Goal: Information Seeking & Learning: Learn about a topic

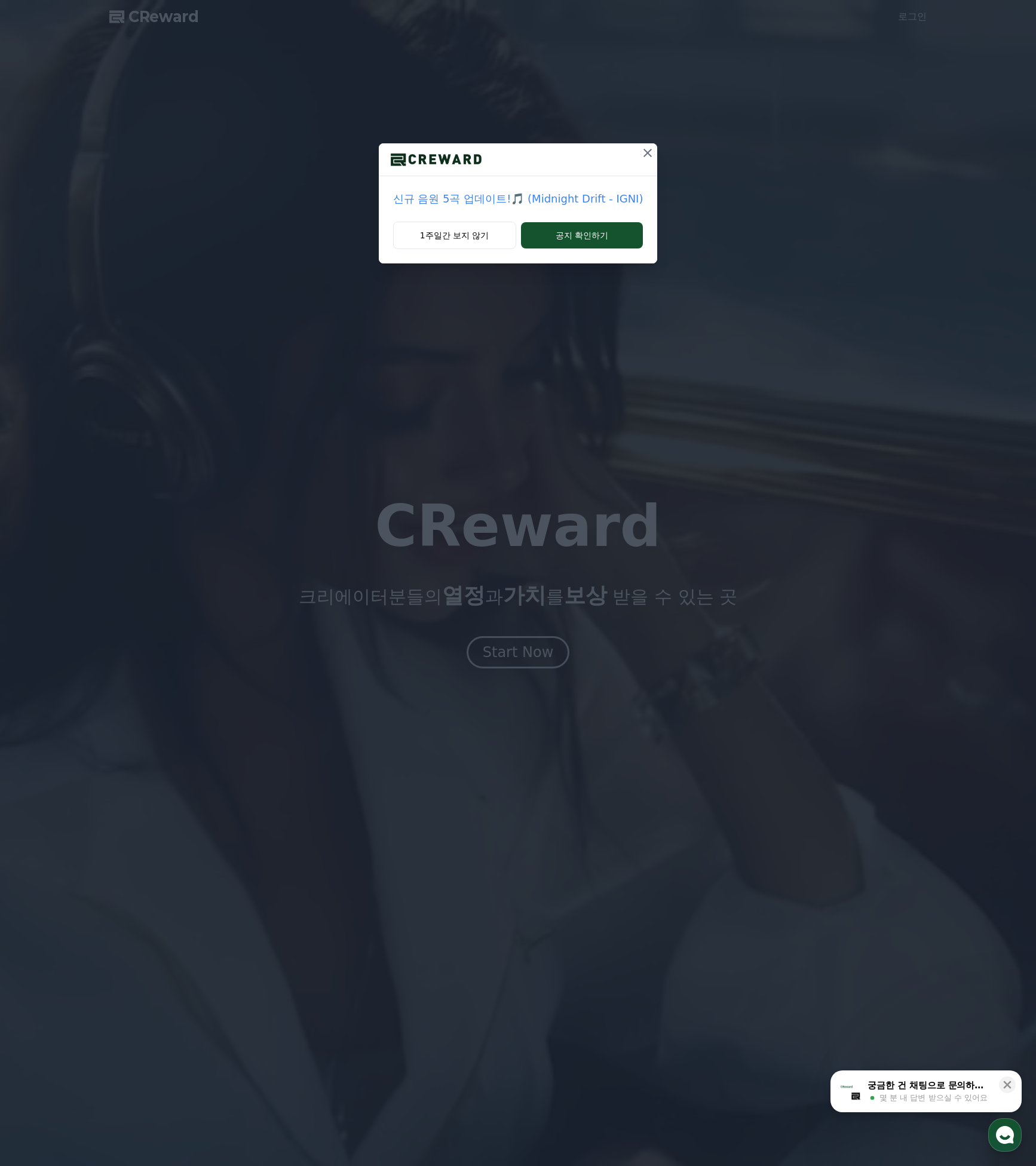
click at [641, 151] on icon at bounding box center [648, 153] width 15 height 15
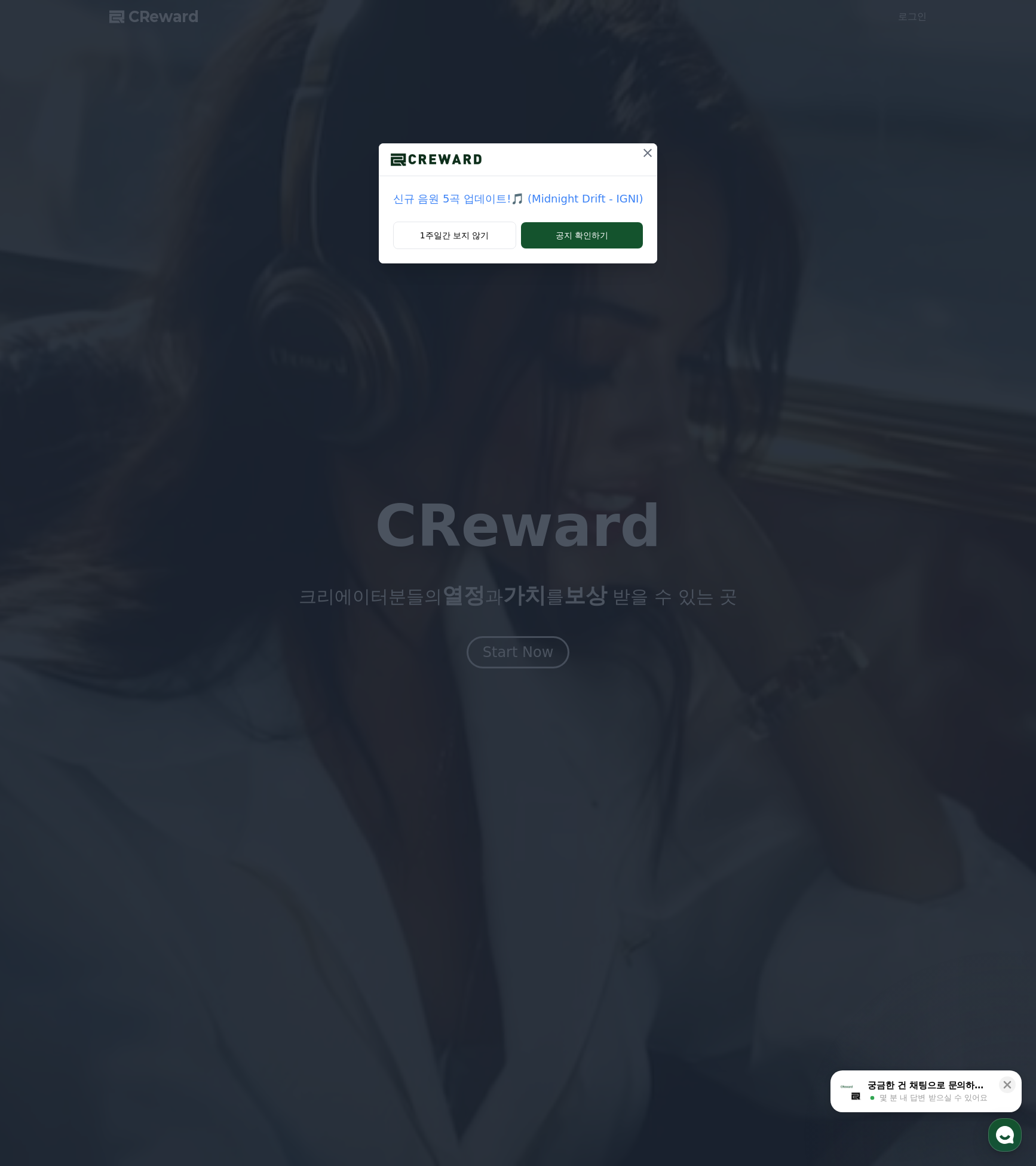
click at [643, 151] on icon at bounding box center [647, 153] width 8 height 8
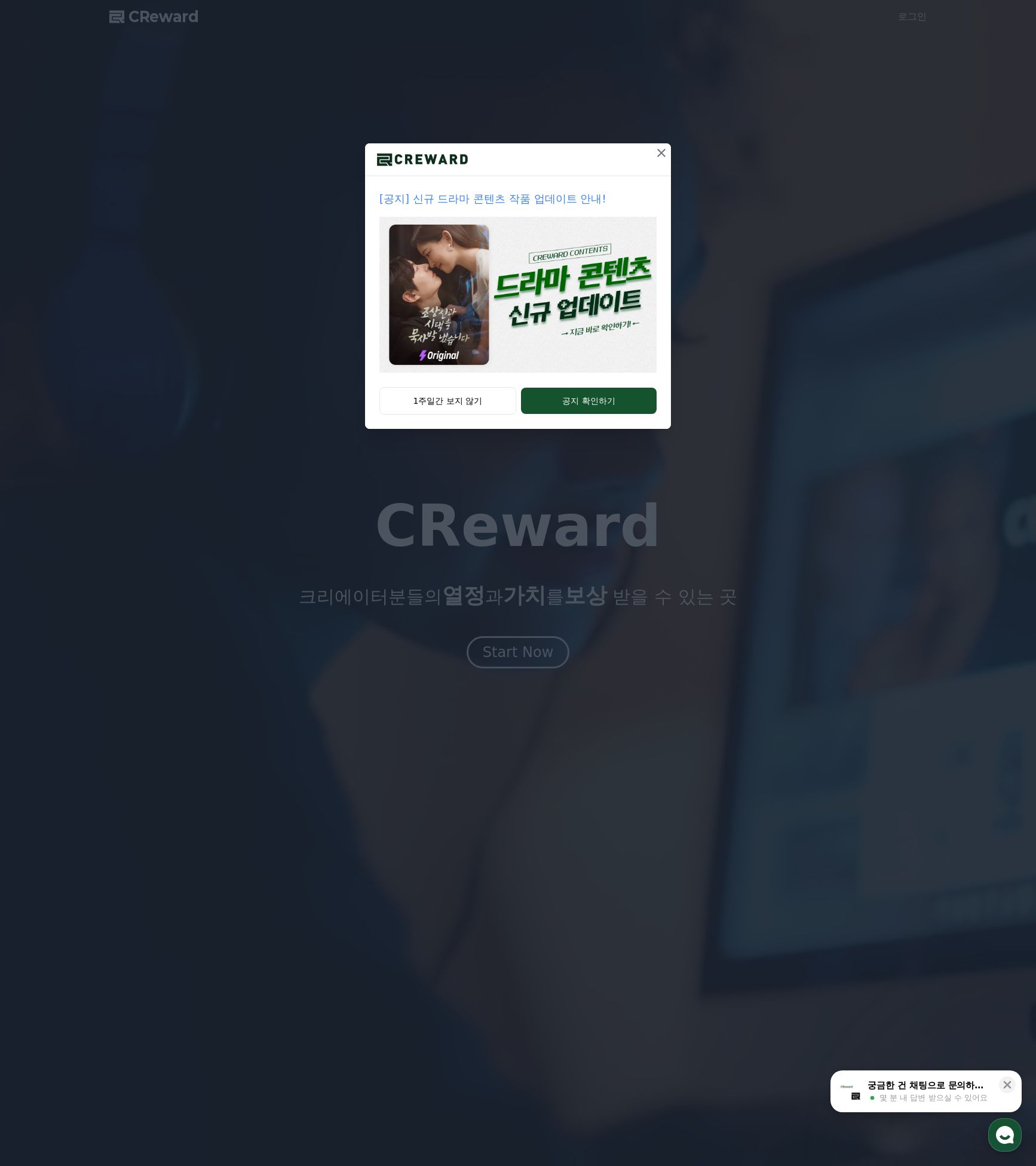
click at [631, 151] on div at bounding box center [518, 160] width 306 height 33
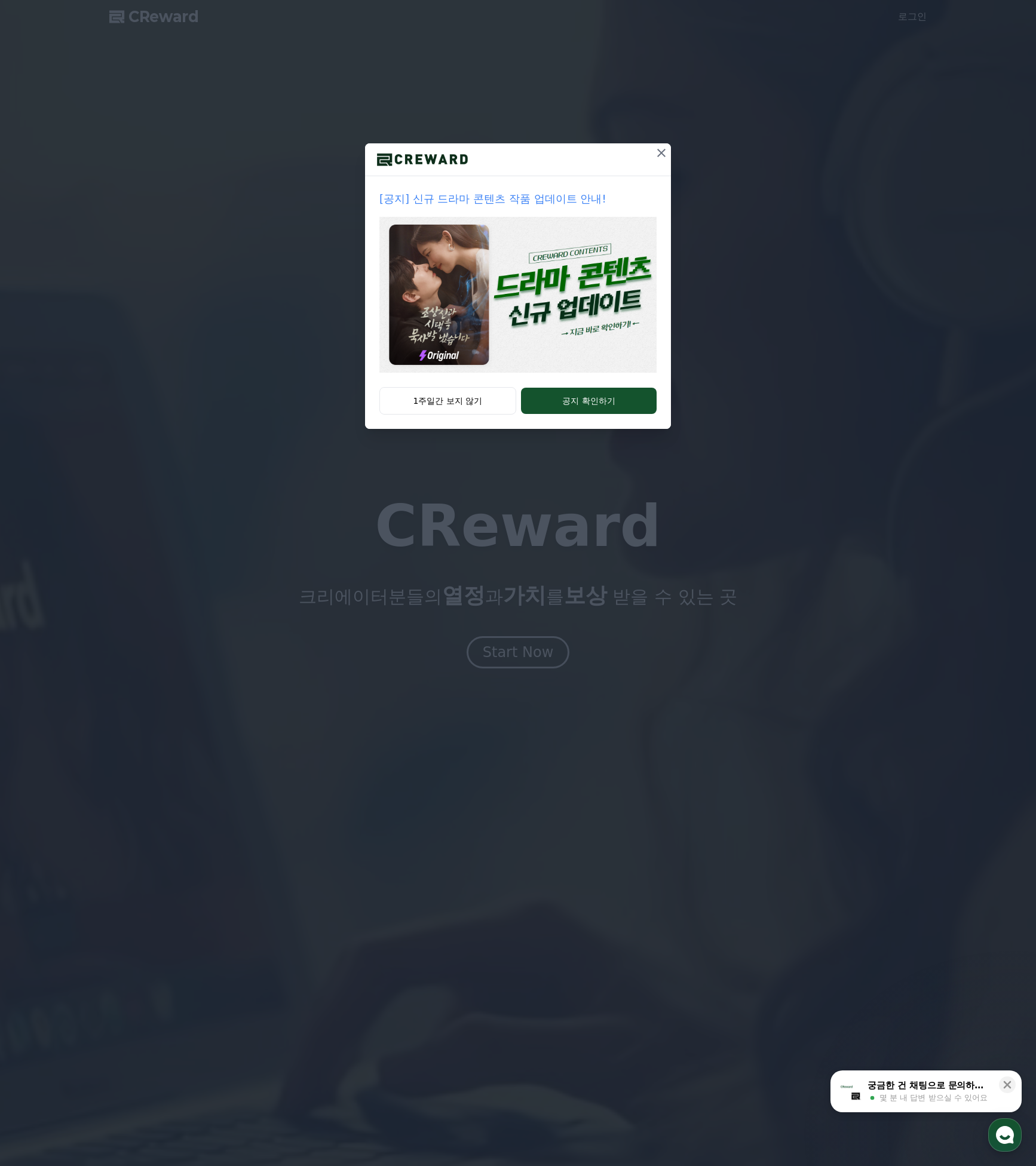
click at [661, 147] on icon at bounding box center [661, 153] width 15 height 15
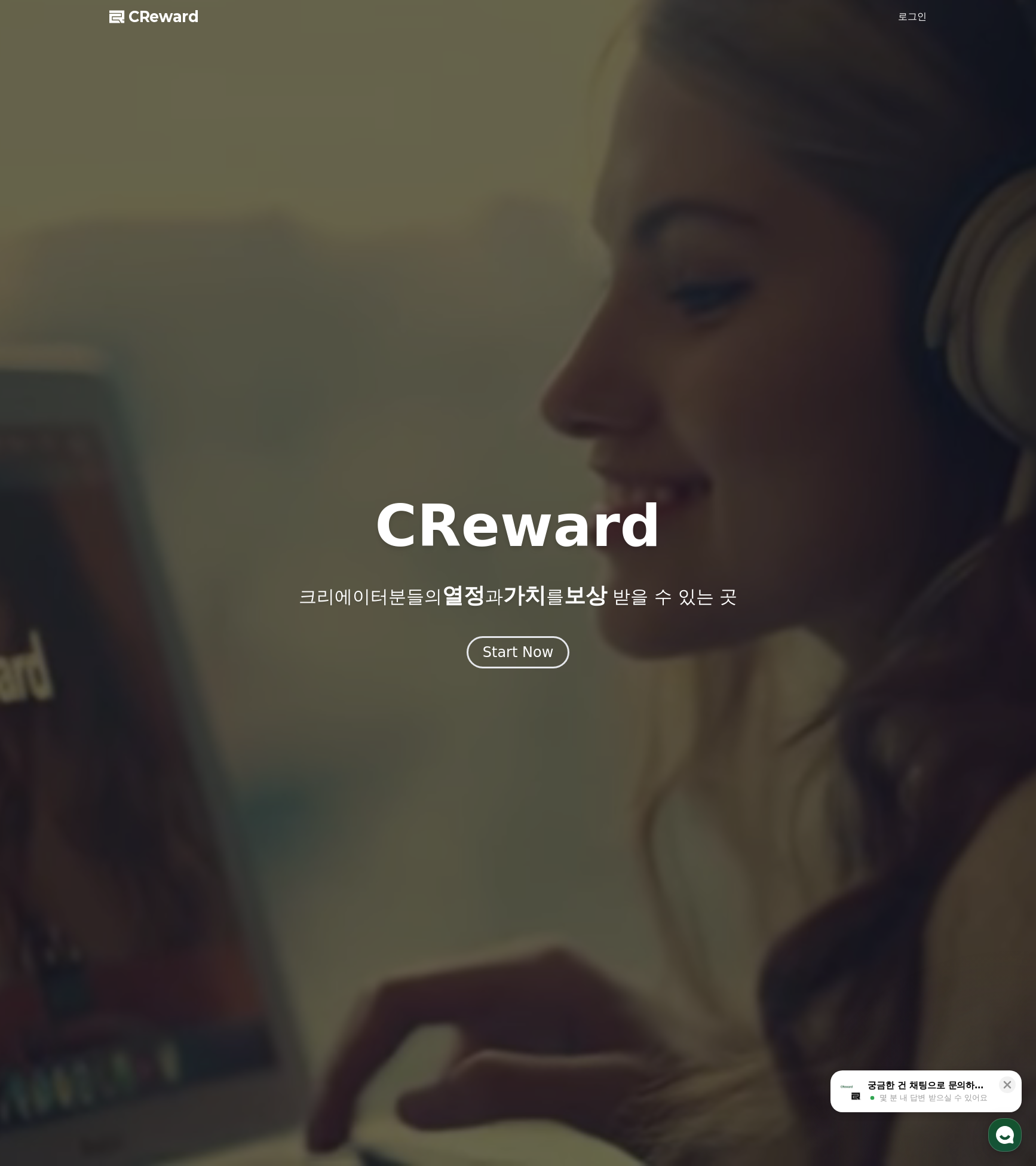
click at [924, 18] on link "로그인" at bounding box center [912, 17] width 29 height 15
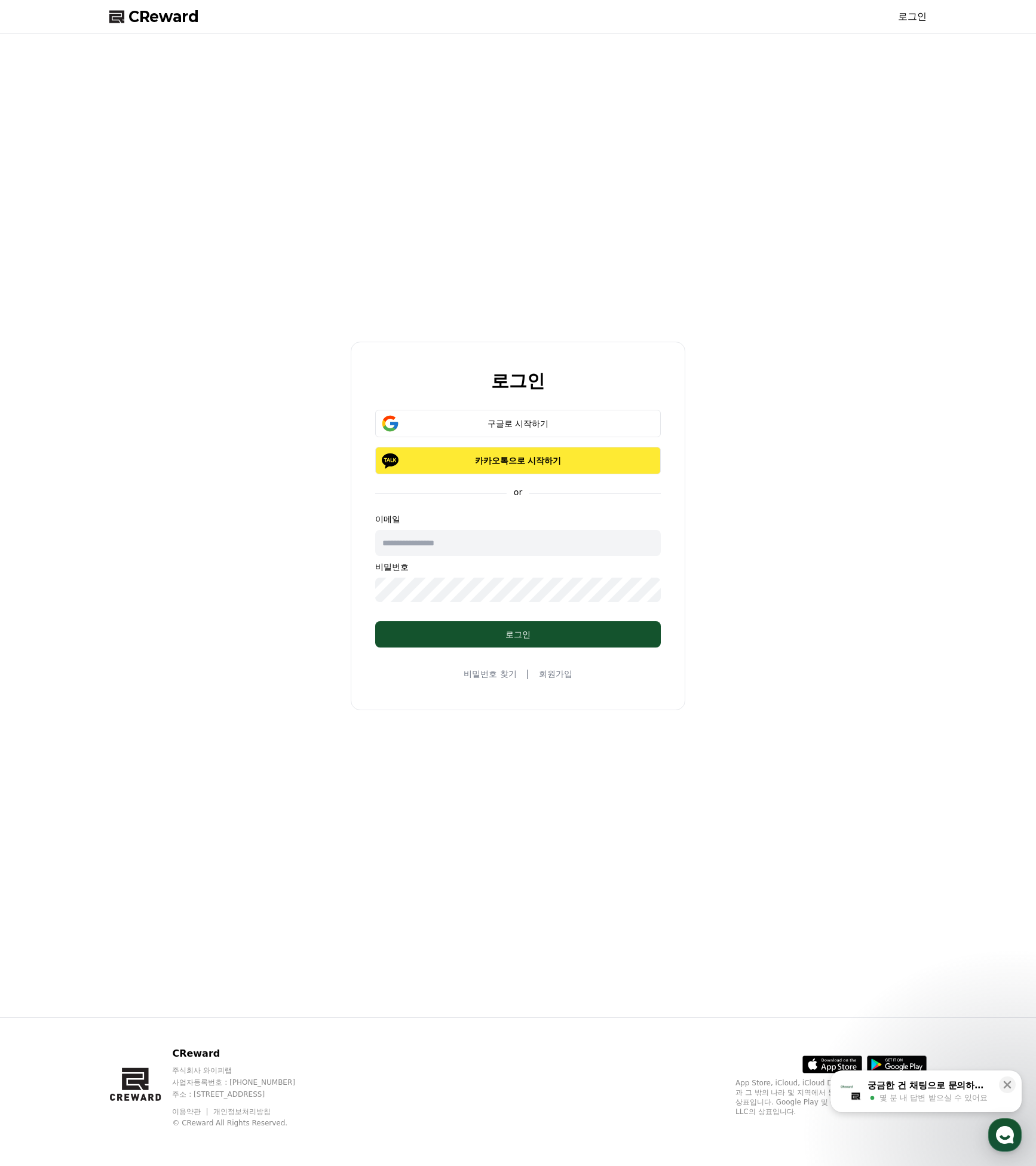
click at [502, 455] on button "카카오톡으로 시작하기" at bounding box center [518, 460] width 285 height 28
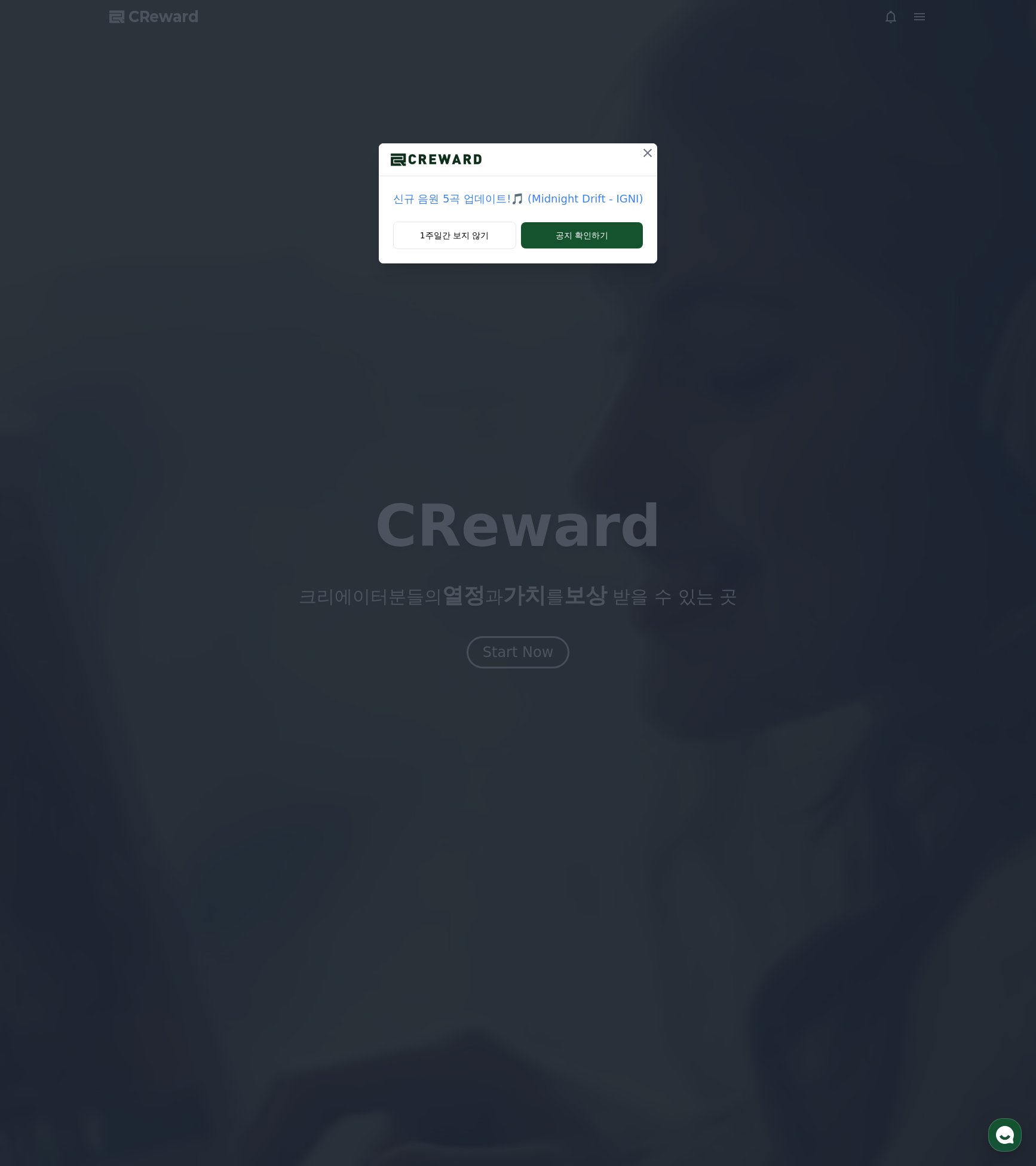
click at [557, 202] on p "신규 음원 5곡 업데이트!🎵 (Midnight Drift - IGNI)" at bounding box center [518, 199] width 250 height 17
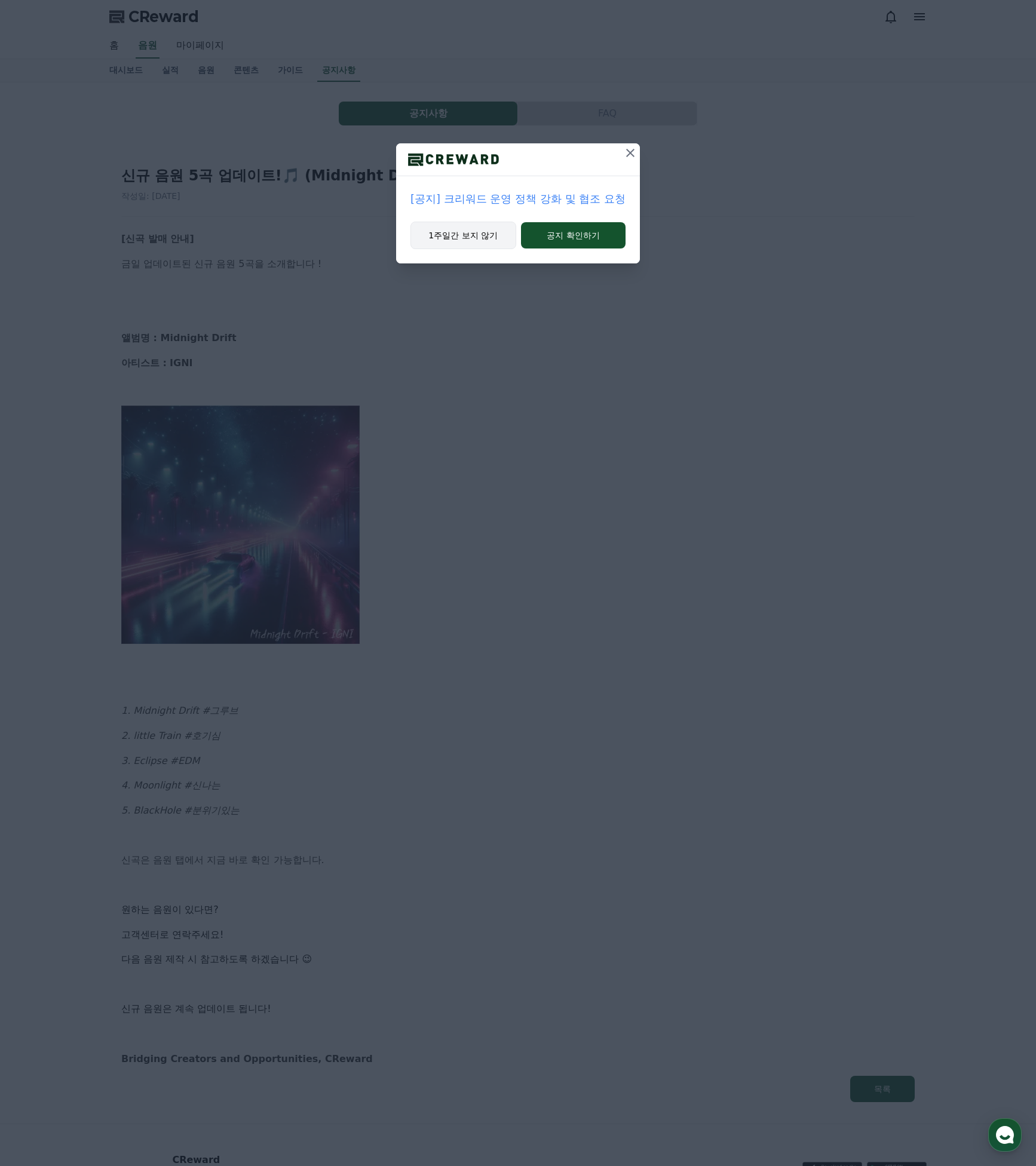
click at [498, 243] on button "1주일간 보지 않기" at bounding box center [463, 235] width 106 height 28
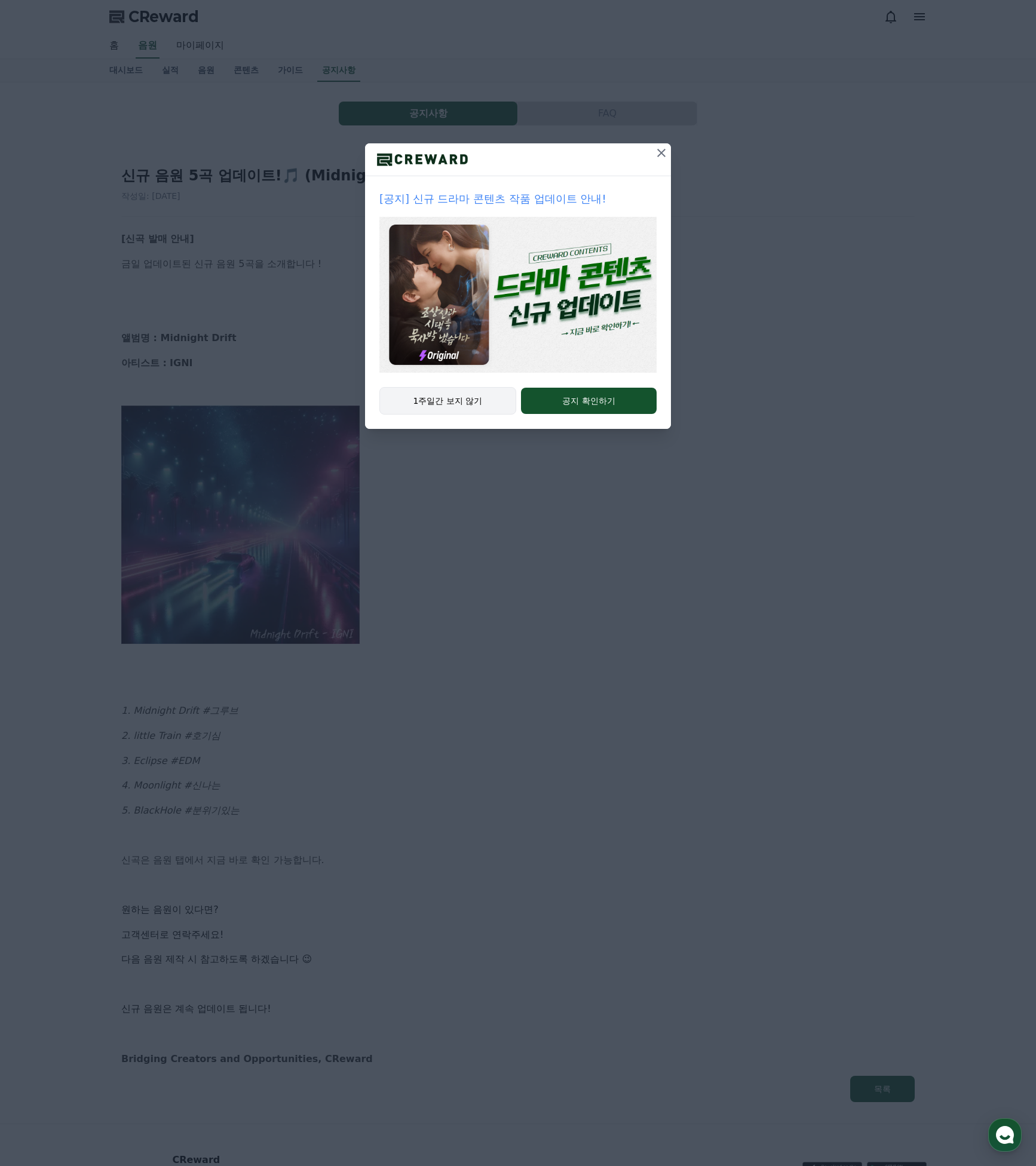
click at [469, 398] on button "1주일간 보지 않기" at bounding box center [447, 401] width 137 height 28
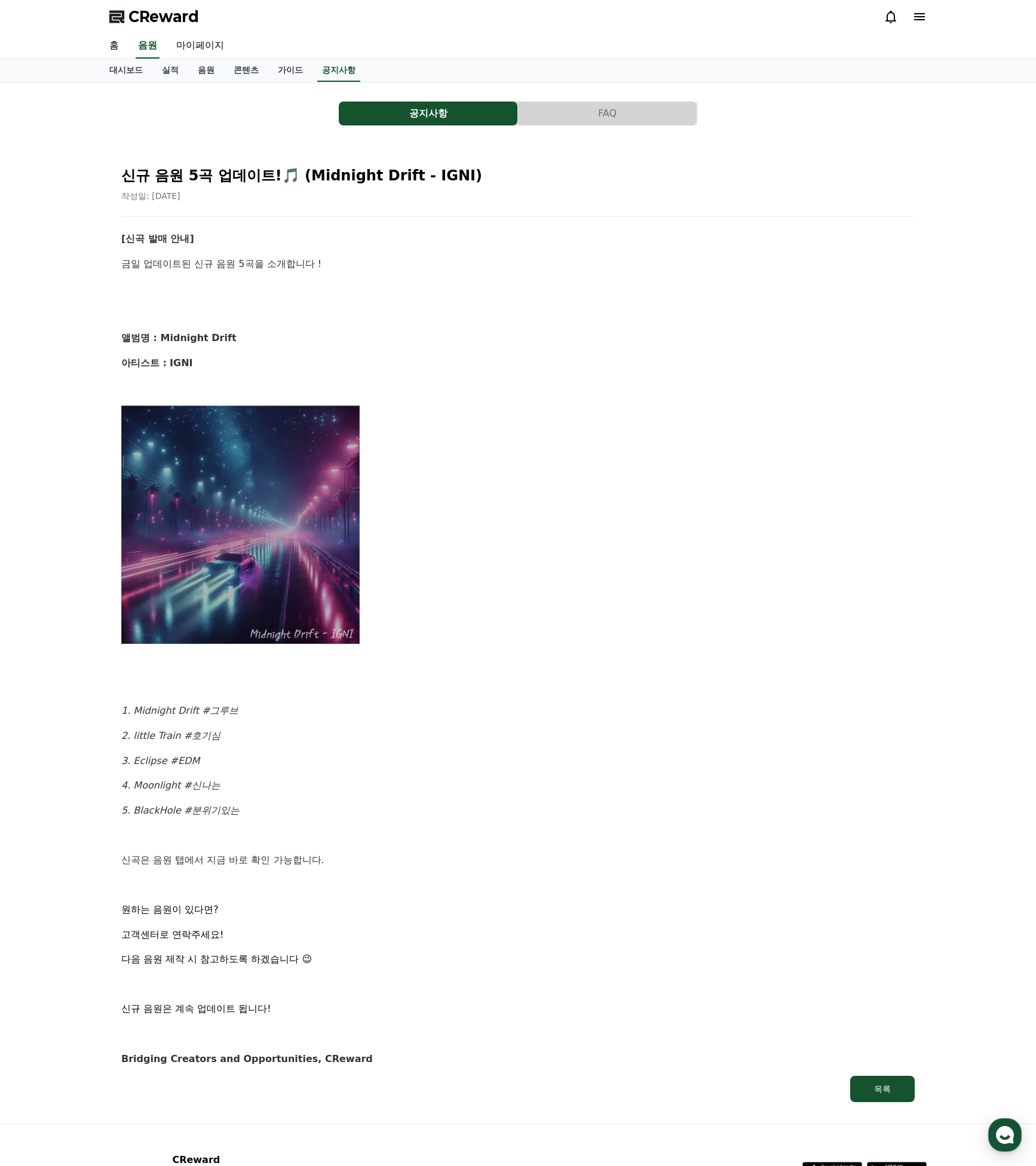
scroll to position [98, 0]
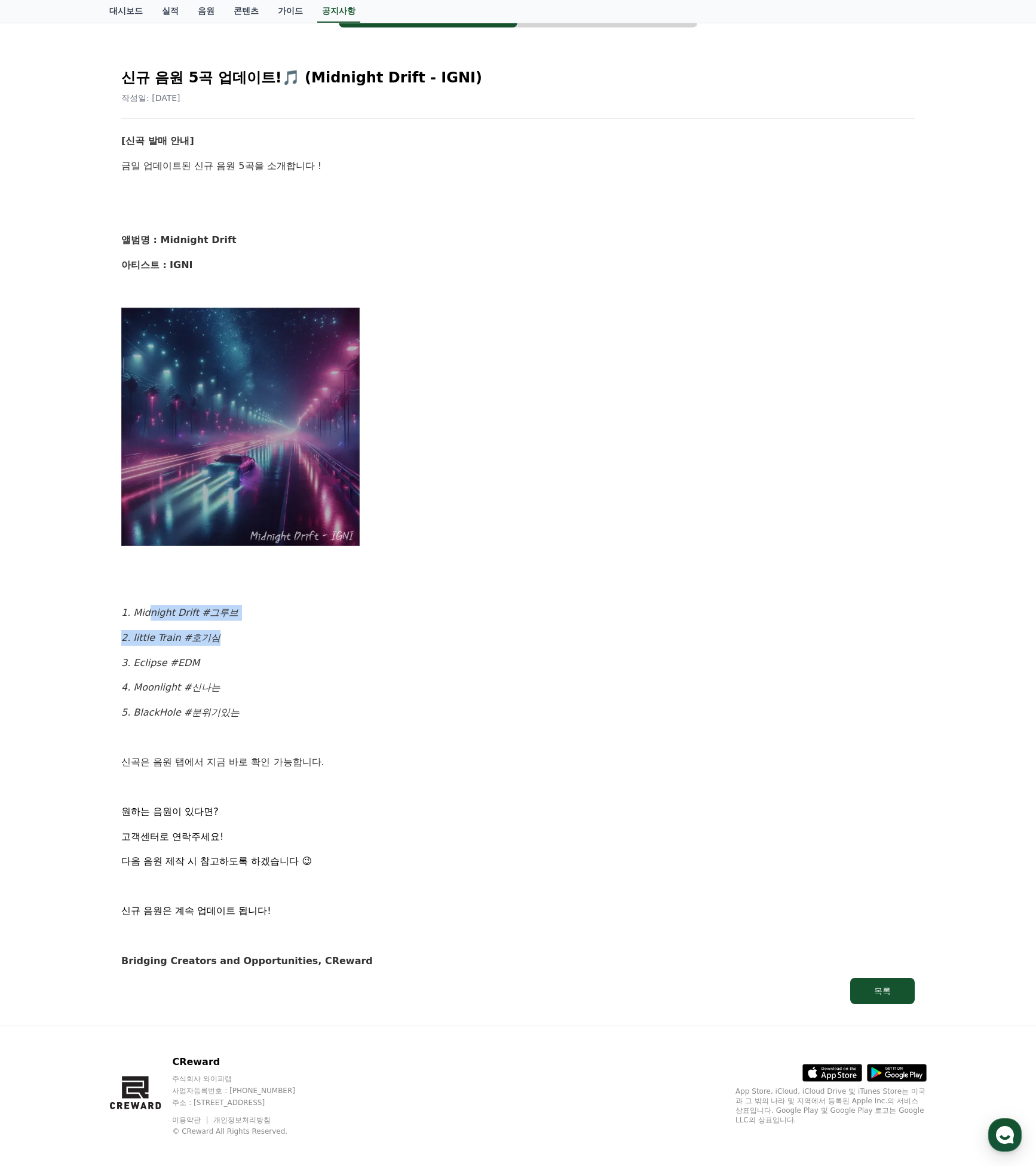
drag, startPoint x: 148, startPoint y: 604, endPoint x: 266, endPoint y: 648, distance: 125.9
click at [257, 636] on div "[신곡 발매 안내] 금일 업데이트된 신규 음원 5곡을 소개합니다 ! 앨범명 : Midnight Drift 아티스트 : IGNI 1. Midni…" at bounding box center [518, 551] width 794 height 835
drag, startPoint x: 266, startPoint y: 648, endPoint x: 288, endPoint y: 662, distance: 26.1
click at [269, 651] on div "[신곡 발매 안내] 금일 업데이트된 신규 음원 5곡을 소개합니다 ! 앨범명 : Midnight Drift 아티스트 : IGNI 1. Midni…" at bounding box center [518, 551] width 794 height 835
click at [326, 691] on div "[신곡 발매 안내] 금일 업데이트된 신규 음원 5곡을 소개합니다 ! 앨범명 : Midnight Drift 아티스트 : IGNI 1. Midni…" at bounding box center [518, 551] width 794 height 835
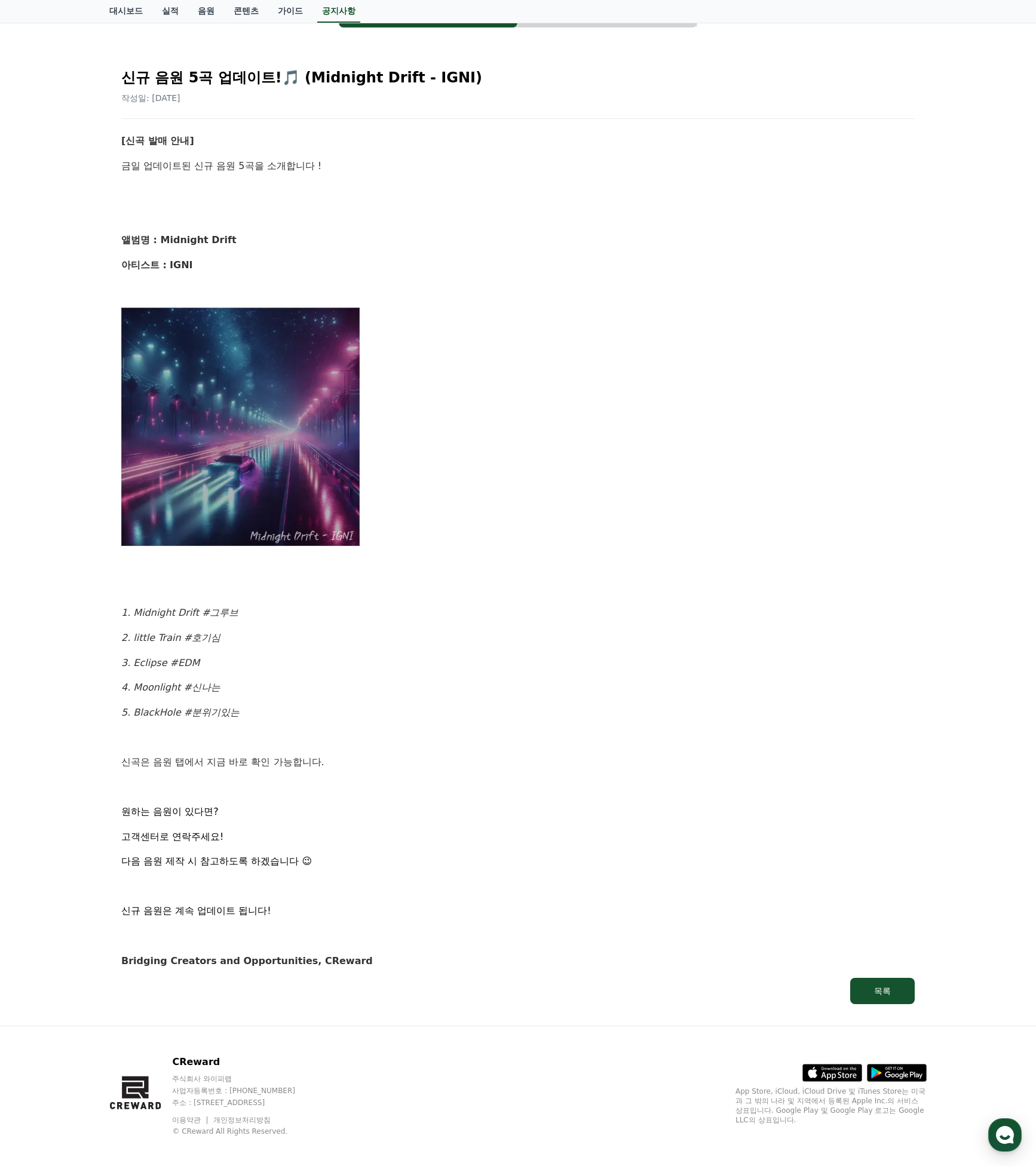
scroll to position [0, 0]
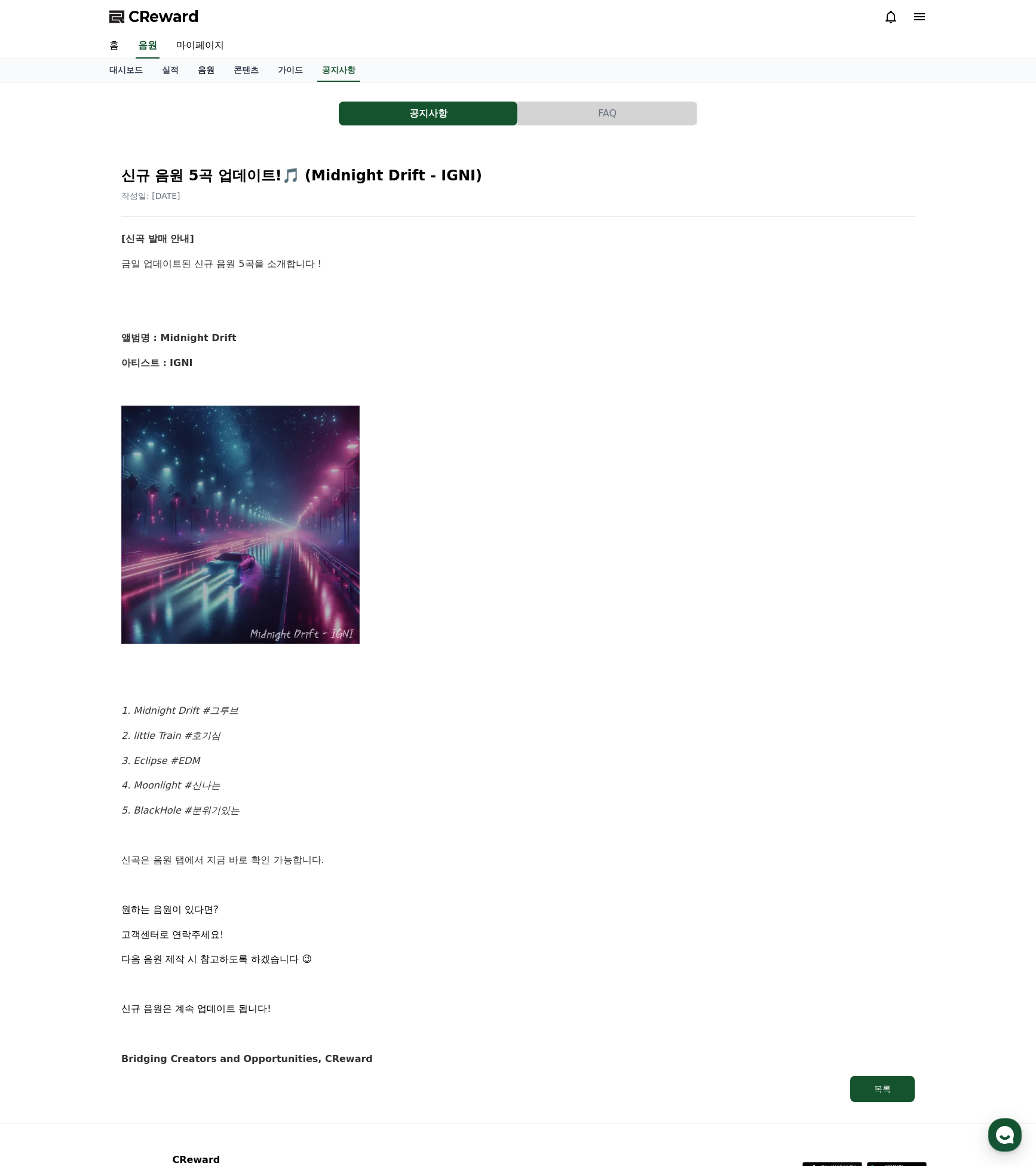
click at [201, 73] on link "음원" at bounding box center [206, 70] width 36 height 23
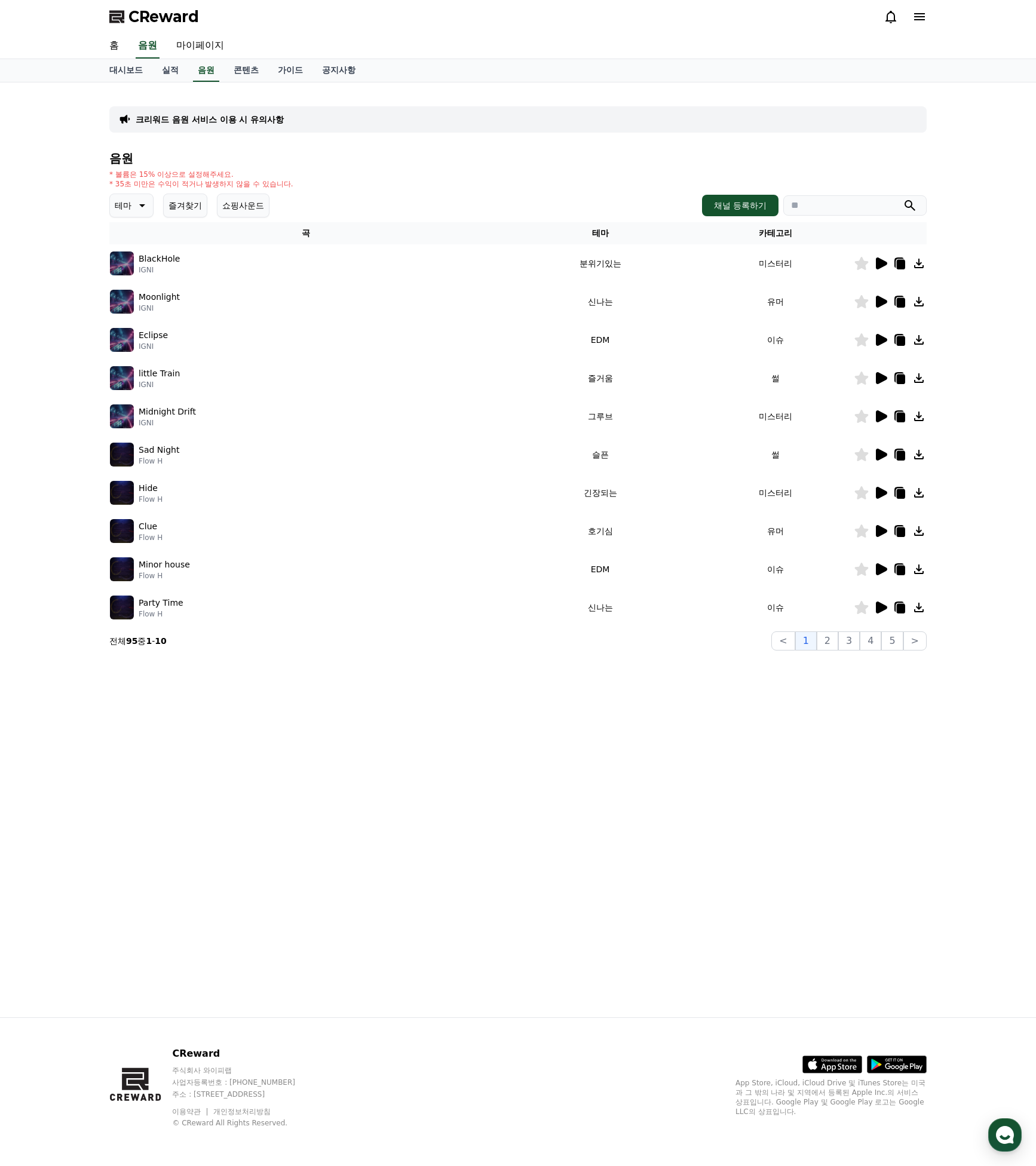
click at [146, 255] on p "BlackHole" at bounding box center [159, 258] width 41 height 12
click at [879, 265] on icon at bounding box center [881, 264] width 11 height 12
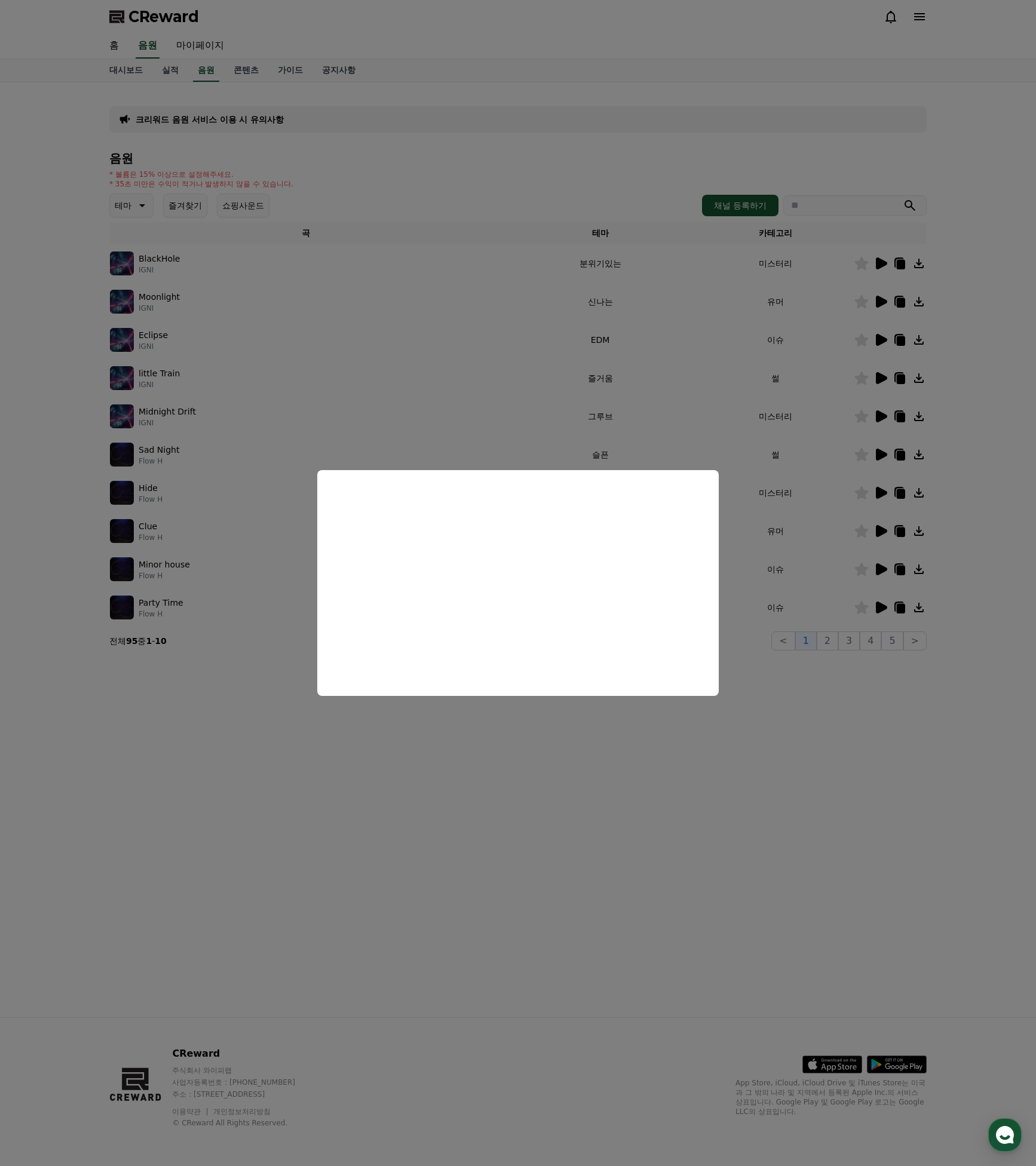
click at [395, 353] on button "close modal" at bounding box center [518, 583] width 1036 height 1166
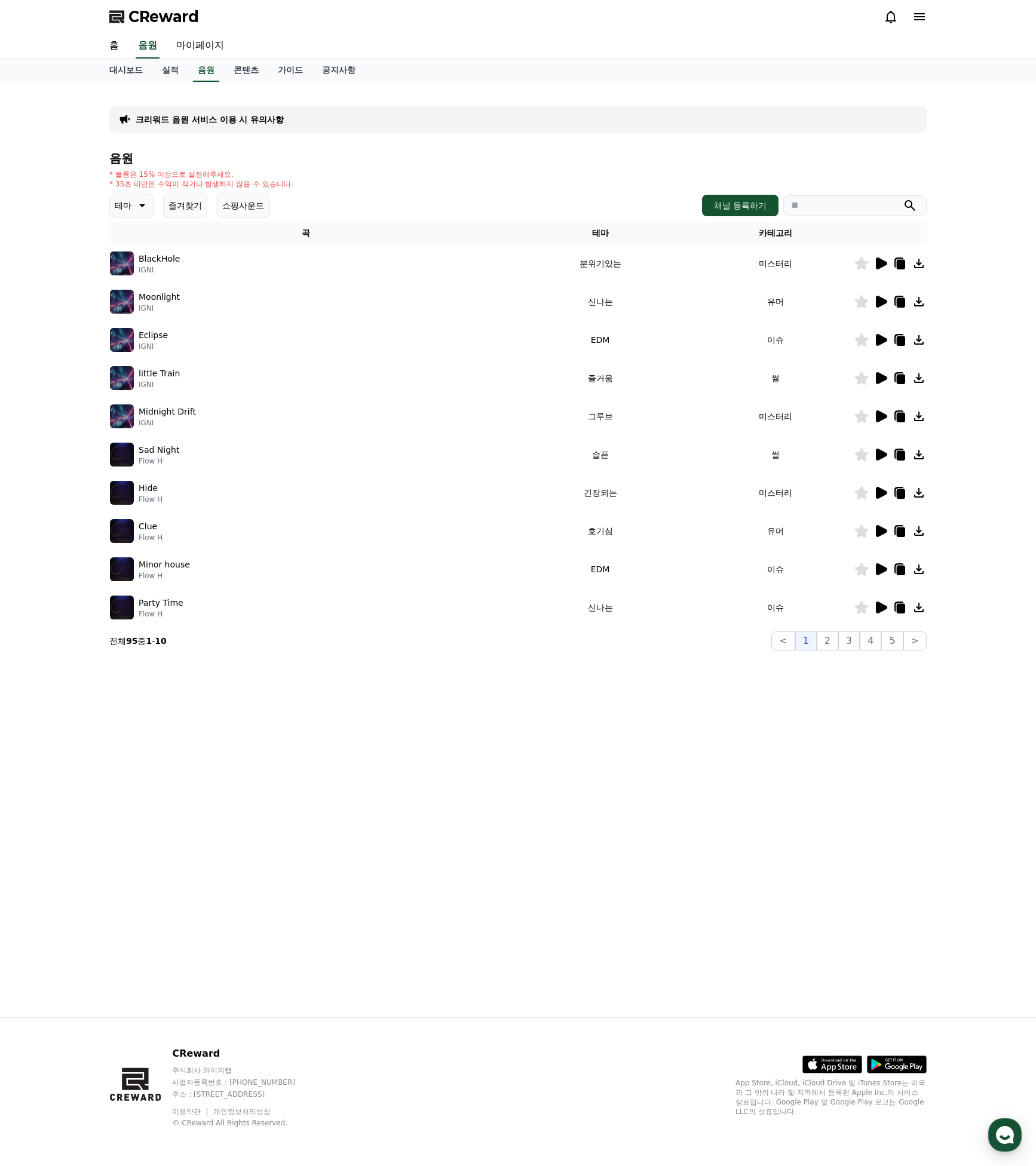
click at [130, 303] on img at bounding box center [122, 301] width 24 height 24
click at [884, 304] on icon at bounding box center [881, 302] width 11 height 12
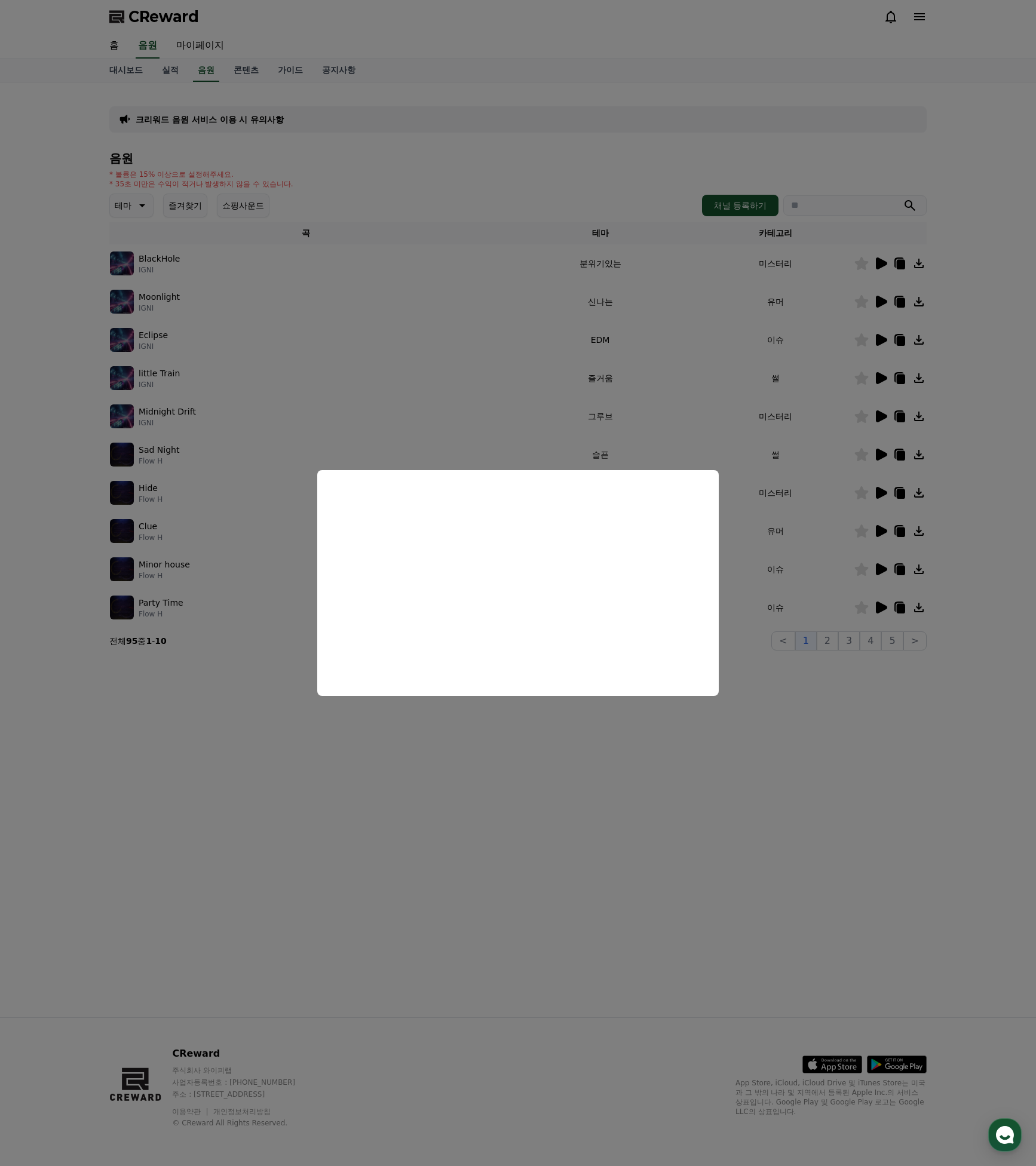
click at [881, 342] on button "close modal" at bounding box center [518, 583] width 1036 height 1166
click at [885, 343] on icon at bounding box center [880, 339] width 15 height 15
drag, startPoint x: 780, startPoint y: 411, endPoint x: 807, endPoint y: 398, distance: 30.0
click at [780, 411] on button "close modal" at bounding box center [518, 583] width 1036 height 1166
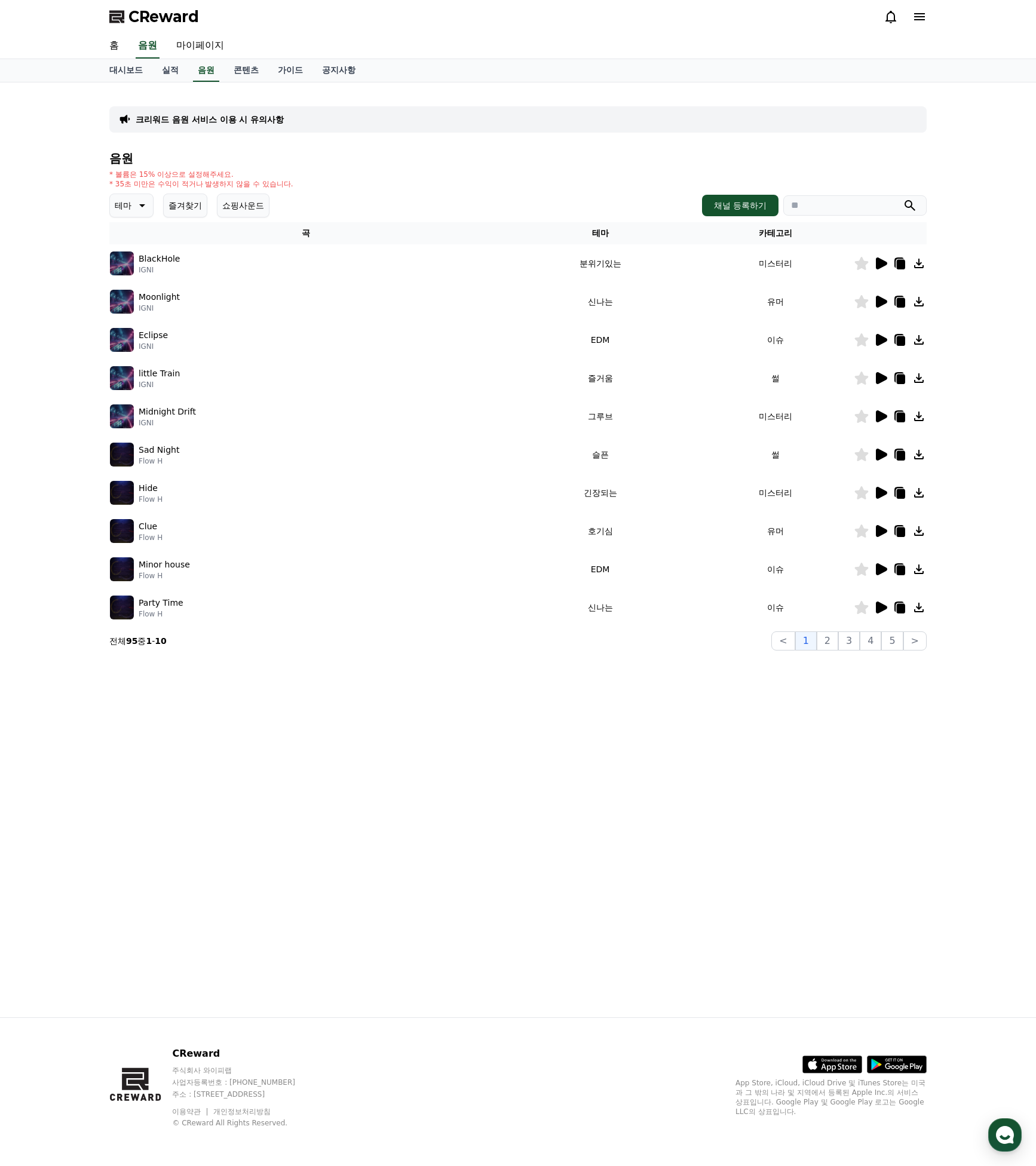
click at [888, 415] on div at bounding box center [890, 416] width 72 height 15
click at [879, 420] on icon at bounding box center [881, 417] width 11 height 12
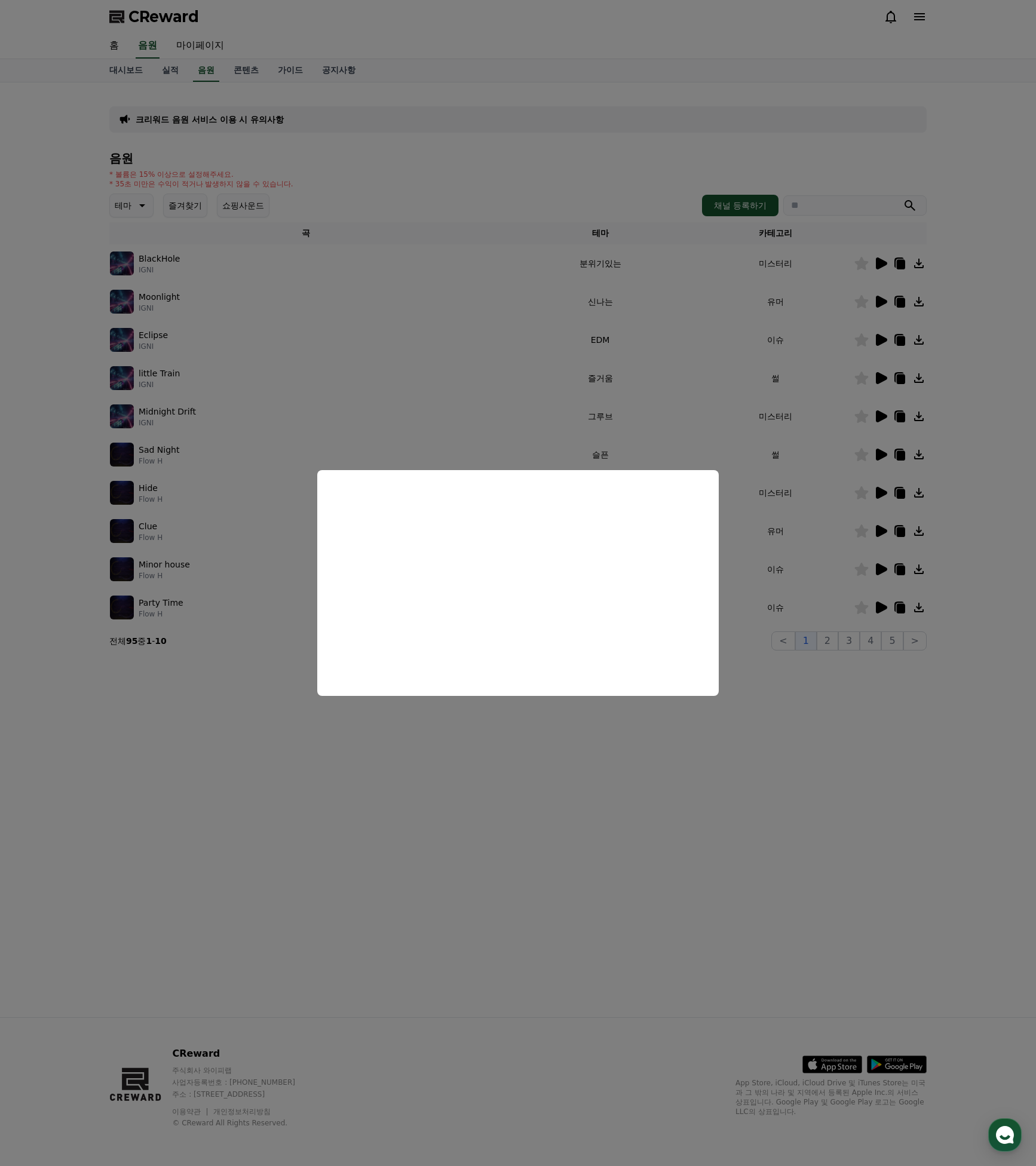
click at [814, 460] on button "close modal" at bounding box center [518, 583] width 1036 height 1166
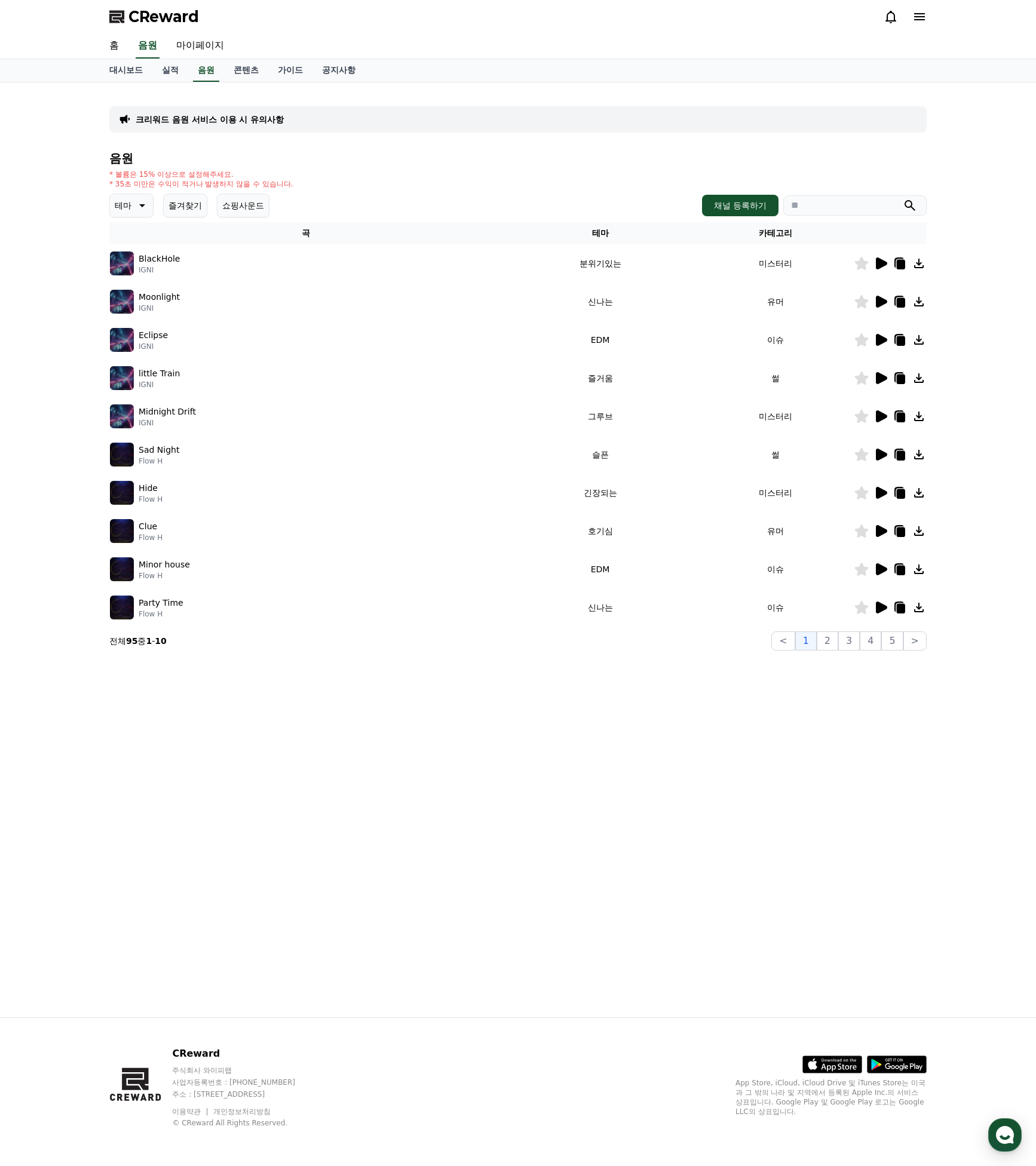
click at [881, 414] on icon at bounding box center [881, 417] width 11 height 12
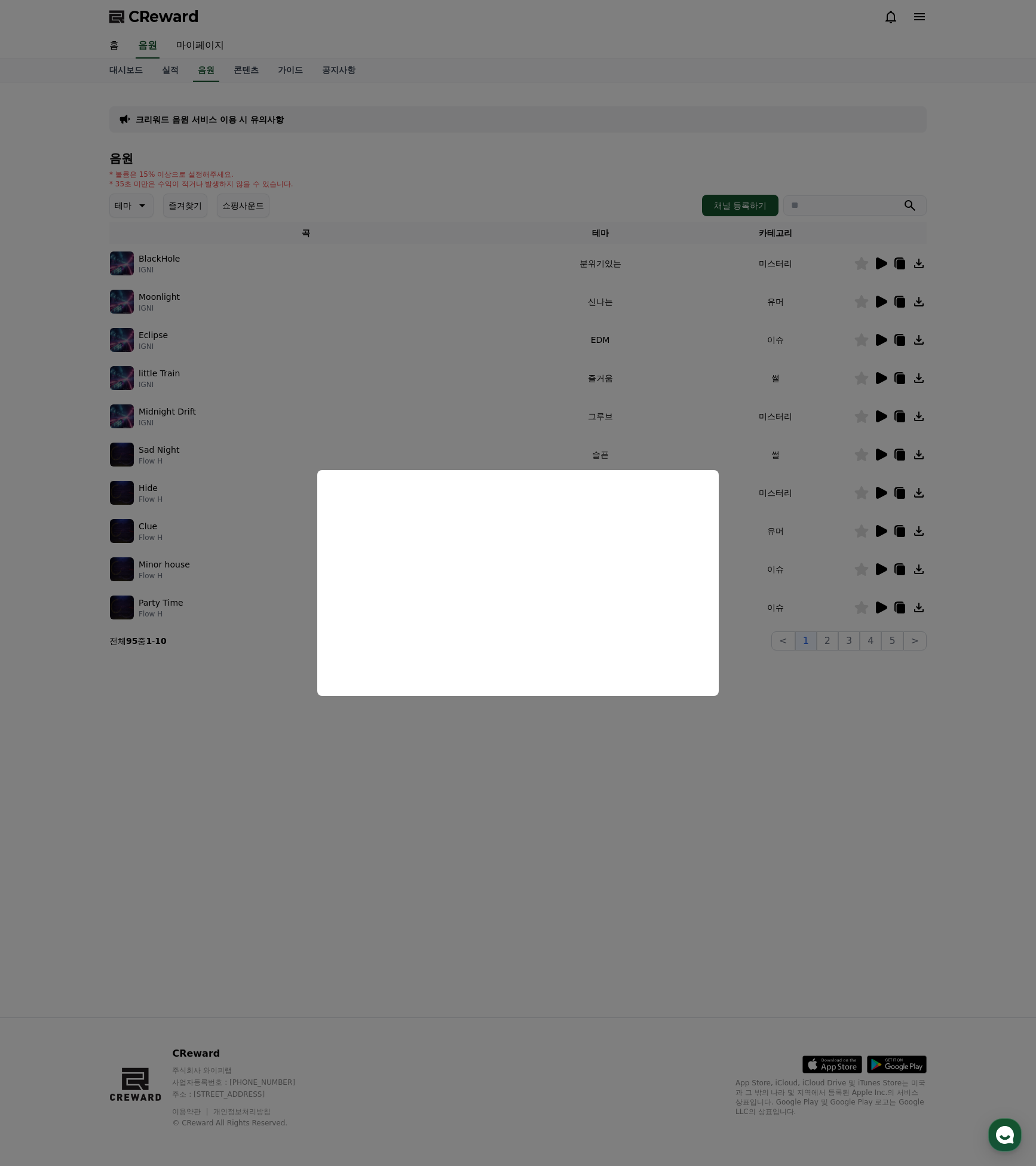
click at [882, 521] on button "close modal" at bounding box center [518, 583] width 1036 height 1166
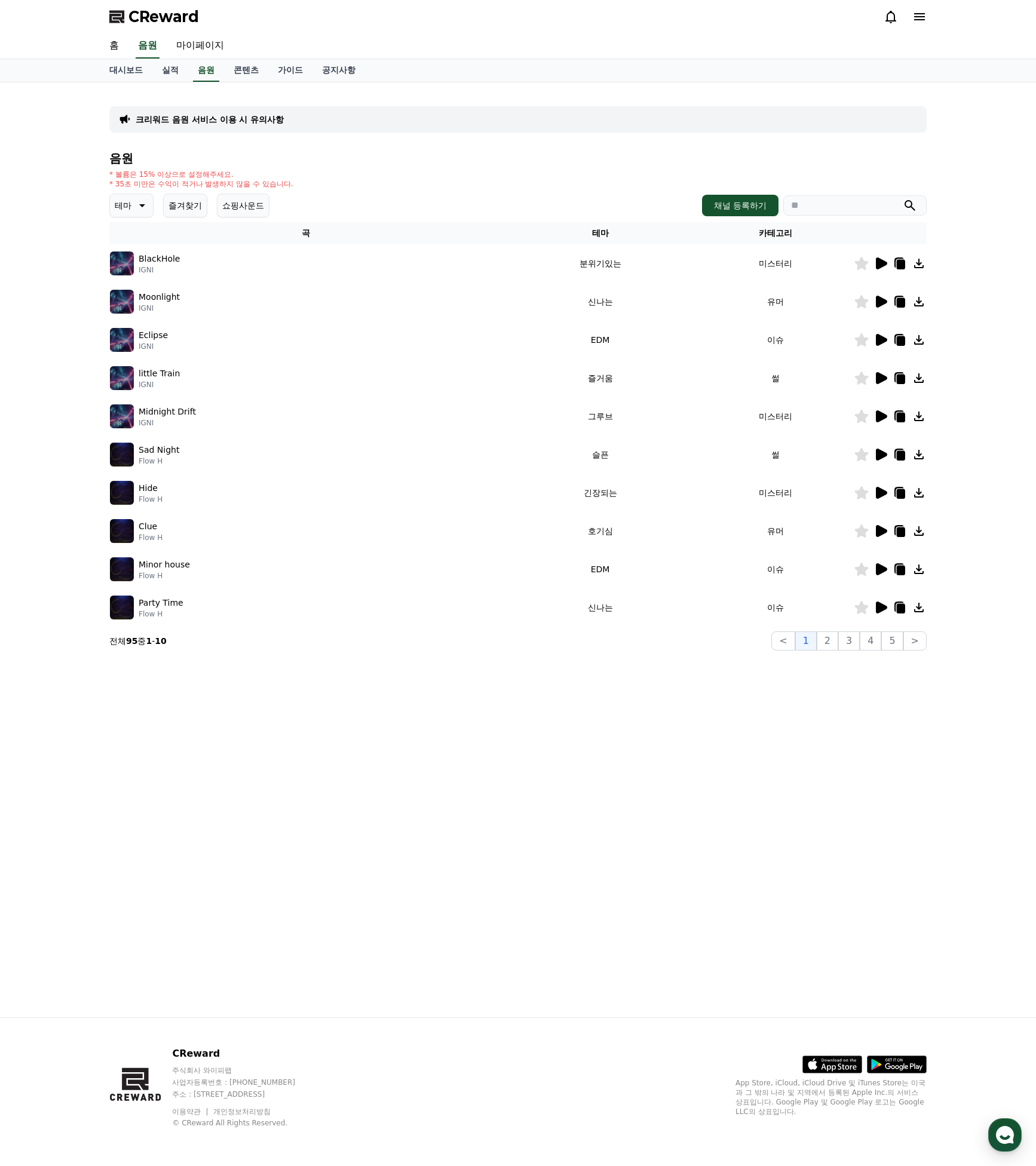
click at [885, 374] on icon at bounding box center [880, 378] width 15 height 15
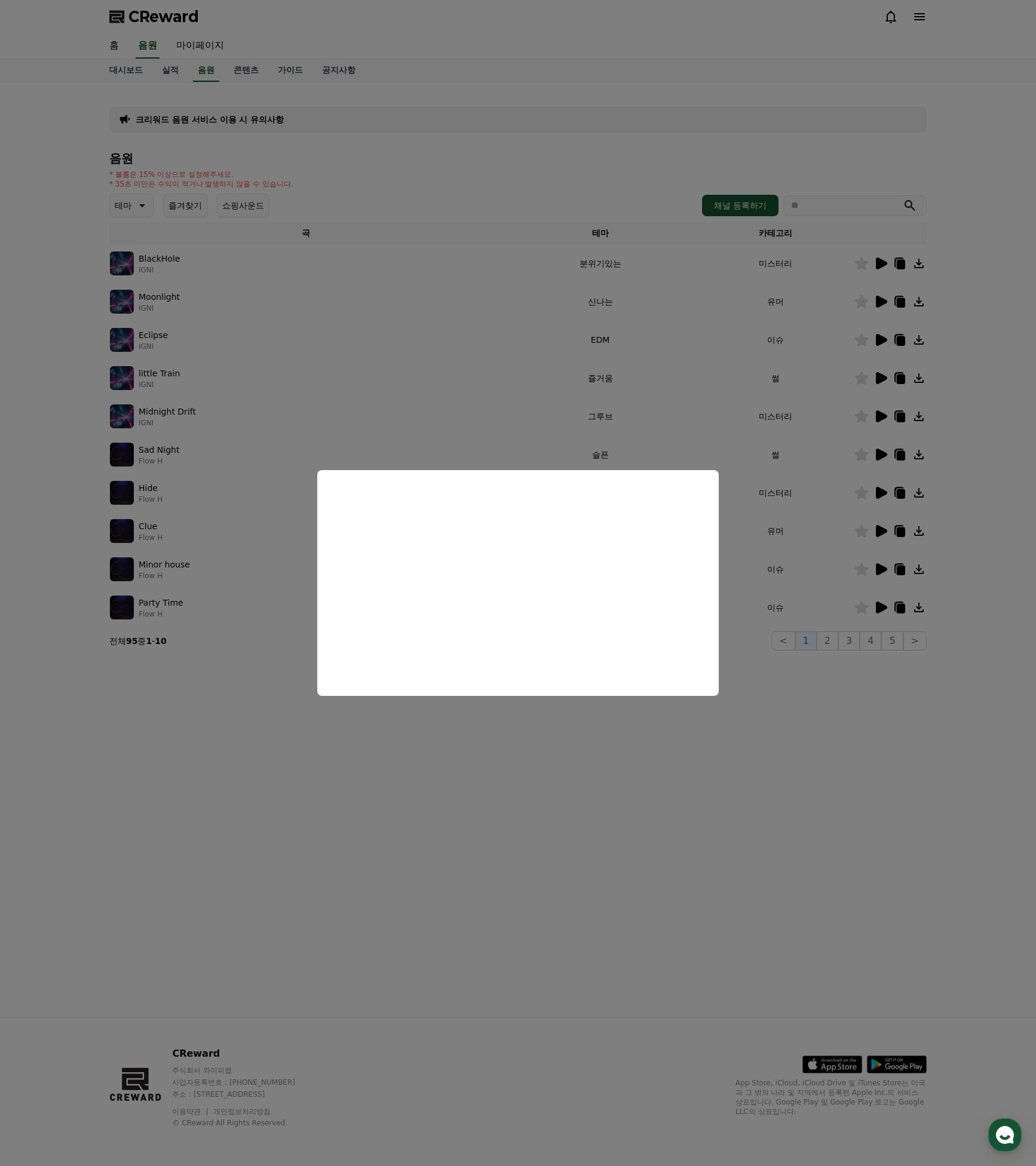
click at [782, 557] on button "close modal" at bounding box center [518, 583] width 1036 height 1166
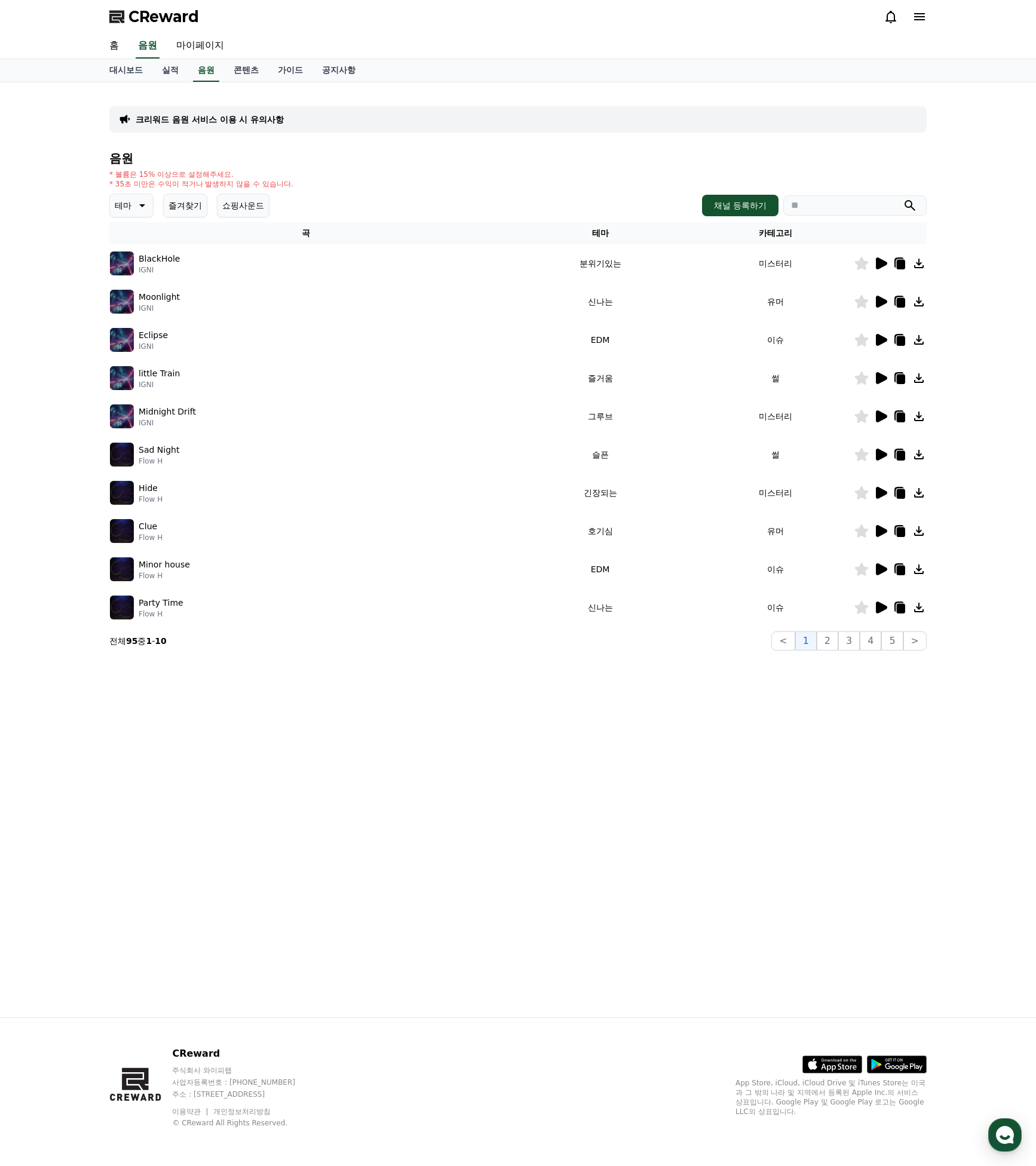
click at [879, 528] on icon at bounding box center [881, 531] width 11 height 12
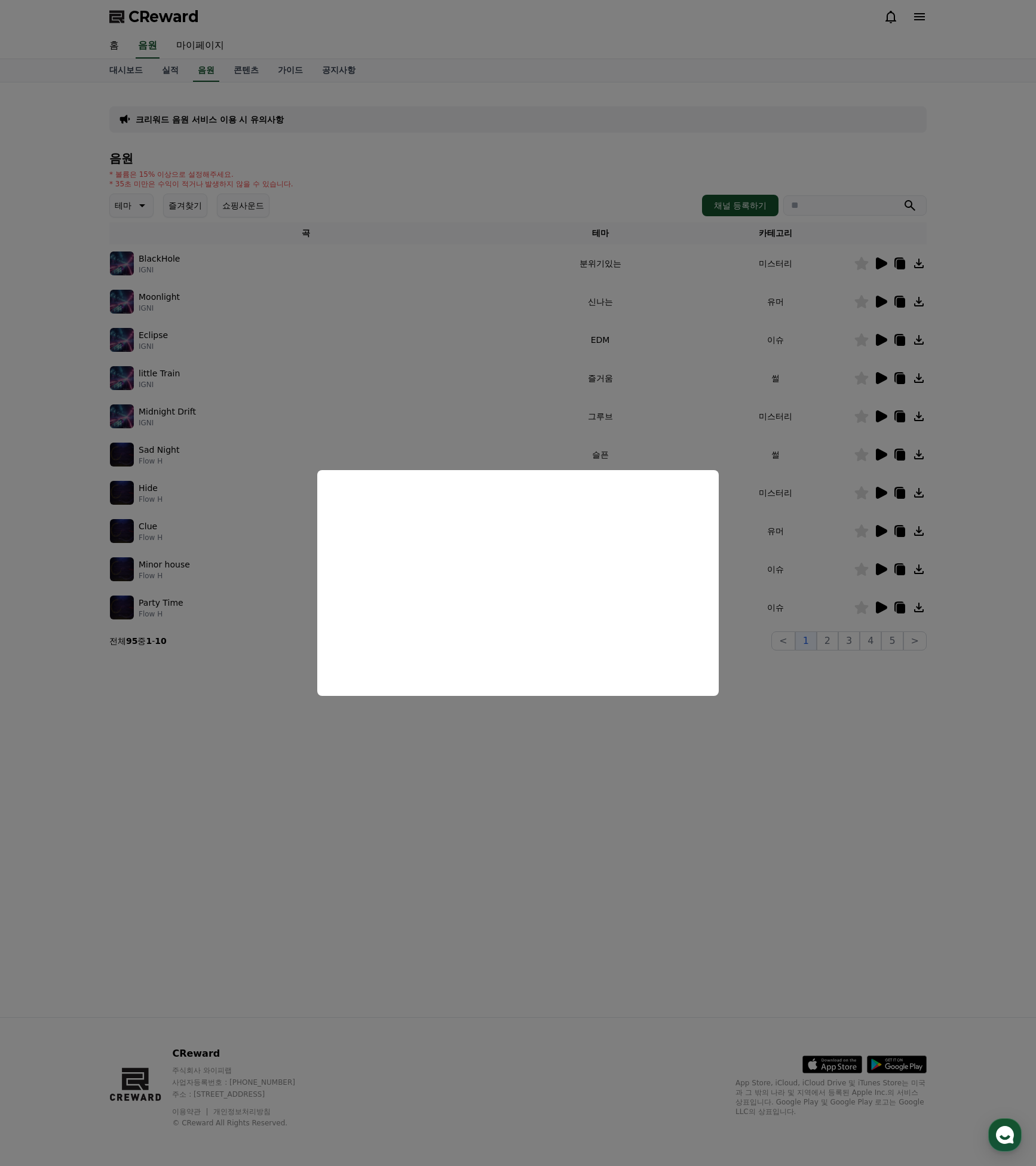
click at [788, 544] on button "close modal" at bounding box center [518, 583] width 1036 height 1166
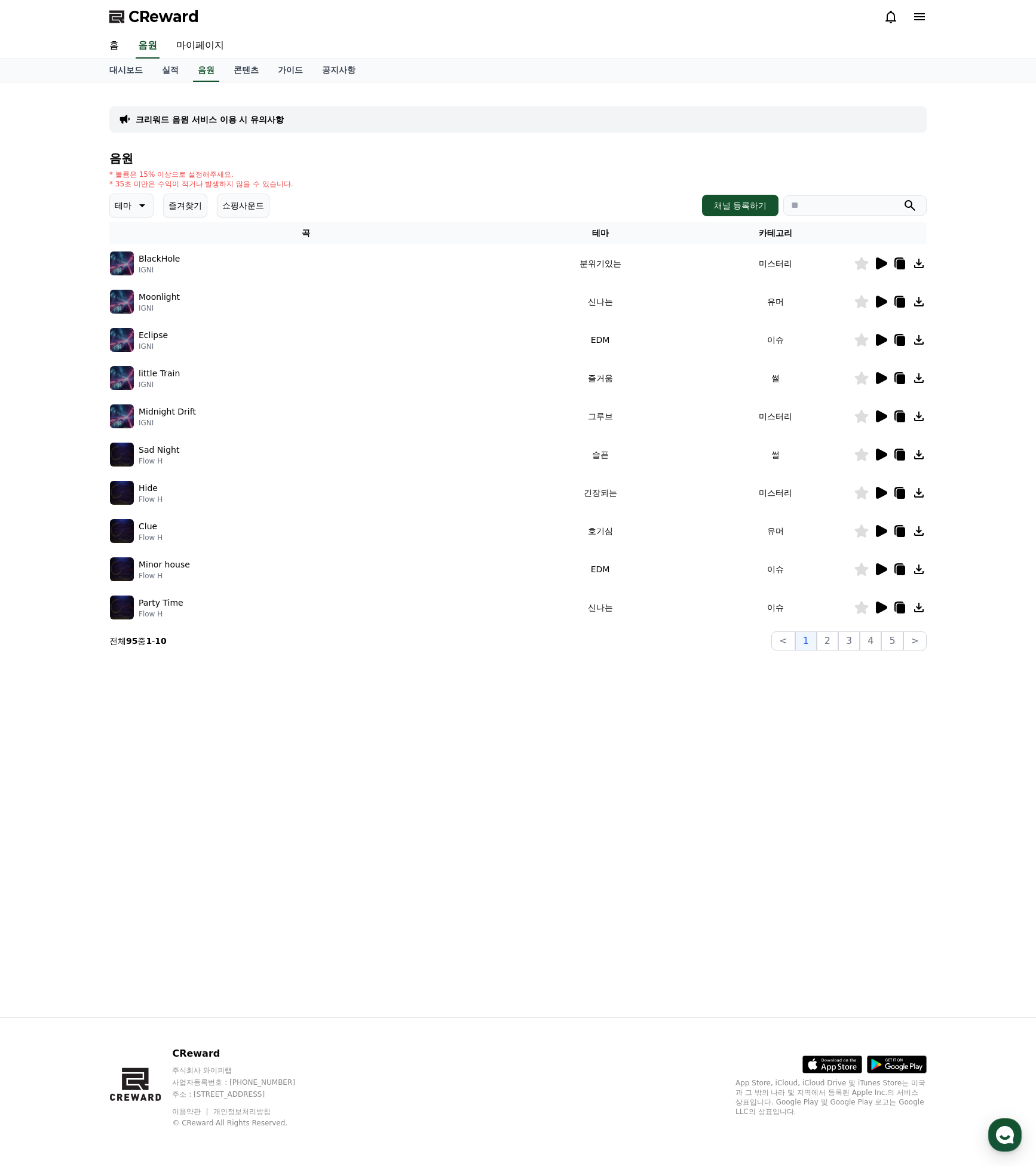
click at [882, 531] on icon at bounding box center [881, 531] width 11 height 12
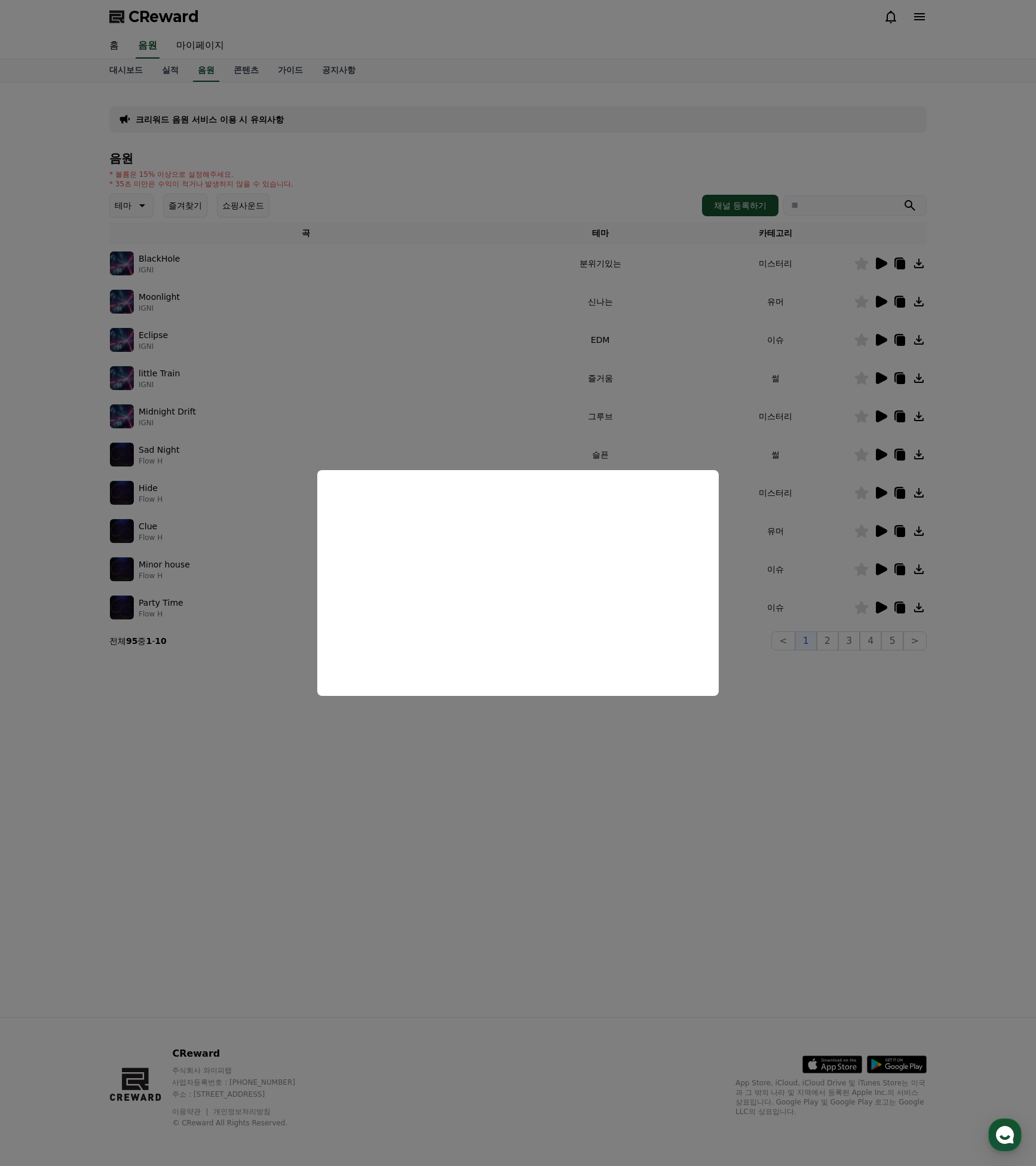
click at [754, 573] on button "close modal" at bounding box center [518, 583] width 1036 height 1166
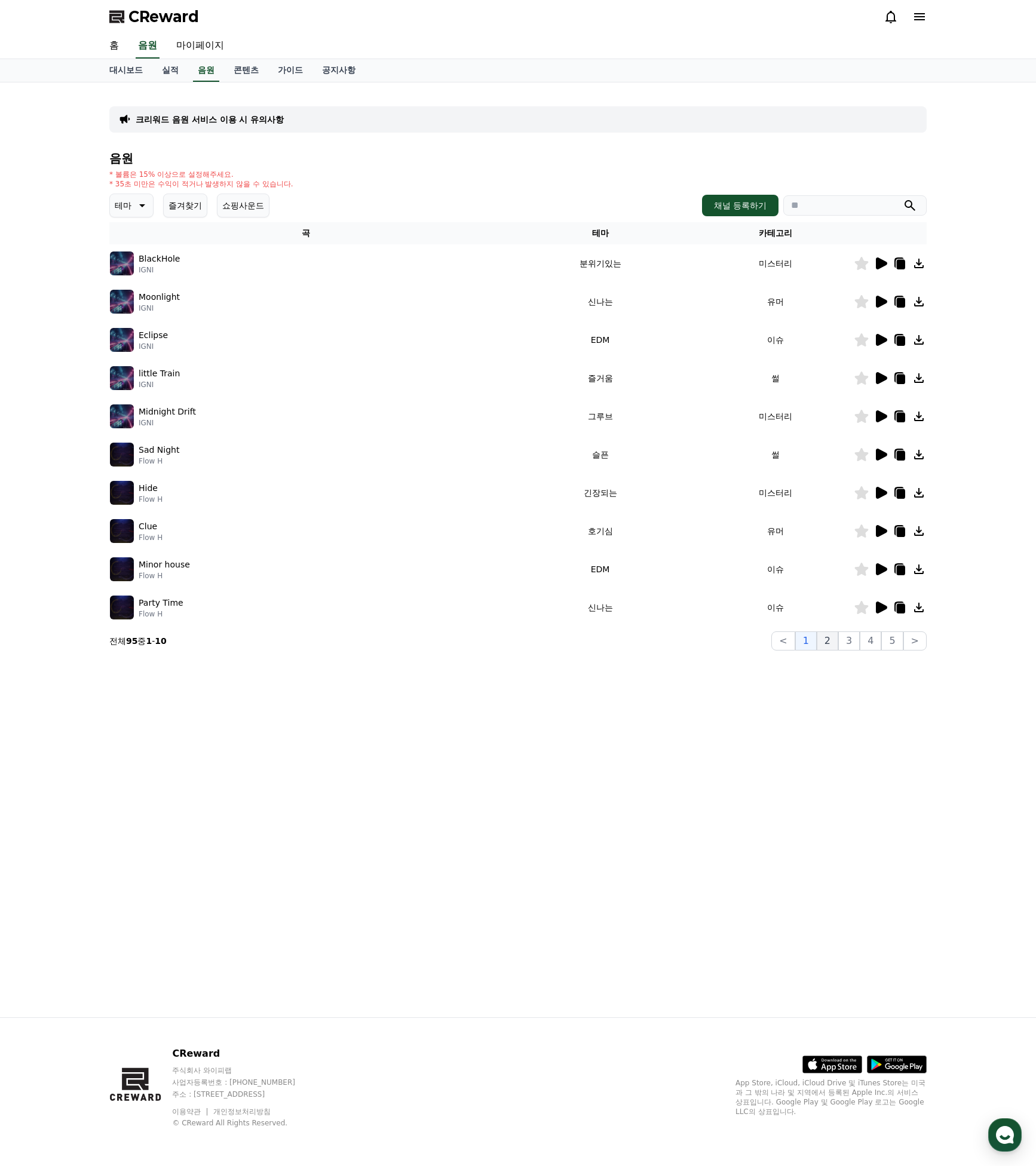
click at [836, 641] on button "2" at bounding box center [827, 641] width 21 height 19
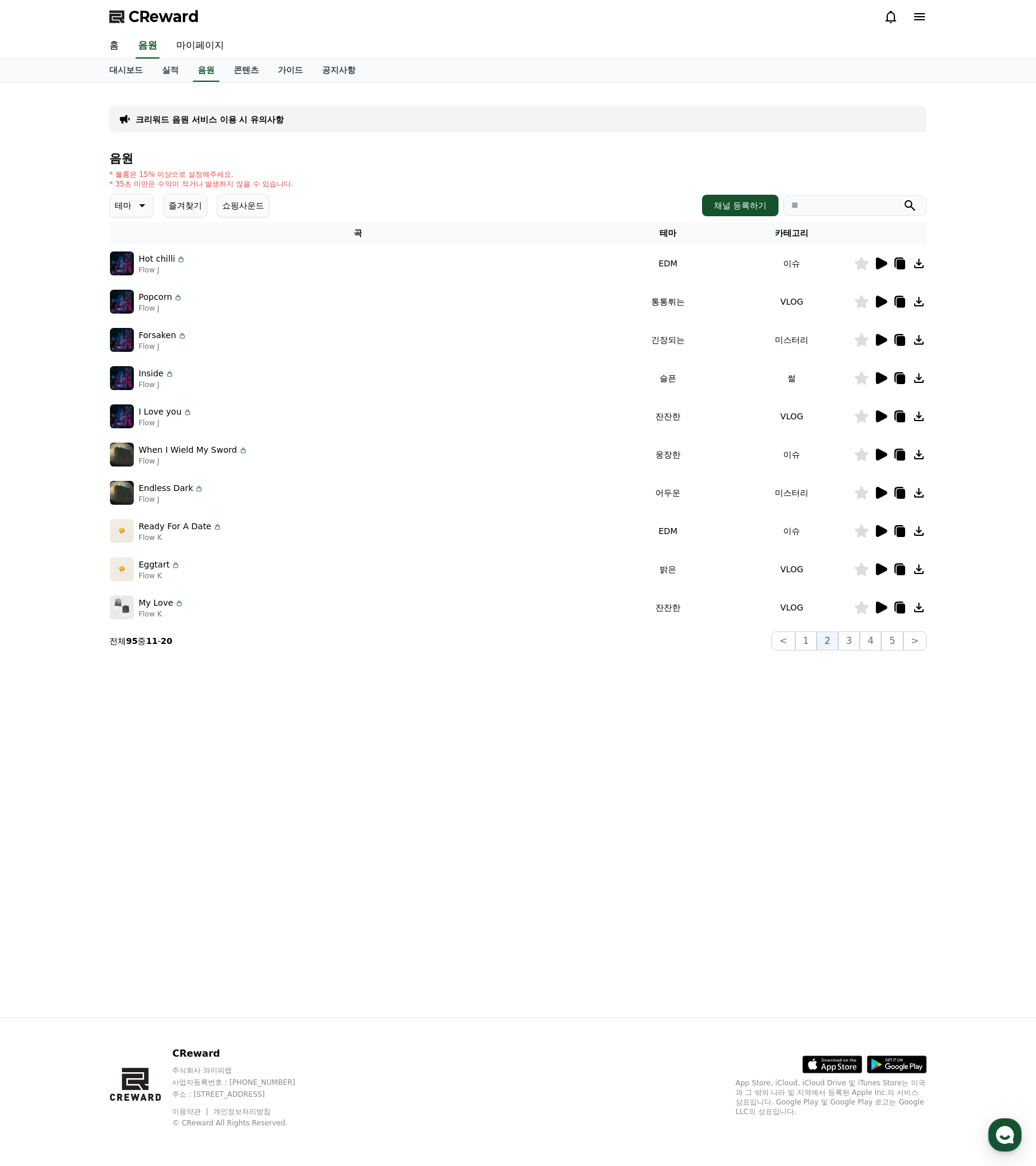
click at [883, 452] on icon at bounding box center [880, 454] width 15 height 15
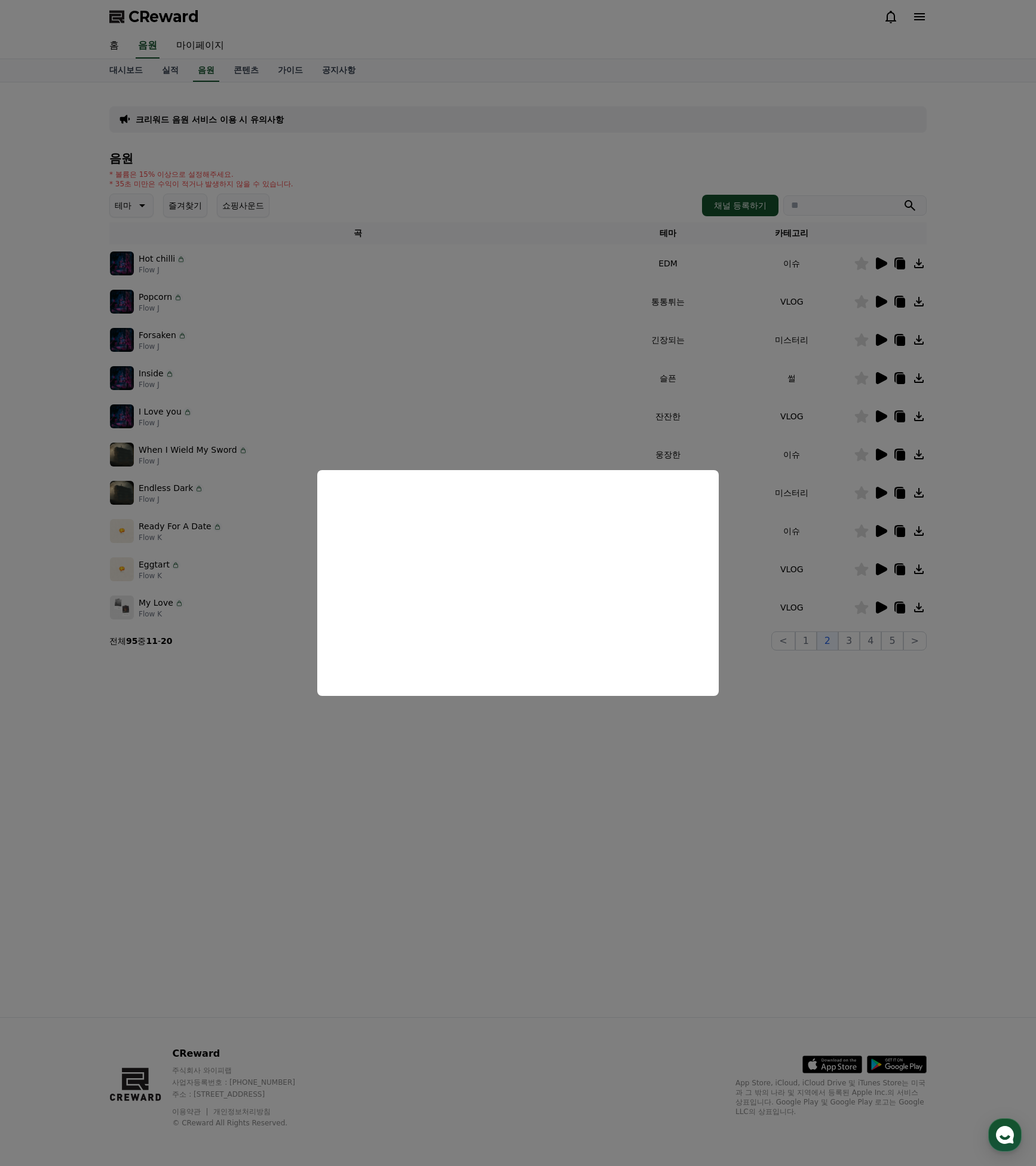
click at [558, 758] on button "close modal" at bounding box center [518, 583] width 1036 height 1166
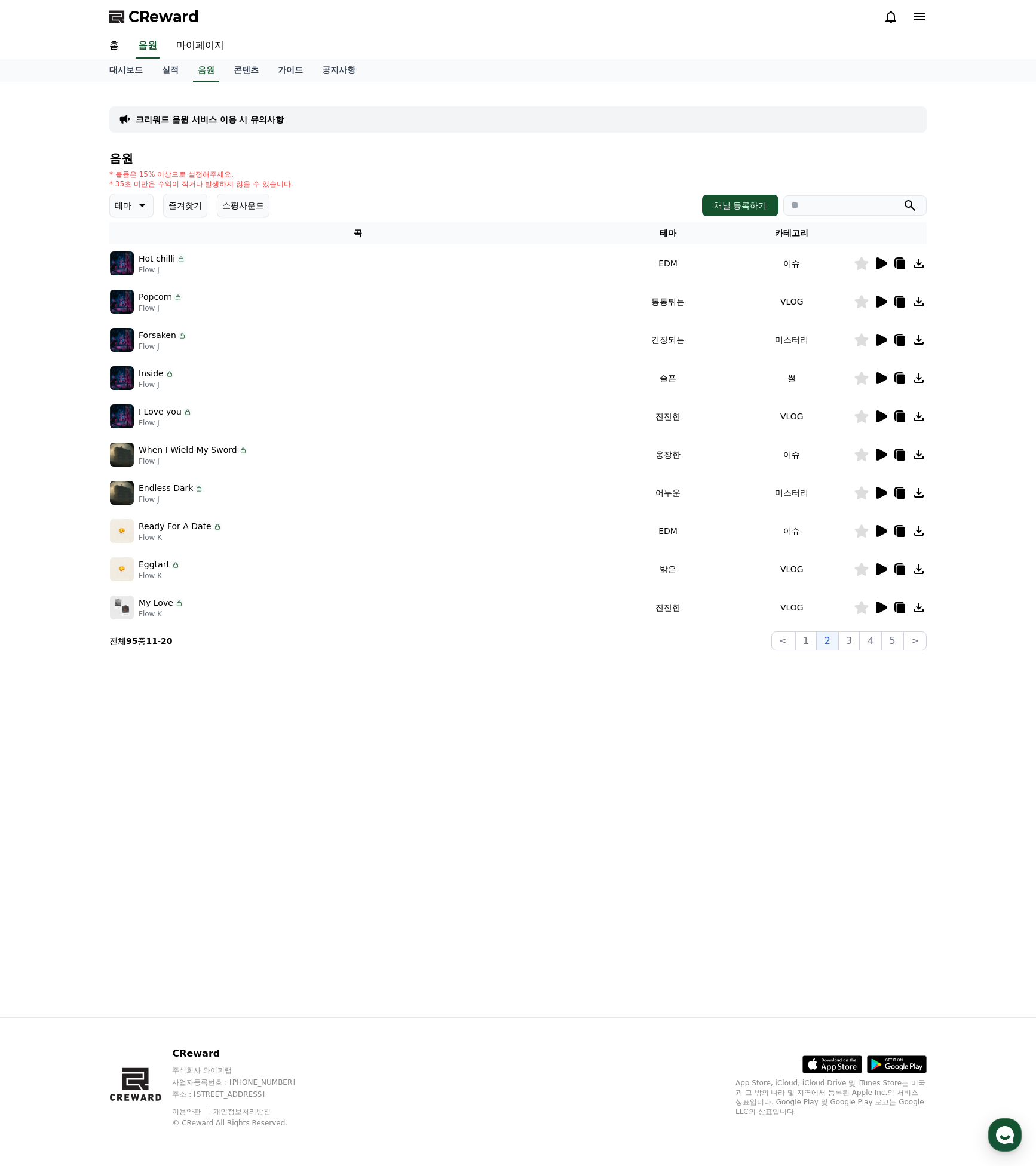
click at [888, 525] on icon at bounding box center [880, 531] width 15 height 15
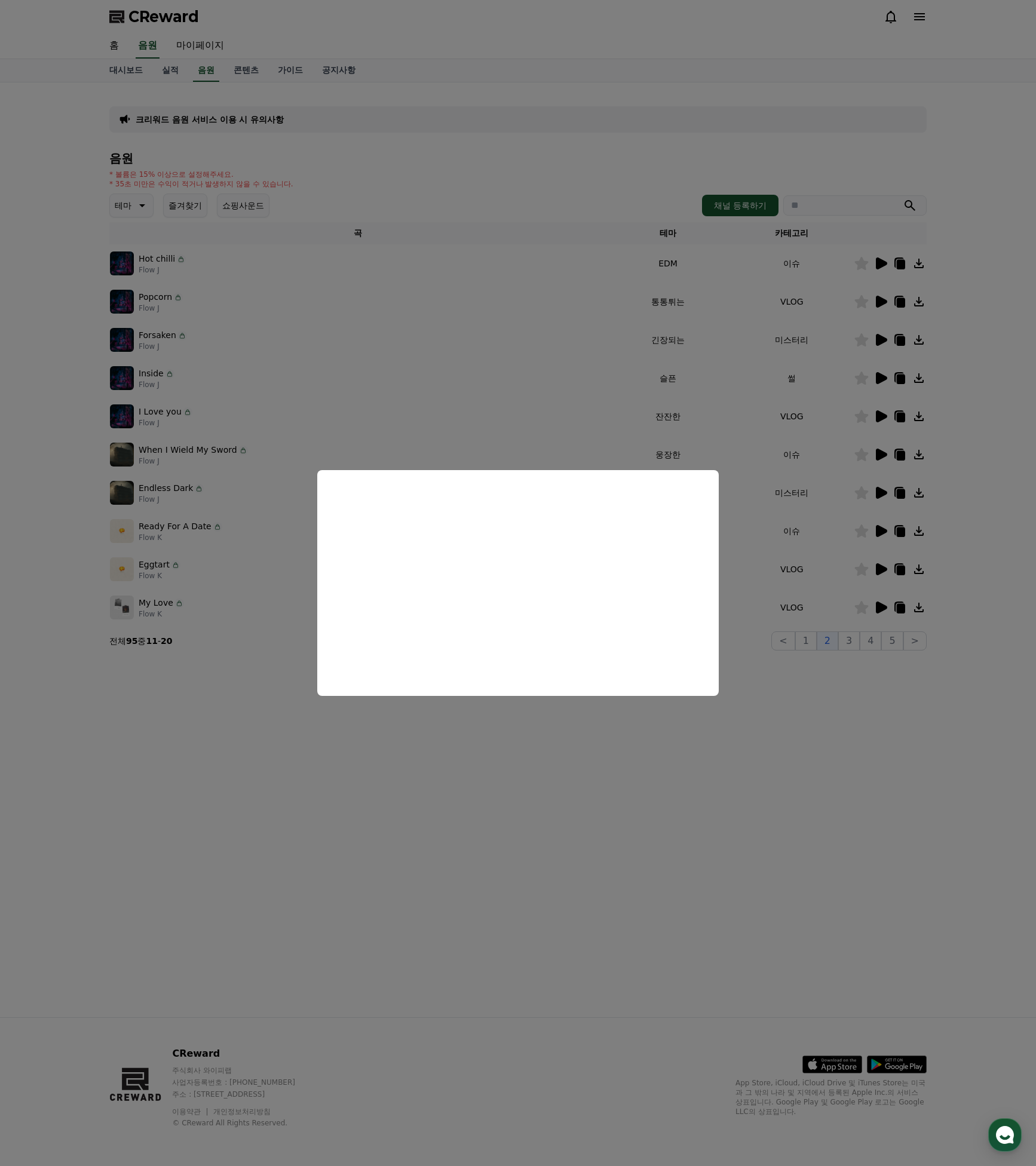
click at [680, 757] on button "close modal" at bounding box center [518, 583] width 1036 height 1166
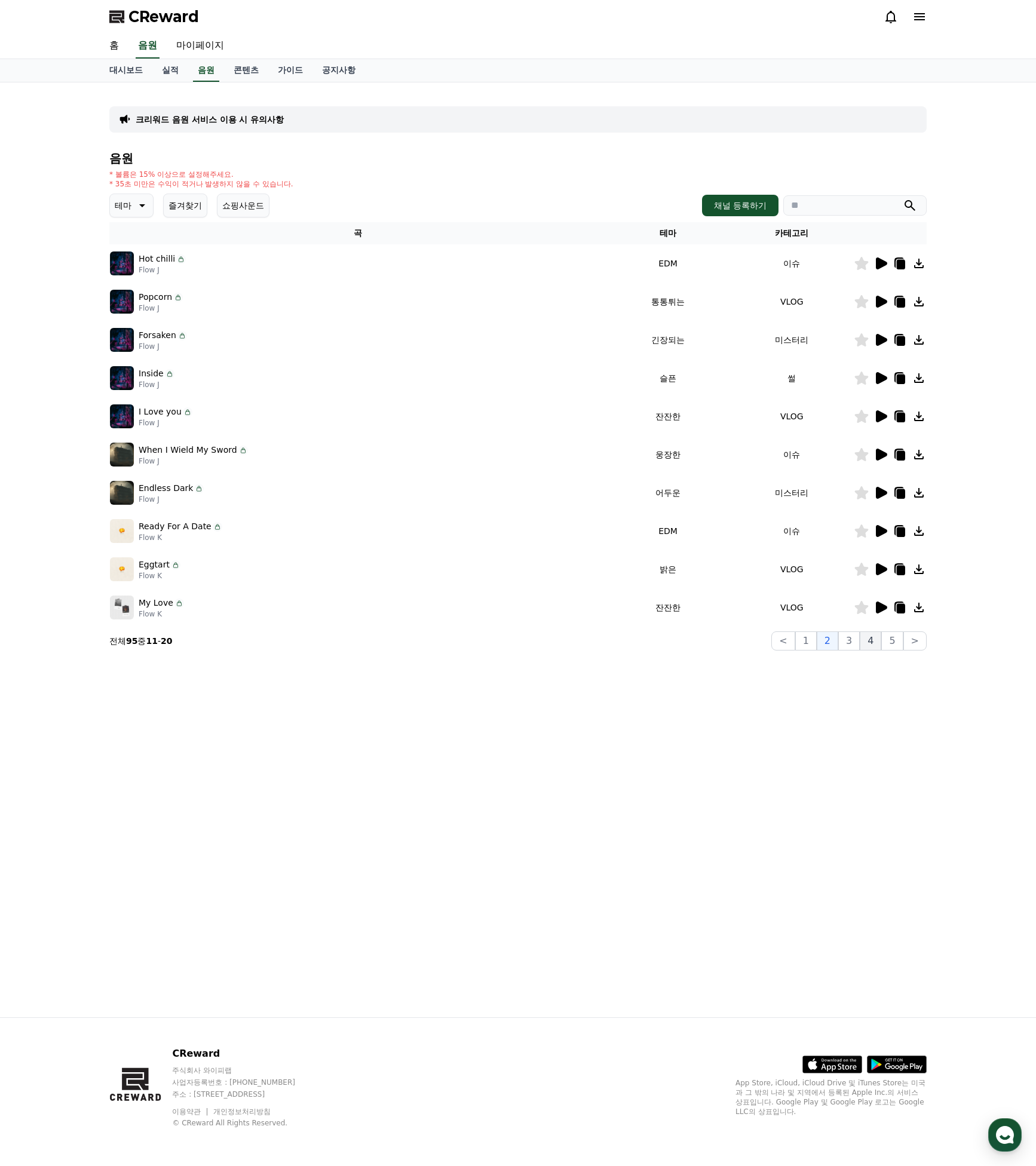
click at [869, 639] on button "4" at bounding box center [870, 641] width 21 height 19
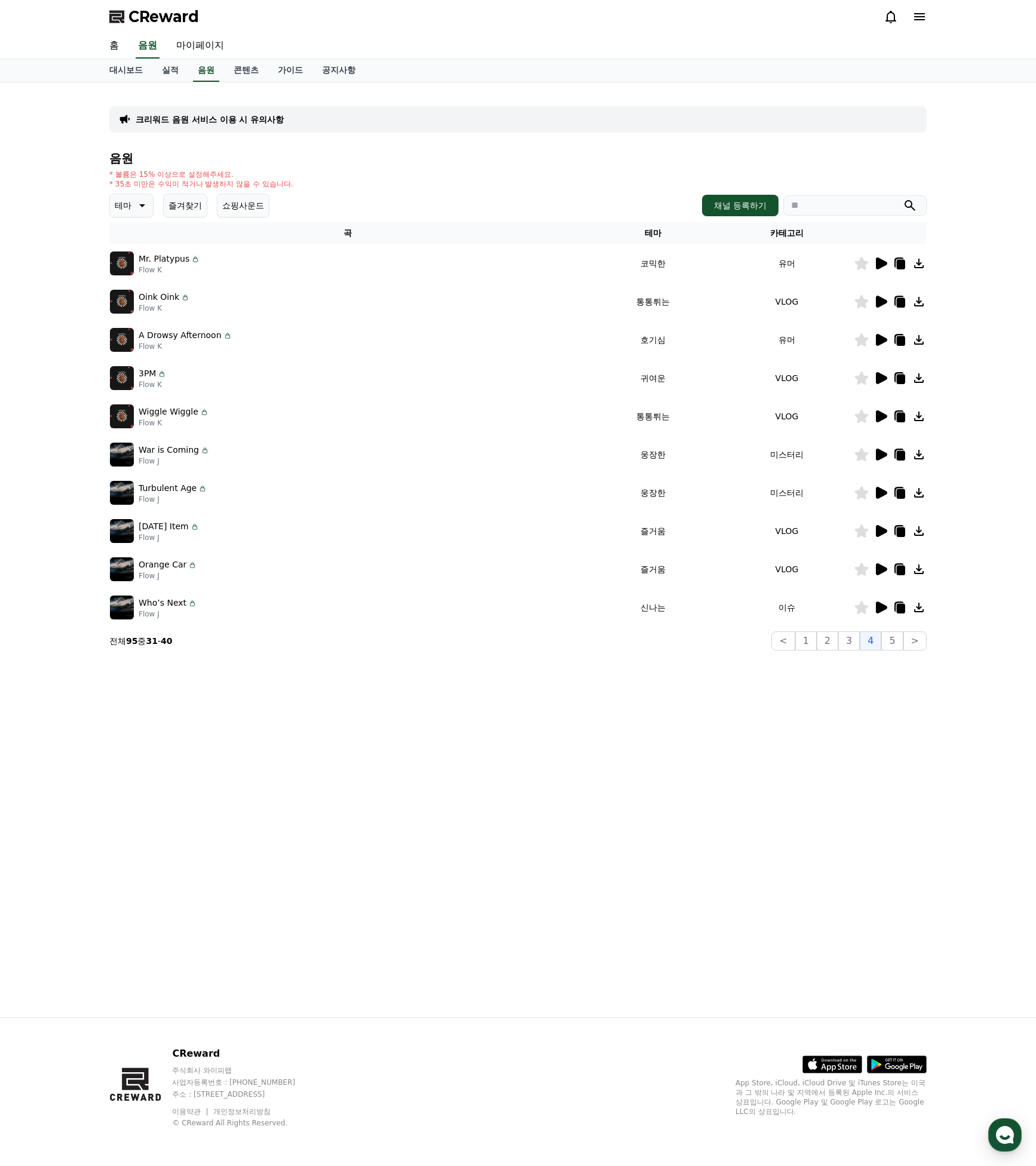
click at [888, 336] on icon at bounding box center [880, 339] width 15 height 15
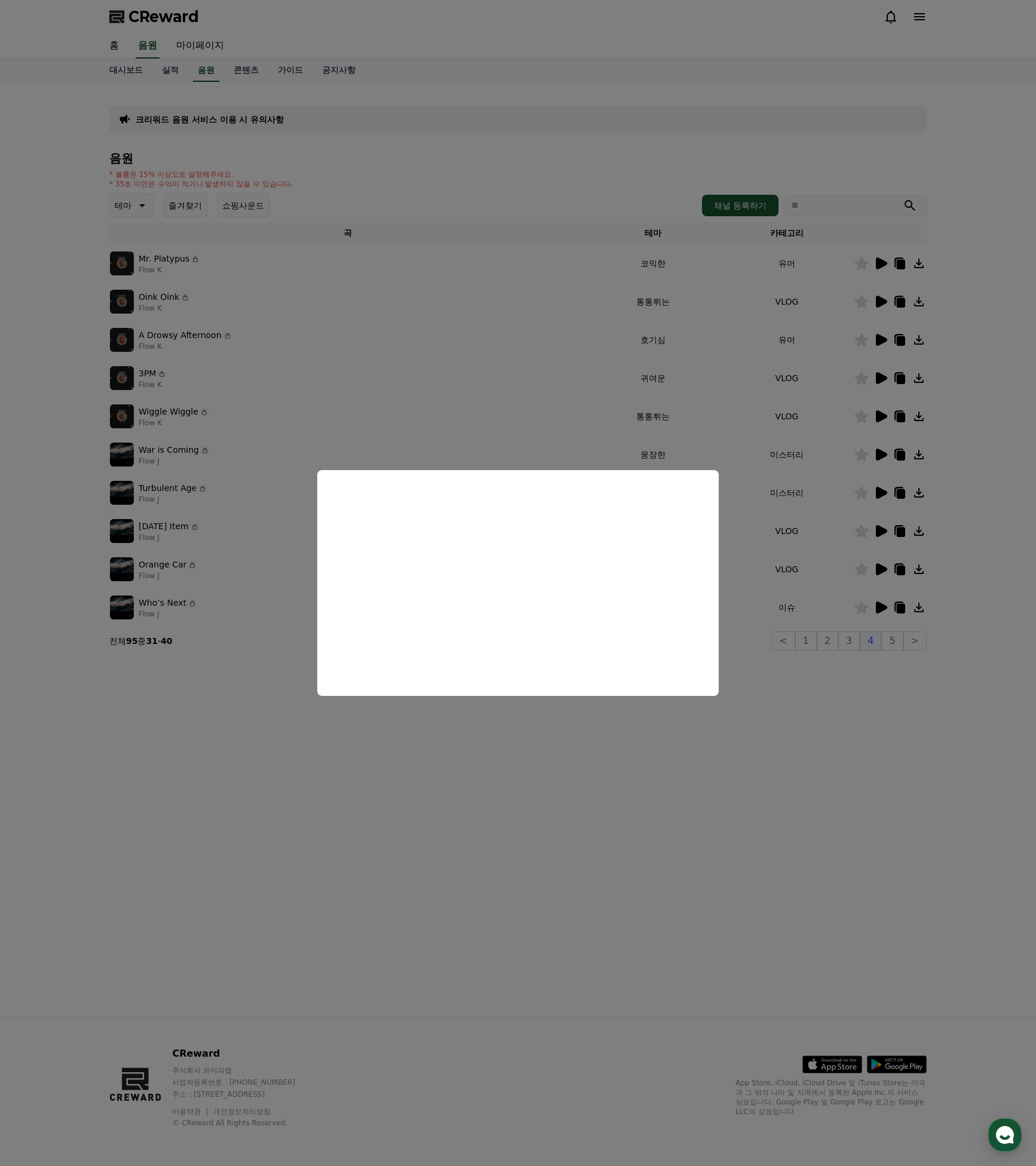
click at [802, 466] on button "close modal" at bounding box center [518, 583] width 1036 height 1166
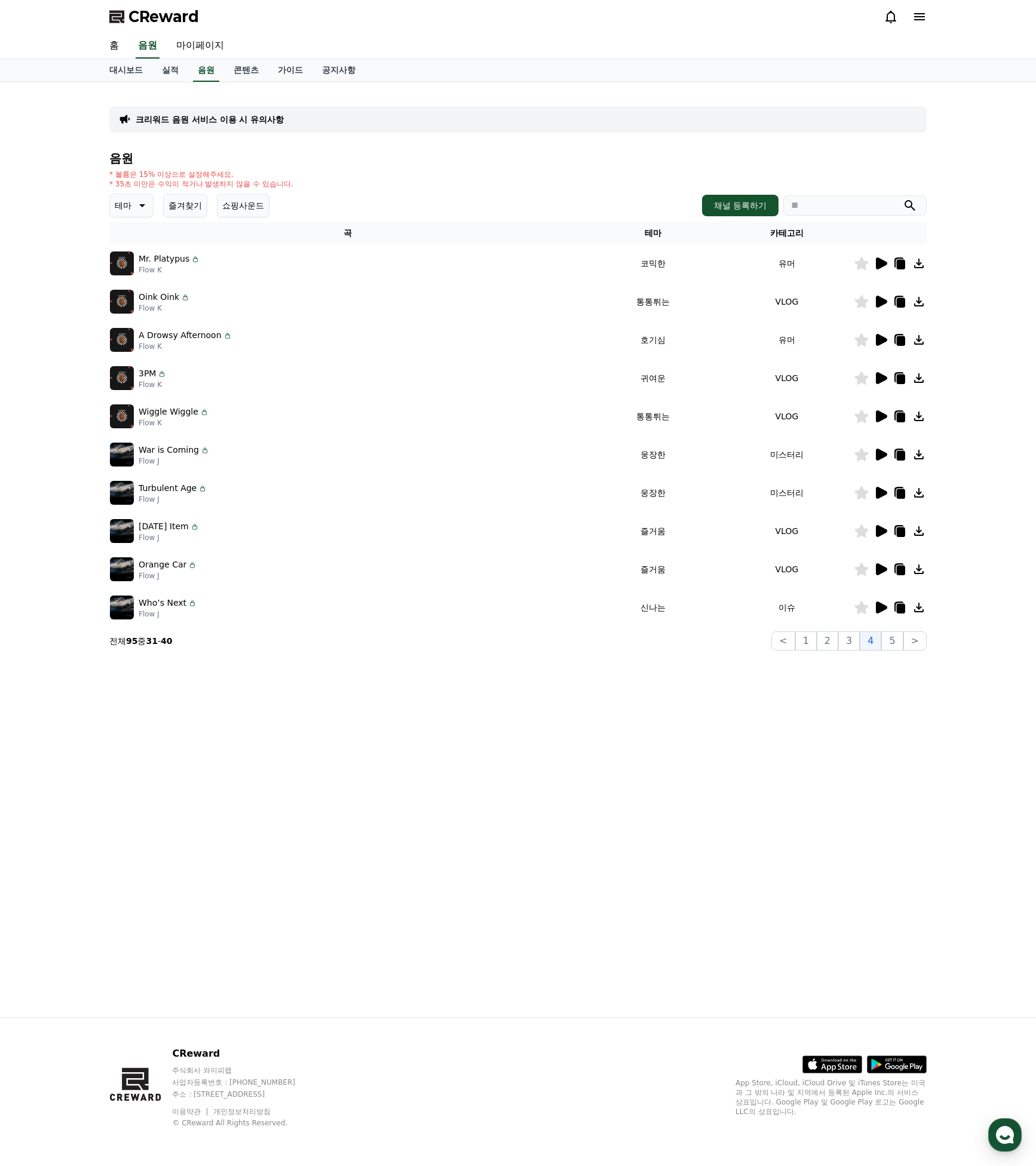
click at [862, 339] on icon at bounding box center [862, 339] width 14 height 13
click at [882, 261] on icon at bounding box center [881, 264] width 11 height 12
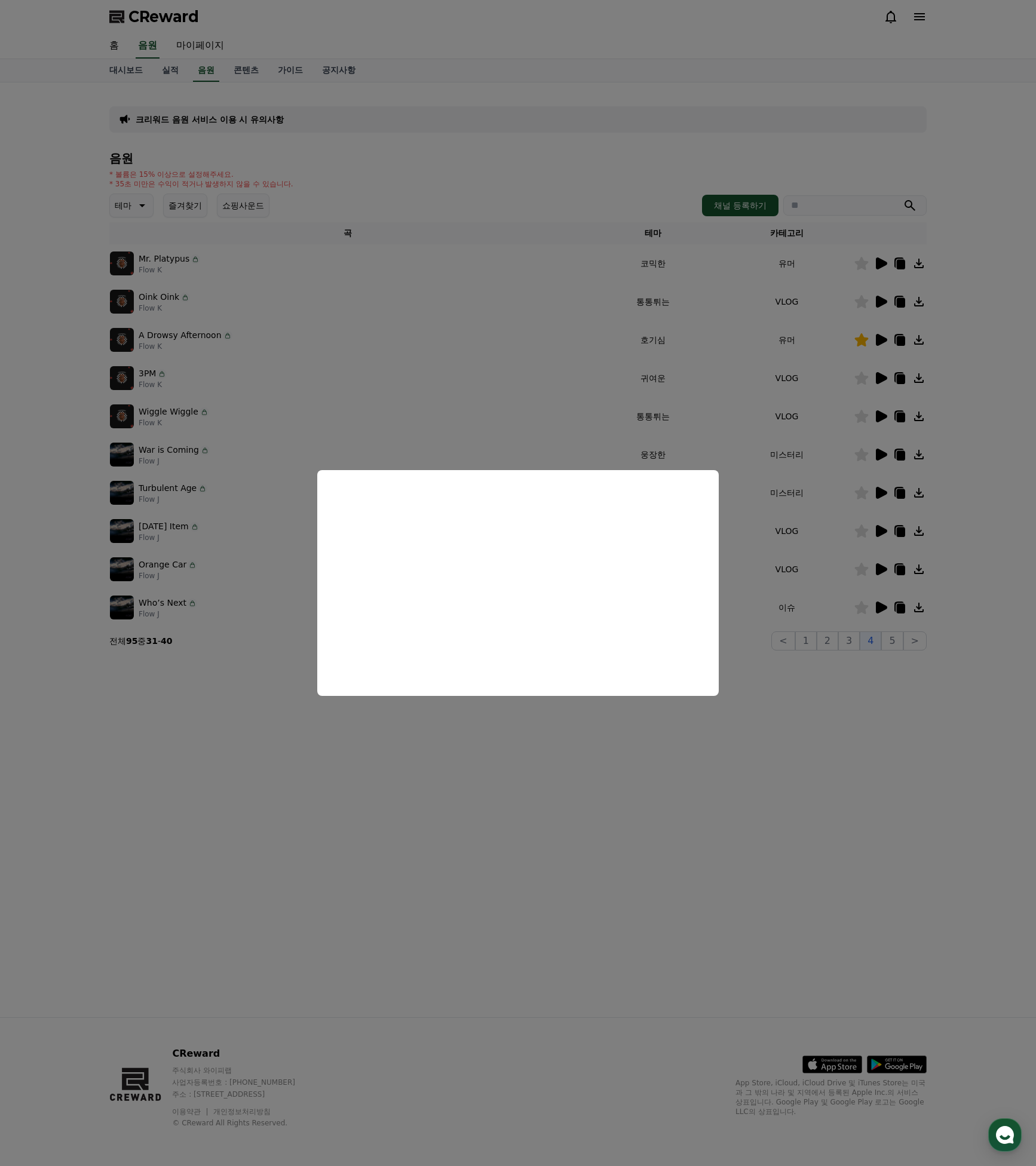
drag, startPoint x: 828, startPoint y: 596, endPoint x: 834, endPoint y: 602, distance: 8.5
click at [829, 596] on button "close modal" at bounding box center [518, 583] width 1036 height 1166
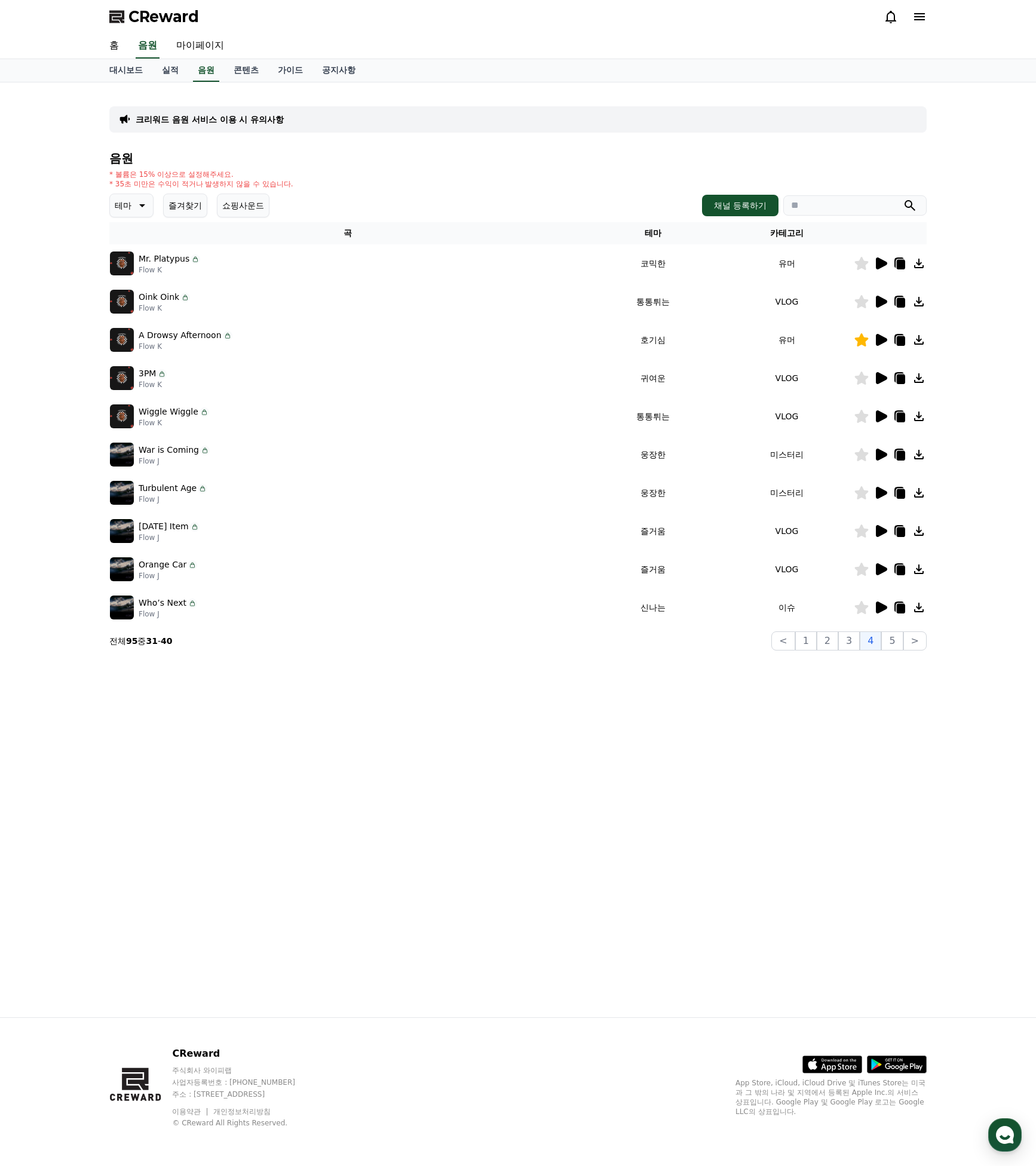
click at [883, 608] on icon at bounding box center [881, 608] width 11 height 12
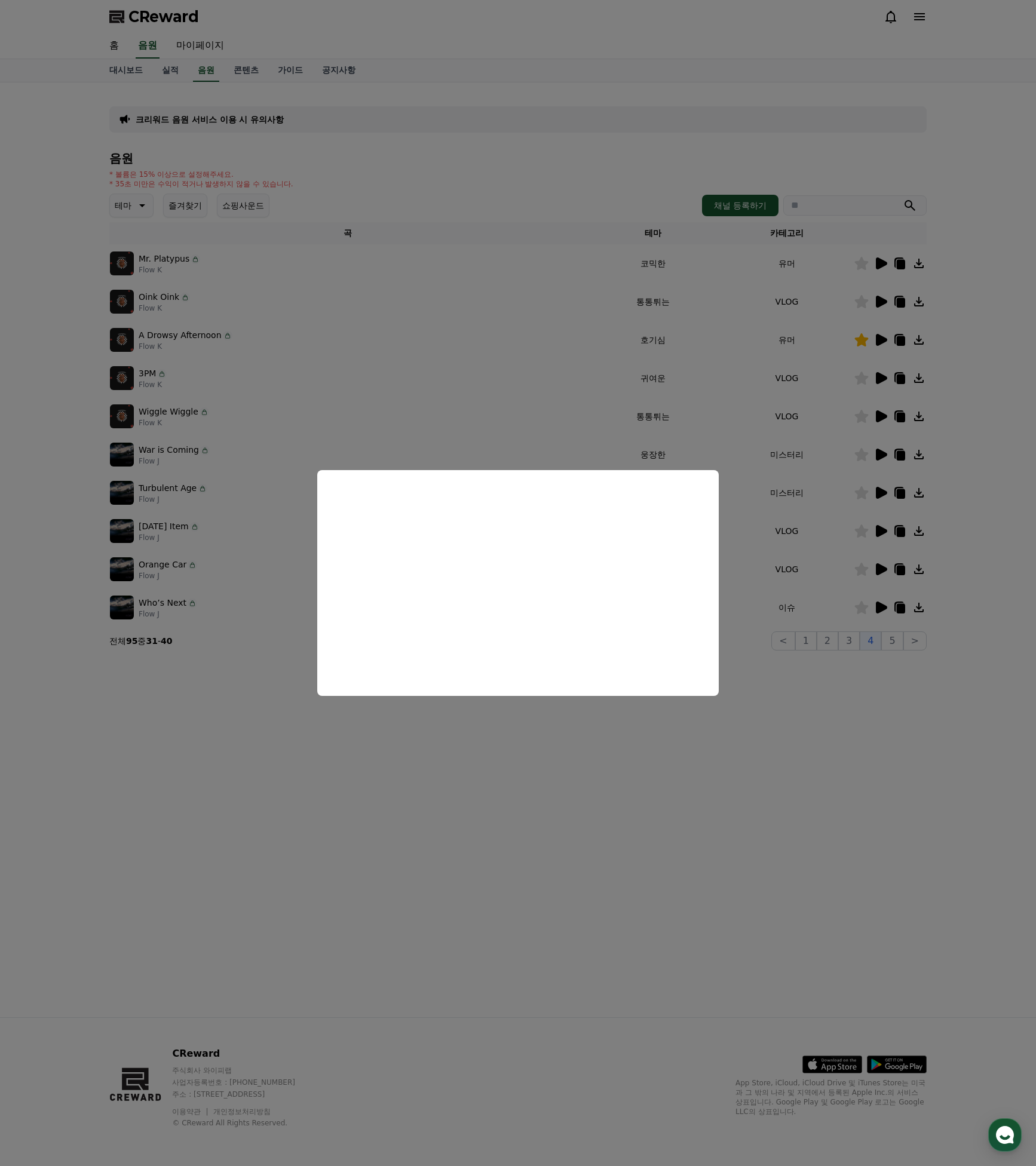
click at [851, 674] on button "close modal" at bounding box center [518, 583] width 1036 height 1166
click at [893, 641] on button "5" at bounding box center [891, 641] width 21 height 19
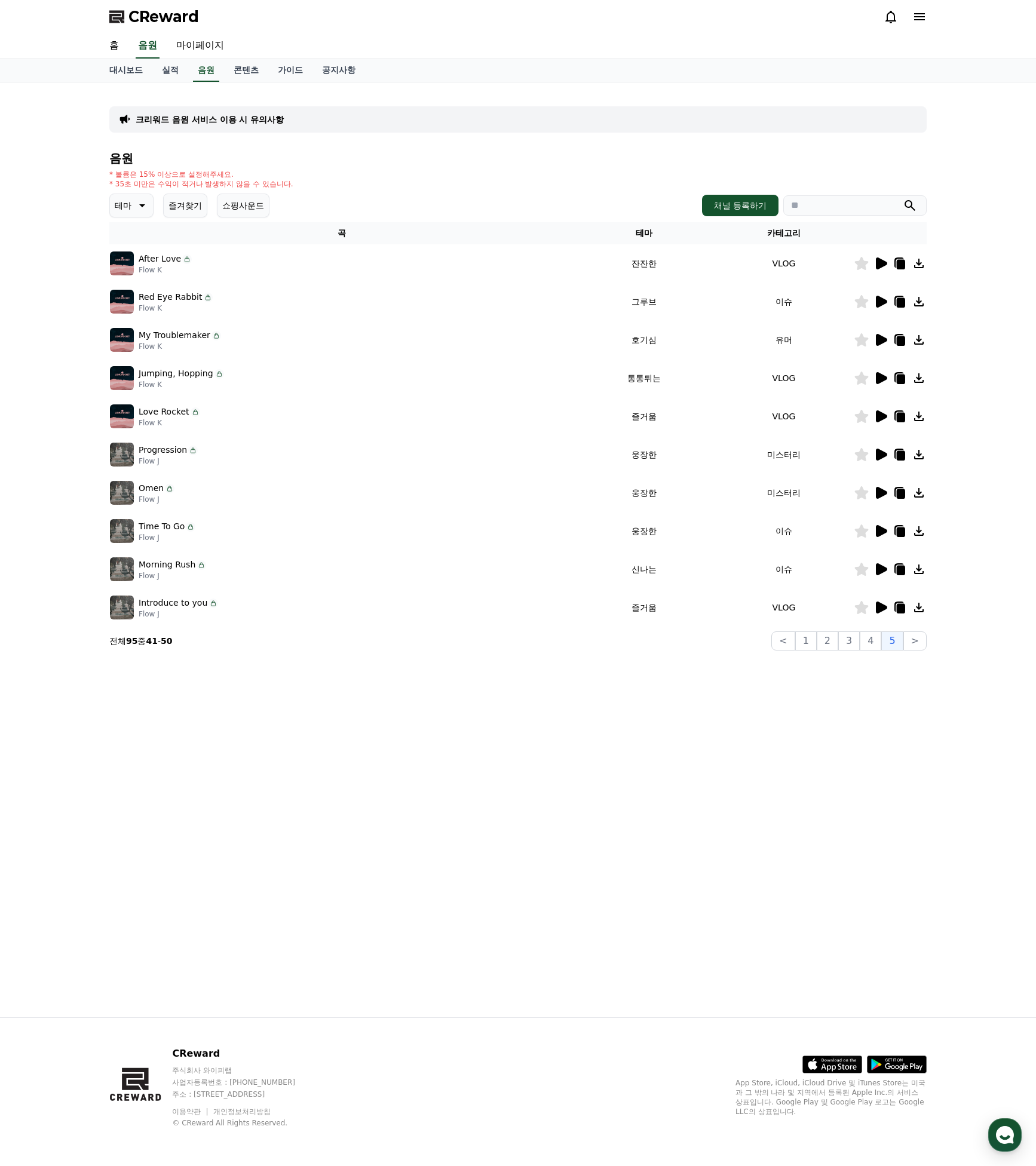
click at [886, 297] on icon at bounding box center [880, 301] width 15 height 15
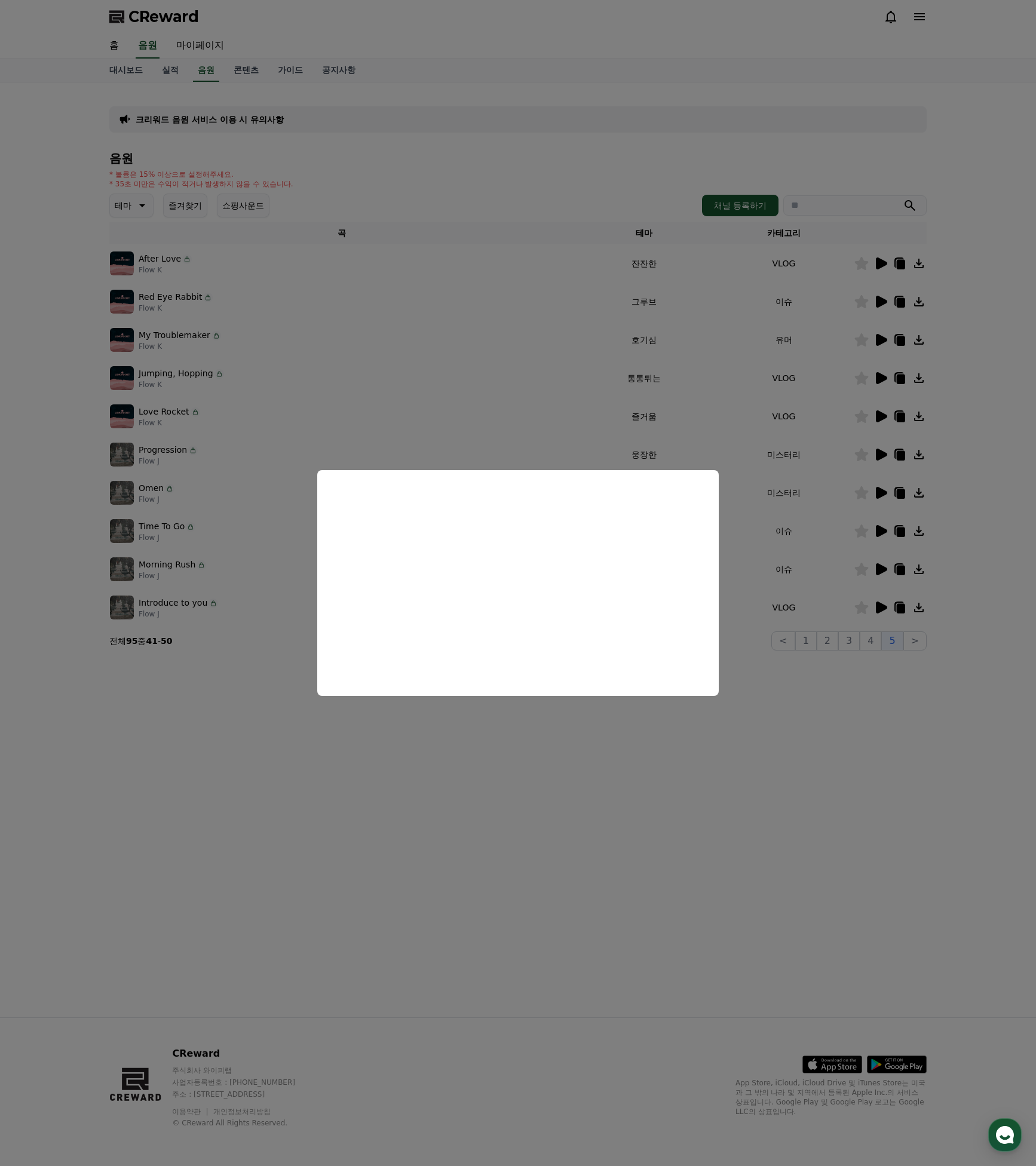
click at [820, 450] on button "close modal" at bounding box center [518, 583] width 1036 height 1166
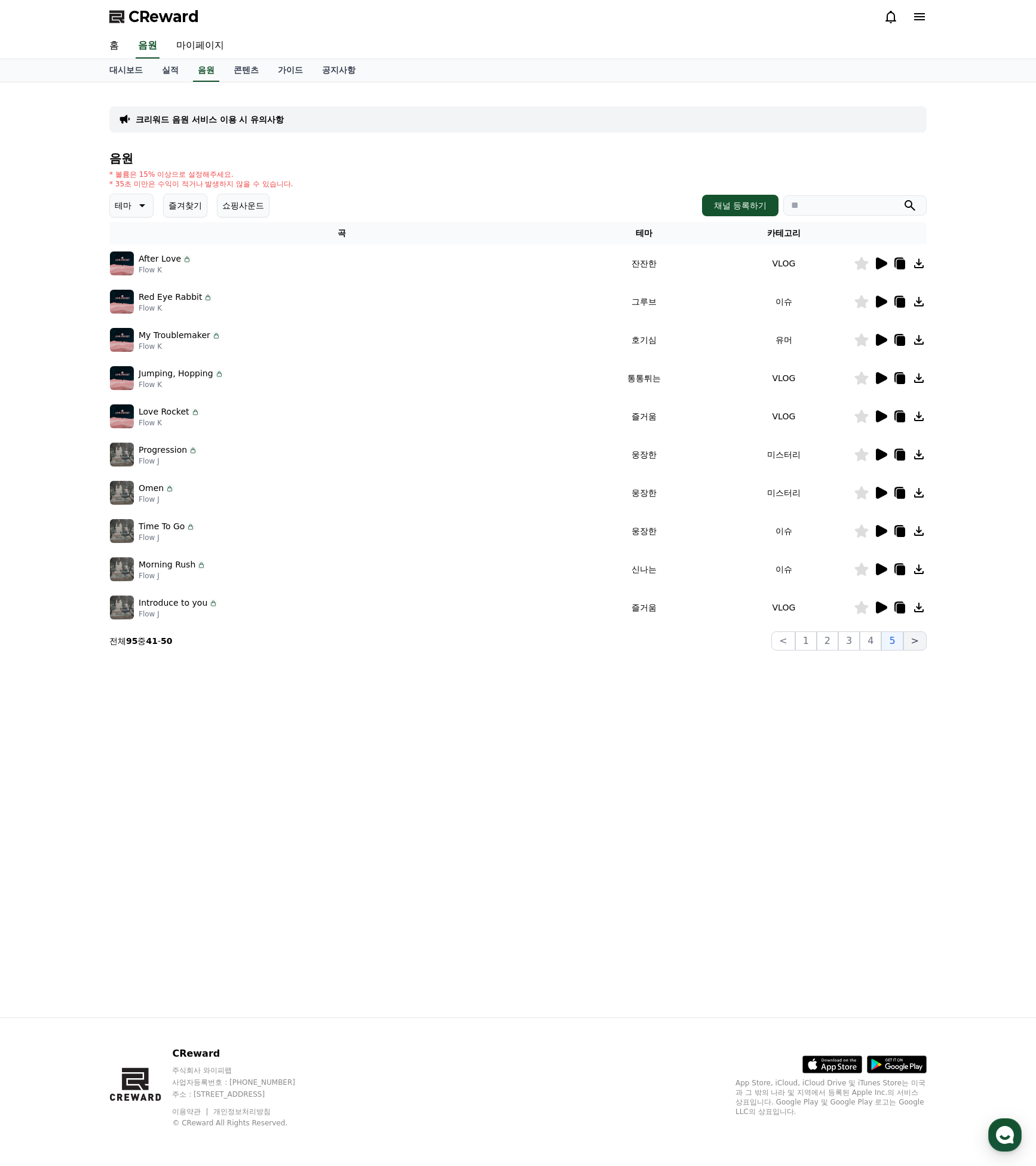
click at [914, 638] on button ">" at bounding box center [914, 641] width 23 height 19
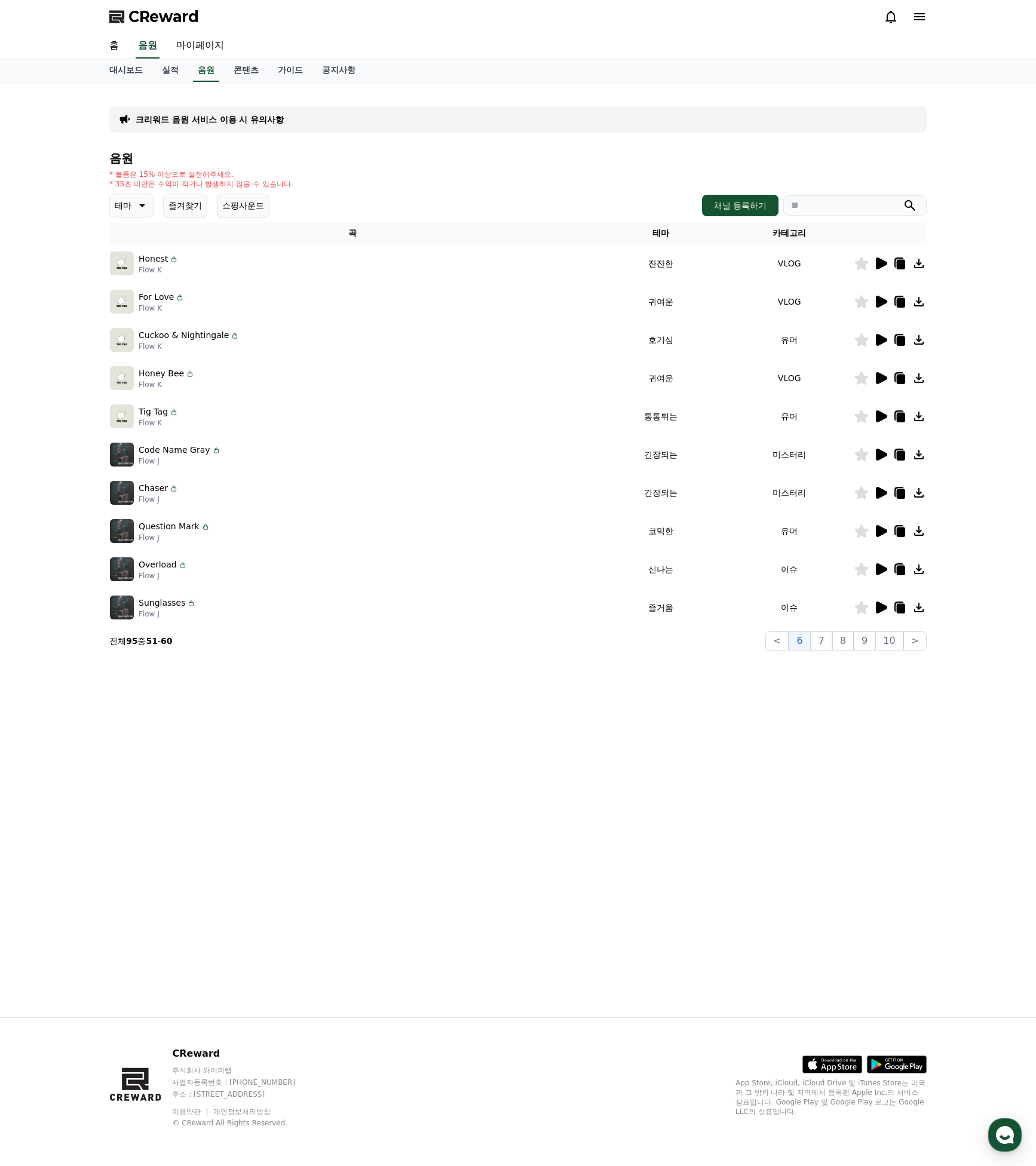
click at [814, 203] on input "search" at bounding box center [855, 205] width 144 height 21
click at [910, 206] on button "submit" at bounding box center [909, 205] width 15 height 15
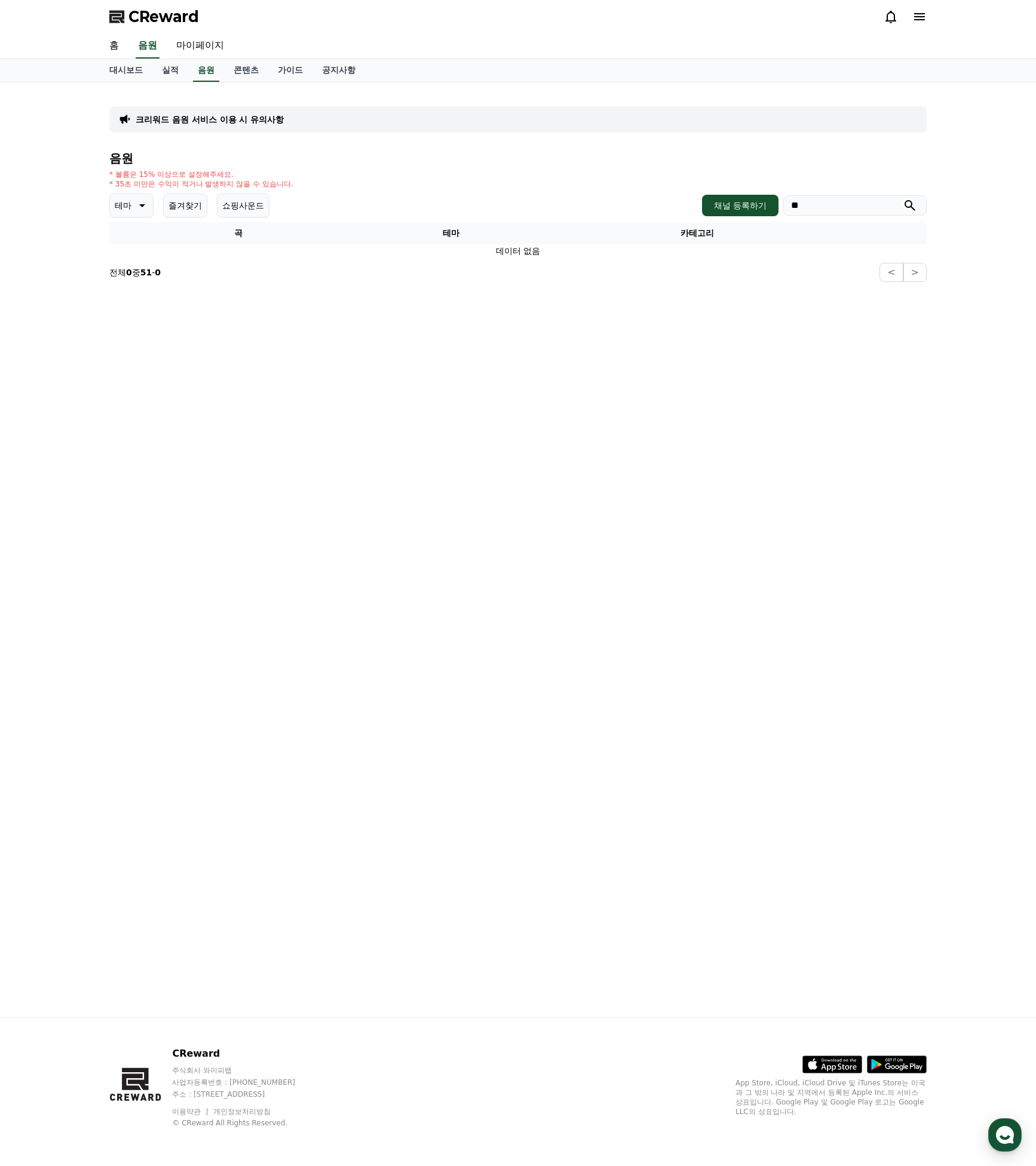
click at [561, 376] on div "크리워드 음원 서비스 이용 시 유의사항 음원 * 볼륨은 15% 이상으로 설정해주세요. * 35초 미만은 수익이 적거나 발생하지 않을 수 있습니…" at bounding box center [518, 550] width 836 height 935
click at [227, 213] on button "쇼핑사운드" at bounding box center [243, 205] width 53 height 24
click at [815, 199] on input "**" at bounding box center [855, 205] width 144 height 21
type input "*"
click at [910, 206] on button "submit" at bounding box center [909, 205] width 15 height 15
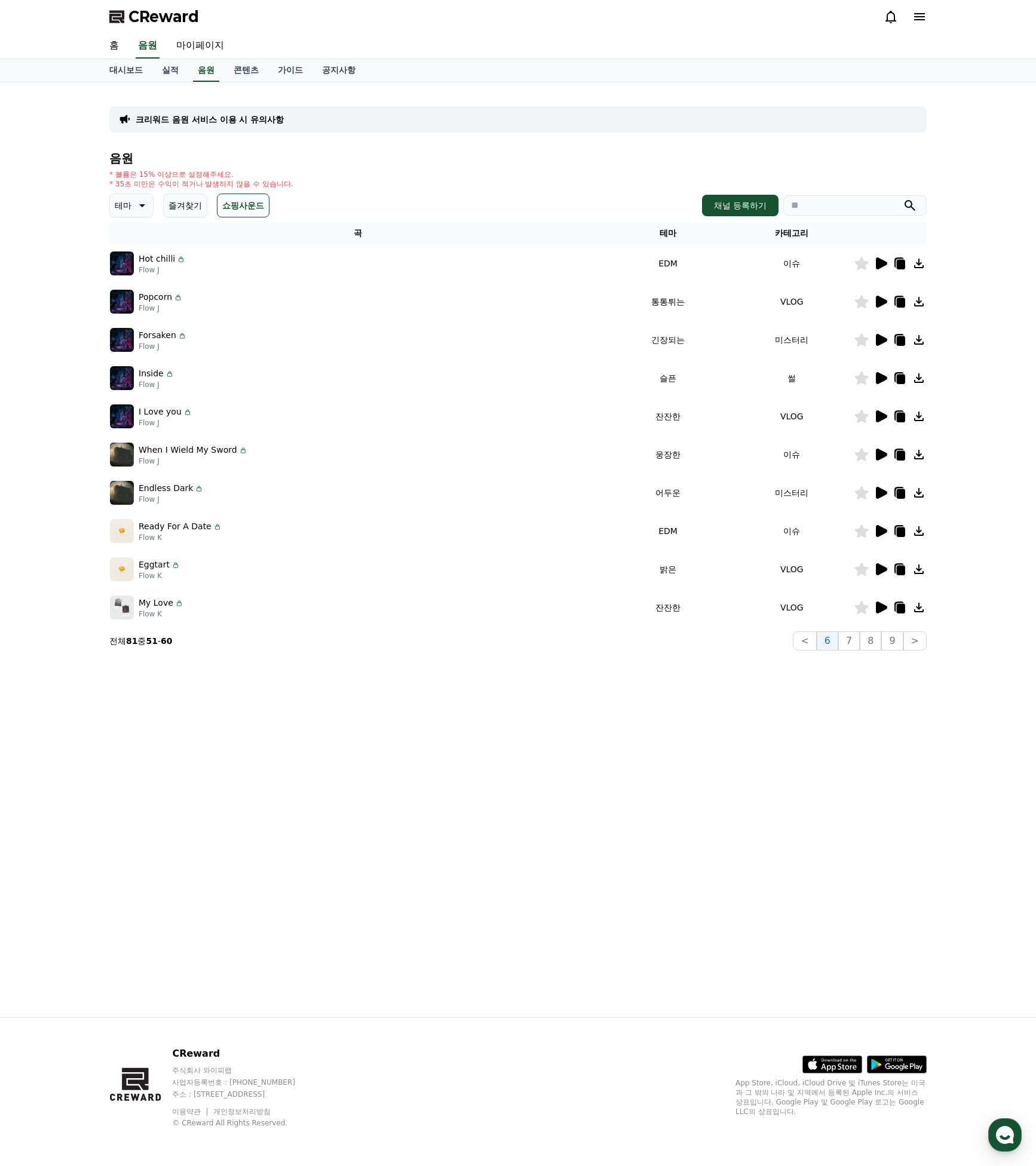
click at [876, 378] on icon at bounding box center [881, 378] width 11 height 12
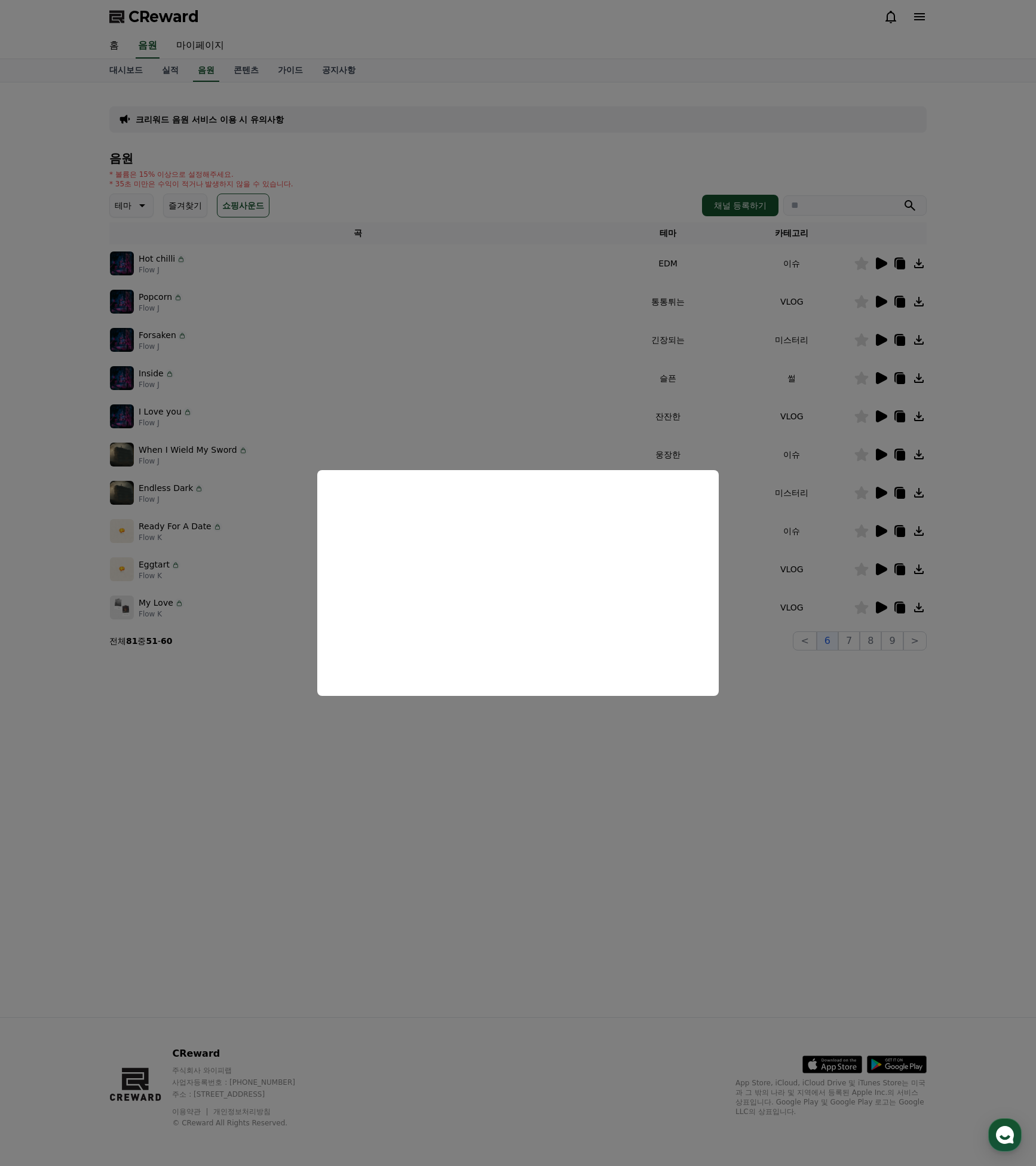
click at [548, 758] on button "close modal" at bounding box center [518, 583] width 1036 height 1166
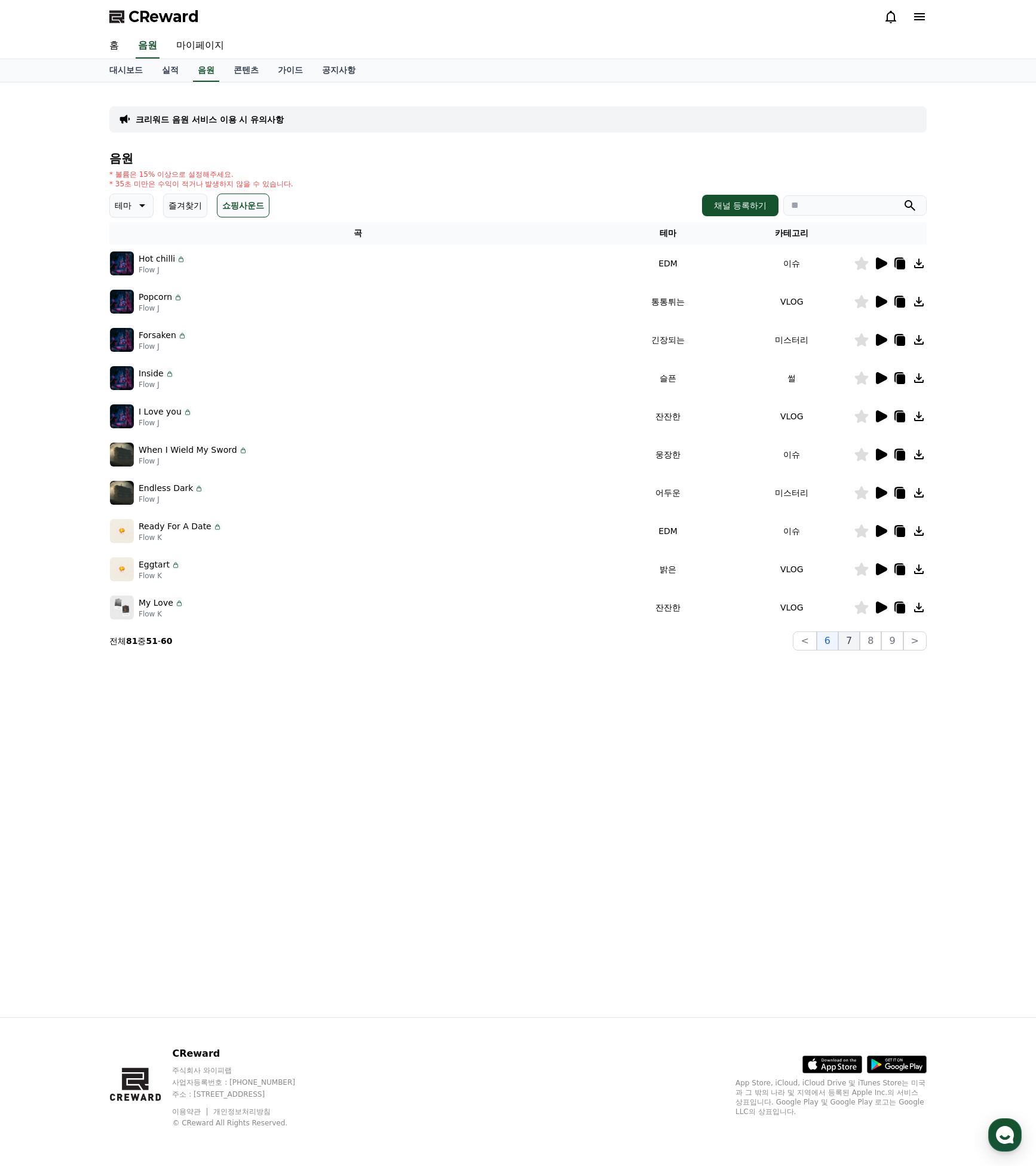
click at [845, 641] on button "7" at bounding box center [849, 641] width 21 height 19
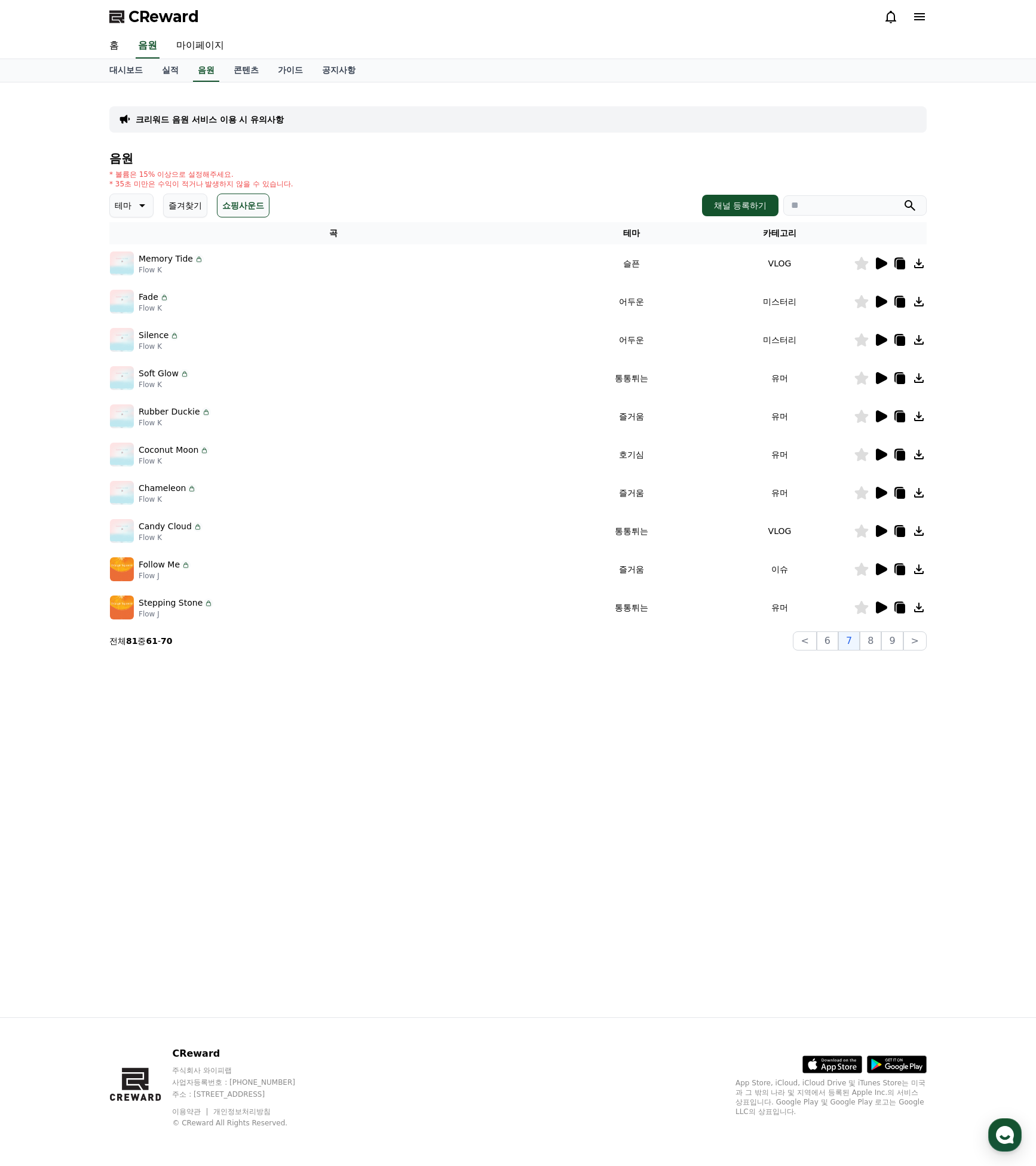
click at [883, 381] on icon at bounding box center [881, 378] width 11 height 12
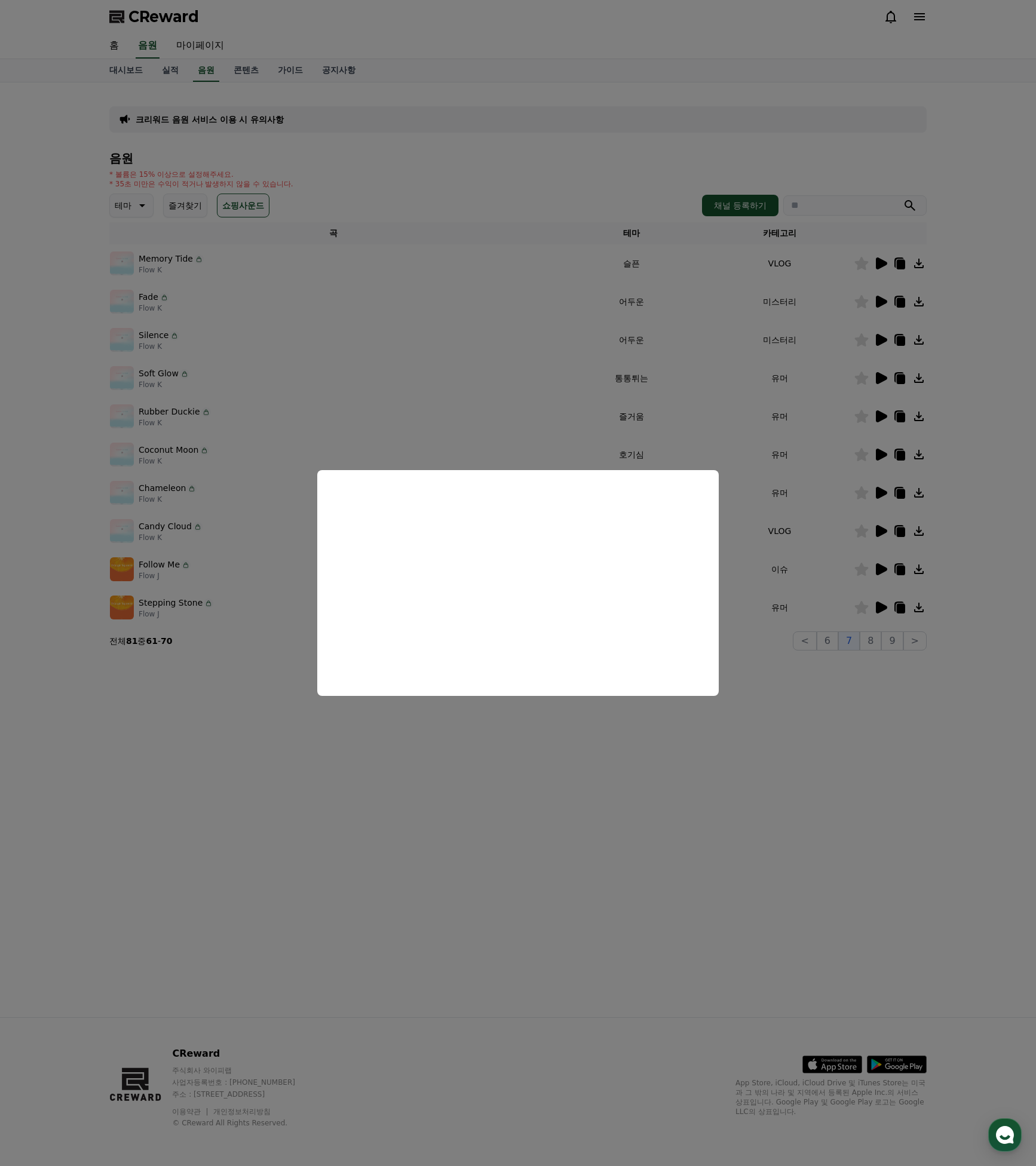
drag, startPoint x: 848, startPoint y: 396, endPoint x: 859, endPoint y: 398, distance: 11.2
click at [848, 396] on button "close modal" at bounding box center [518, 583] width 1036 height 1166
click at [886, 415] on icon at bounding box center [881, 417] width 11 height 12
click at [855, 485] on button "close modal" at bounding box center [518, 583] width 1036 height 1166
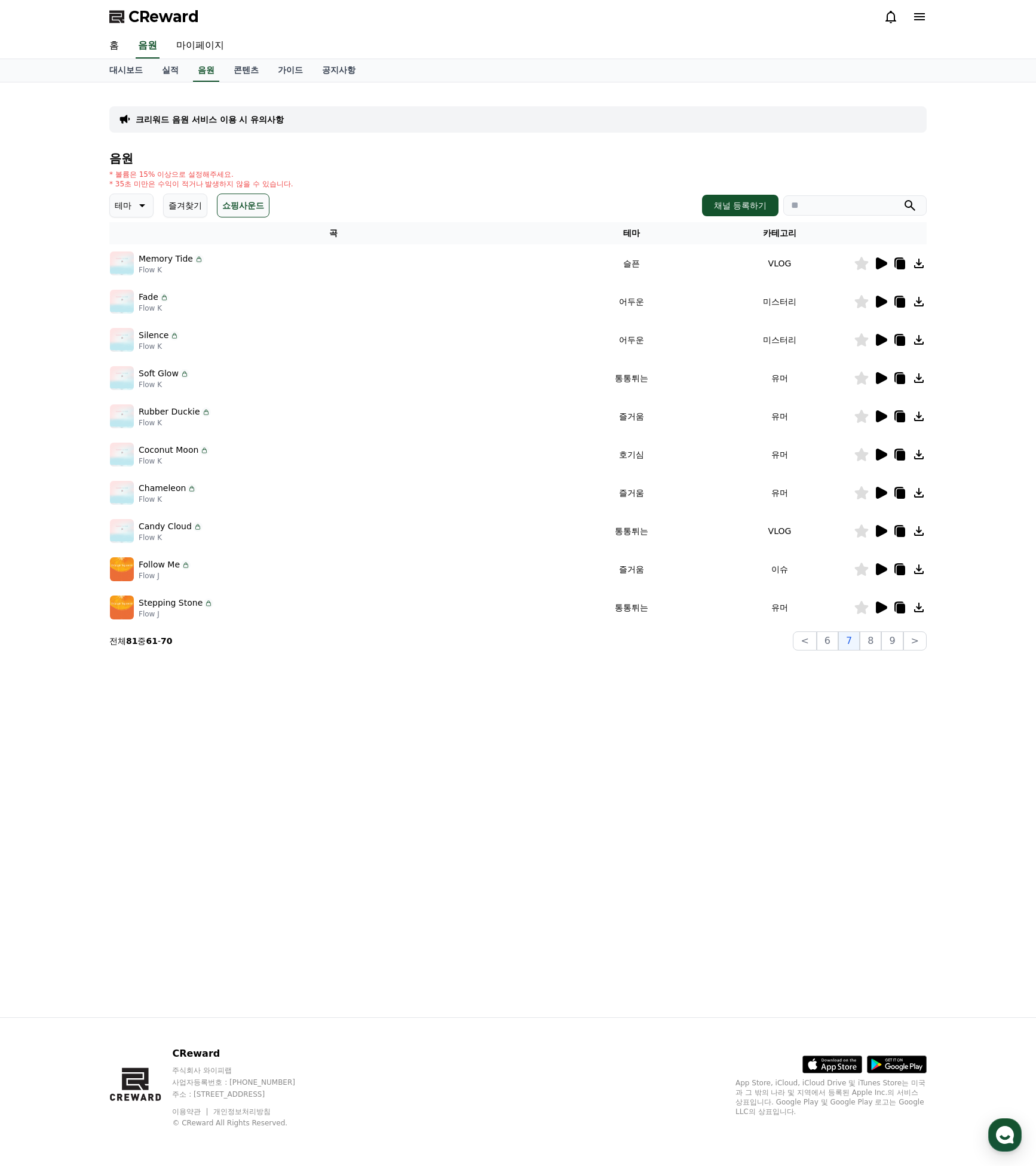
click at [878, 490] on icon at bounding box center [881, 493] width 11 height 12
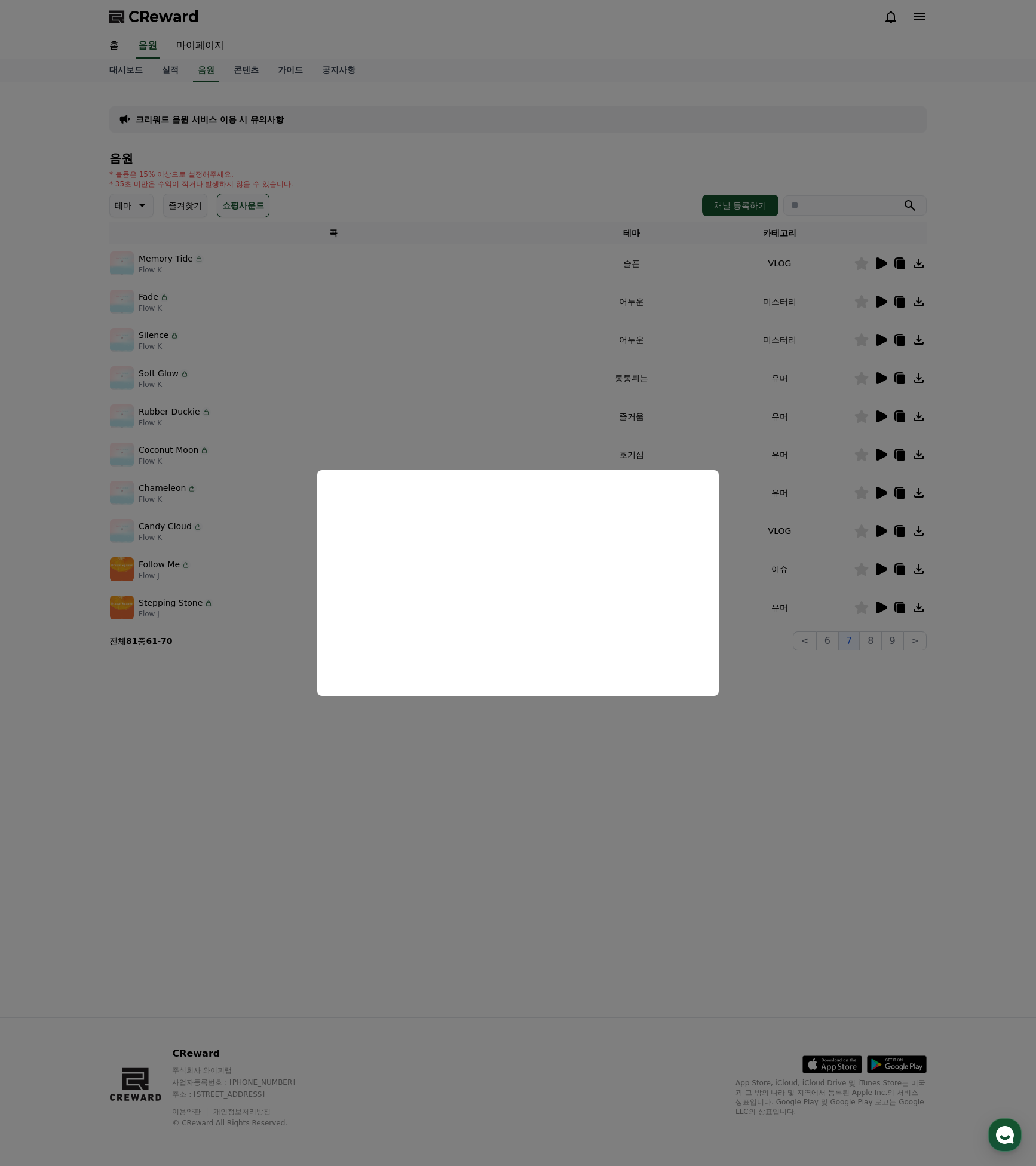
click at [819, 495] on button "close modal" at bounding box center [518, 583] width 1036 height 1166
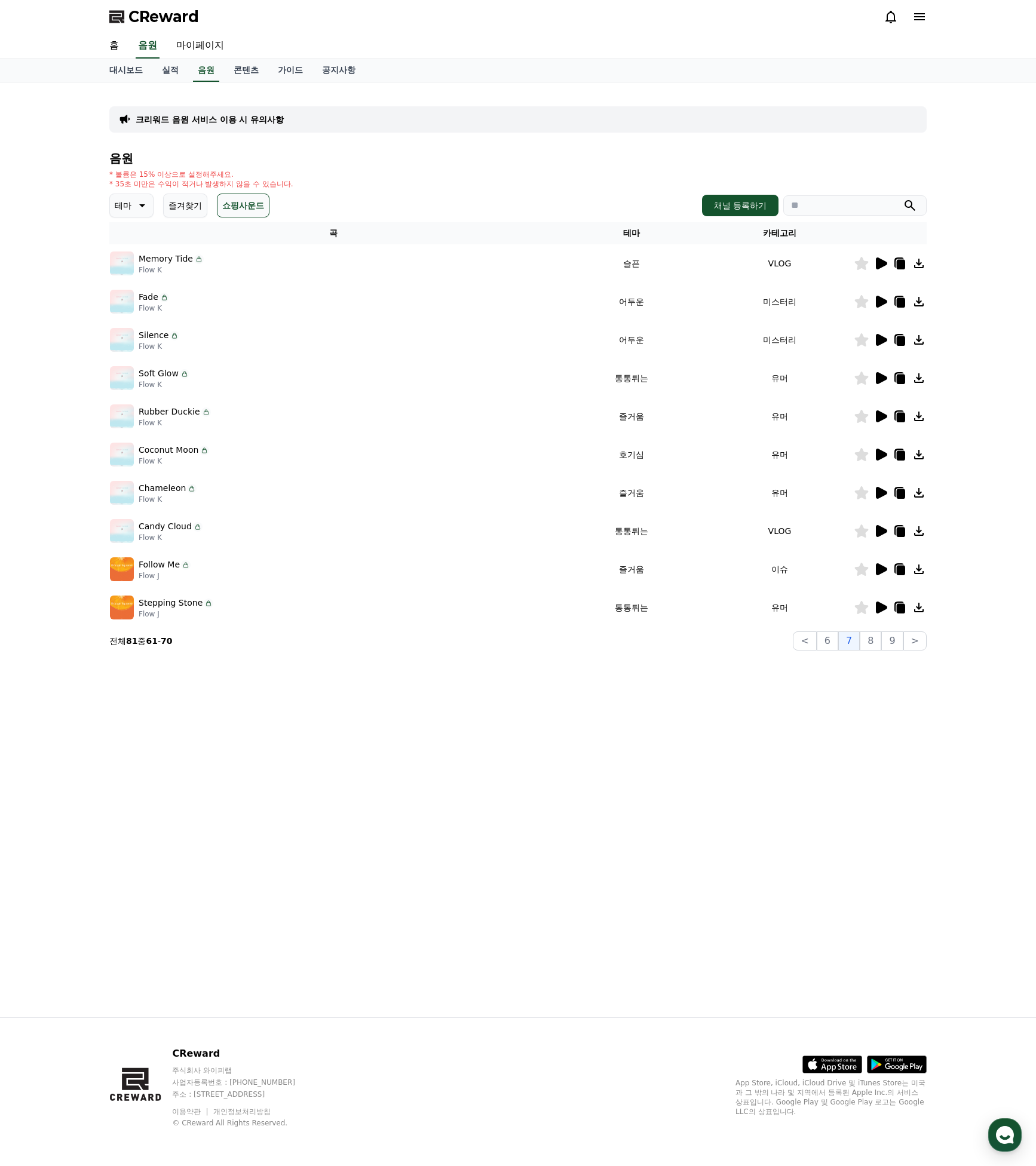
click at [885, 492] on icon at bounding box center [881, 493] width 11 height 12
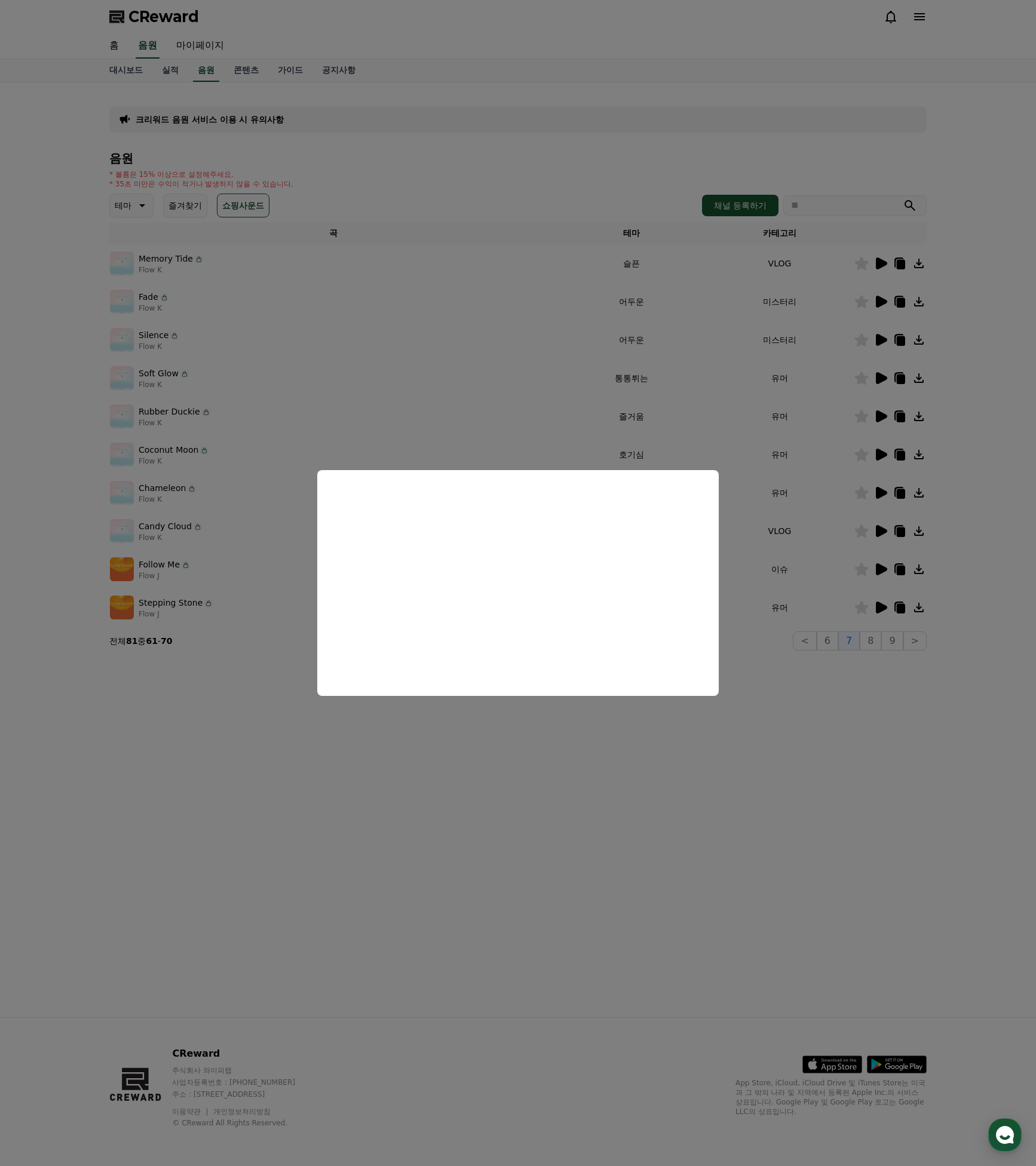
click at [816, 564] on button "close modal" at bounding box center [518, 583] width 1036 height 1166
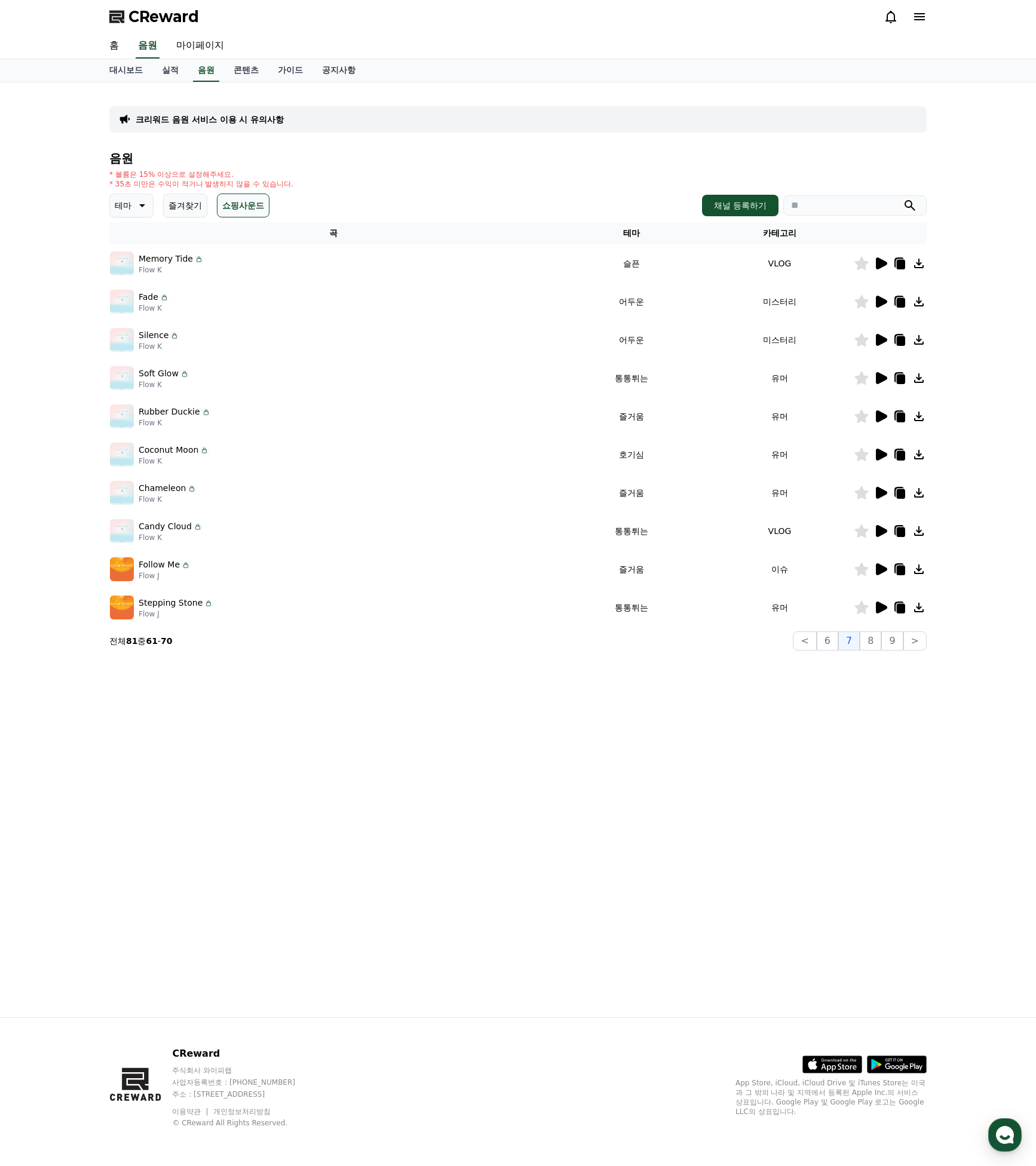
click at [872, 566] on div at bounding box center [890, 569] width 72 height 15
click at [878, 570] on icon at bounding box center [881, 570] width 11 height 12
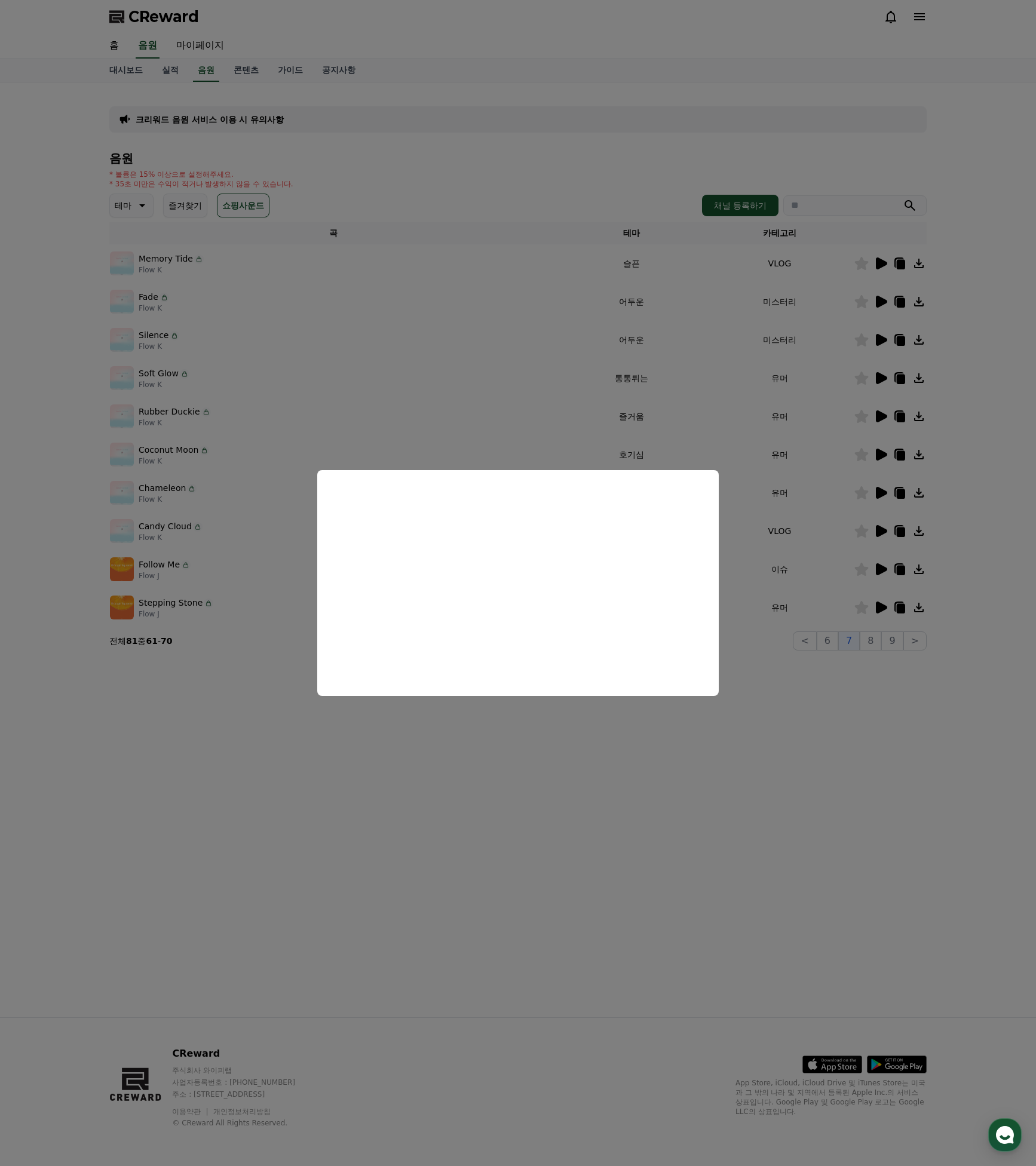
click at [822, 534] on button "close modal" at bounding box center [518, 583] width 1036 height 1166
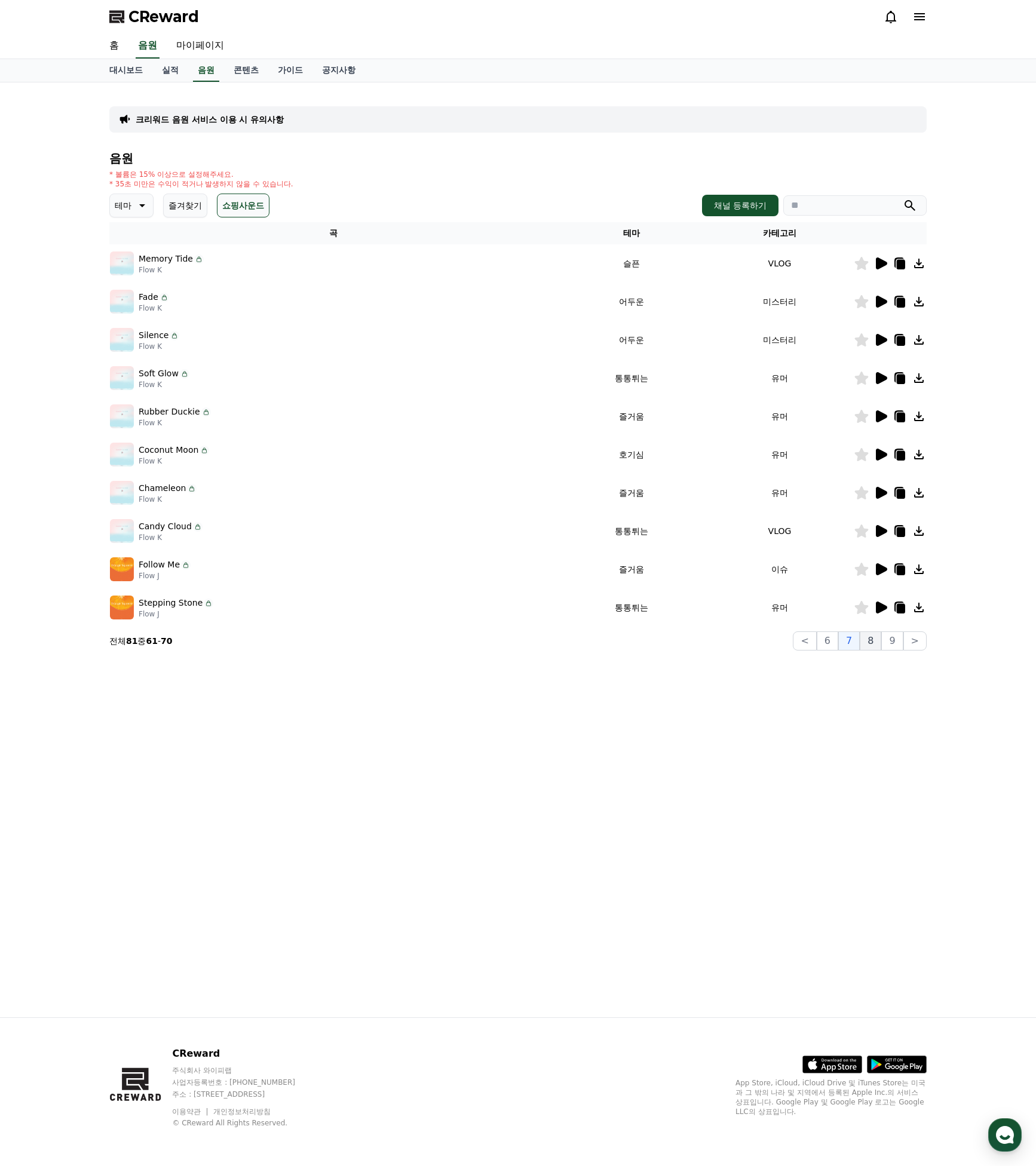
click at [869, 641] on button "8" at bounding box center [870, 641] width 21 height 19
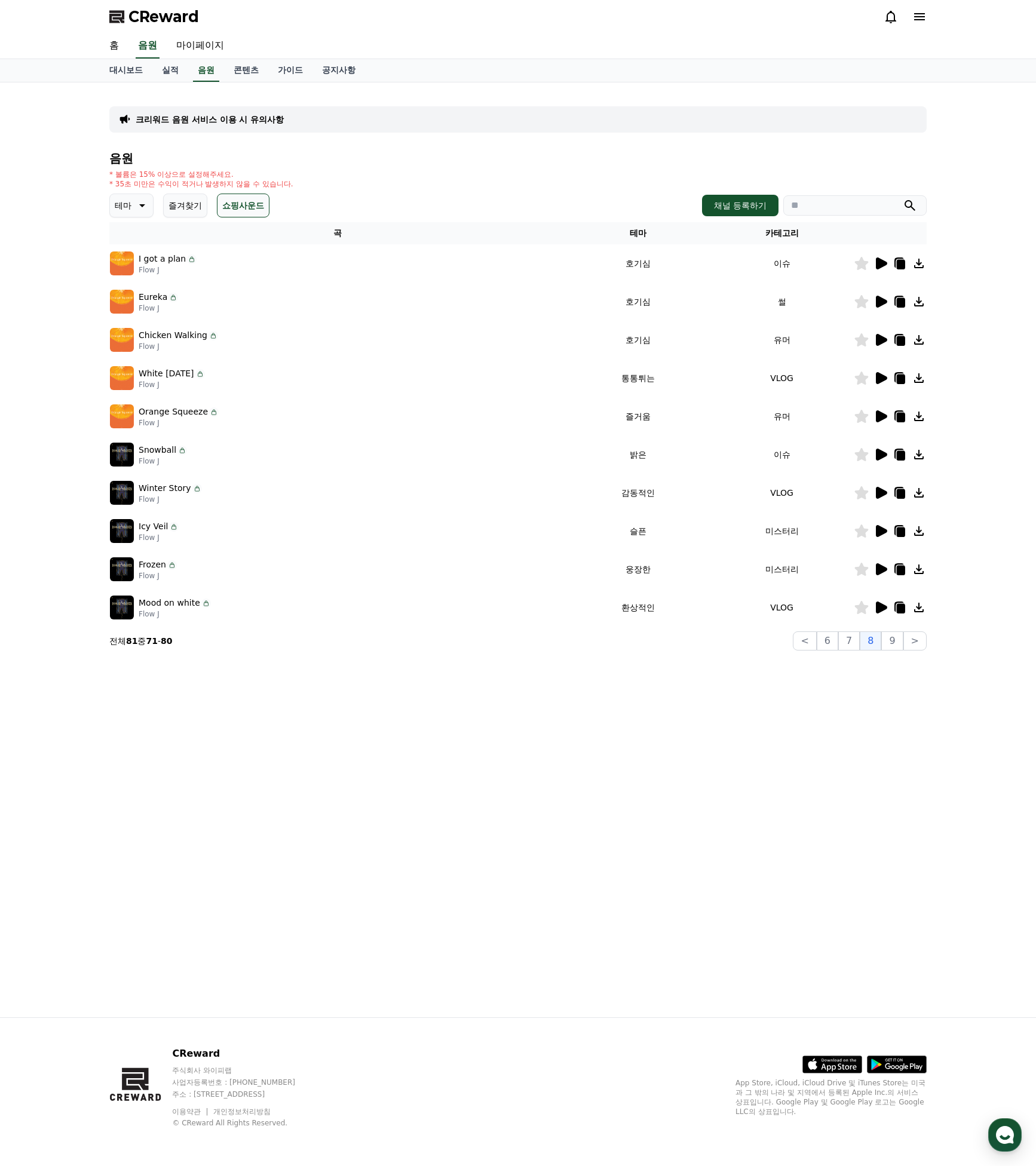
click at [874, 304] on icon at bounding box center [880, 301] width 15 height 15
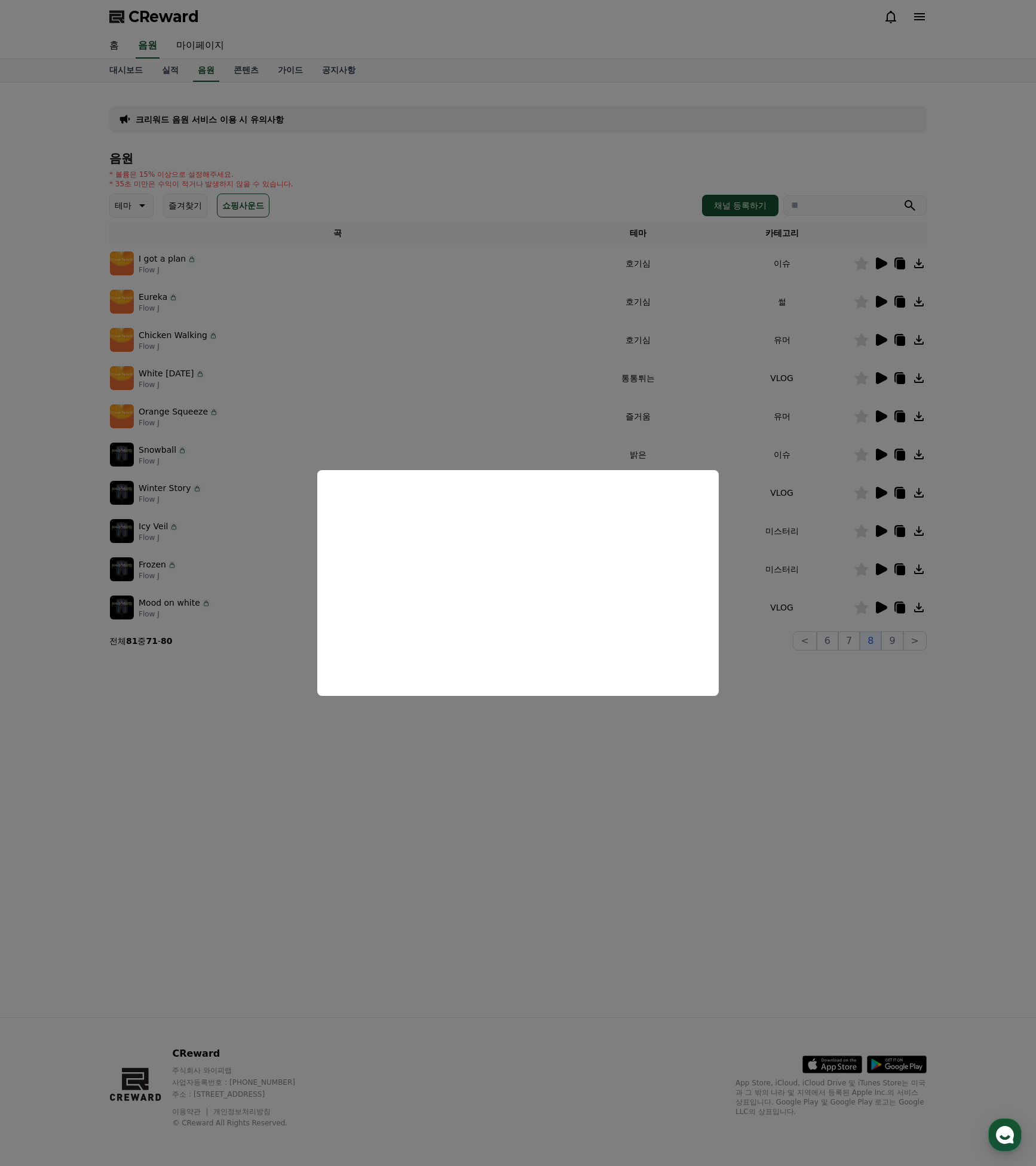
click at [827, 360] on button "close modal" at bounding box center [518, 583] width 1036 height 1166
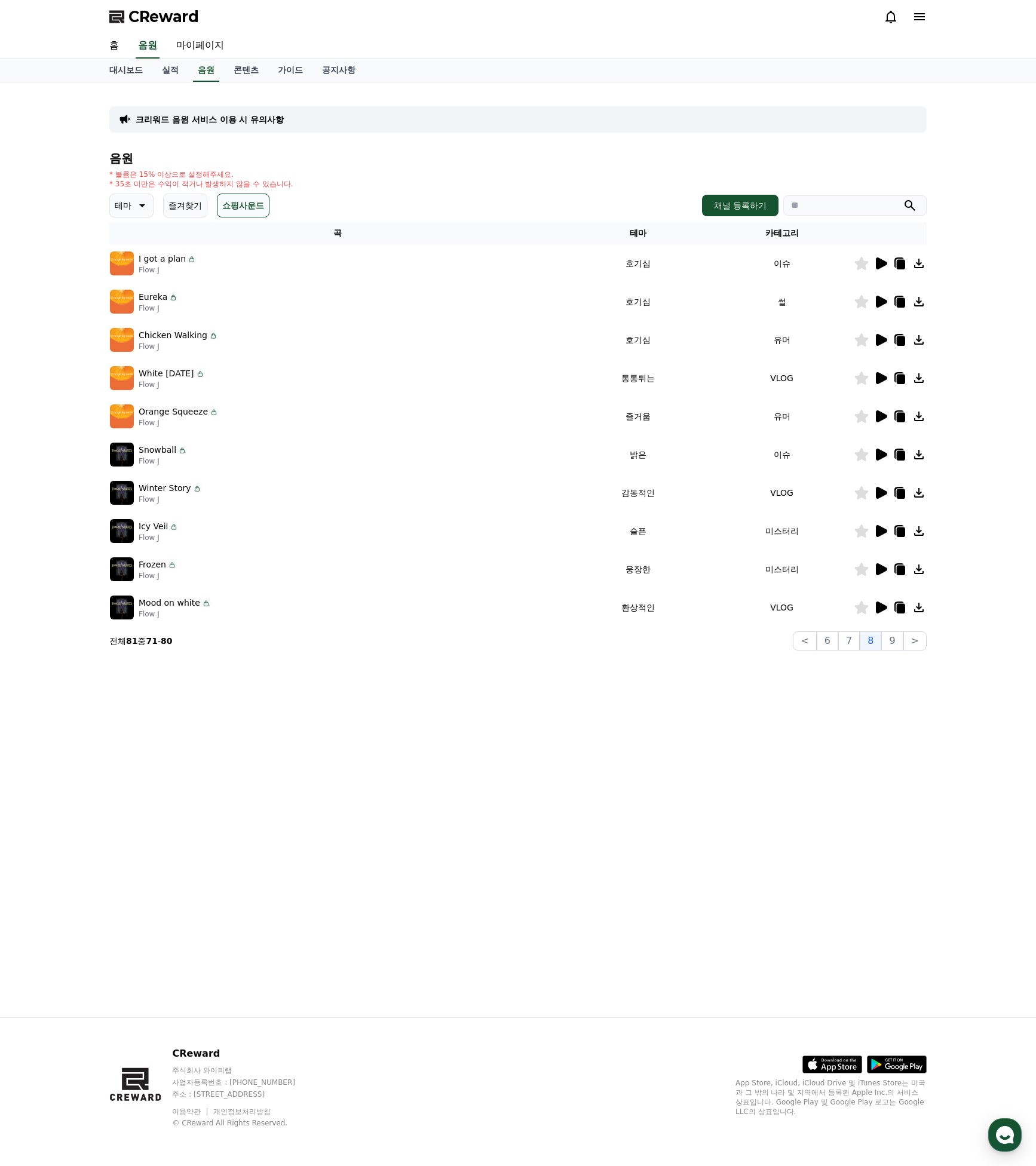
click at [885, 417] on icon at bounding box center [881, 417] width 11 height 12
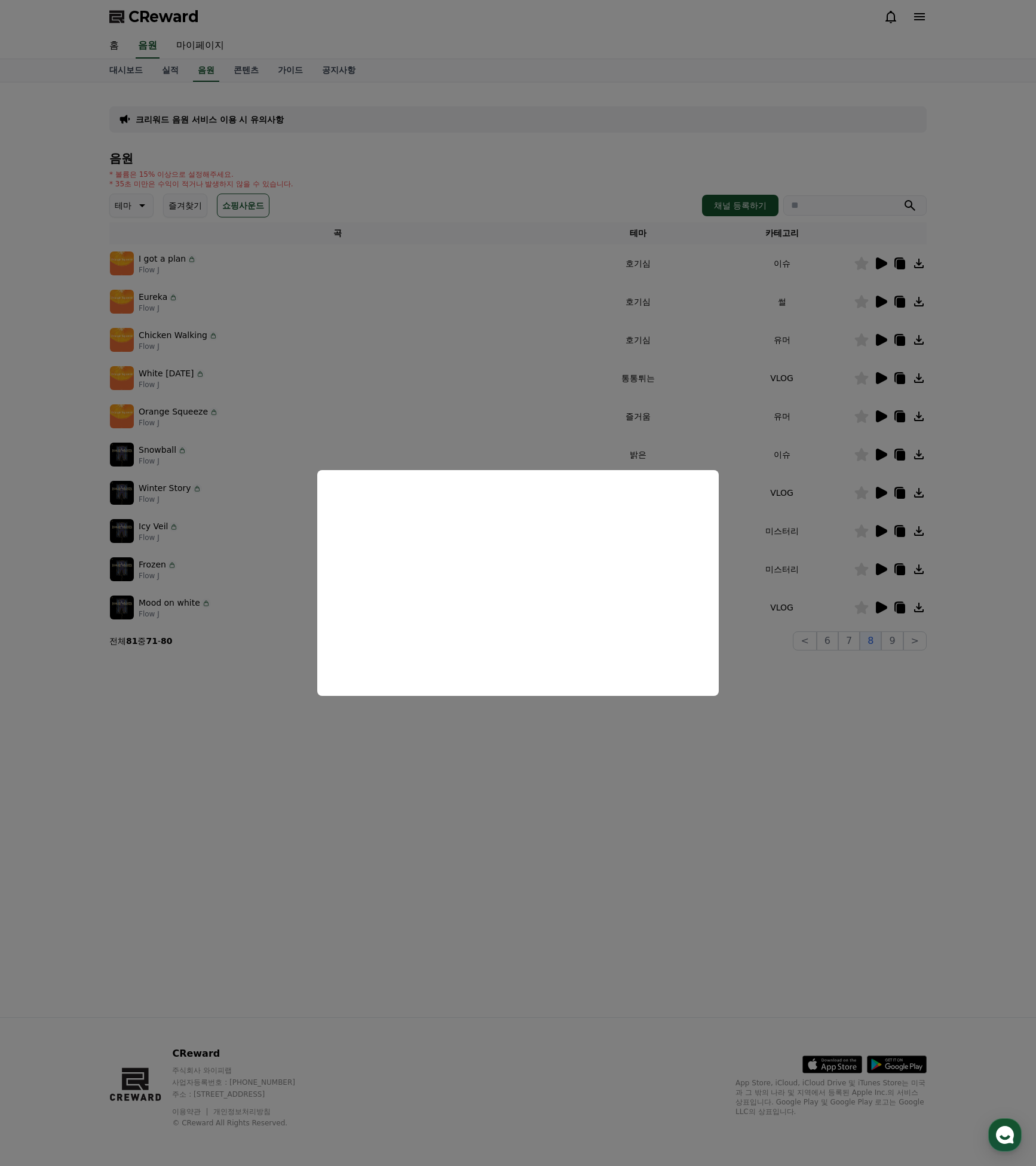
click at [821, 452] on button "close modal" at bounding box center [518, 583] width 1036 height 1166
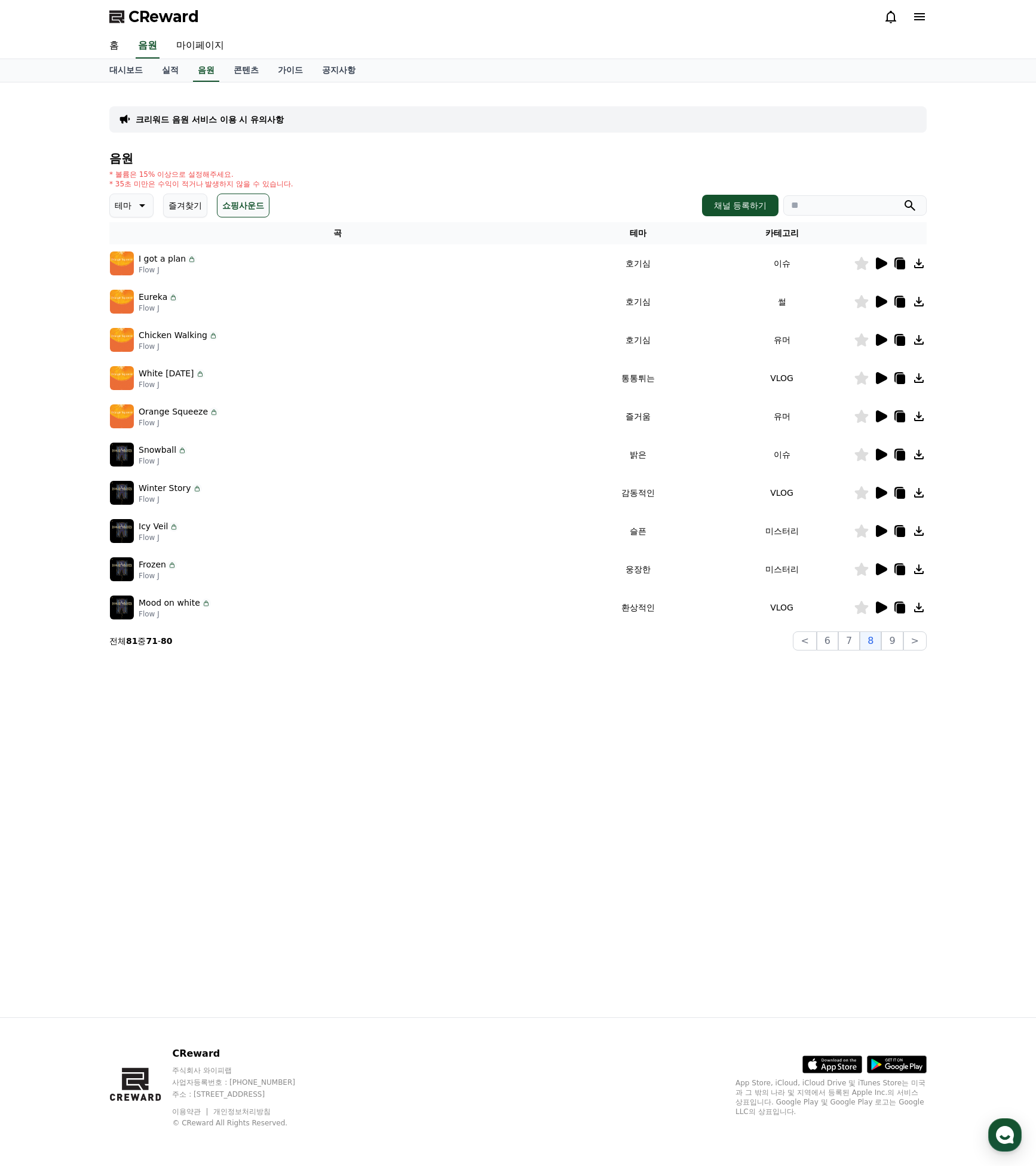
click at [875, 529] on icon at bounding box center [880, 531] width 15 height 15
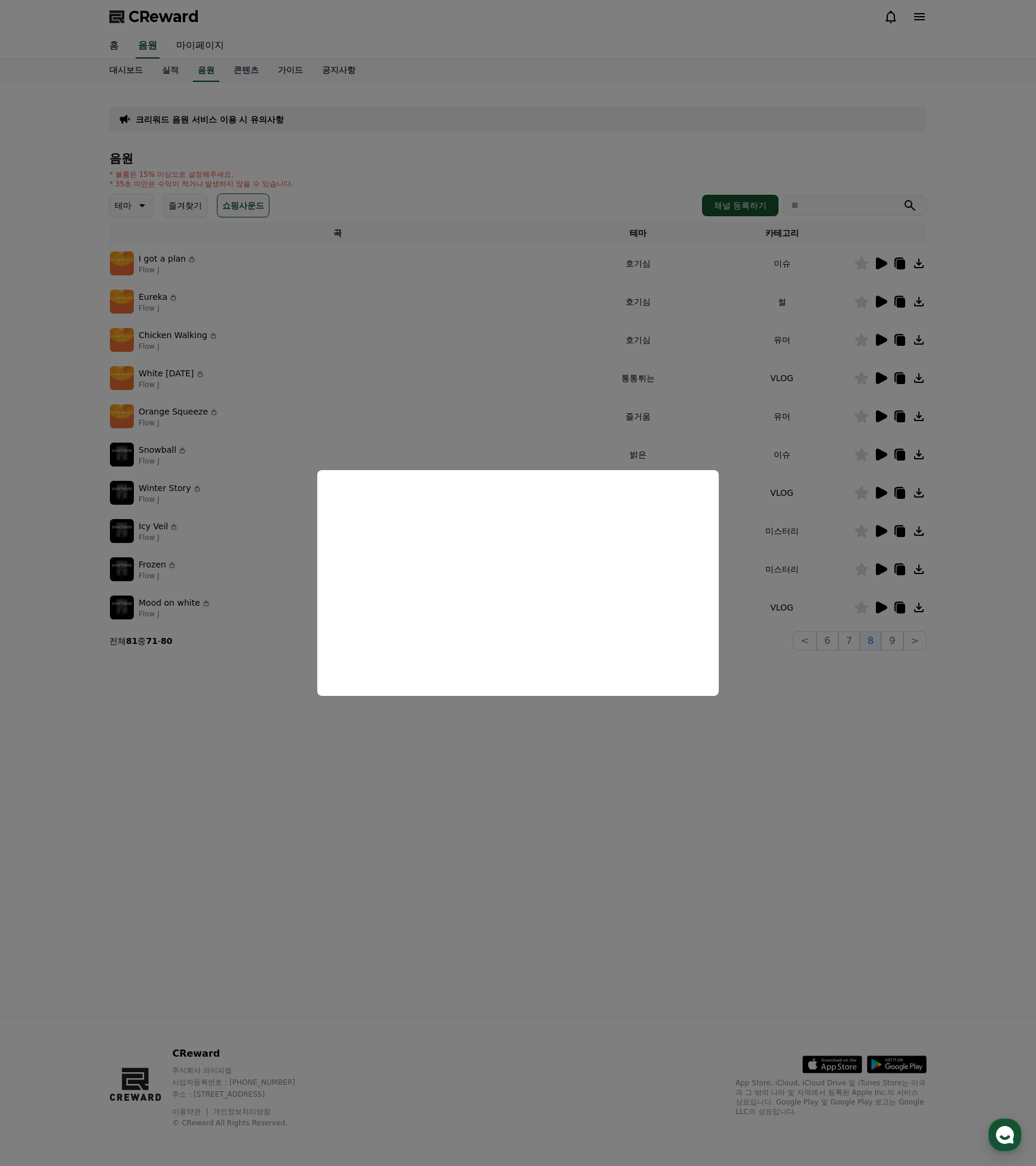
click at [838, 495] on button "close modal" at bounding box center [518, 583] width 1036 height 1166
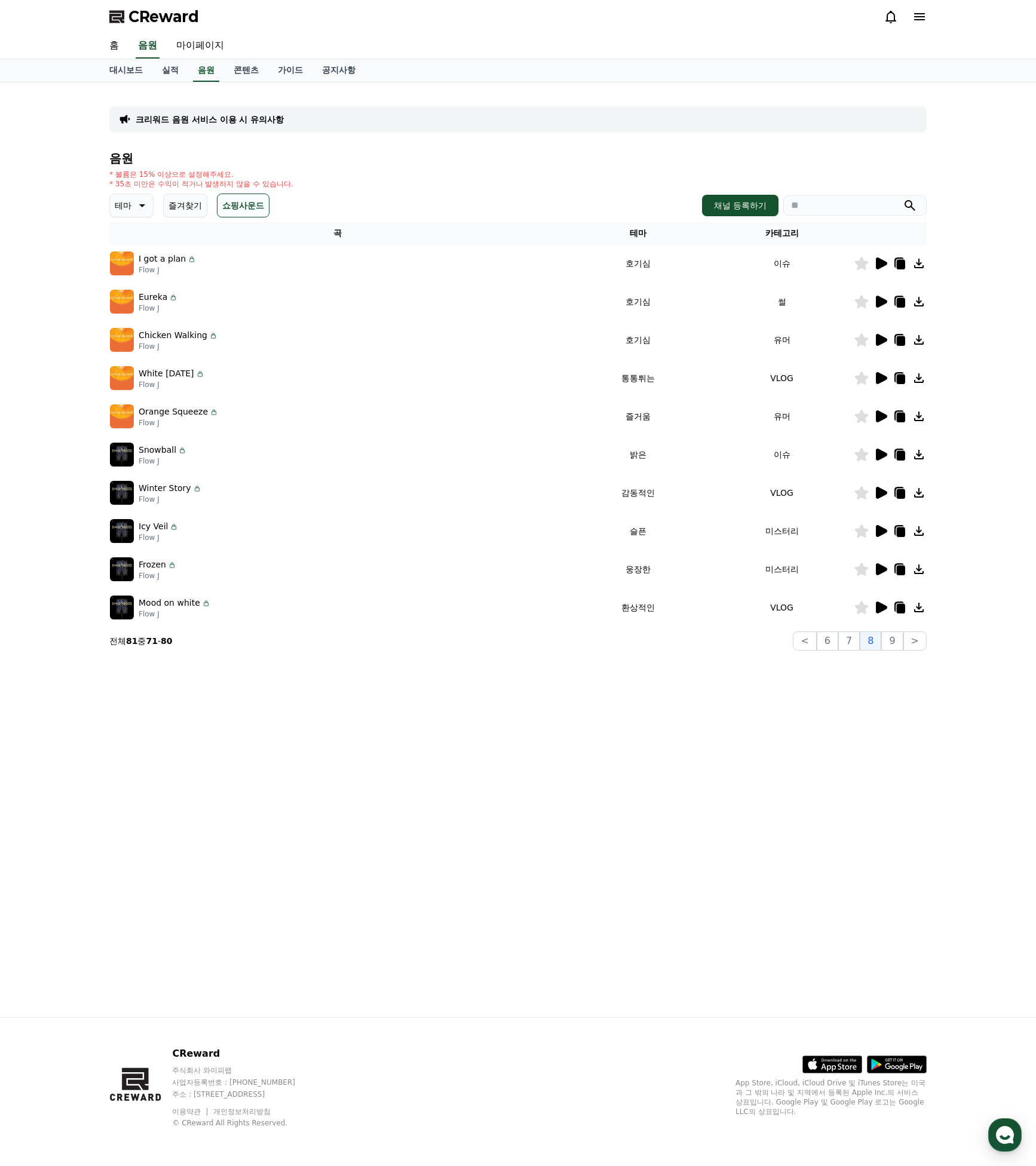
click at [879, 567] on icon at bounding box center [881, 570] width 11 height 12
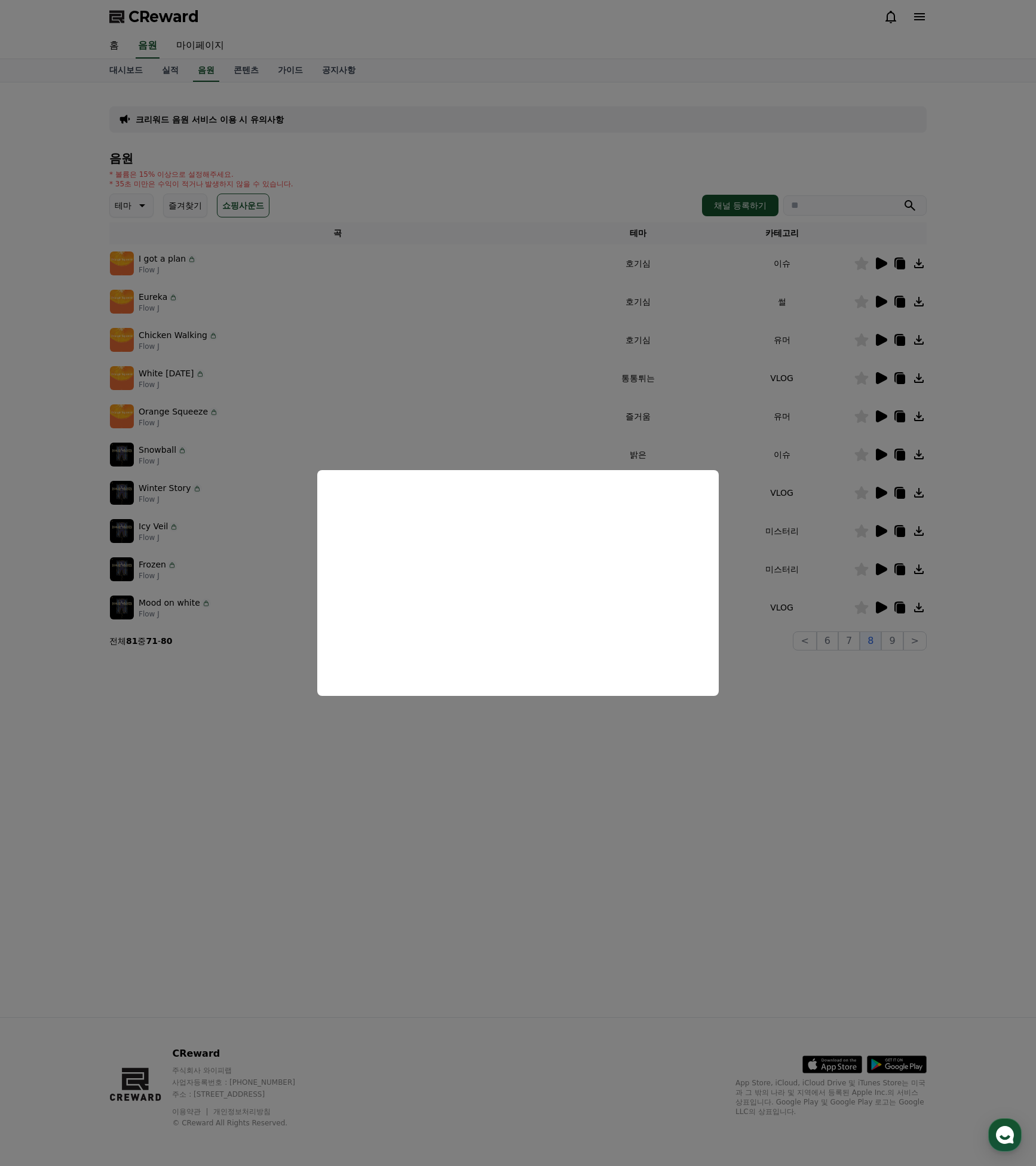
click at [822, 525] on button "close modal" at bounding box center [518, 583] width 1036 height 1166
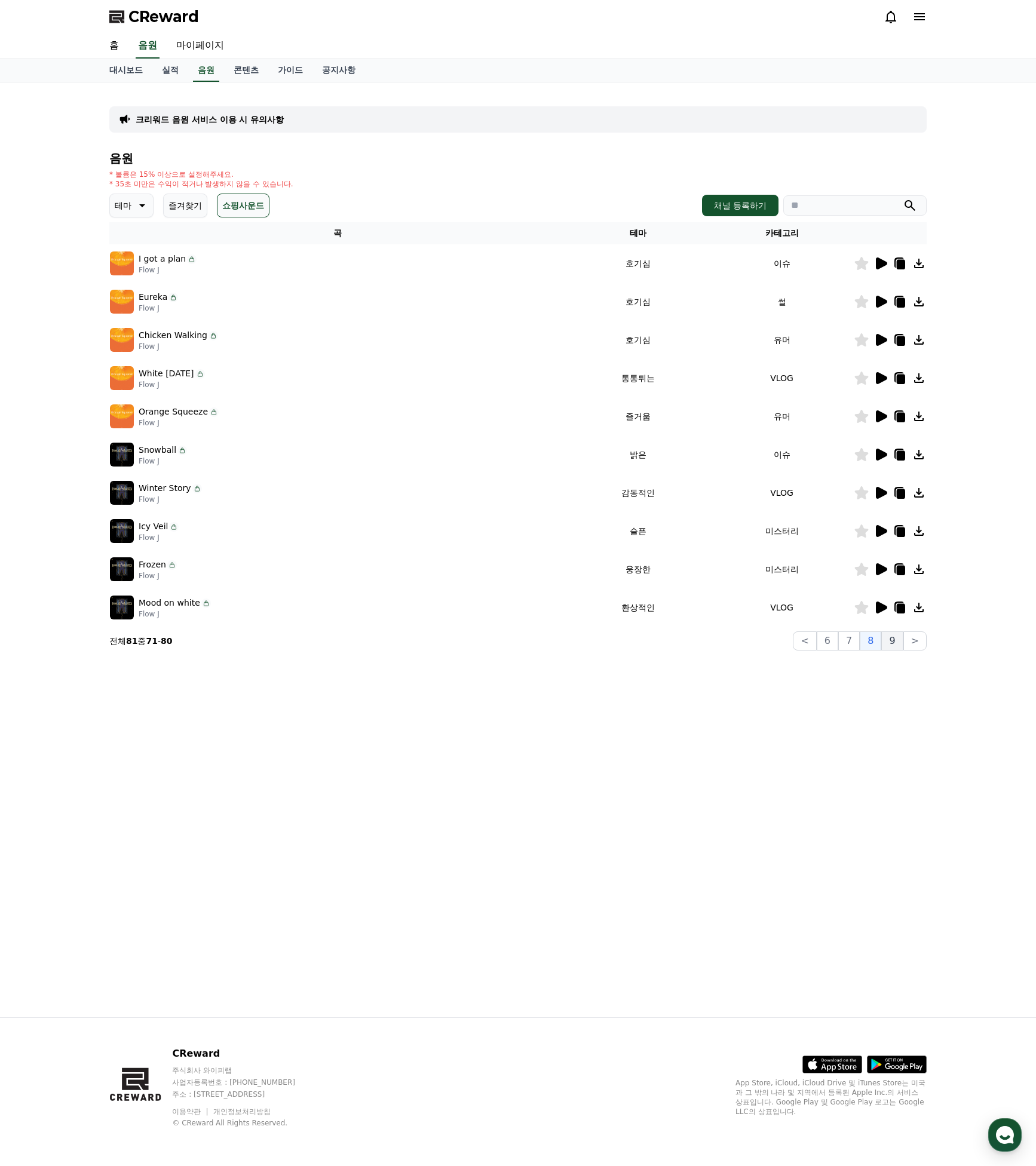
click at [889, 638] on button "9" at bounding box center [891, 641] width 21 height 19
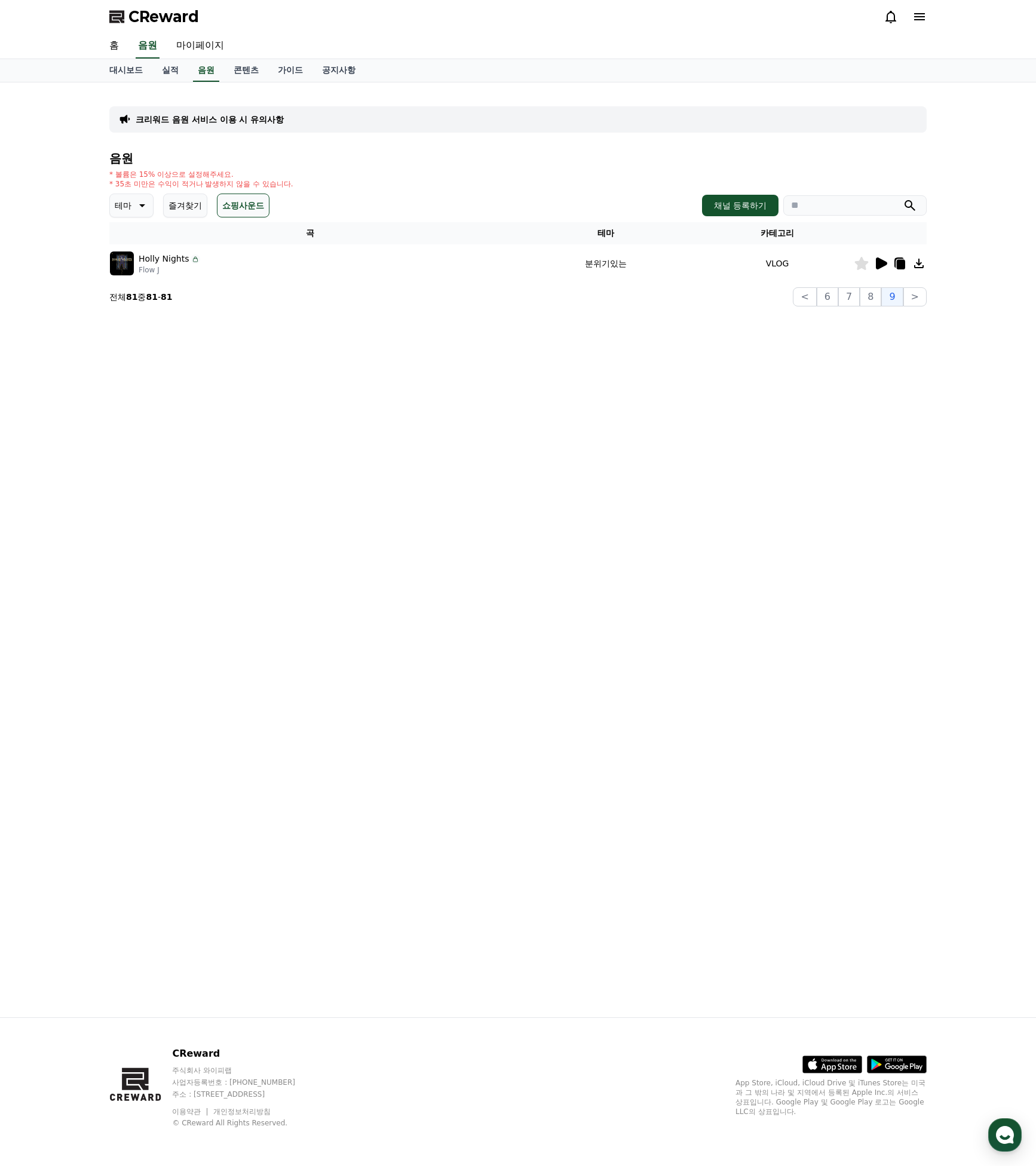
click at [883, 265] on icon at bounding box center [881, 264] width 11 height 12
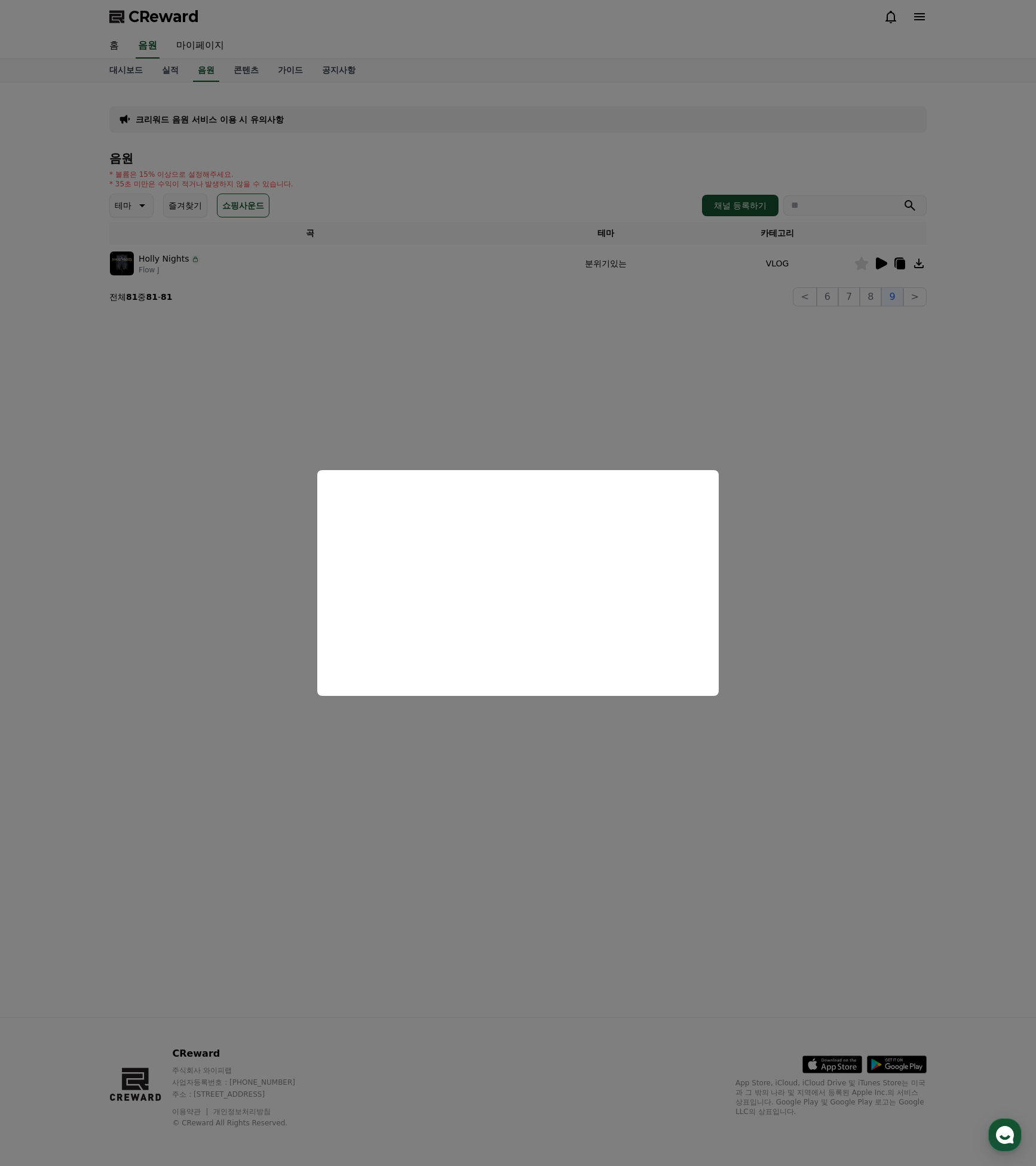
click at [537, 389] on button "close modal" at bounding box center [518, 583] width 1036 height 1166
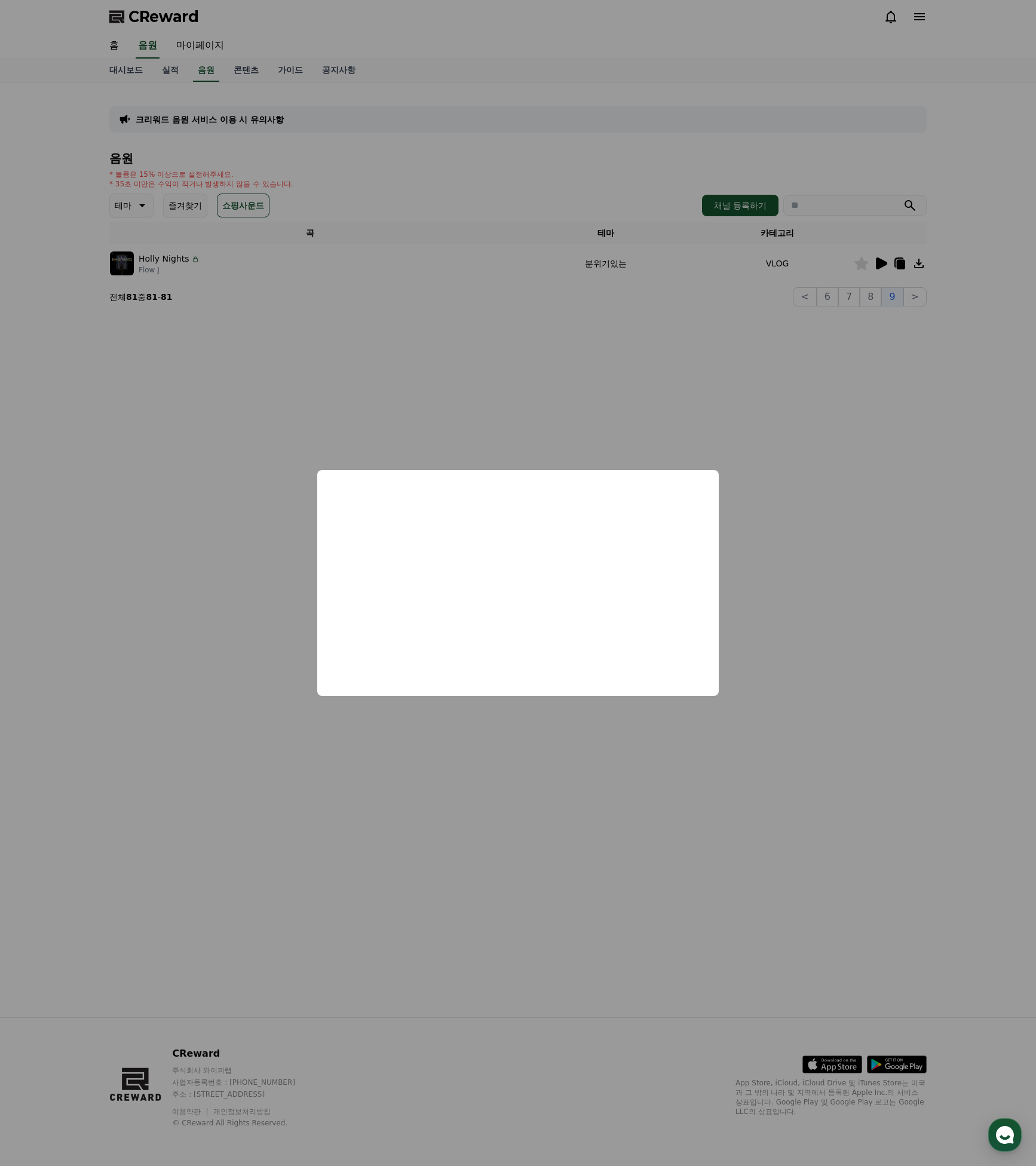
drag, startPoint x: 530, startPoint y: 386, endPoint x: 151, endPoint y: 235, distance: 408.0
click at [528, 386] on div "크리워드 음원 서비스 이용 시 유의사항 음원 * 볼륨은 15% 이상으로 설정해주세요. * 35초 미만은 수익이 적거나 발생하지 않을 수 있습니…" at bounding box center [518, 550] width 836 height 935
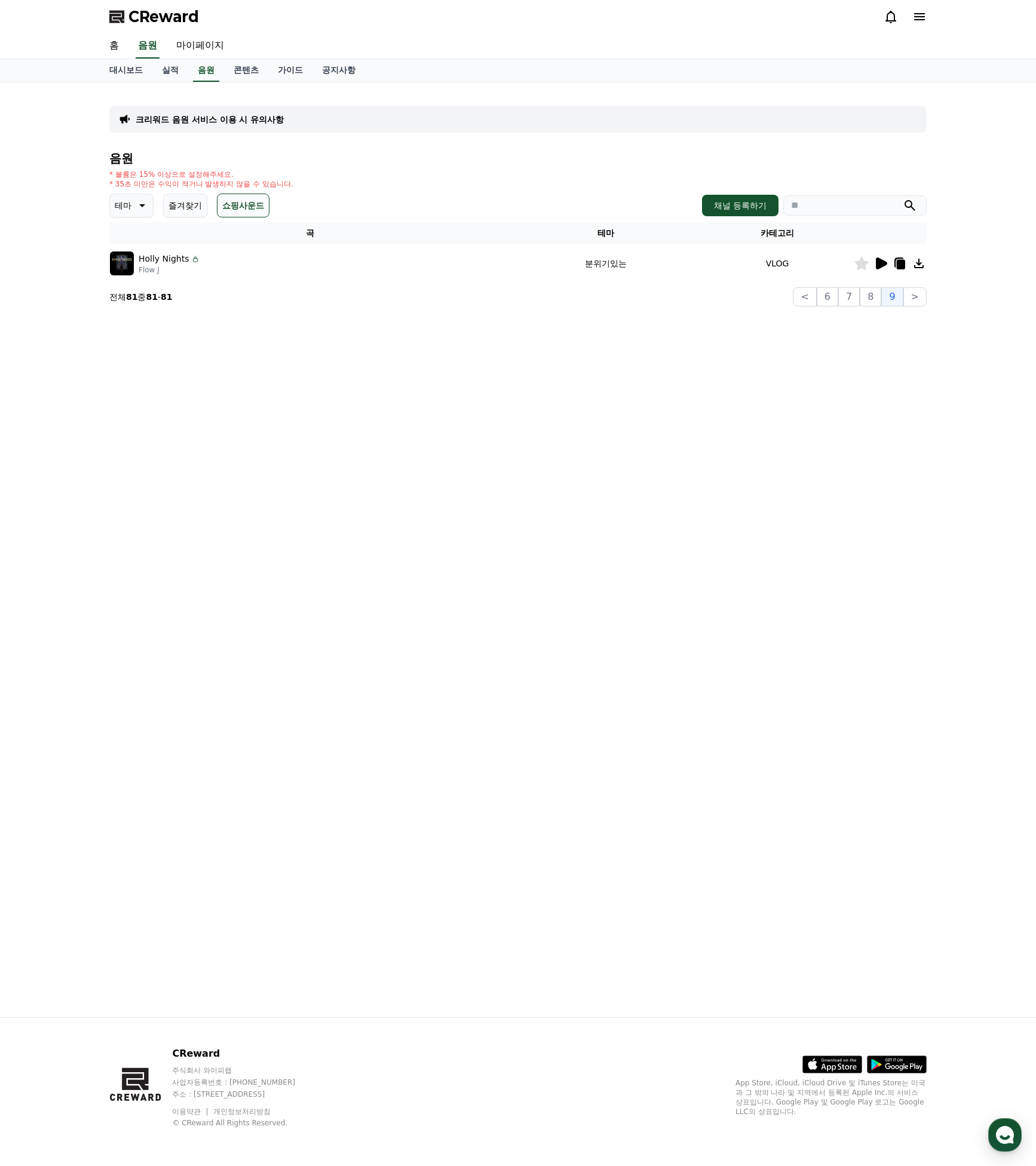
click at [140, 200] on icon at bounding box center [141, 205] width 15 height 15
click at [130, 277] on button "호기심" at bounding box center [128, 278] width 34 height 26
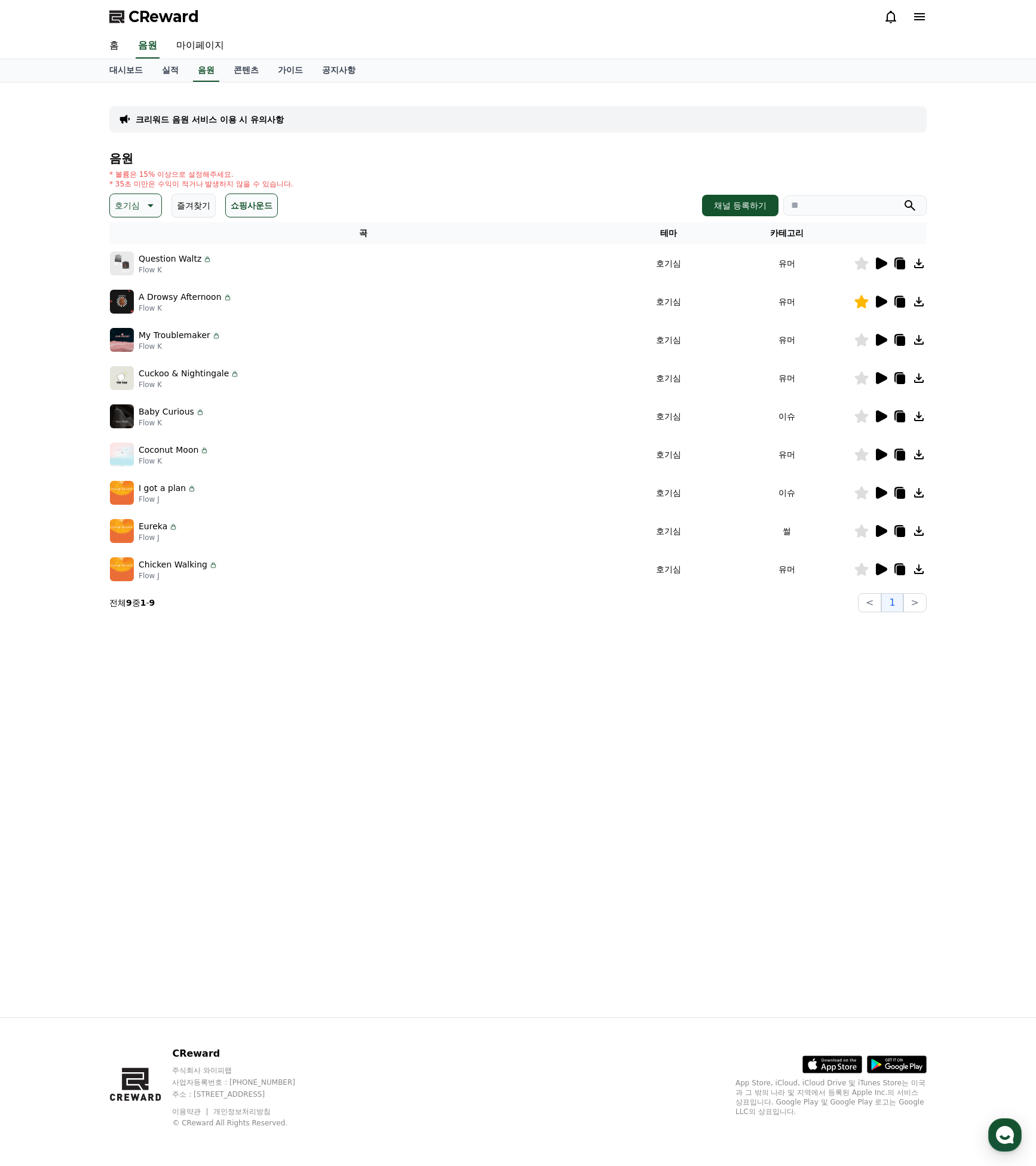
click at [875, 261] on icon at bounding box center [880, 263] width 15 height 15
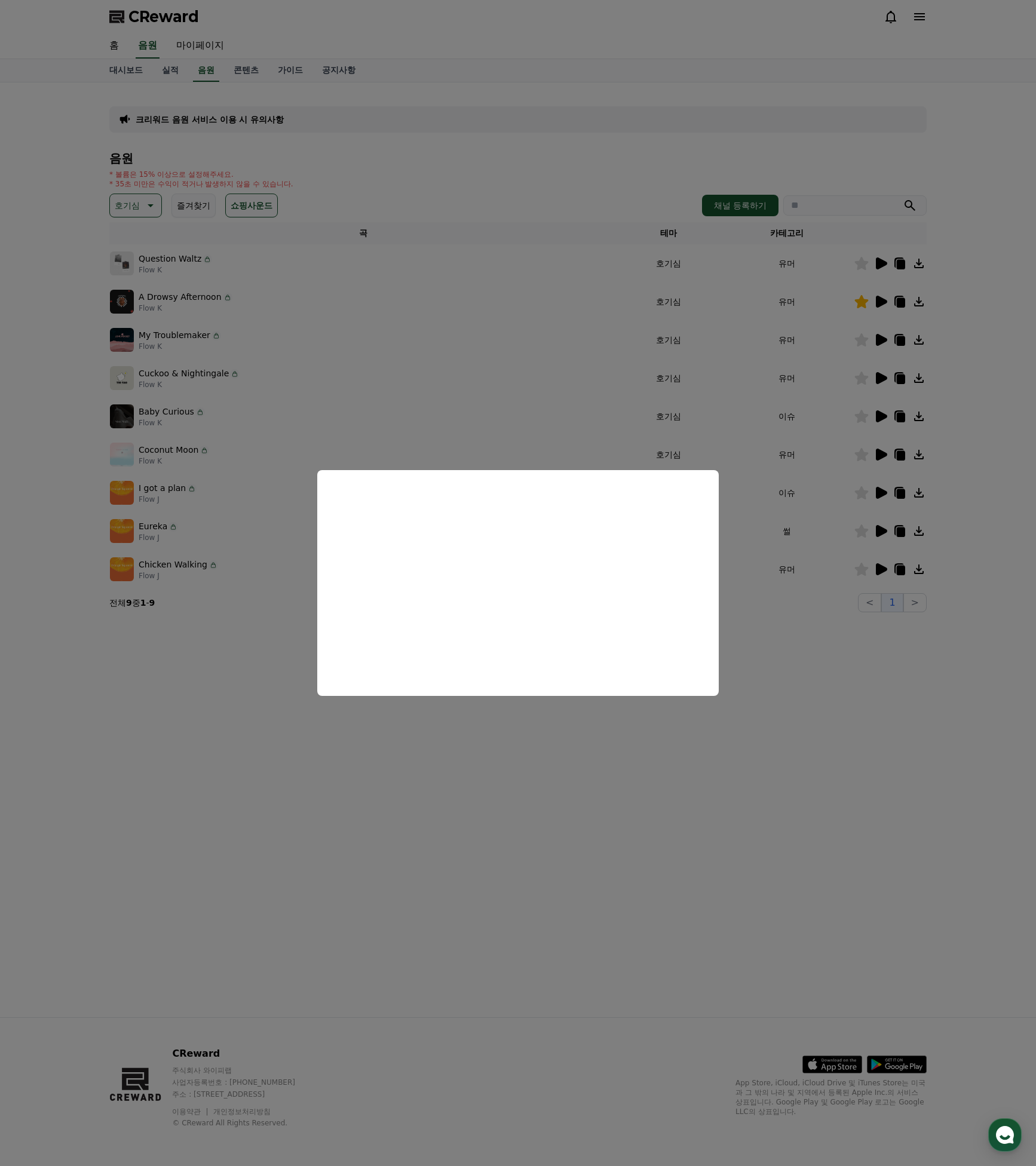
click at [782, 450] on button "close modal" at bounding box center [518, 583] width 1036 height 1166
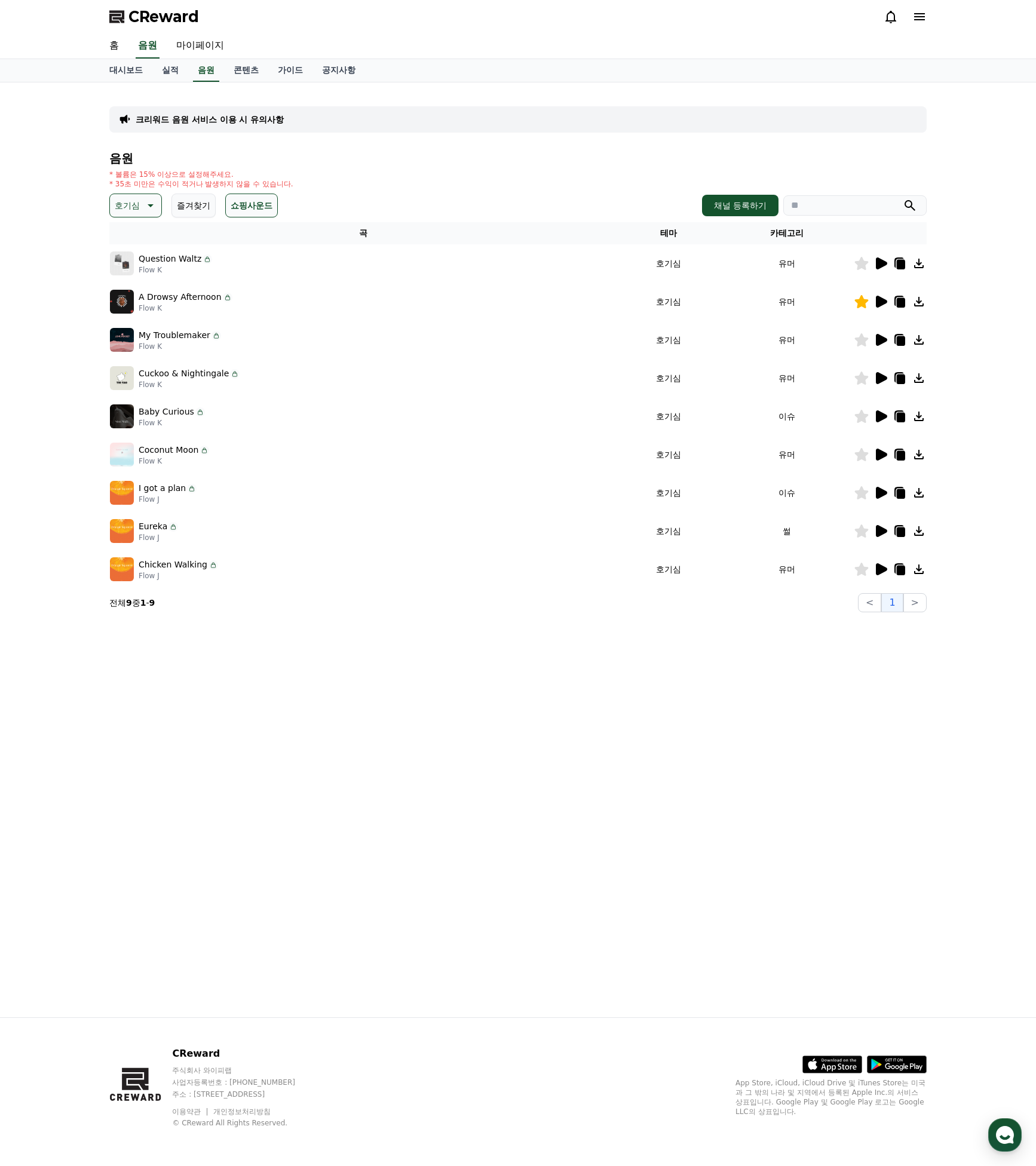
click at [875, 340] on icon at bounding box center [880, 339] width 15 height 15
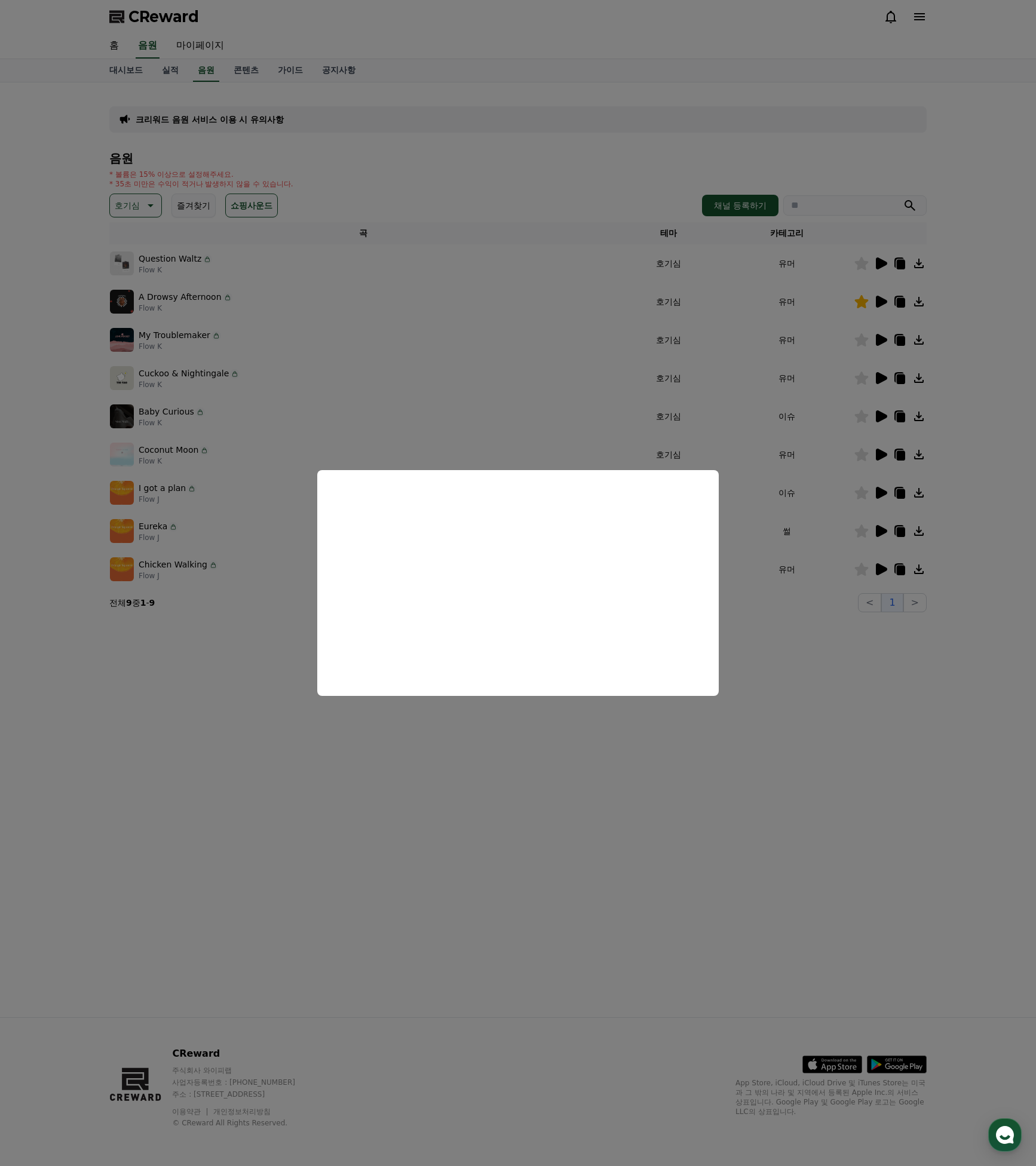
click at [825, 398] on button "close modal" at bounding box center [518, 583] width 1036 height 1166
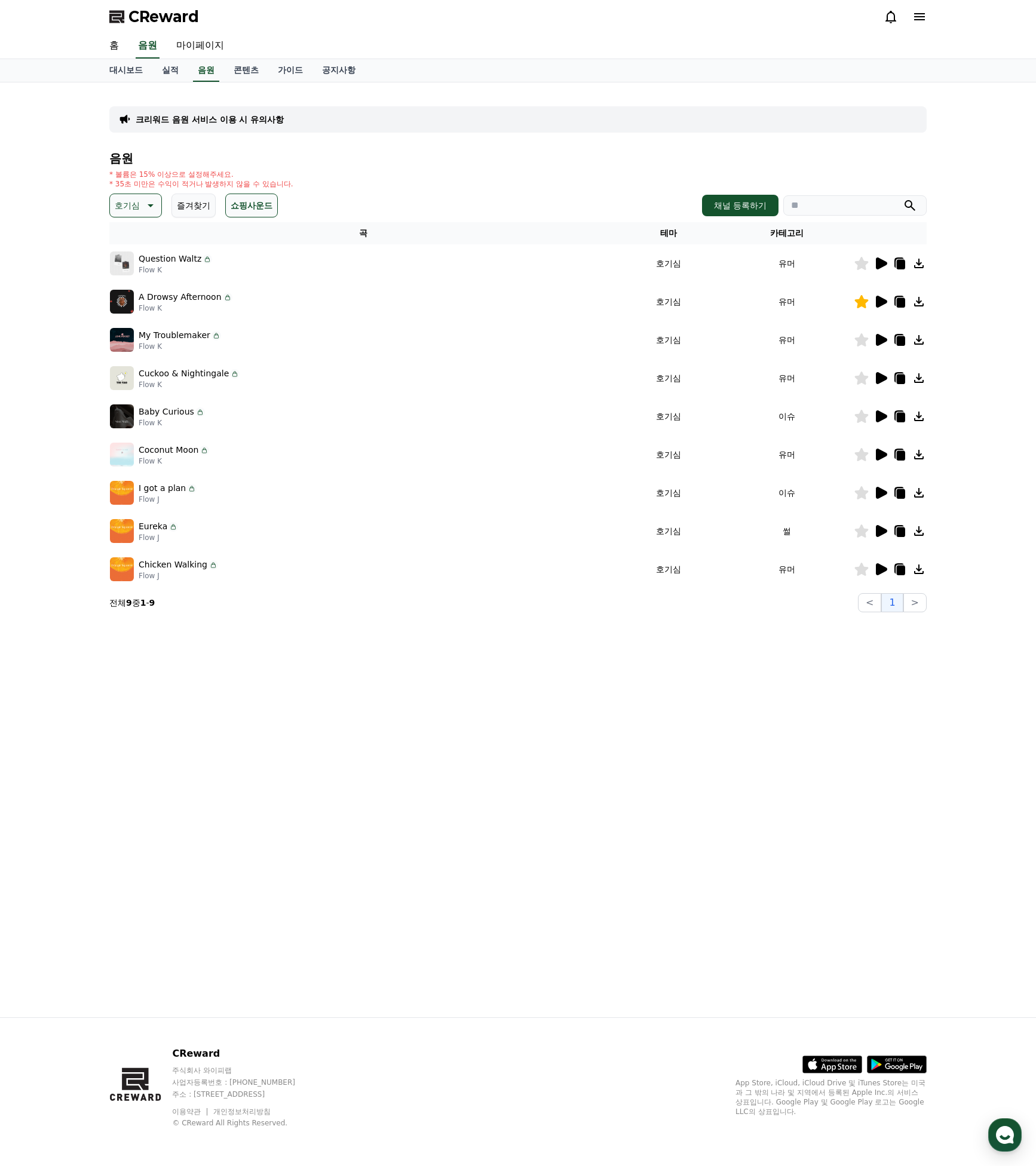
click at [881, 381] on icon at bounding box center [881, 378] width 11 height 12
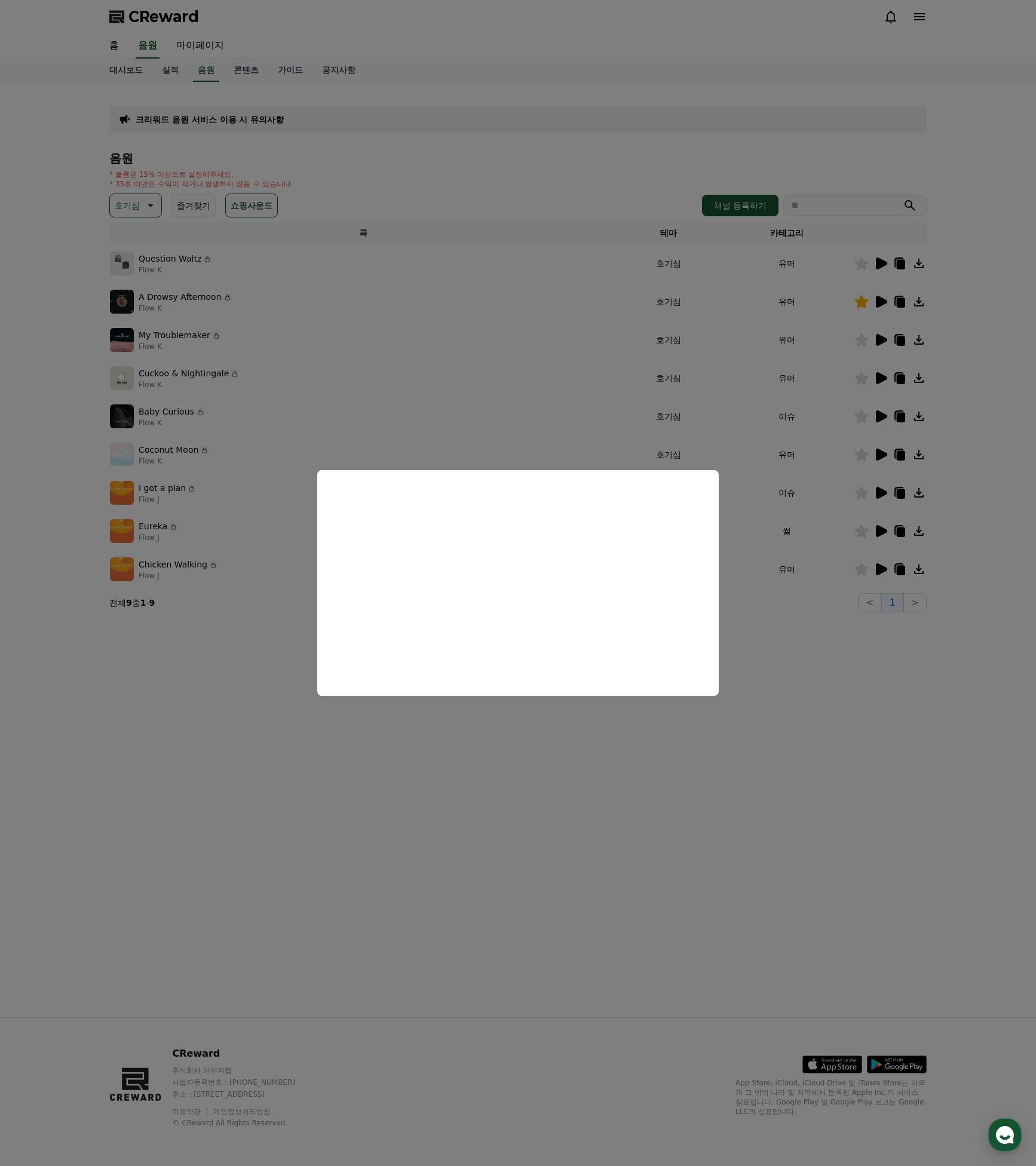
click at [824, 430] on button "close modal" at bounding box center [518, 583] width 1036 height 1166
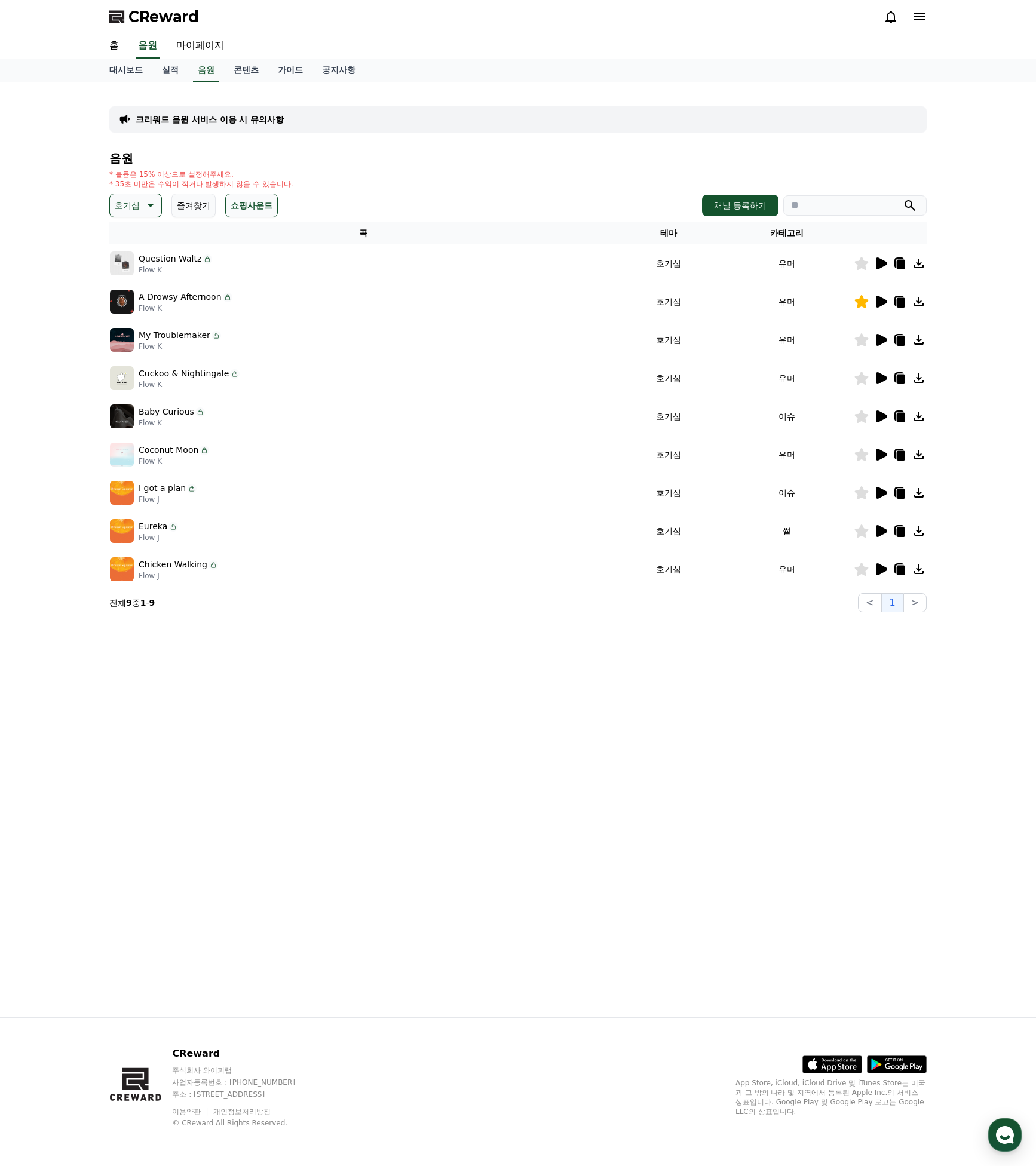
click at [873, 413] on div at bounding box center [890, 416] width 72 height 15
click at [882, 456] on icon at bounding box center [881, 455] width 11 height 12
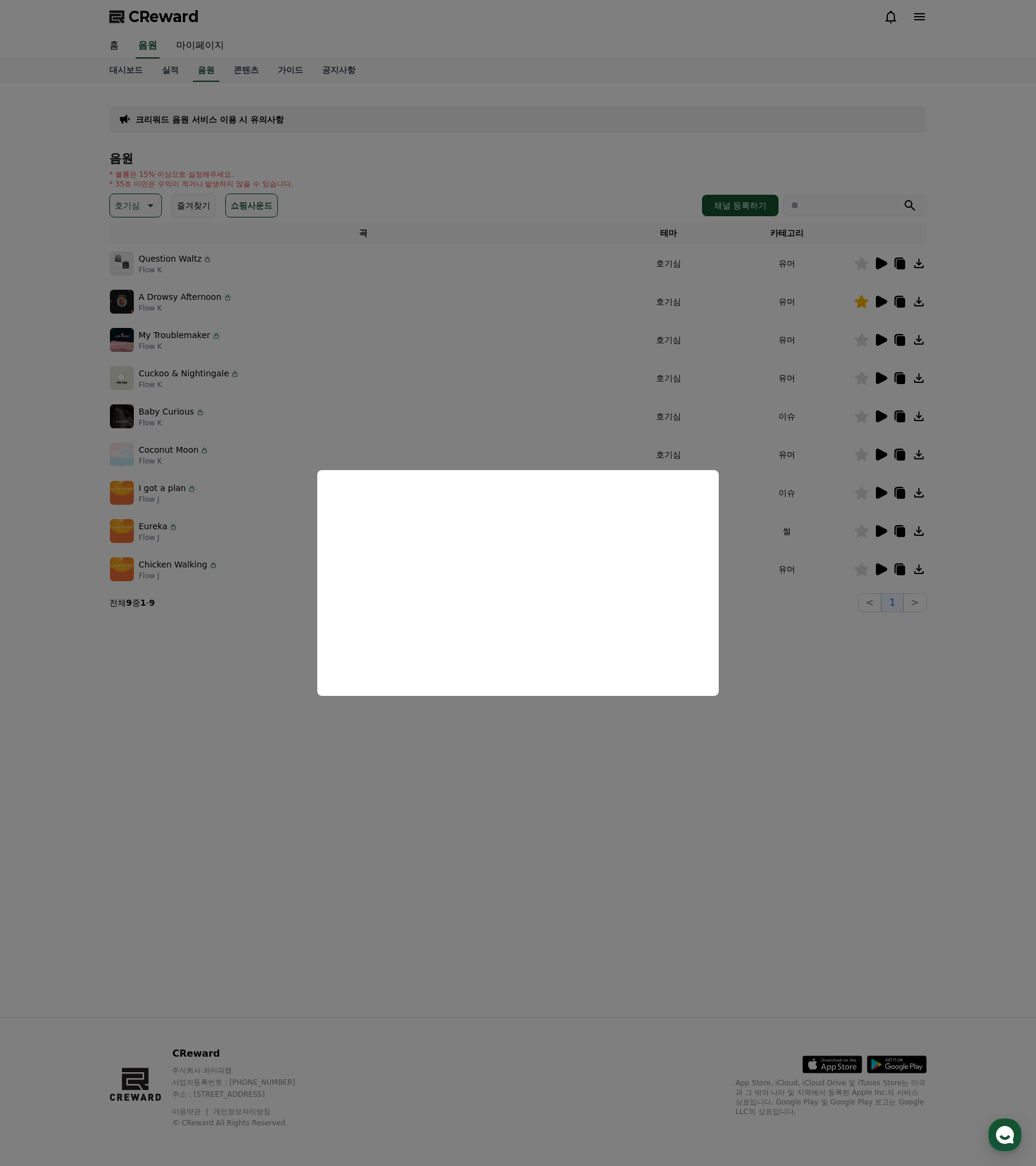
click at [829, 474] on button "close modal" at bounding box center [518, 583] width 1036 height 1166
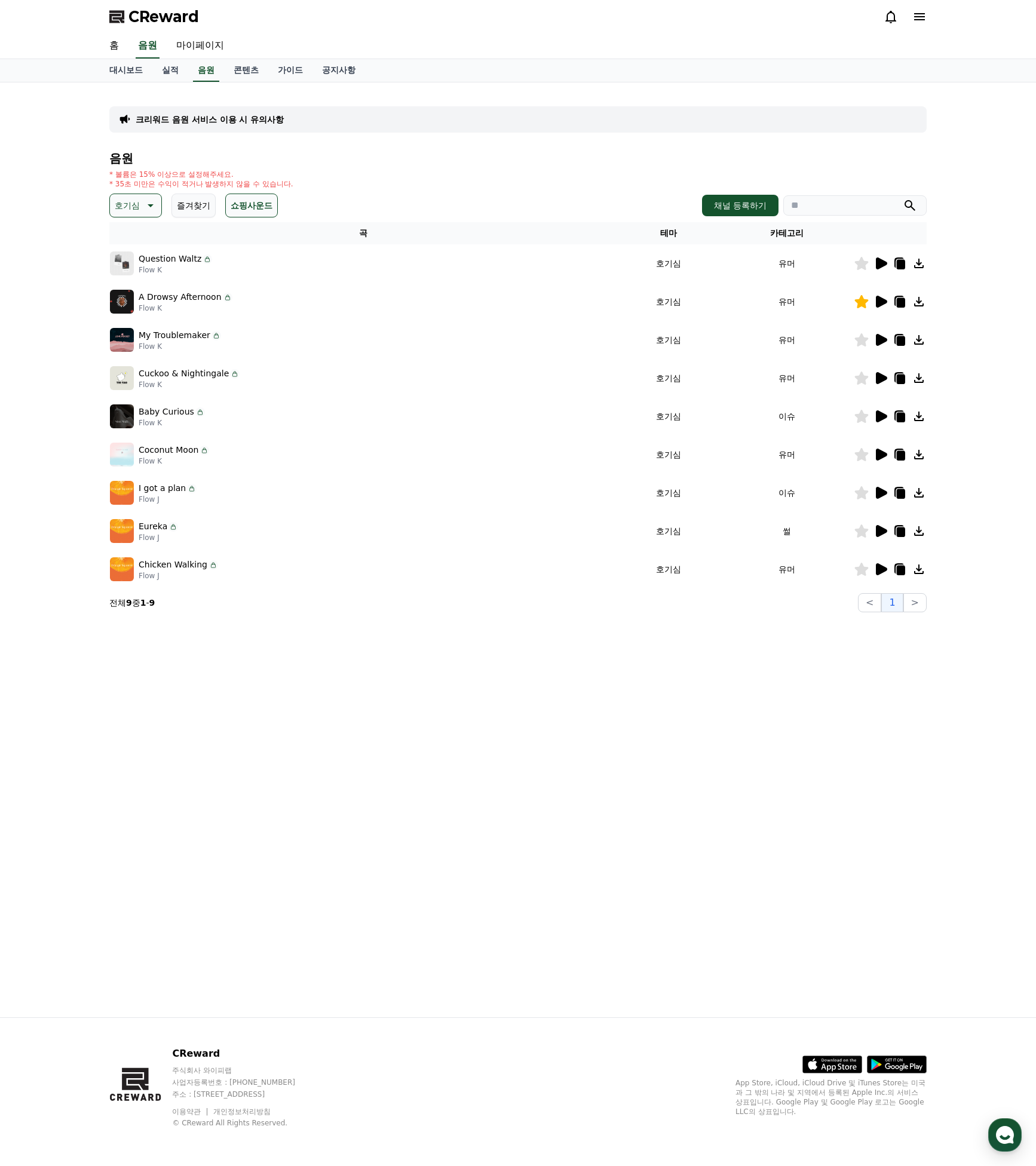
click at [888, 490] on icon at bounding box center [880, 492] width 15 height 15
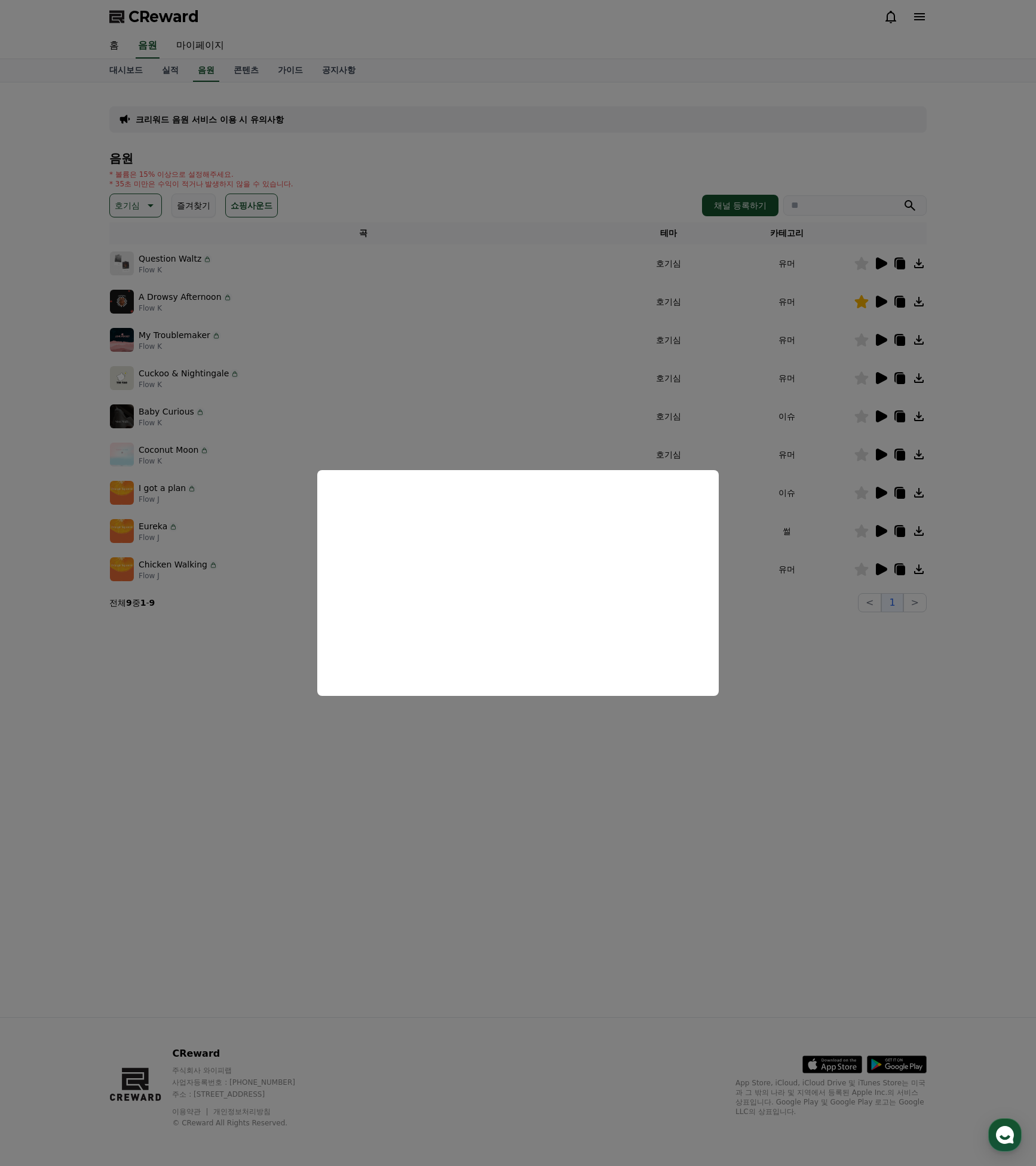
click at [783, 538] on button "close modal" at bounding box center [518, 583] width 1036 height 1166
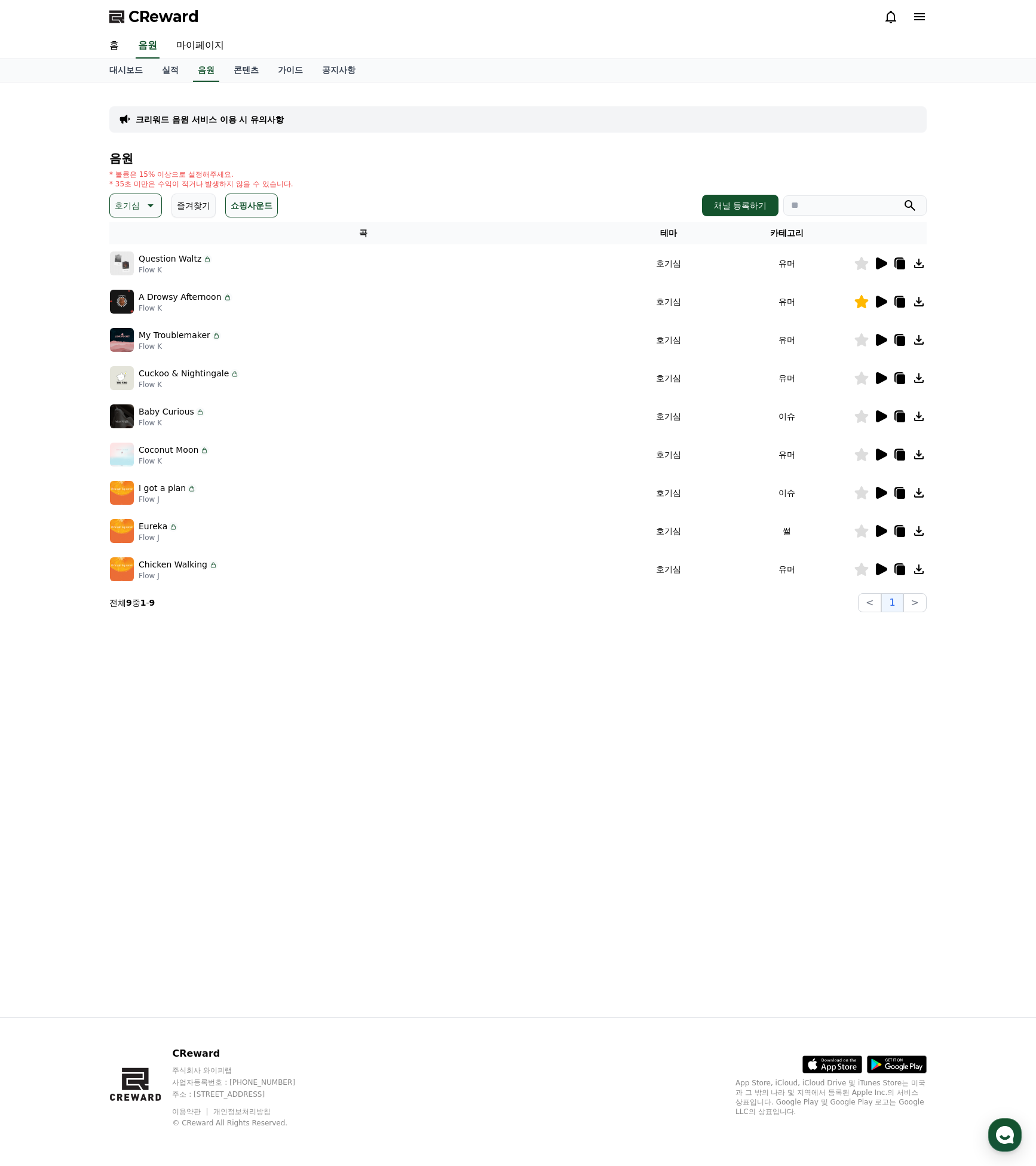
click at [858, 492] on icon at bounding box center [862, 492] width 14 height 13
click at [885, 526] on icon at bounding box center [880, 531] width 15 height 15
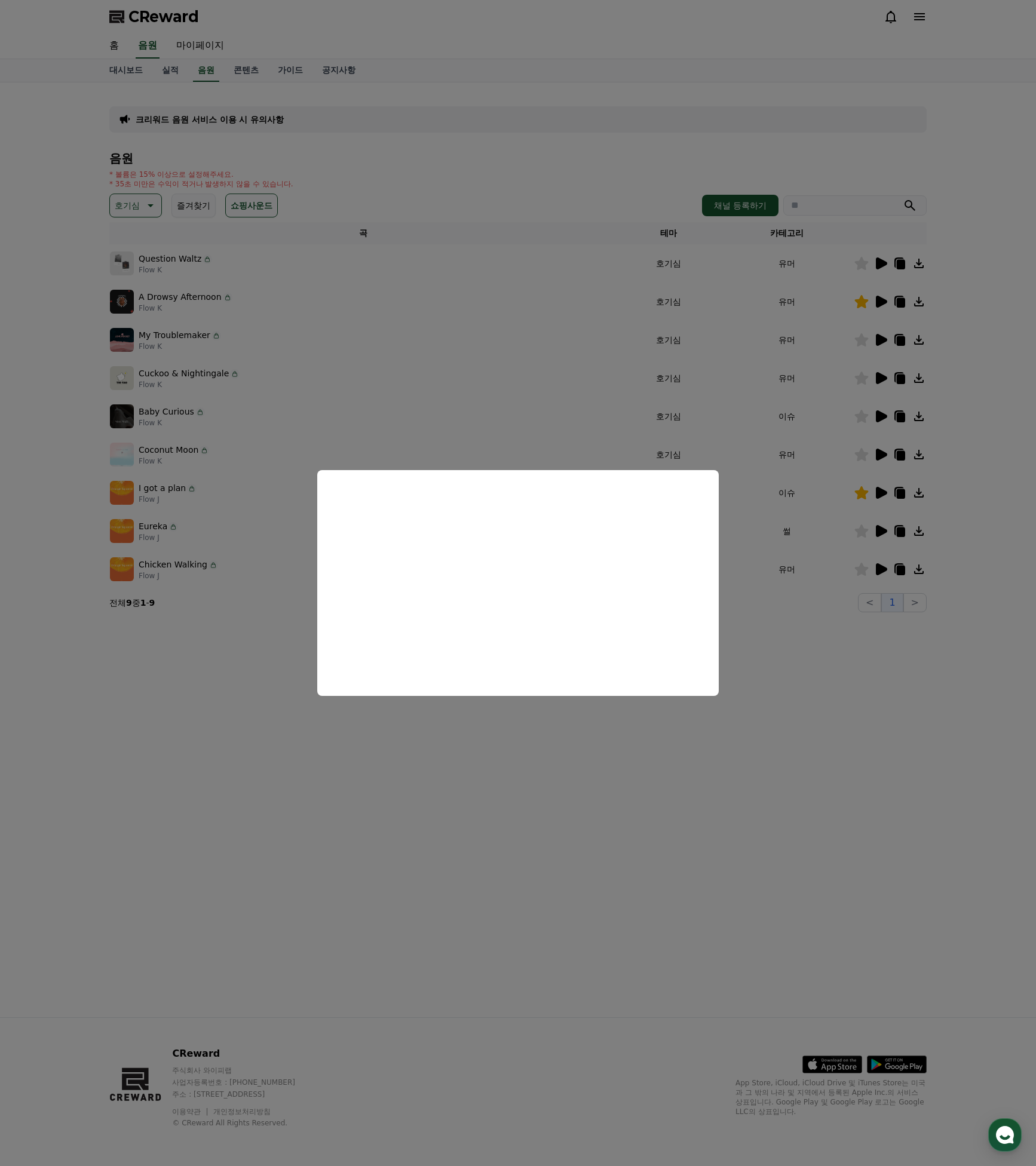
click at [843, 539] on button "close modal" at bounding box center [518, 583] width 1036 height 1166
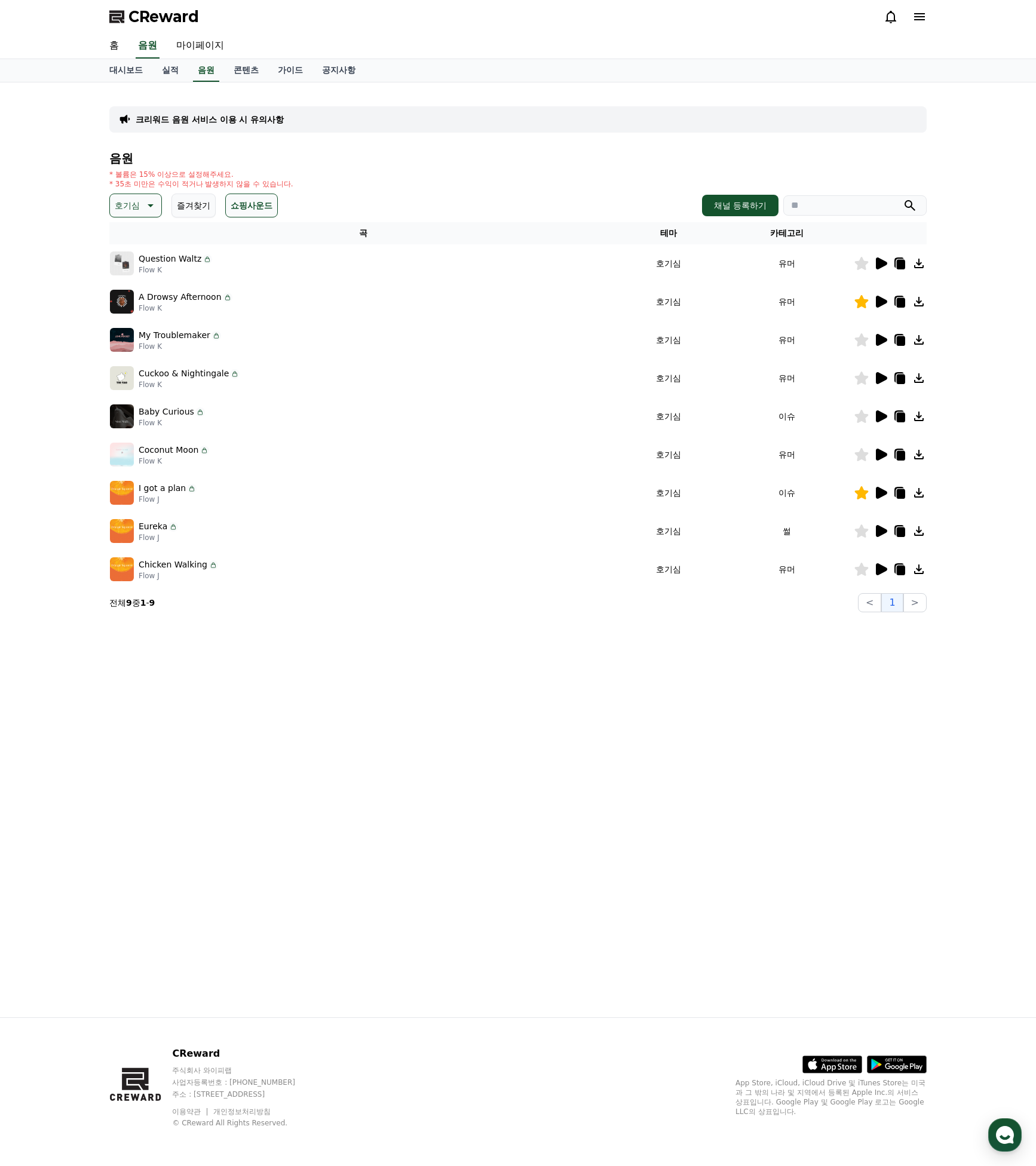
click at [886, 570] on icon at bounding box center [881, 570] width 11 height 12
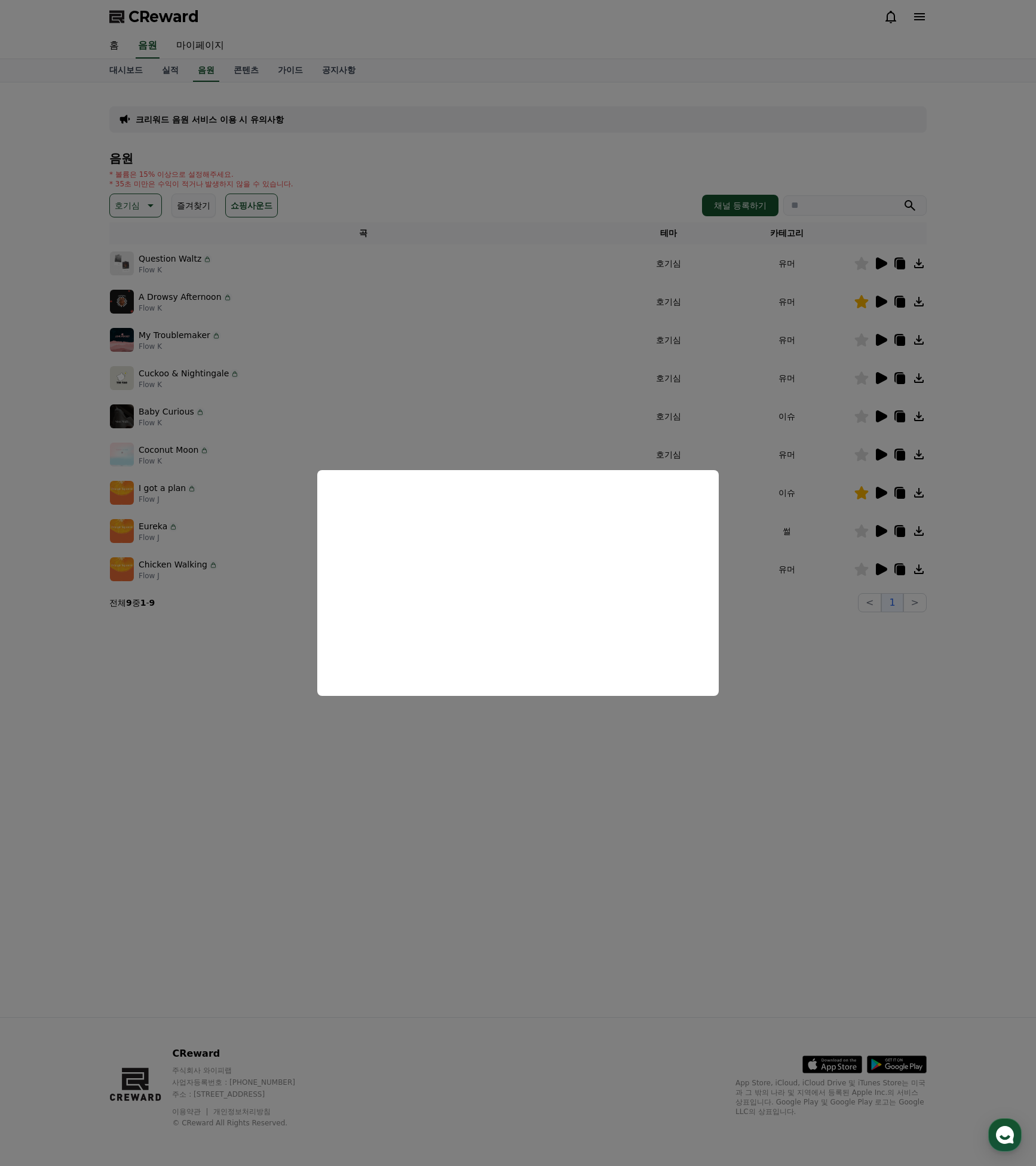
click at [842, 647] on button "close modal" at bounding box center [518, 583] width 1036 height 1166
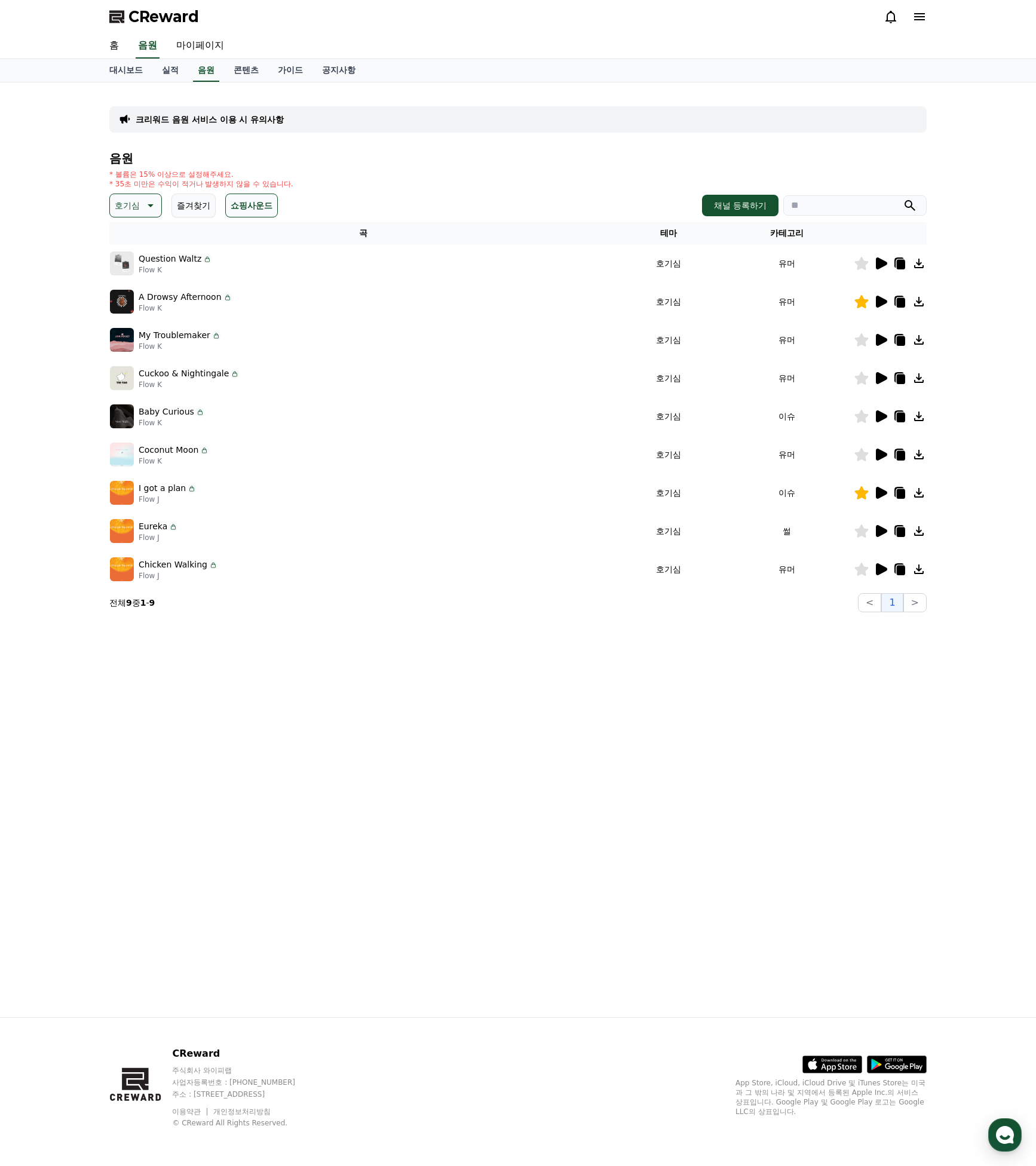
click at [879, 298] on icon at bounding box center [881, 302] width 11 height 12
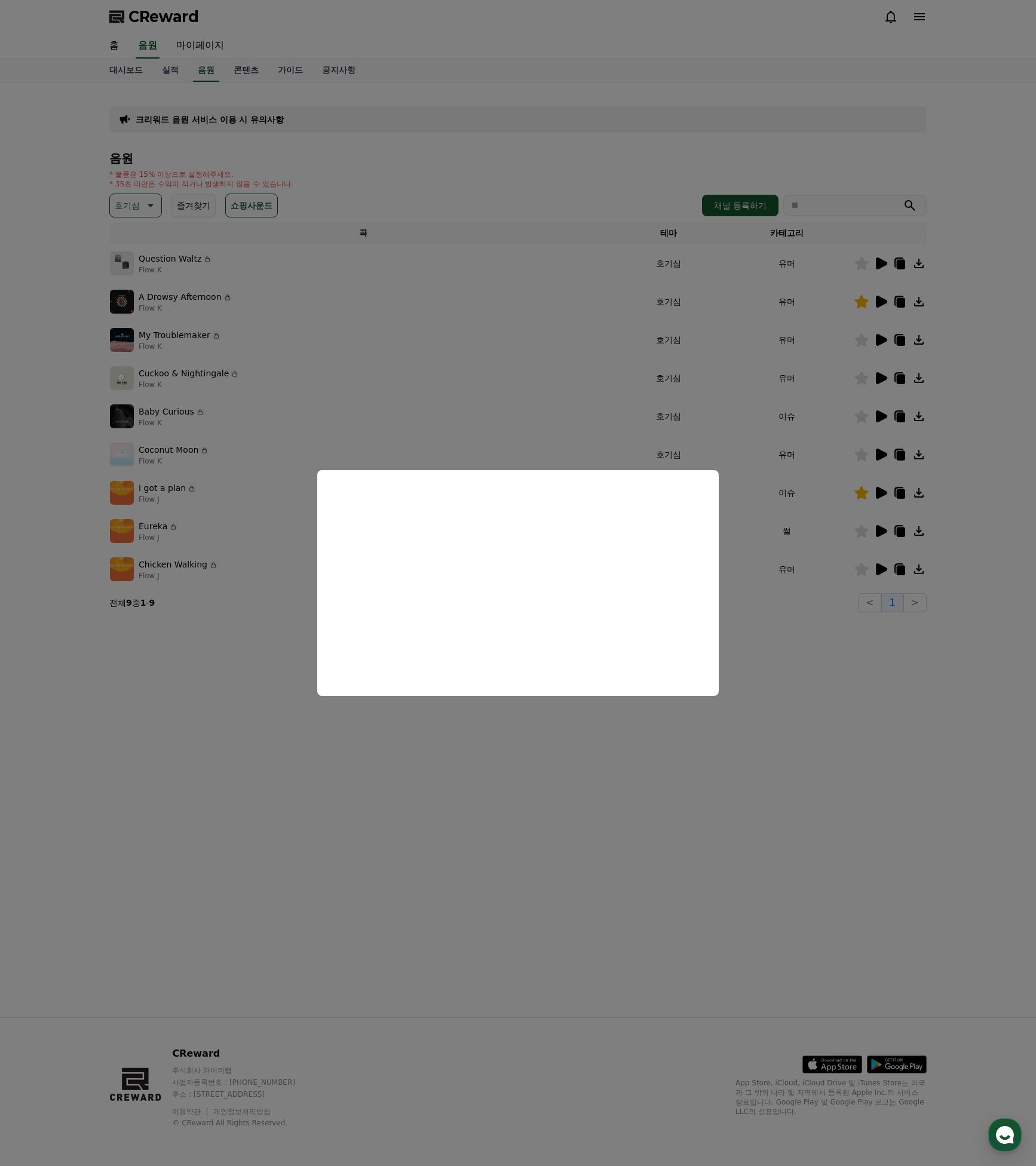
click at [815, 692] on button "close modal" at bounding box center [518, 583] width 1036 height 1166
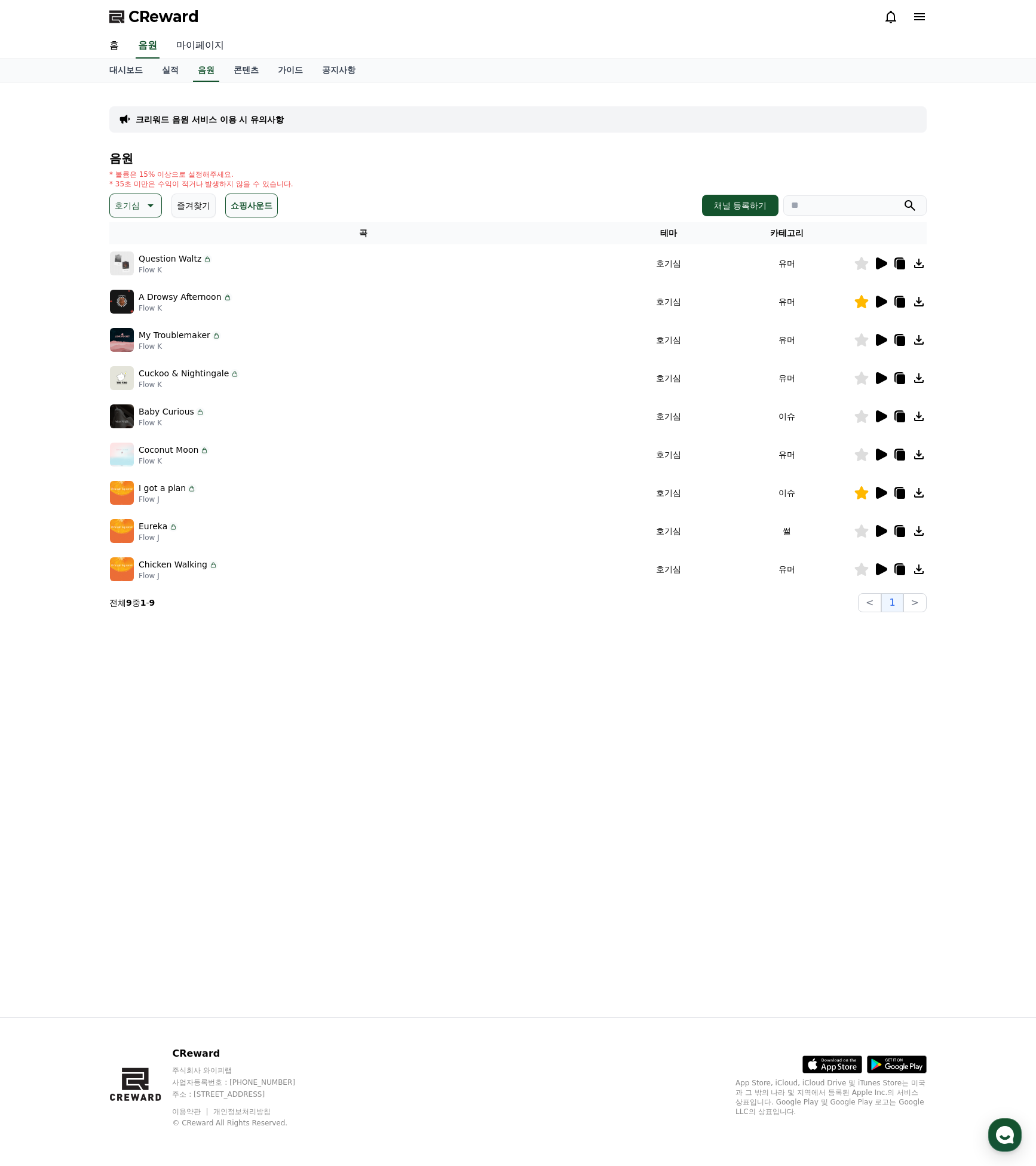
click at [190, 41] on link "마이페이지" at bounding box center [200, 46] width 67 height 25
select select "**********"
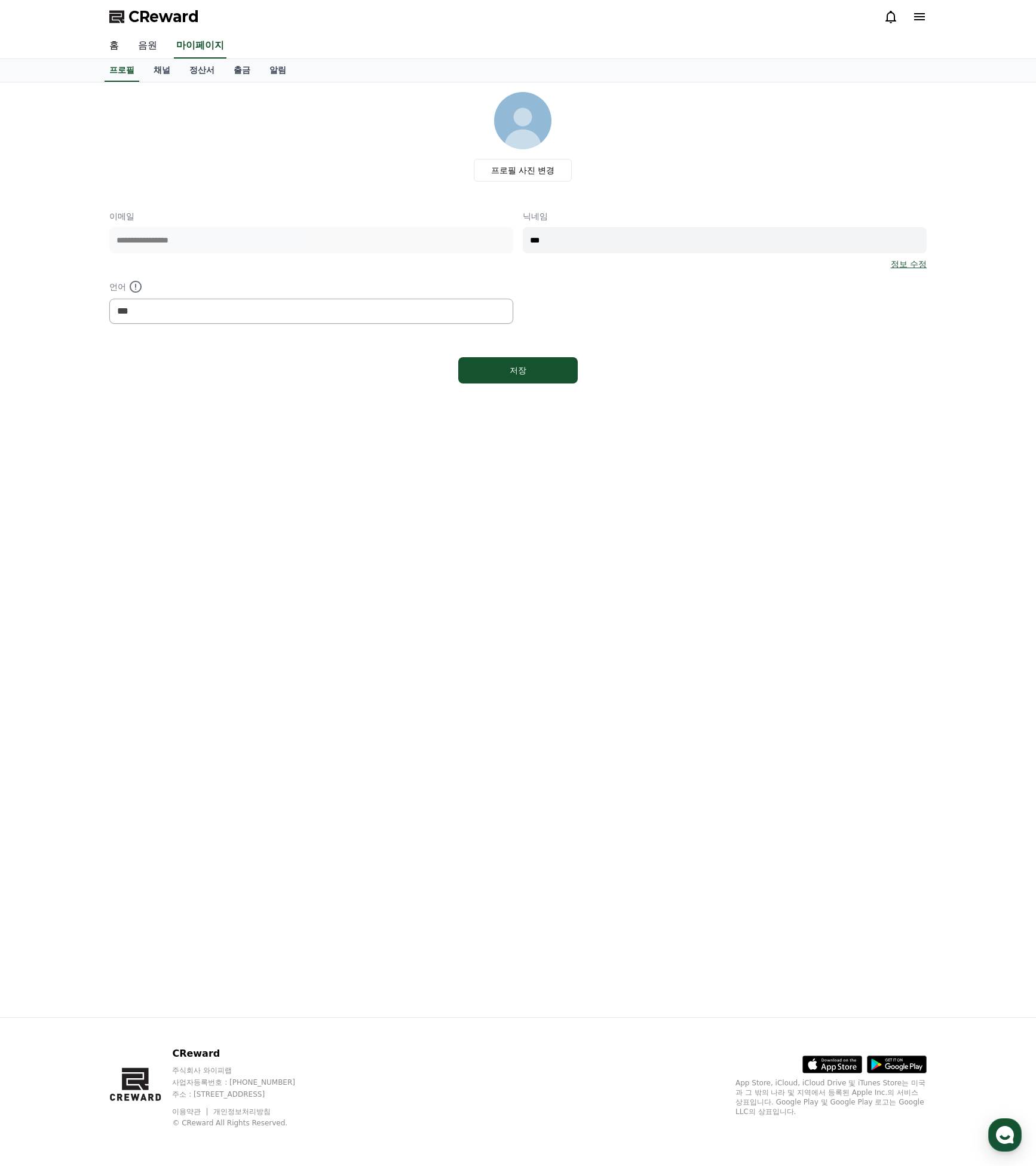
click at [135, 50] on link "음원" at bounding box center [148, 46] width 38 height 25
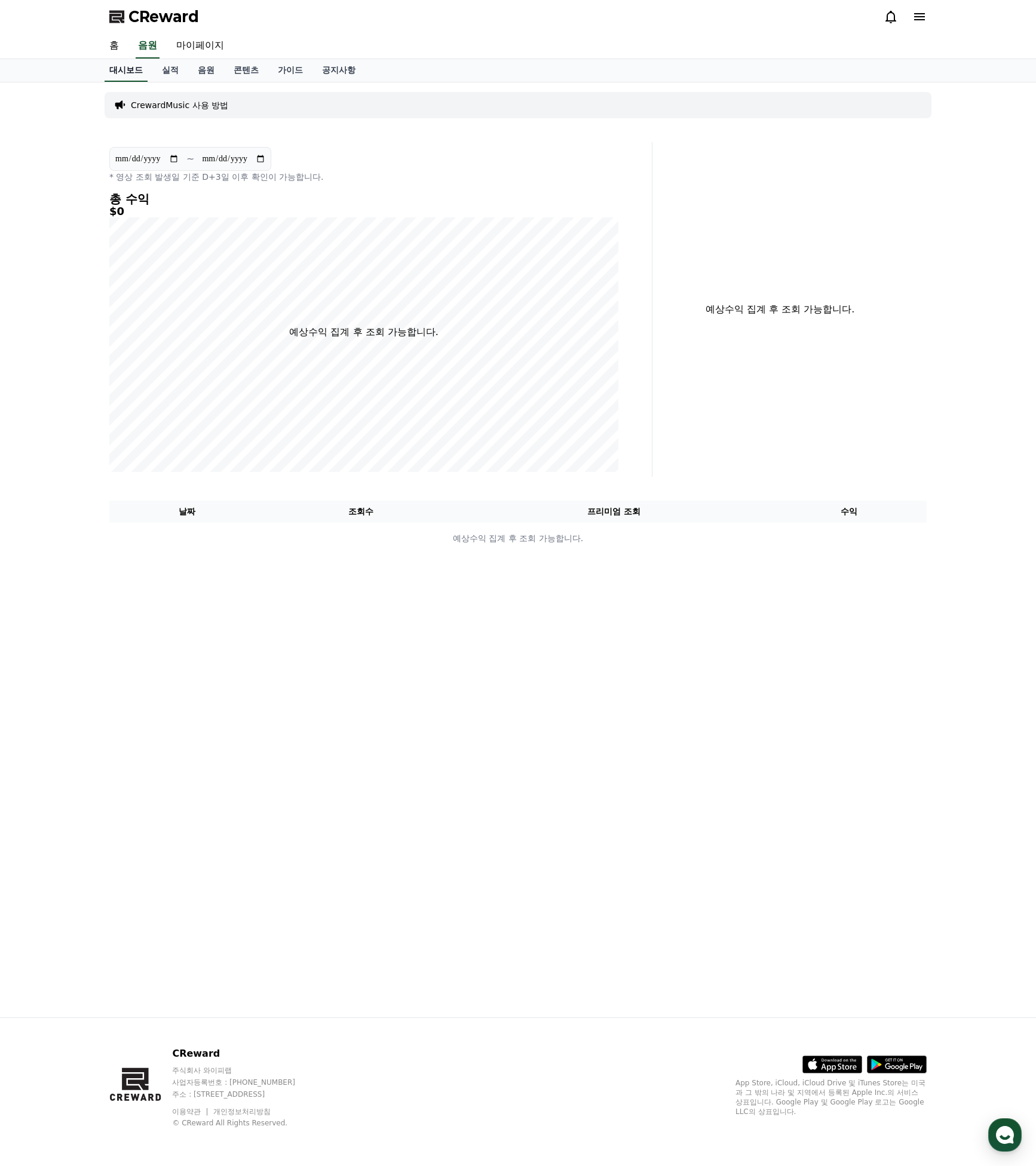
click at [113, 44] on link "홈" at bounding box center [114, 46] width 29 height 25
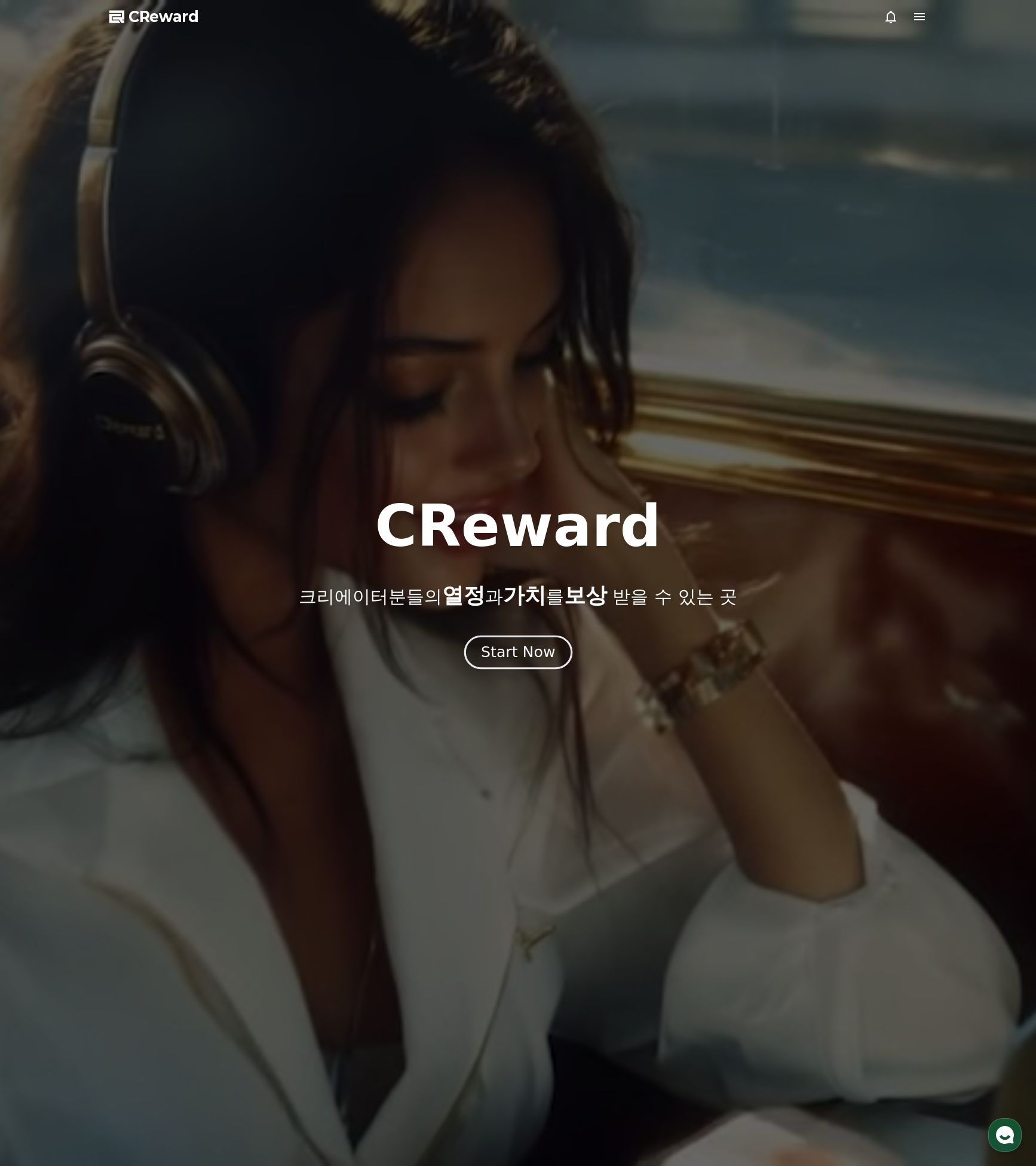
click at [515, 662] on div "Start Now" at bounding box center [518, 652] width 74 height 21
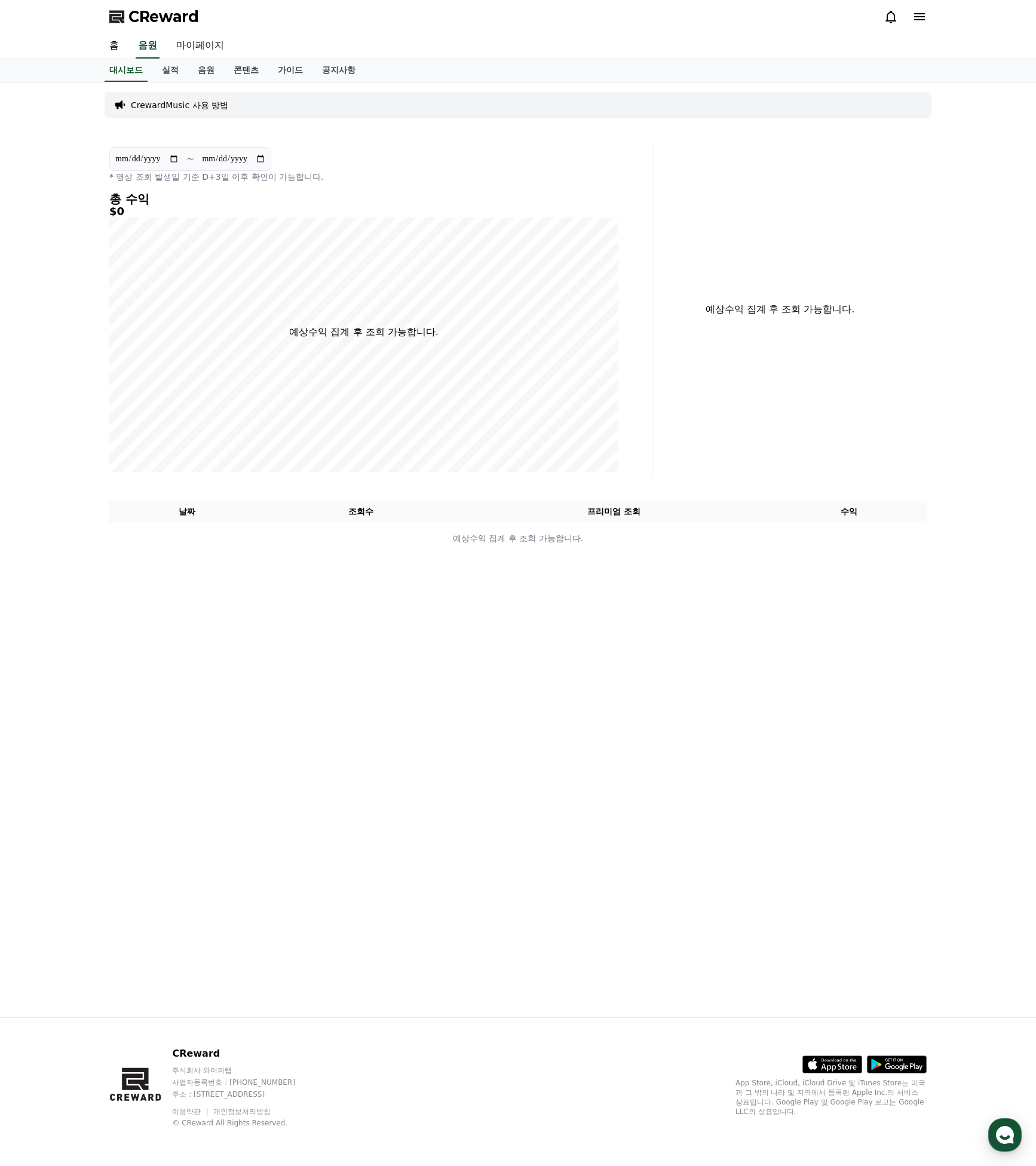
click at [180, 50] on link "마이페이지" at bounding box center [200, 46] width 67 height 25
select select "**********"
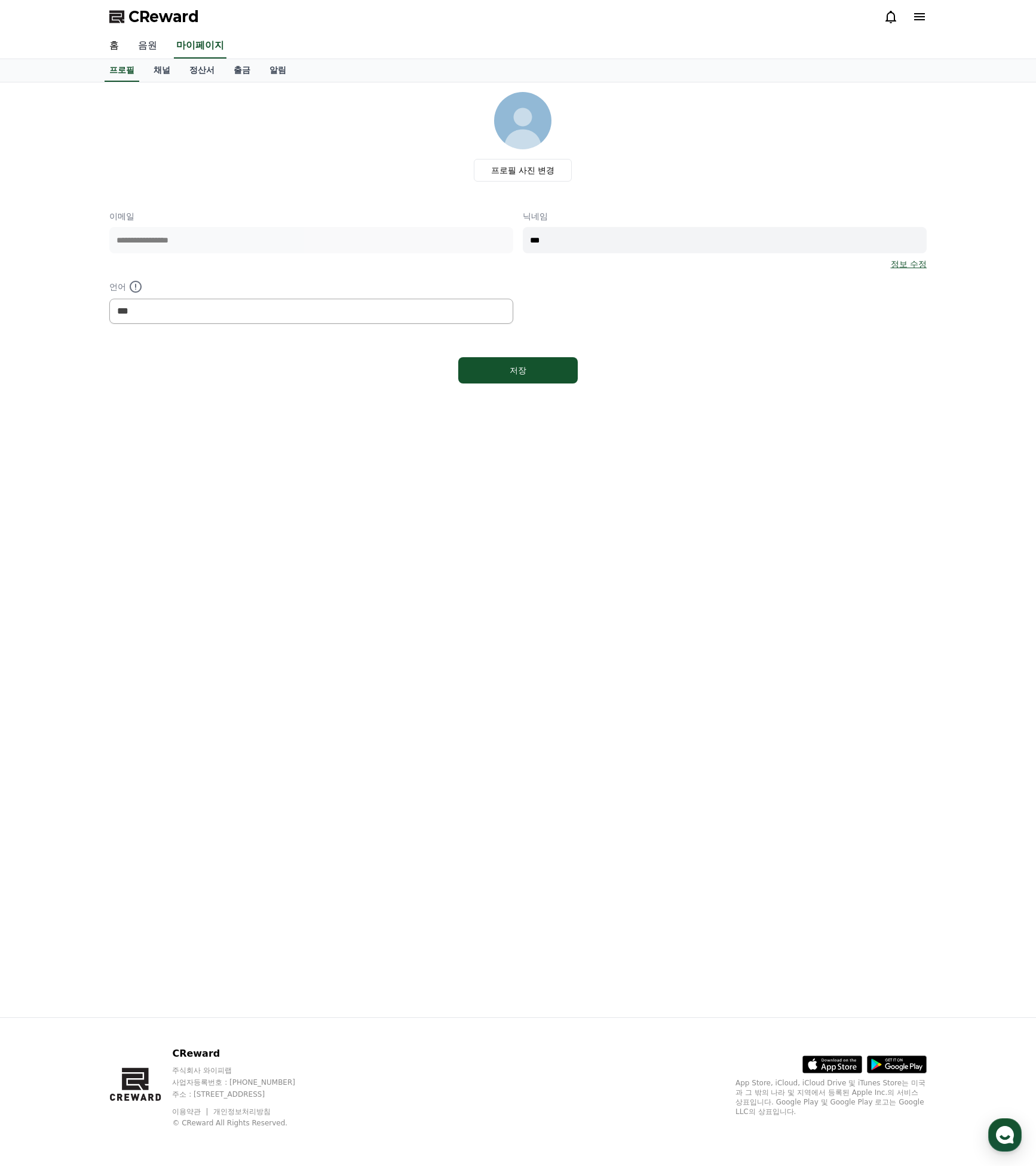
click at [149, 54] on link "음원" at bounding box center [148, 46] width 38 height 25
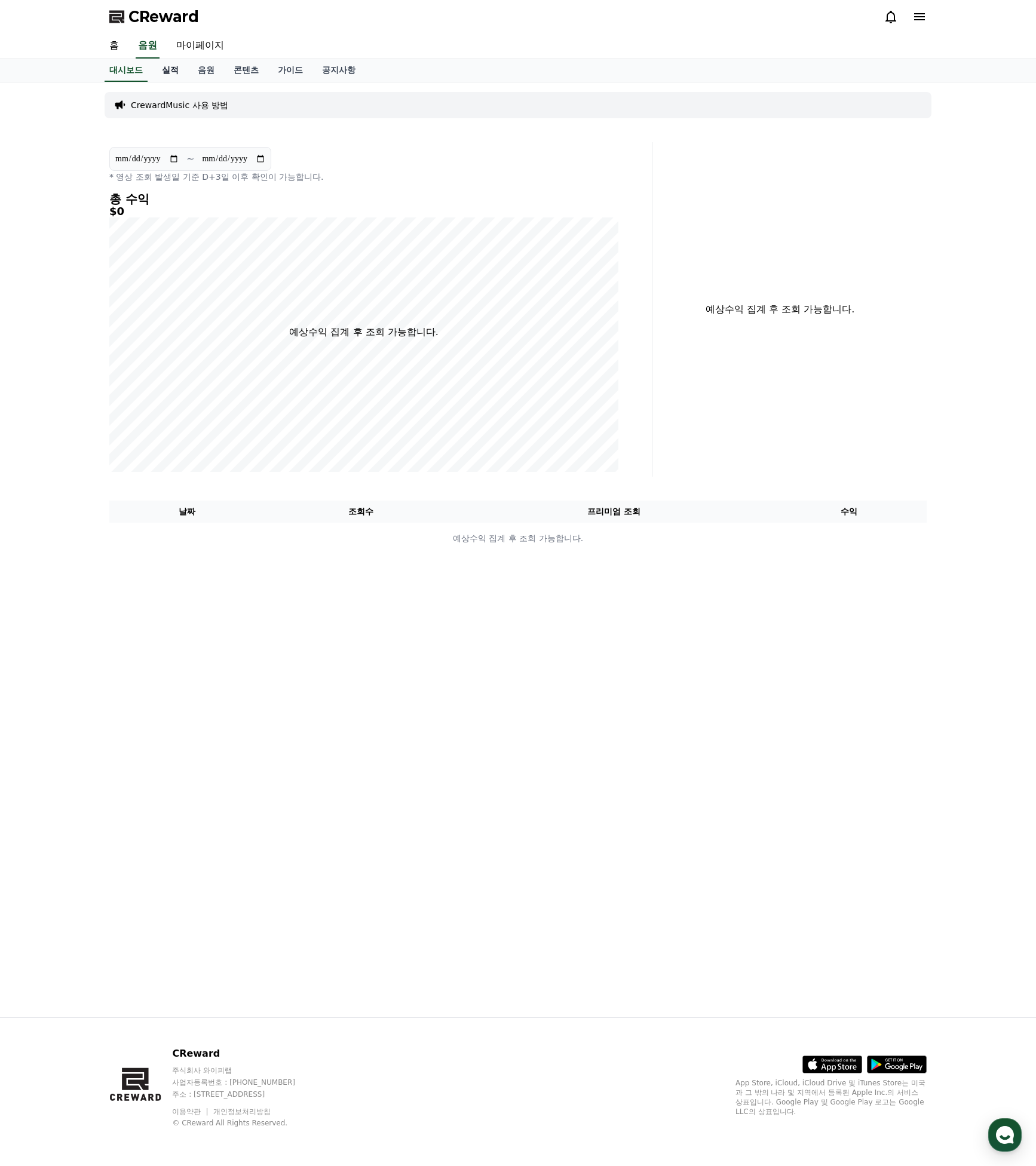
drag, startPoint x: 162, startPoint y: 73, endPoint x: 171, endPoint y: 74, distance: 9.1
click at [163, 74] on link "실적" at bounding box center [170, 70] width 36 height 23
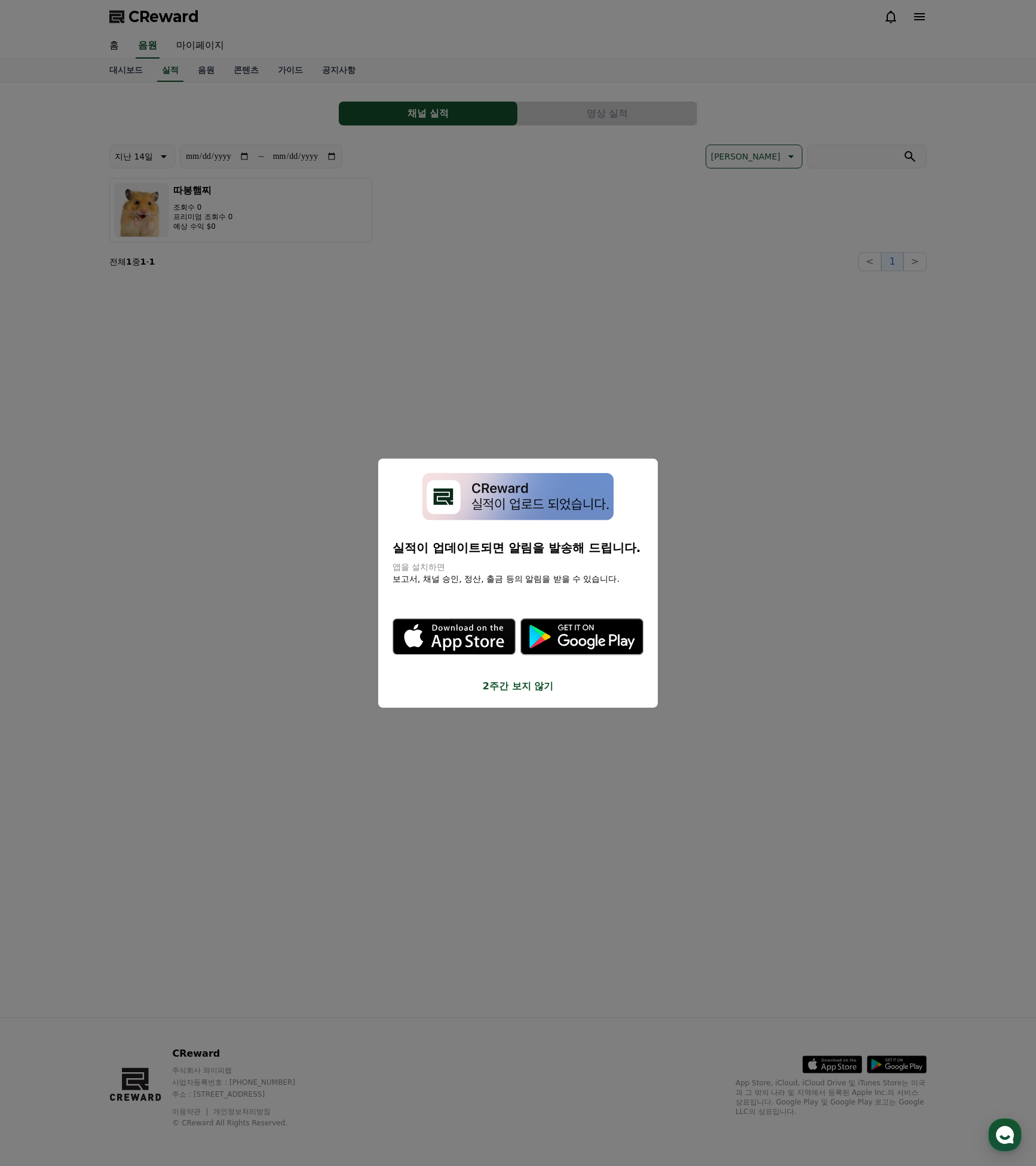
click at [575, 476] on button "close modal" at bounding box center [518, 583] width 1036 height 1166
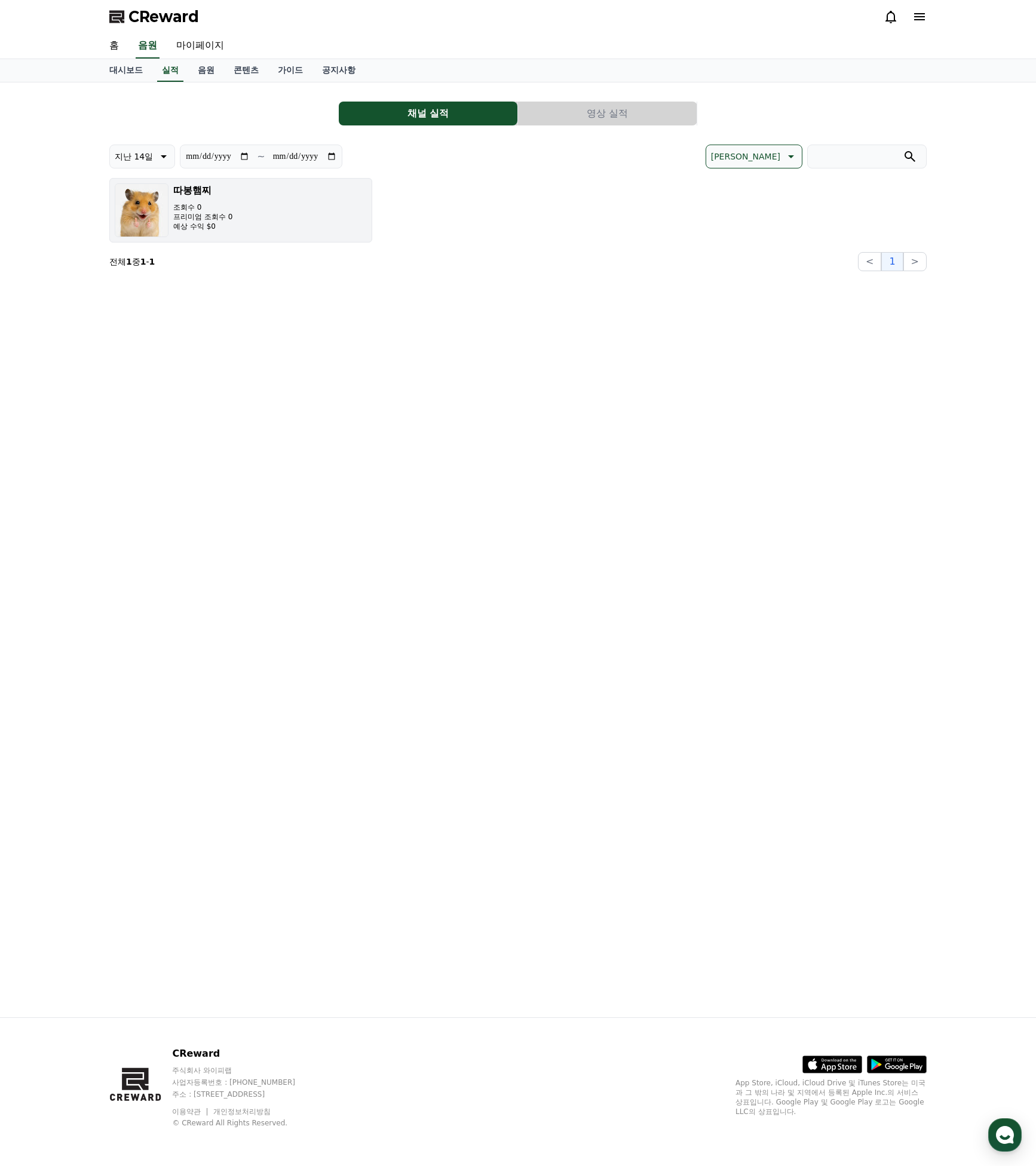
click at [284, 222] on button "따봉햄찌 조회수 0 프리미엄 조회수 0 예상 수익 $0" at bounding box center [241, 210] width 263 height 64
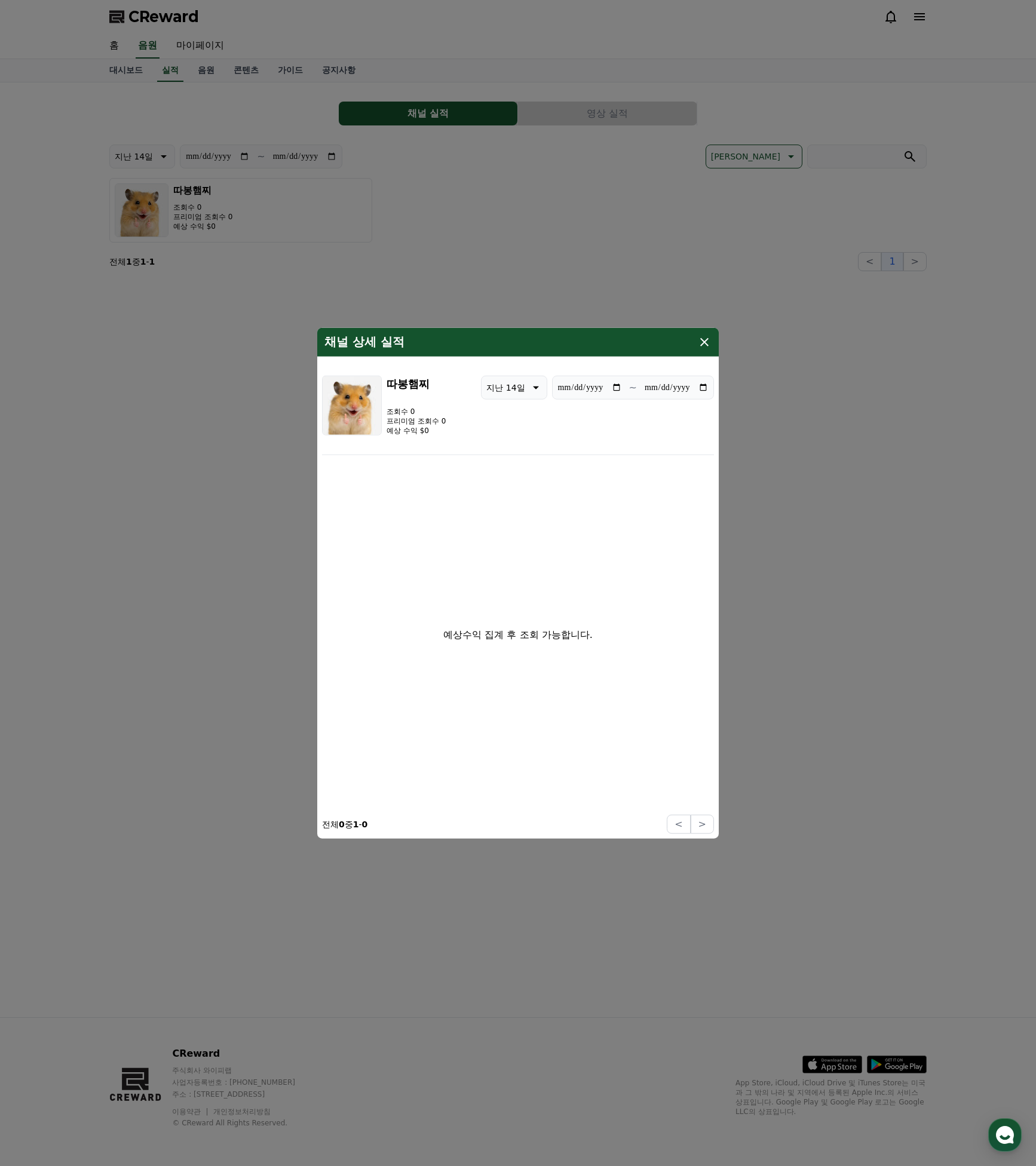
click at [711, 348] on div "채널 상세 실적" at bounding box center [518, 343] width 401 height 29
drag, startPoint x: 699, startPoint y: 346, endPoint x: 703, endPoint y: 338, distance: 8.9
click at [699, 346] on icon "modal" at bounding box center [704, 342] width 15 height 15
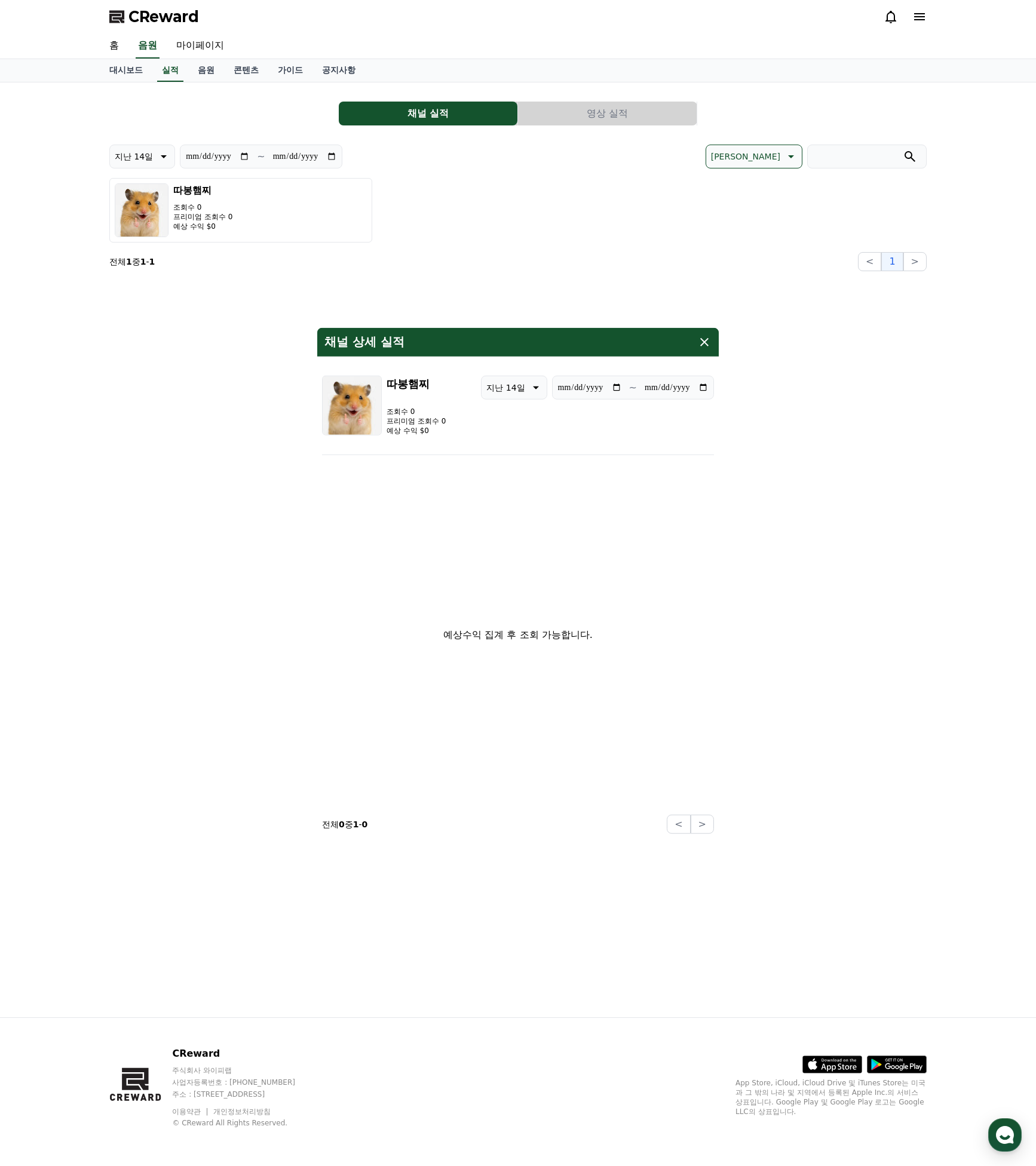
drag, startPoint x: 703, startPoint y: 338, endPoint x: 628, endPoint y: 209, distance: 149.2
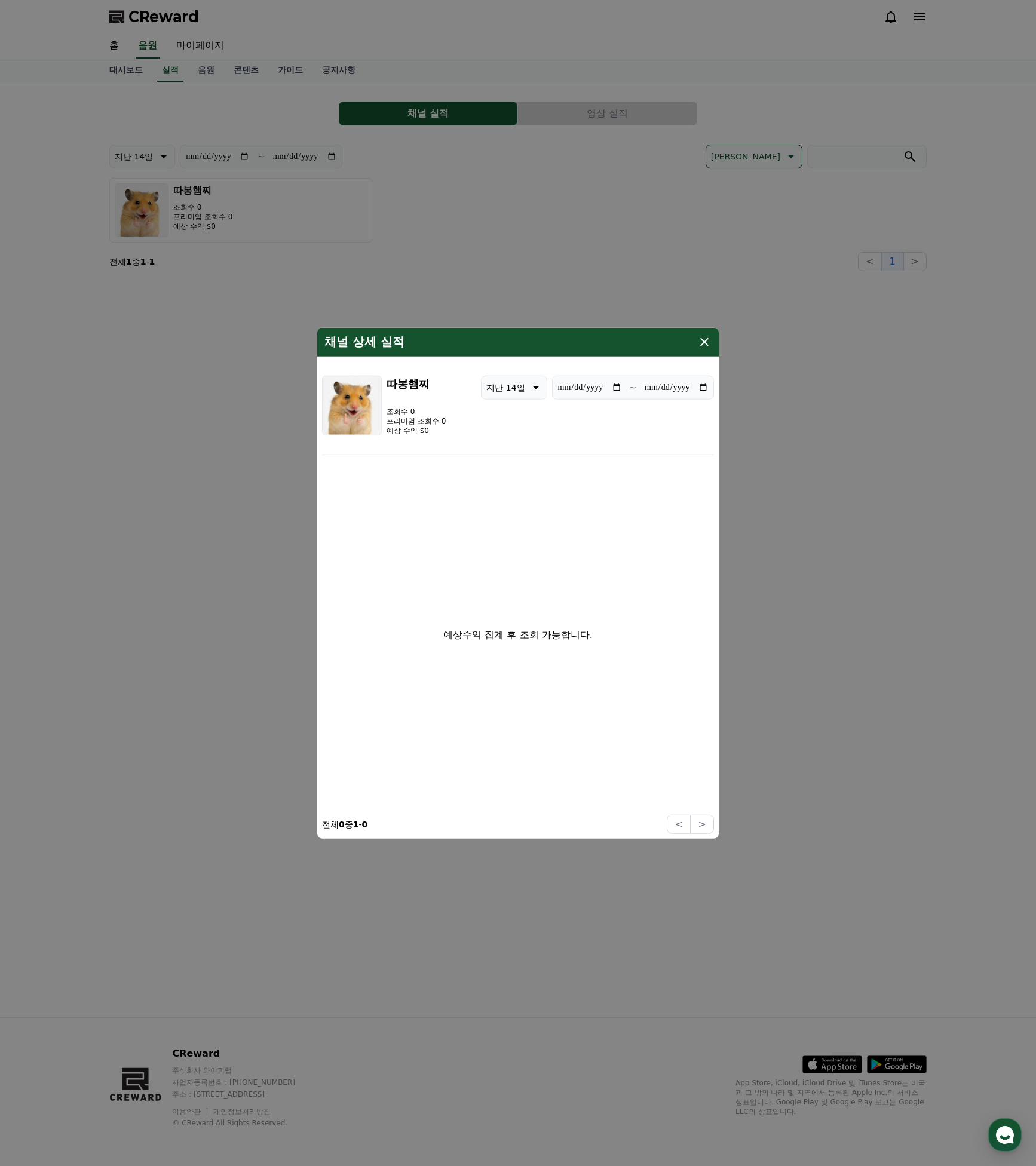
click at [703, 338] on icon "modal" at bounding box center [704, 342] width 15 height 15
click at [586, 138] on button "close modal" at bounding box center [518, 583] width 1036 height 1166
click at [593, 115] on button "영상 실적" at bounding box center [607, 113] width 179 height 24
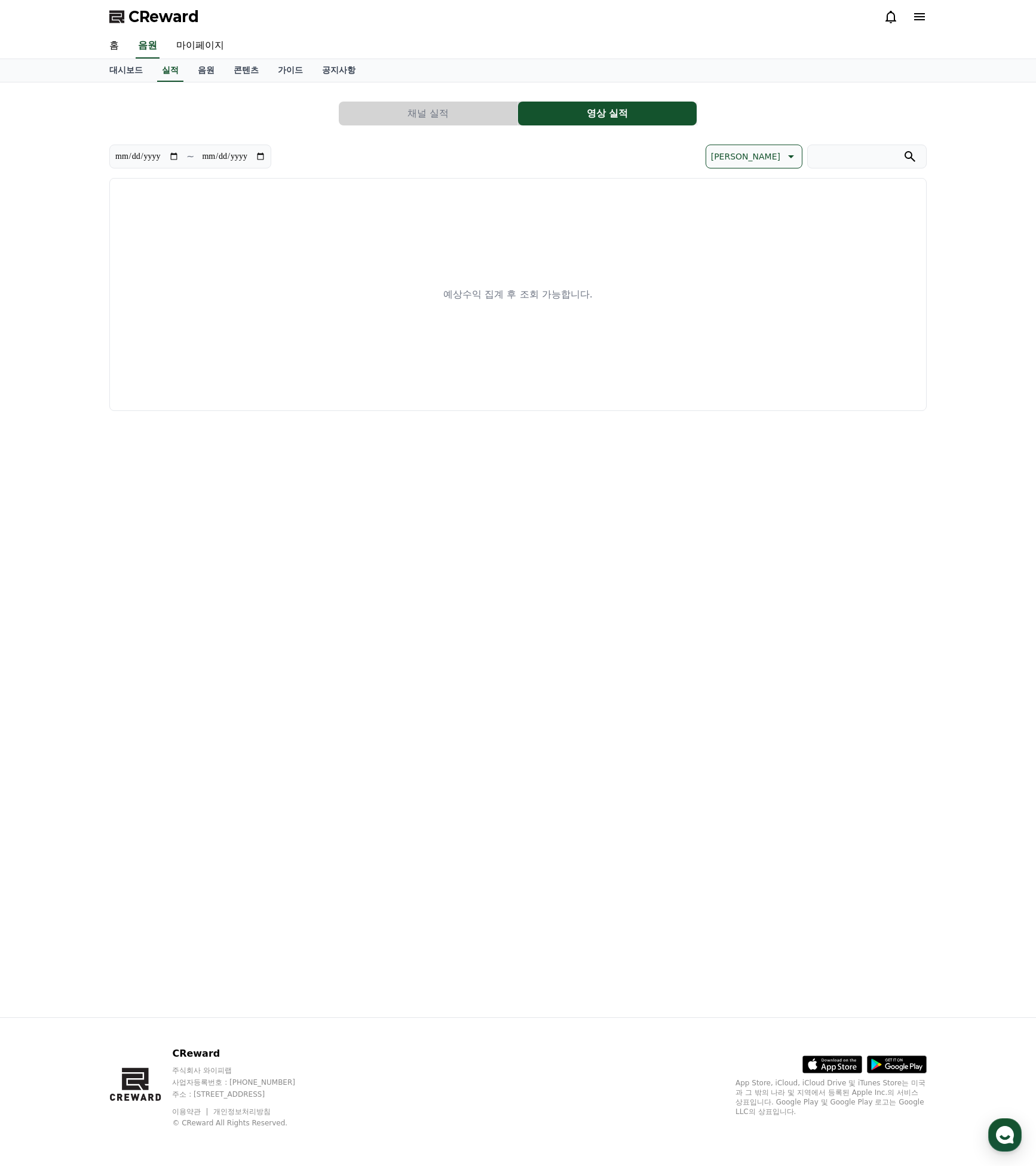
click at [404, 113] on button "채널 실적" at bounding box center [428, 113] width 179 height 24
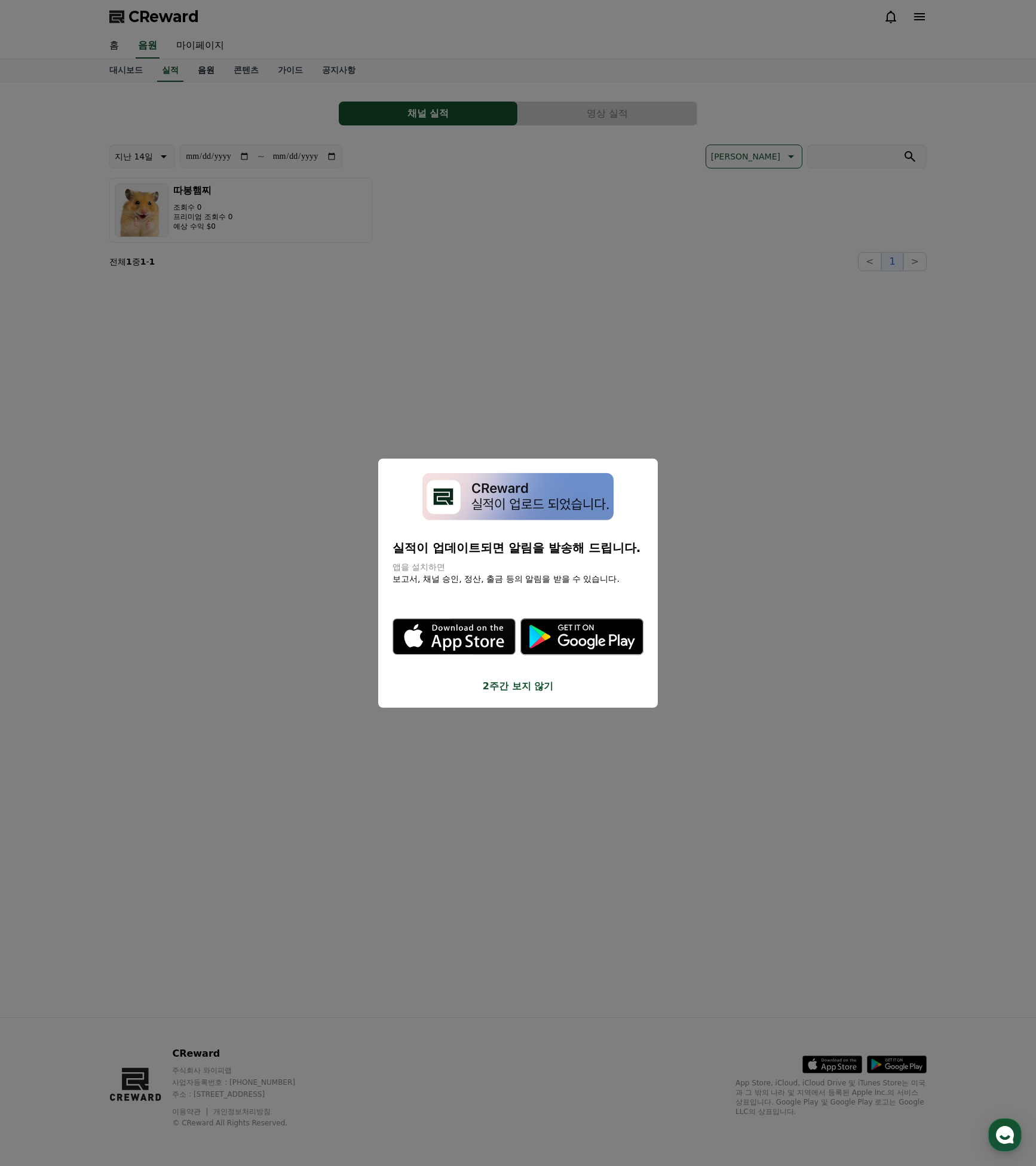
click at [202, 67] on button "close modal" at bounding box center [518, 583] width 1036 height 1166
click at [203, 70] on link "음원" at bounding box center [206, 70] width 36 height 23
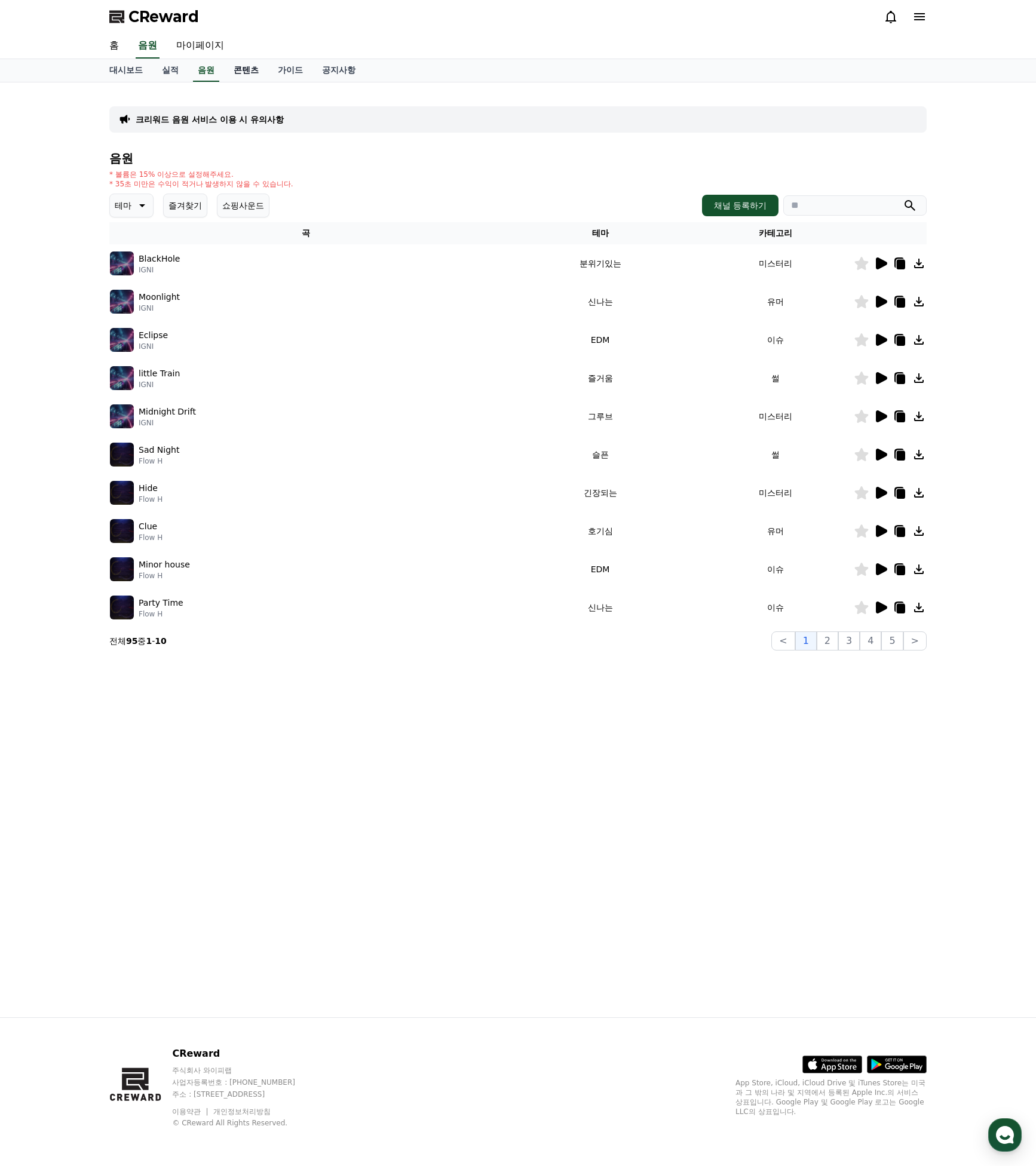
click at [232, 70] on link "콘텐츠" at bounding box center [246, 70] width 44 height 23
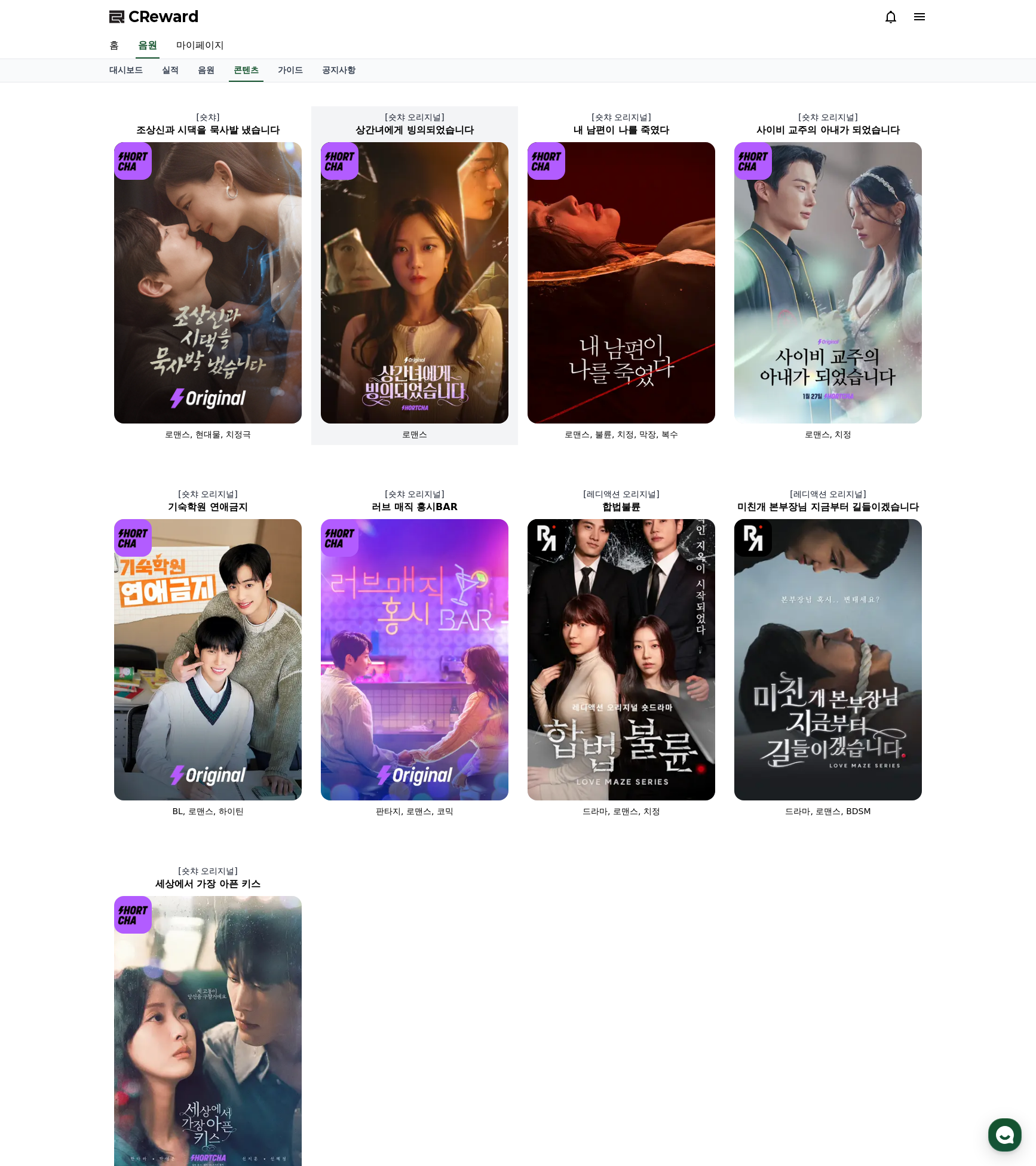
click at [423, 352] on img at bounding box center [414, 283] width 187 height 281
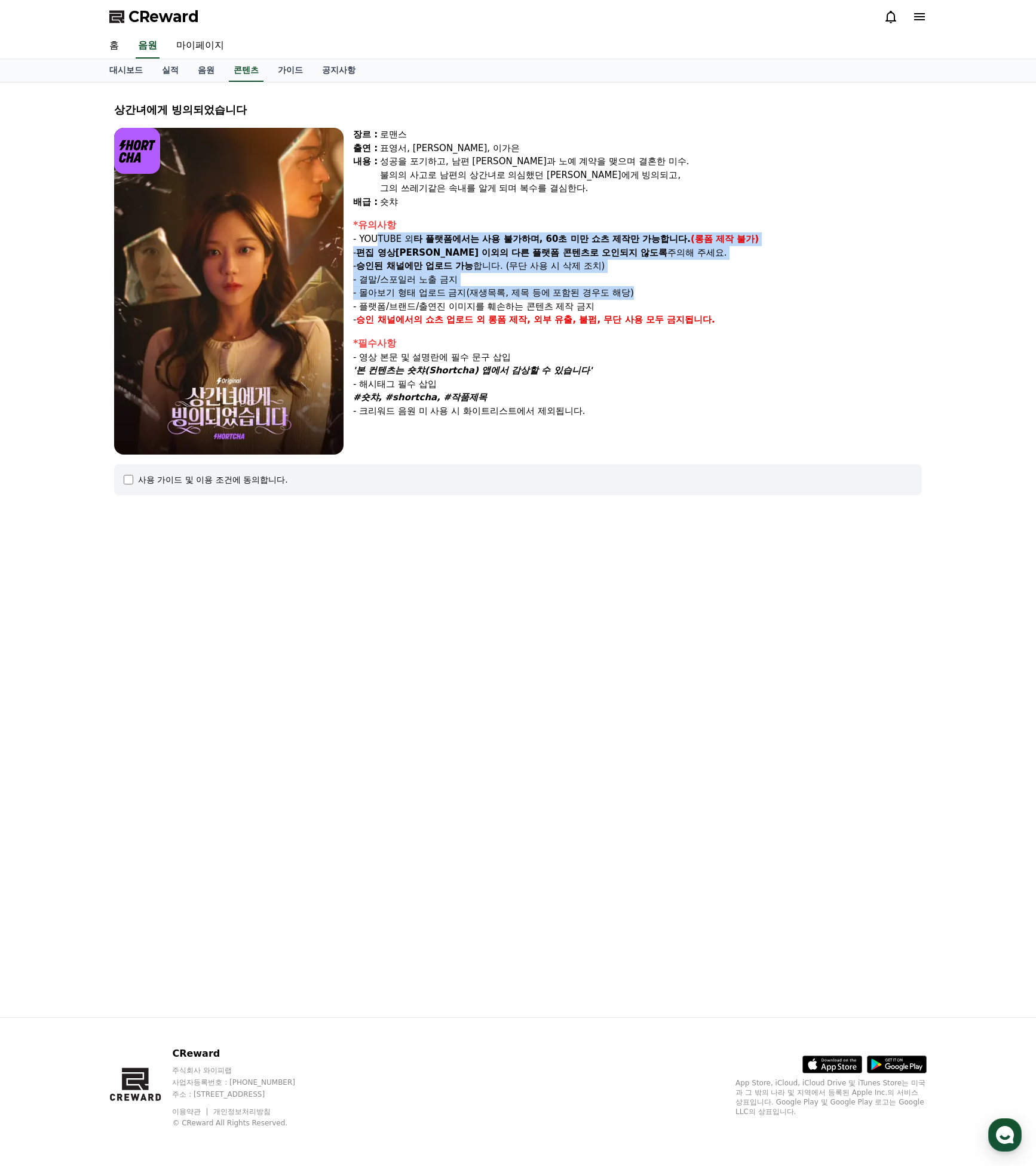
drag, startPoint x: 378, startPoint y: 242, endPoint x: 646, endPoint y: 304, distance: 275.1
click at [648, 294] on div "*유의사항 - YOUTUBE 외 타 플랫폼에서는 사용 불가하며, 60초 미만 쇼츠 제작만 가능합니다. (롱폼 제작 불가) - 편집 영상이 숏챠…" at bounding box center [638, 272] width 569 height 109
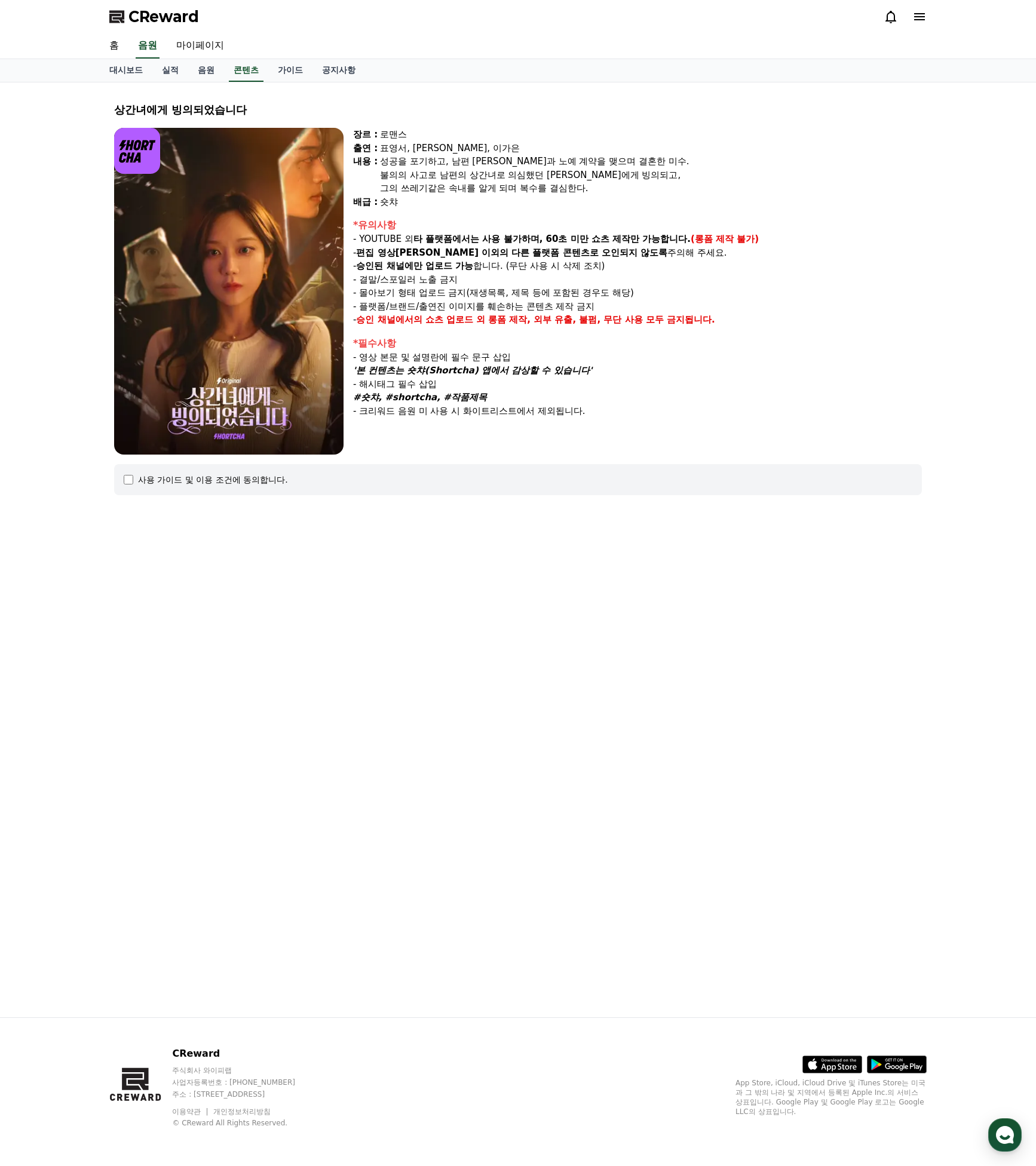
drag, startPoint x: 646, startPoint y: 304, endPoint x: 629, endPoint y: 306, distance: 17.1
click at [646, 305] on p "- 플랫폼/브랜드/출연진 이미지를 훼손하는 콘텐츠 제작 금지" at bounding box center [638, 307] width 569 height 14
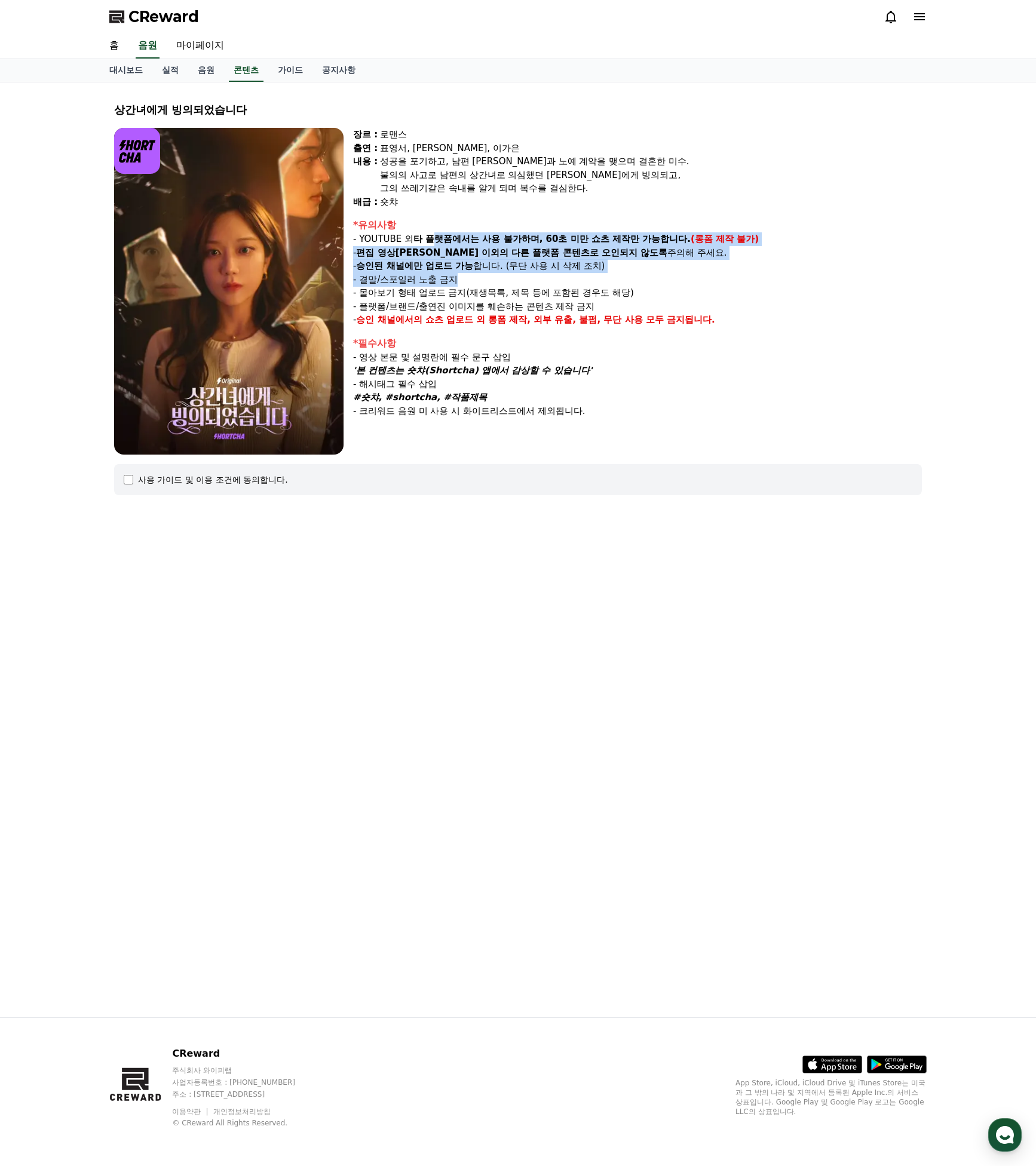
drag, startPoint x: 440, startPoint y: 239, endPoint x: 571, endPoint y: 282, distance: 137.9
click at [571, 281] on div "*유의사항 - YOUTUBE 외 타 플랫폼에서는 사용 불가하며, 60초 미만 쇼츠 제작만 가능합니다. (롱폼 제작 불가) - 편집 영상이 숏챠…" at bounding box center [638, 272] width 569 height 109
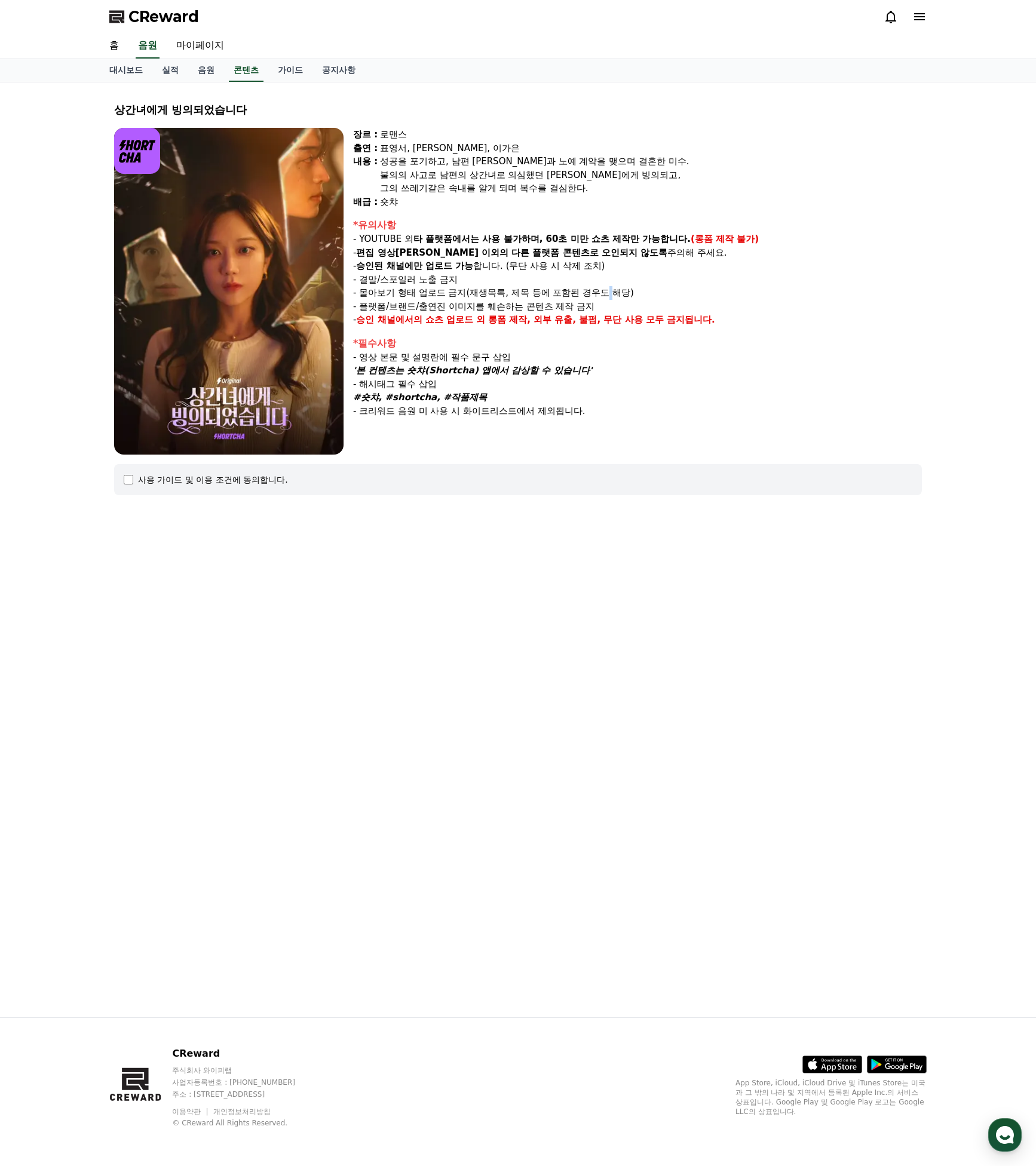
drag, startPoint x: 576, startPoint y: 287, endPoint x: 591, endPoint y: 289, distance: 15.1
click at [580, 288] on p "- 몰아보기 형태 업로드 금지(재생목록, 제목 등에 포함된 경우도 해당)" at bounding box center [638, 293] width 569 height 14
click at [630, 314] on strong "롱폼 제작, 외부 유출, 불펌, 무단 사용 모두 금지됩니다." at bounding box center [601, 320] width 227 height 11
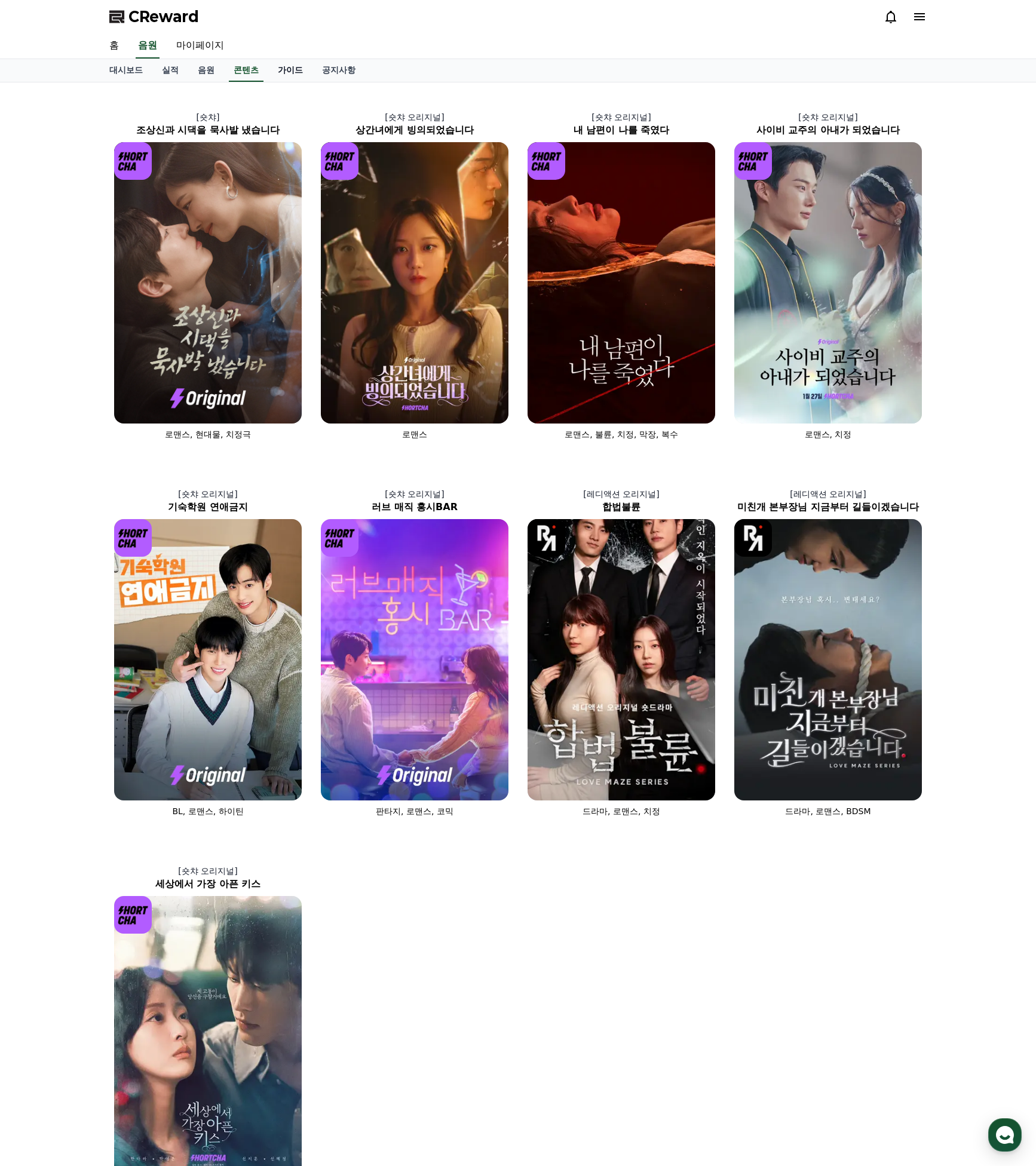
click at [281, 67] on link "가이드" at bounding box center [291, 70] width 44 height 23
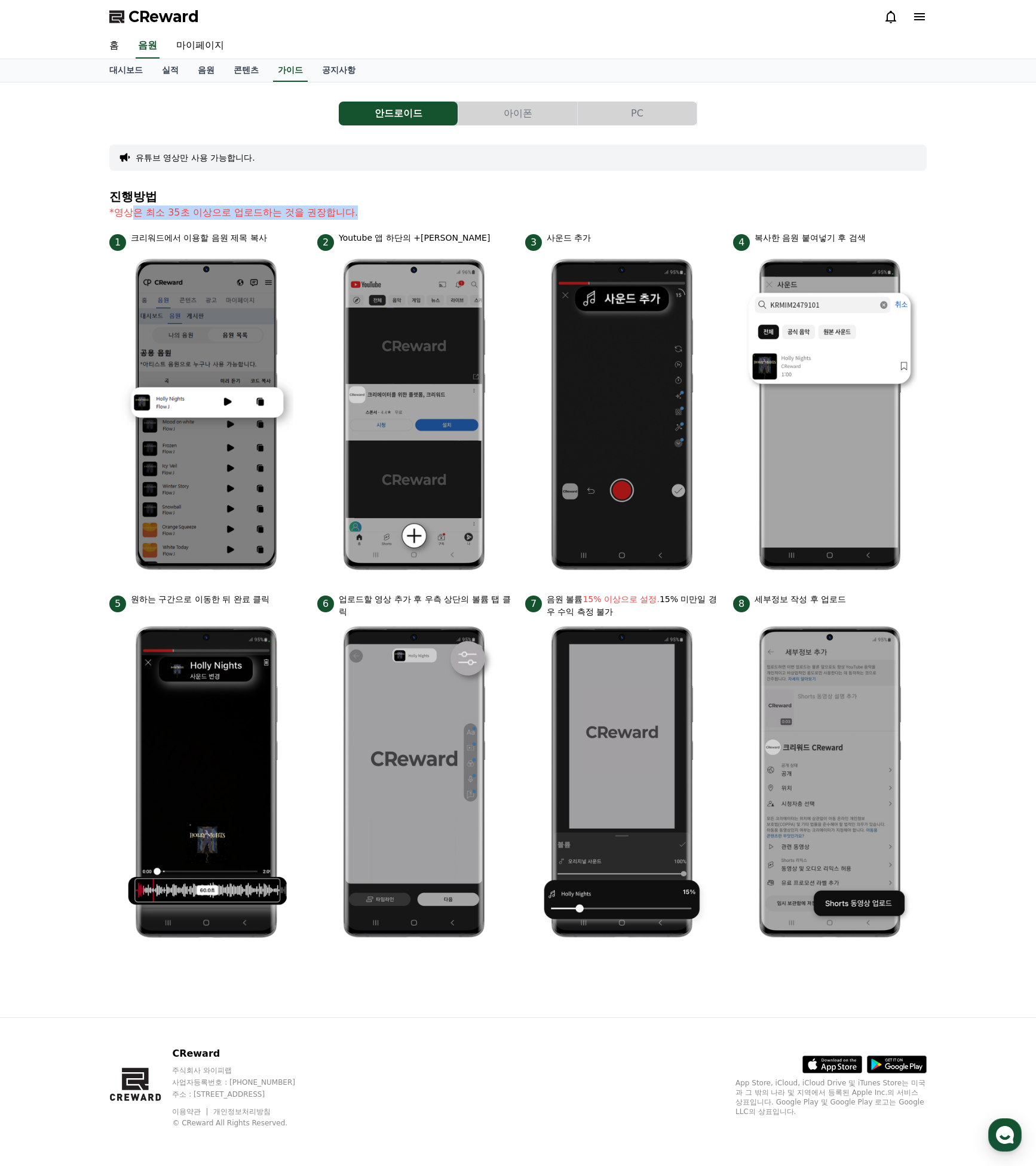
drag, startPoint x: 128, startPoint y: 214, endPoint x: 352, endPoint y: 209, distance: 224.1
click at [351, 209] on p "*영상은 최소 35초 이상으로 업로드하는 것을 권장합니다." at bounding box center [518, 213] width 817 height 15
click at [352, 209] on p "*영상은 최소 35초 이상으로 업로드하는 것을 권장합니다." at bounding box center [518, 213] width 817 height 15
drag, startPoint x: 153, startPoint y: 206, endPoint x: 400, endPoint y: 207, distance: 247.0
click at [400, 207] on p "*영상은 최소 35초 이상으로 업로드하는 것을 권장합니다." at bounding box center [518, 213] width 817 height 15
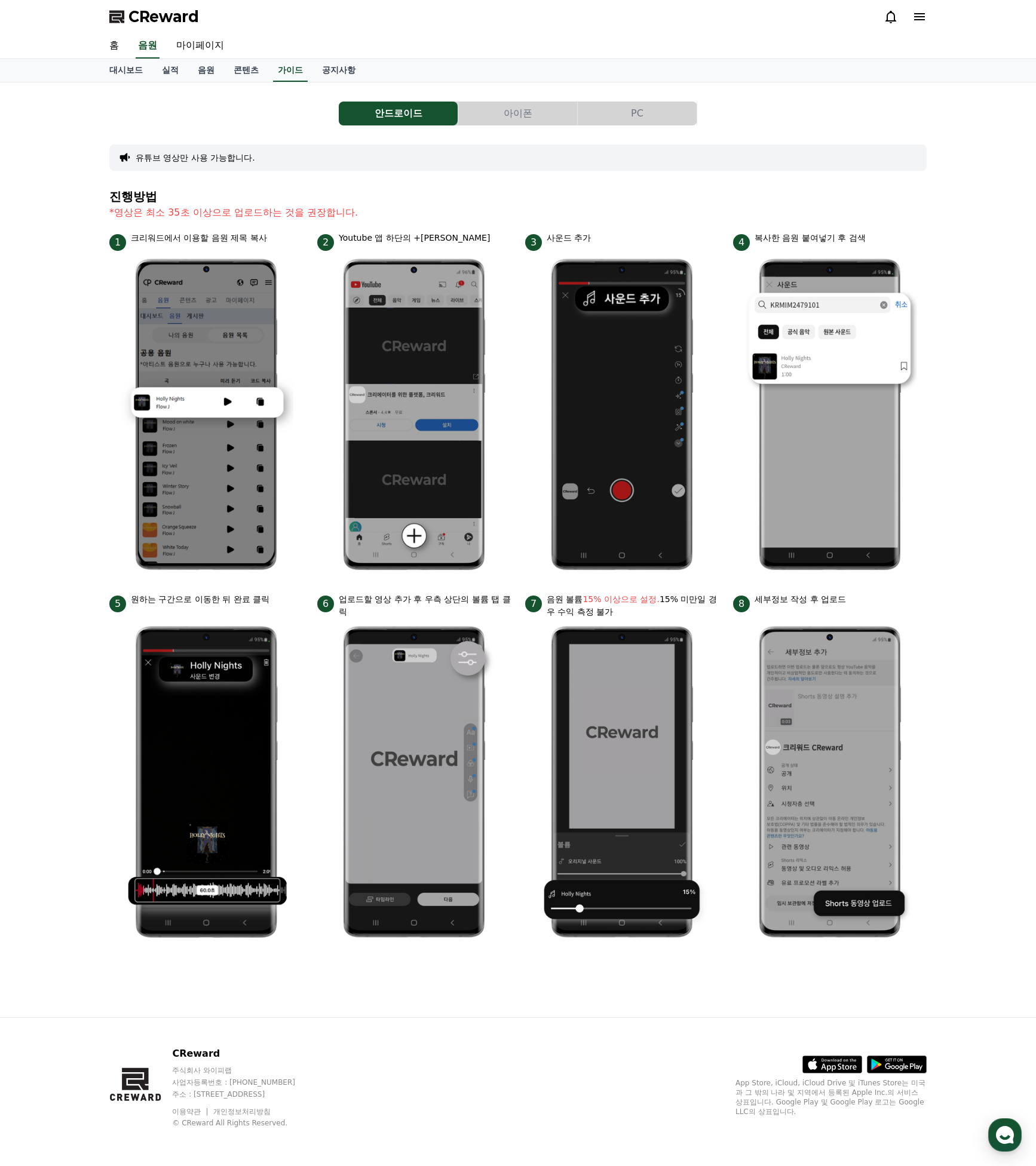
click at [401, 208] on p "*영상은 최소 35초 이상으로 업로드하는 것을 권장합니다." at bounding box center [518, 213] width 817 height 15
drag, startPoint x: 484, startPoint y: 116, endPoint x: 441, endPoint y: 119, distance: 43.1
click at [484, 116] on button "아이폰" at bounding box center [517, 113] width 119 height 24
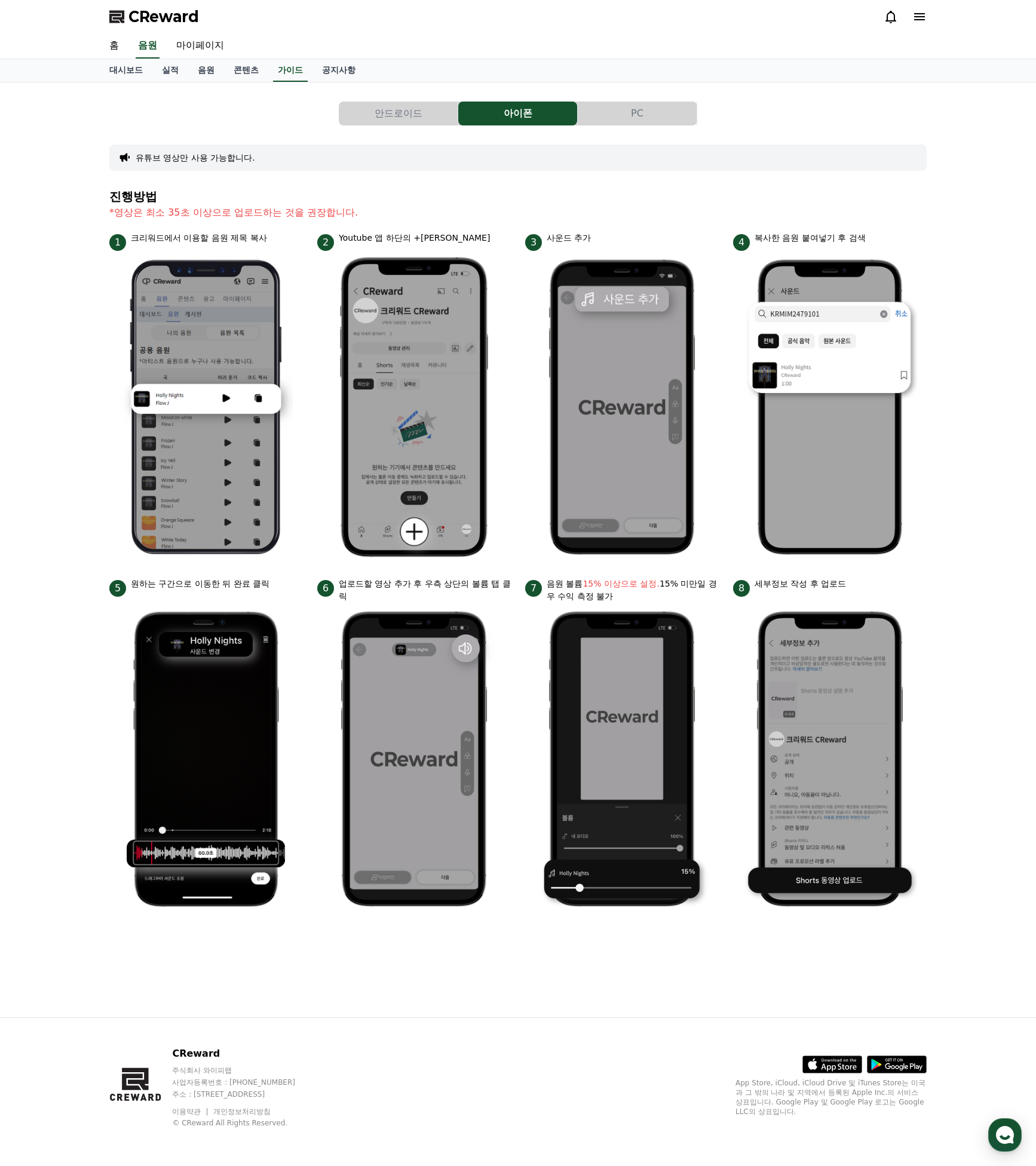
click at [395, 112] on button "안드로이드" at bounding box center [398, 113] width 119 height 24
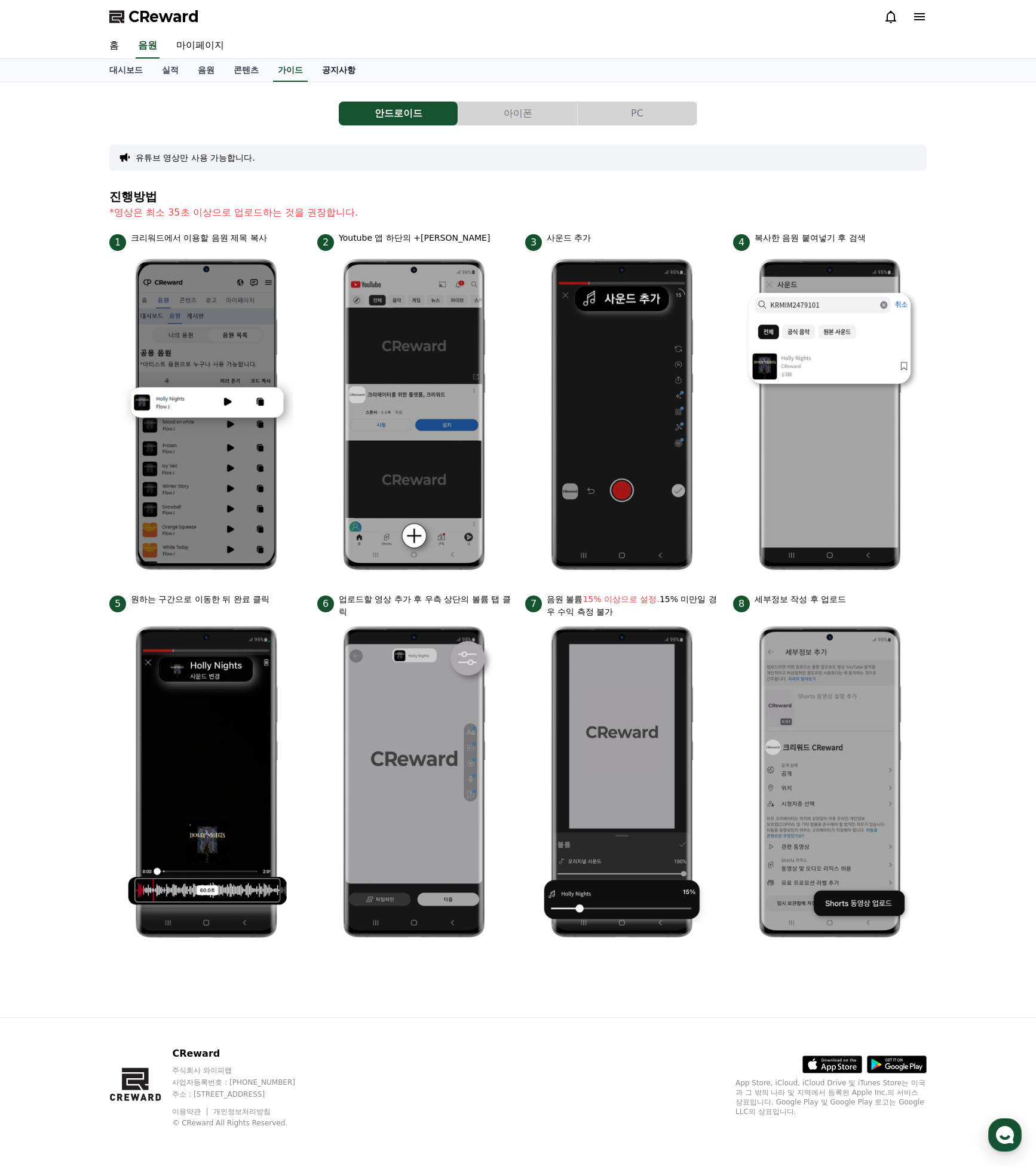
drag, startPoint x: 325, startPoint y: 67, endPoint x: 321, endPoint y: 73, distance: 7.2
click at [325, 69] on link "공지사항" at bounding box center [339, 70] width 53 height 23
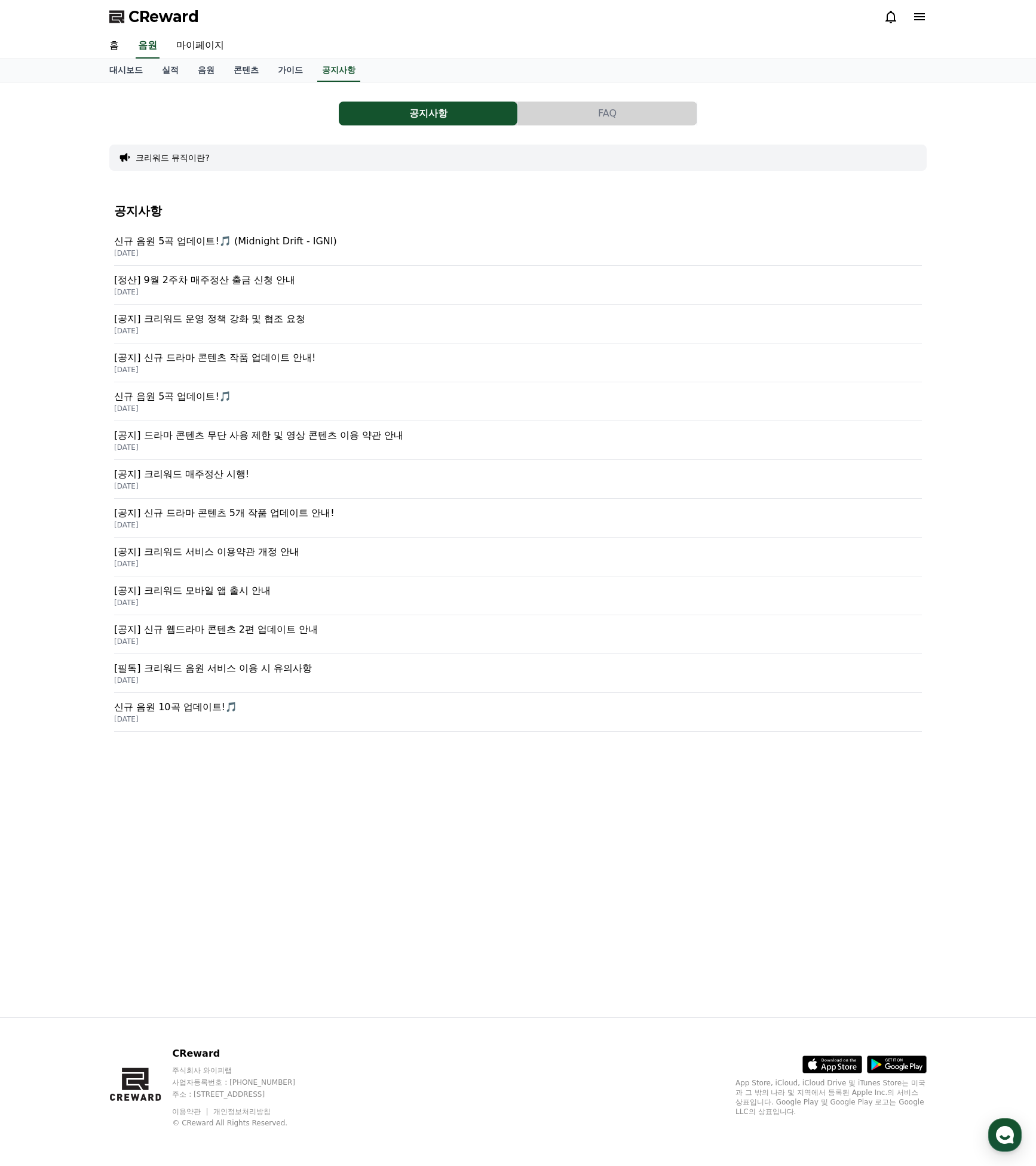
click at [235, 278] on p "[정산] 9월 2주차 매주정산 출금 신청 안내" at bounding box center [518, 280] width 807 height 15
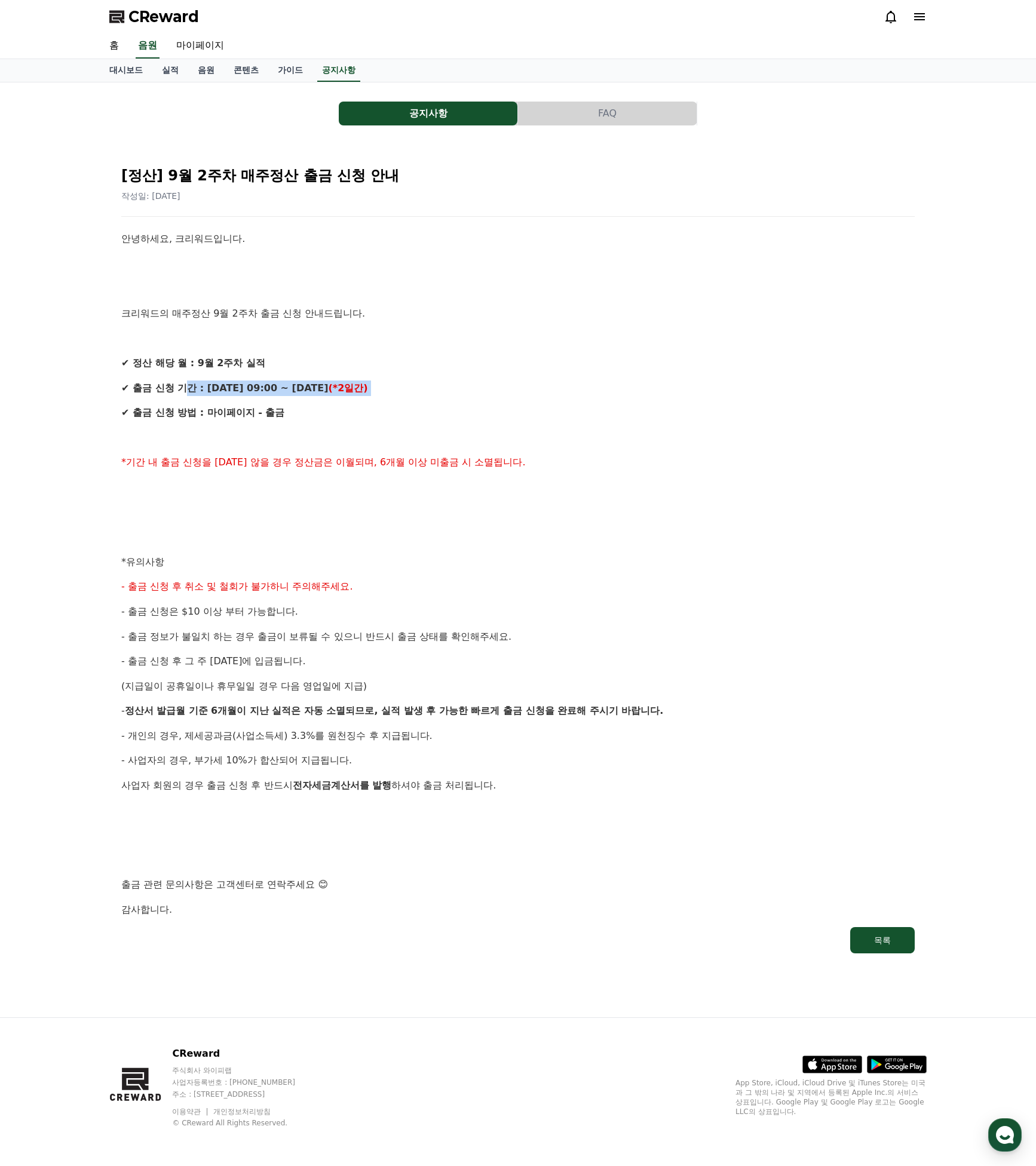
drag, startPoint x: 229, startPoint y: 387, endPoint x: 433, endPoint y: 403, distance: 204.6
click at [434, 396] on div "안녕하세요, 크리워드입니다. 크리워드의 매주정산 9월 2주차 출금 신청 안내드립니다. ✔ 정산 해당 월 : 9월 2주차 실적 ✔ 출금 신청 기…" at bounding box center [518, 574] width 794 height 687
click at [433, 405] on p "✔ 출금 신청 방법 : 마이페이지 - 출금" at bounding box center [518, 413] width 794 height 15
drag, startPoint x: 188, startPoint y: 406, endPoint x: 289, endPoint y: 416, distance: 101.5
click at [288, 413] on p "✔ 출금 신청 방법 : 마이페이지 - 출금" at bounding box center [518, 413] width 794 height 15
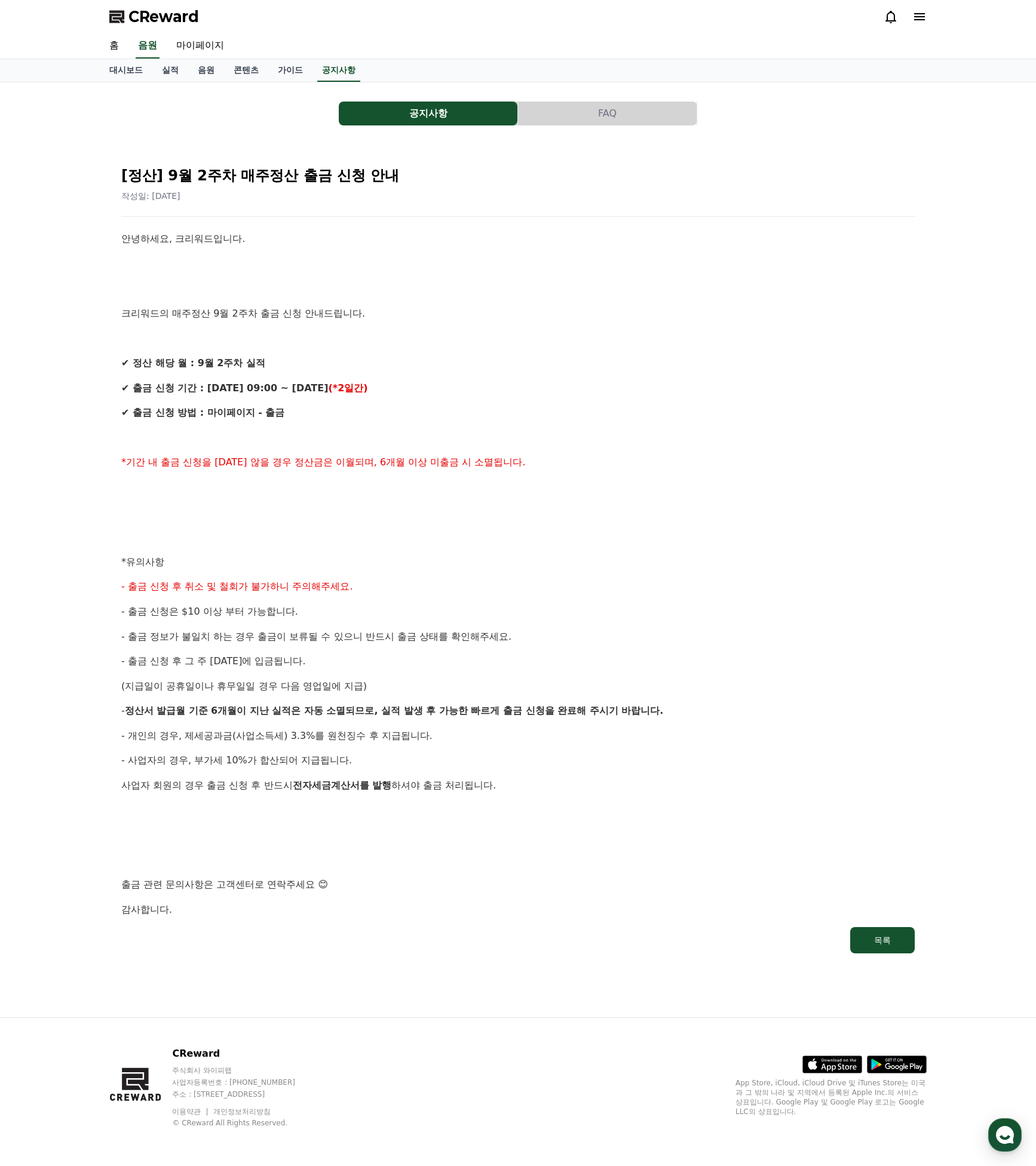
click at [289, 416] on p "✔ 출금 신청 방법 : 마이페이지 - 출금" at bounding box center [518, 413] width 794 height 15
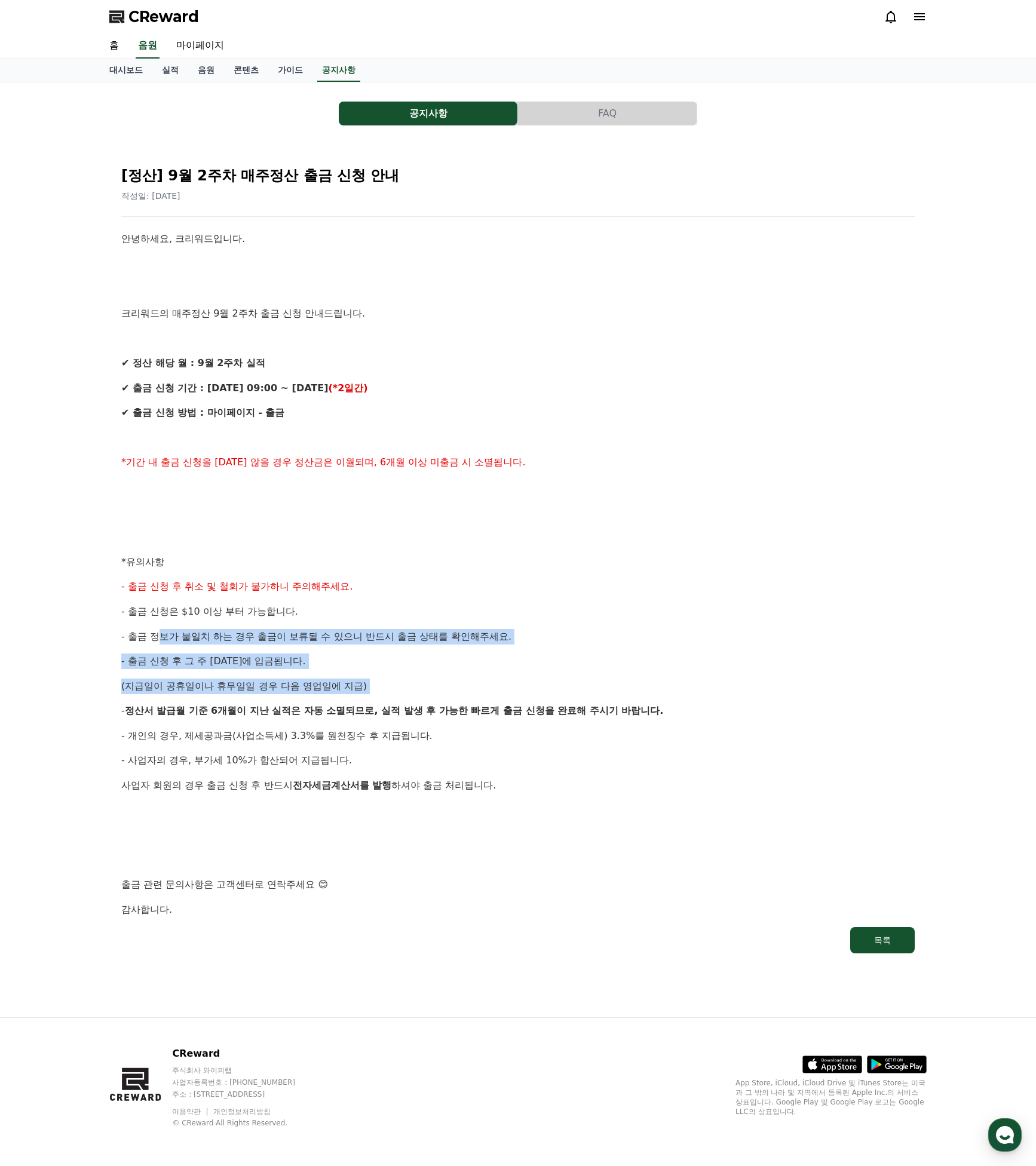
drag, startPoint x: 160, startPoint y: 625, endPoint x: 450, endPoint y: 701, distance: 299.8
click at [447, 694] on div "안녕하세요, 크리워드입니다. 크리워드의 매주정산 9월 2주차 출금 신청 안내드립니다. ✔ 정산 해당 월 : 9월 2주차 실적 ✔ 출금 신청 기…" at bounding box center [518, 574] width 794 height 687
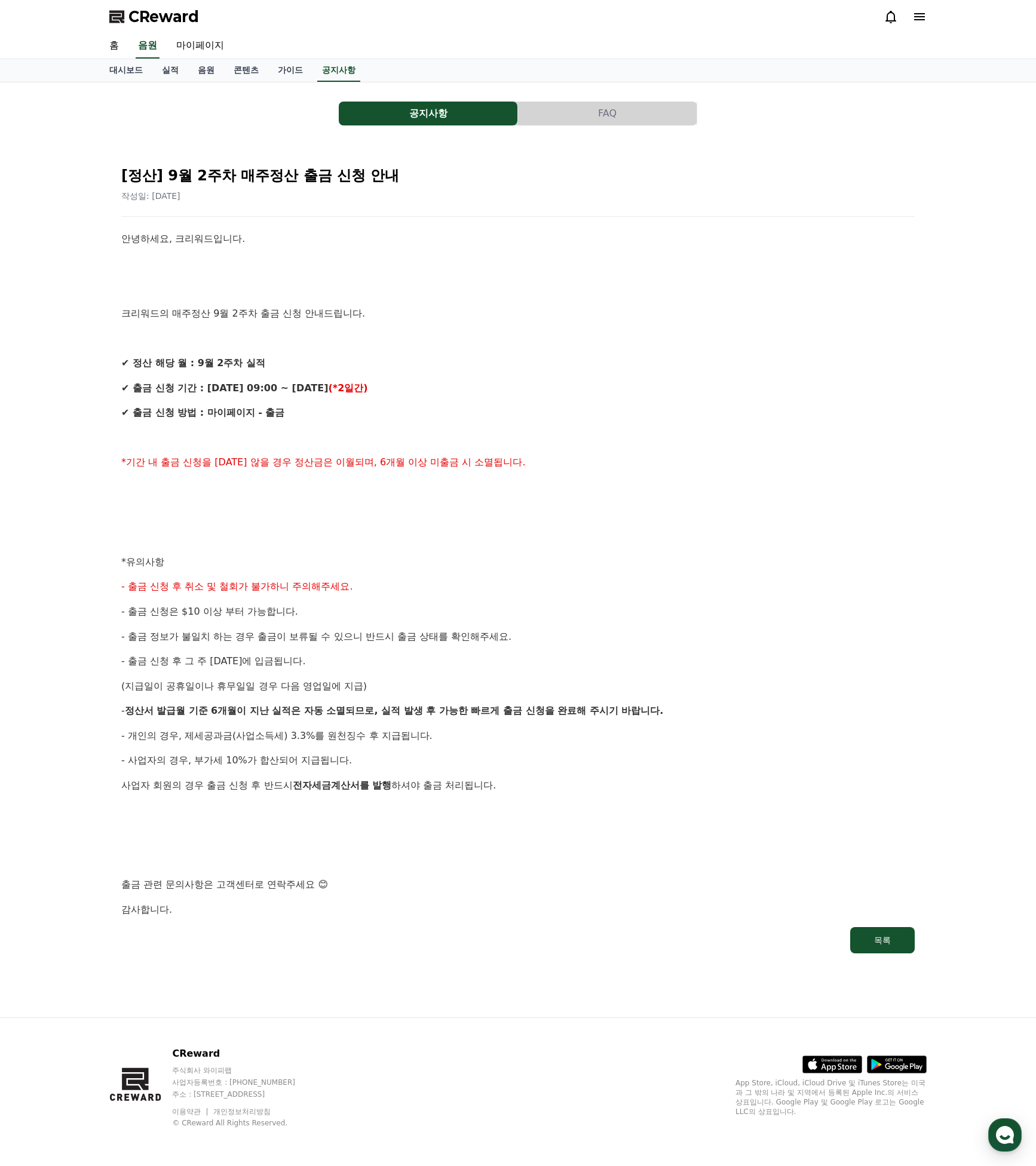
click at [451, 705] on strong "6개월이 지난 실적은 자동 소멸되므로, 실적 발생 후 가능한 빠르게 출금 신청을 완료해 주시기 바랍니다." at bounding box center [437, 710] width 452 height 11
drag, startPoint x: 272, startPoint y: 716, endPoint x: 398, endPoint y: 746, distance: 129.5
click at [391, 732] on div "안녕하세요, 크리워드입니다. 크리워드의 매주정산 9월 2주차 출금 신청 안내드립니다. ✔ 정산 해당 월 : 9월 2주차 실적 ✔ 출금 신청 기…" at bounding box center [518, 574] width 794 height 687
drag, startPoint x: 398, startPoint y: 746, endPoint x: 391, endPoint y: 747, distance: 7.1
click at [397, 752] on p "- 사업자의 경우, 부가세 10%가 합산되어 지급됩니다." at bounding box center [518, 760] width 794 height 15
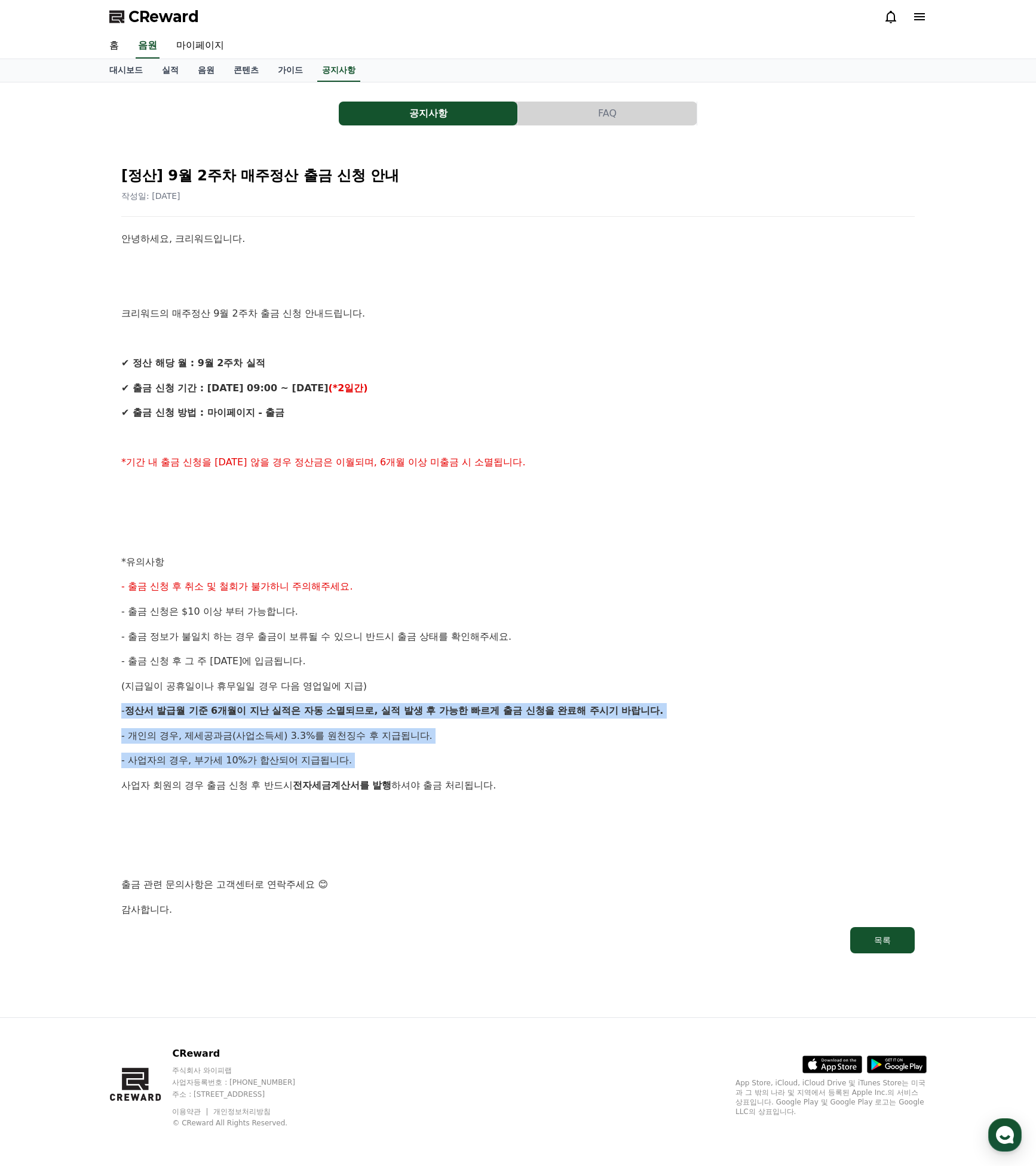
drag, startPoint x: 333, startPoint y: 711, endPoint x: 502, endPoint y: 775, distance: 180.7
click at [500, 771] on div "안녕하세요, 크리워드입니다. 크리워드의 매주정산 9월 2주차 출금 신청 안내드립니다. ✔ 정산 해당 월 : 9월 2주차 실적 ✔ 출금 신청 기…" at bounding box center [518, 574] width 794 height 687
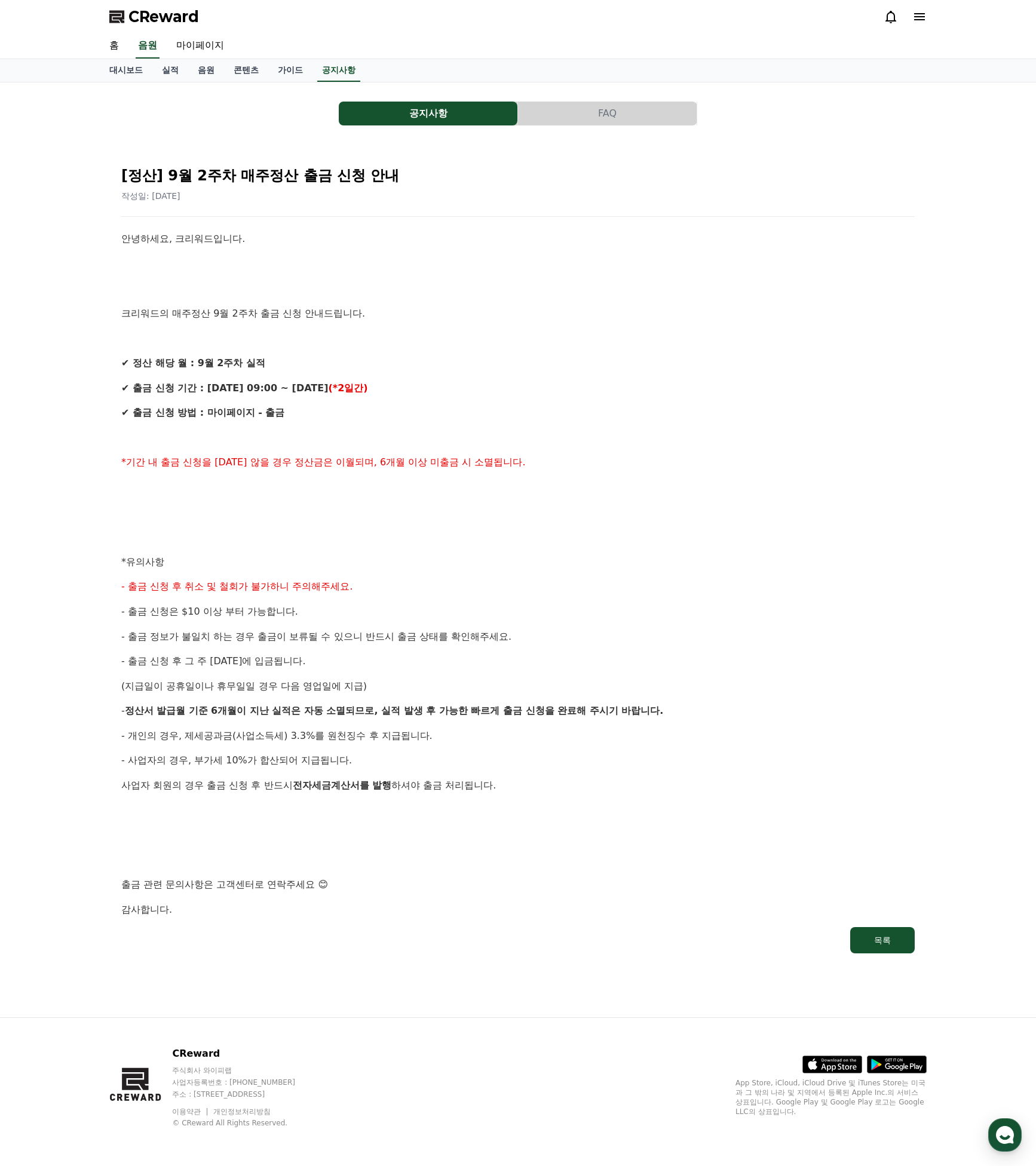
click at [502, 778] on p "사업자 회원의 경우 출금 신청 후 반드시 전자세금계산서를 발행 하셔야 출금 처리됩니다." at bounding box center [518, 785] width 794 height 15
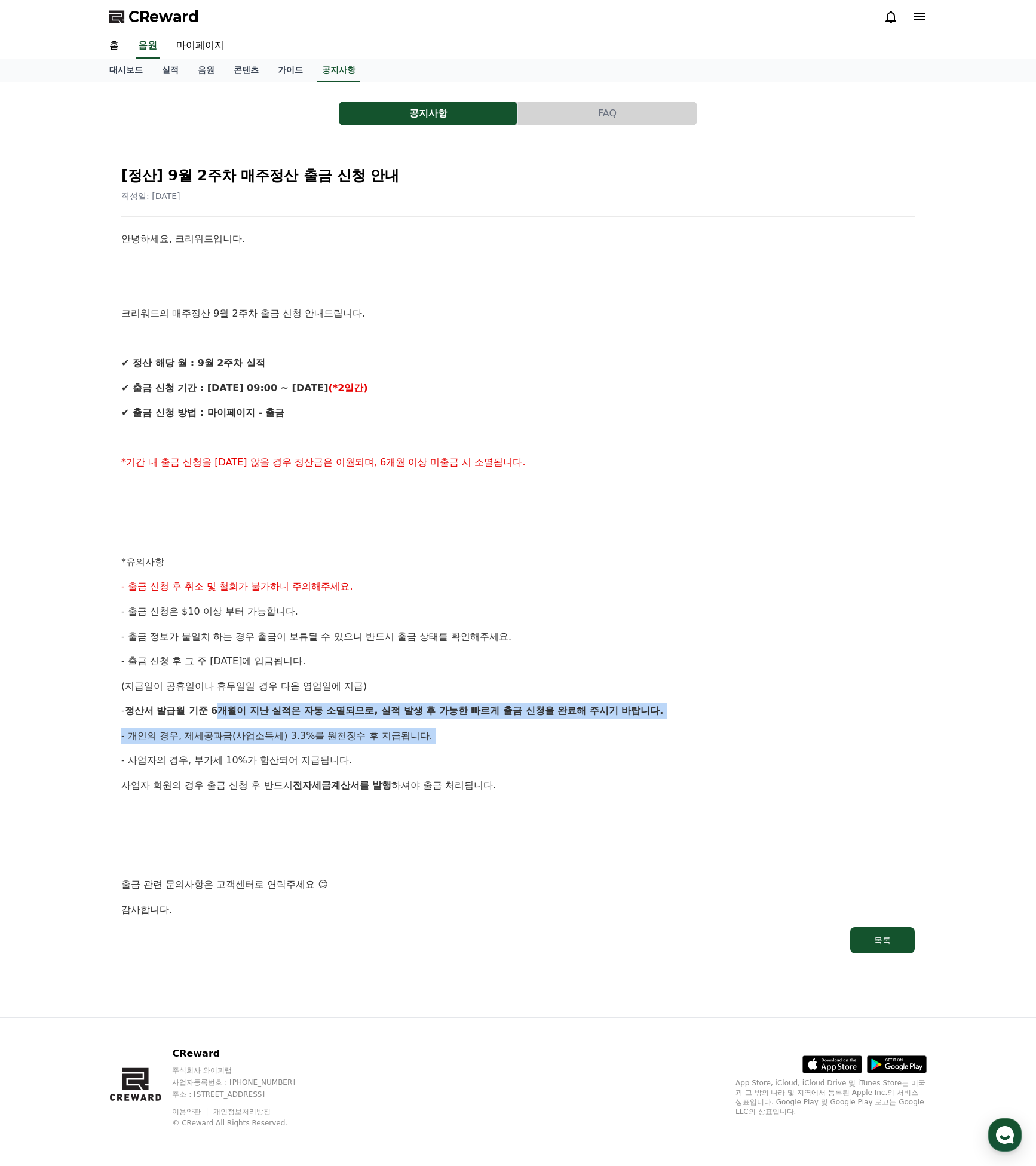
drag, startPoint x: 206, startPoint y: 707, endPoint x: 411, endPoint y: 743, distance: 208.1
click at [410, 742] on div "안녕하세요, 크리워드입니다. 크리워드의 매주정산 9월 2주차 출금 신청 안내드립니다. ✔ 정산 해당 월 : 9월 2주차 실적 ✔ 출금 신청 기…" at bounding box center [518, 574] width 794 height 687
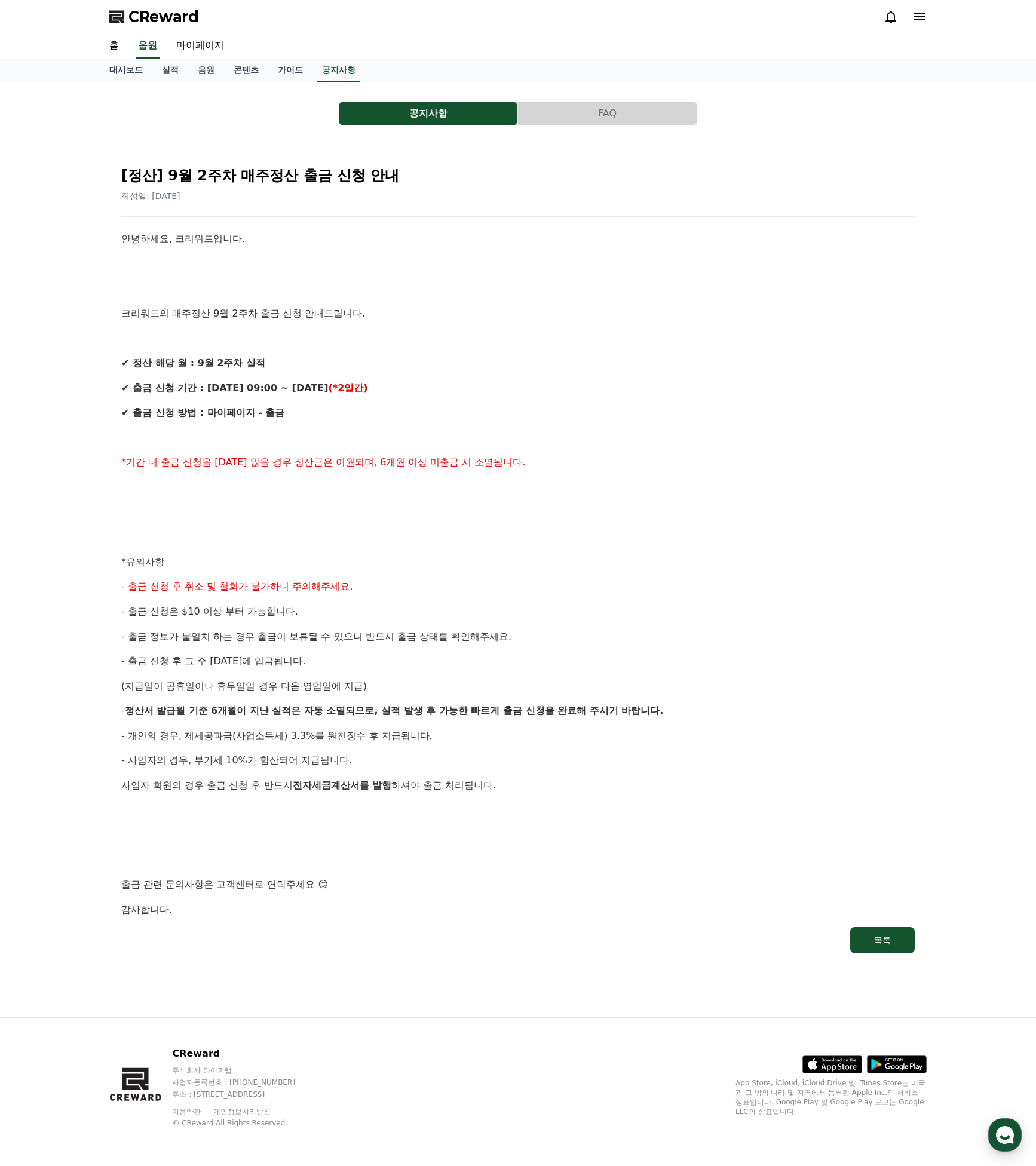
click at [411, 744] on div "안녕하세요, 크리워드입니다. 크리워드의 매주정산 9월 2주차 출금 신청 안내드립니다. ✔ 정산 해당 월 : 9월 2주차 실적 ✔ 출금 신청 기…" at bounding box center [518, 574] width 794 height 687
drag, startPoint x: 213, startPoint y: 719, endPoint x: 419, endPoint y: 744, distance: 207.5
click at [419, 744] on div "안녕하세요, 크리워드입니다. 크리워드의 매주정산 9월 2주차 출금 신청 안내드립니다. ✔ 정산 해당 월 : 9월 2주차 실적 ✔ 출금 신청 기…" at bounding box center [518, 574] width 794 height 687
click at [420, 752] on p "- 사업자의 경우, 부가세 10%가 합산되어 지급됩니다." at bounding box center [518, 760] width 794 height 15
drag, startPoint x: 189, startPoint y: 752, endPoint x: 346, endPoint y: 773, distance: 158.4
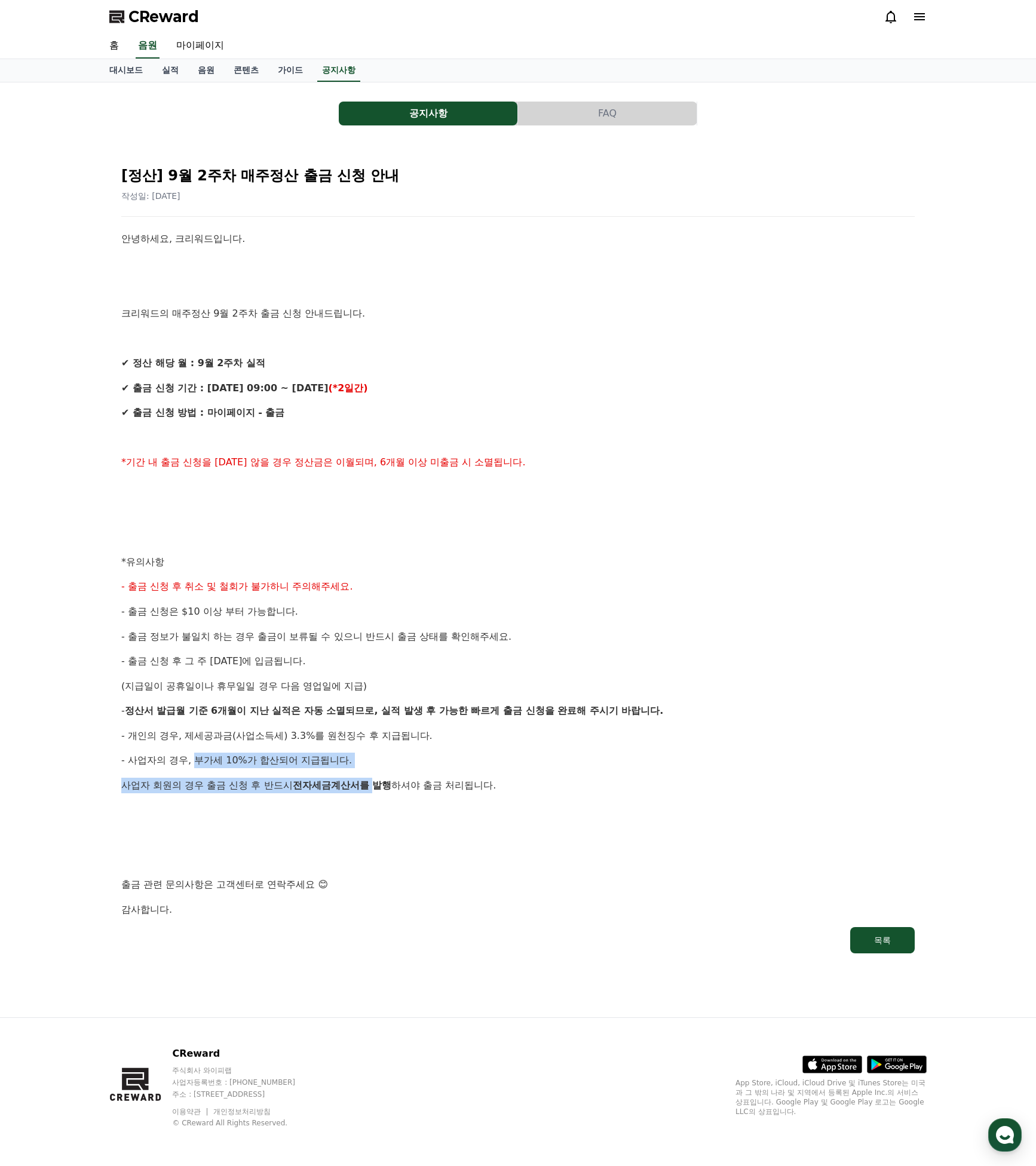
click at [344, 771] on div "안녕하세요, 크리워드입니다. 크리워드의 매주정산 9월 2주차 출금 신청 안내드립니다. ✔ 정산 해당 월 : 9월 2주차 실적 ✔ 출금 신청 기…" at bounding box center [518, 574] width 794 height 687
click at [347, 780] on strong "전자세금계산서를 발행" at bounding box center [343, 785] width 99 height 11
drag, startPoint x: 168, startPoint y: 773, endPoint x: 525, endPoint y: 786, distance: 357.2
click at [525, 785] on div "안녕하세요, 크리워드입니다. 크리워드의 매주정산 9월 2주차 출금 신청 안내드립니다. ✔ 정산 해당 월 : 9월 2주차 실적 ✔ 출금 신청 기…" at bounding box center [518, 574] width 794 height 687
click at [526, 786] on div "안녕하세요, 크리워드입니다. 크리워드의 매주정산 9월 2주차 출금 신청 안내드립니다. ✔ 정산 해당 월 : 9월 2주차 실적 ✔ 출금 신청 기…" at bounding box center [518, 574] width 794 height 687
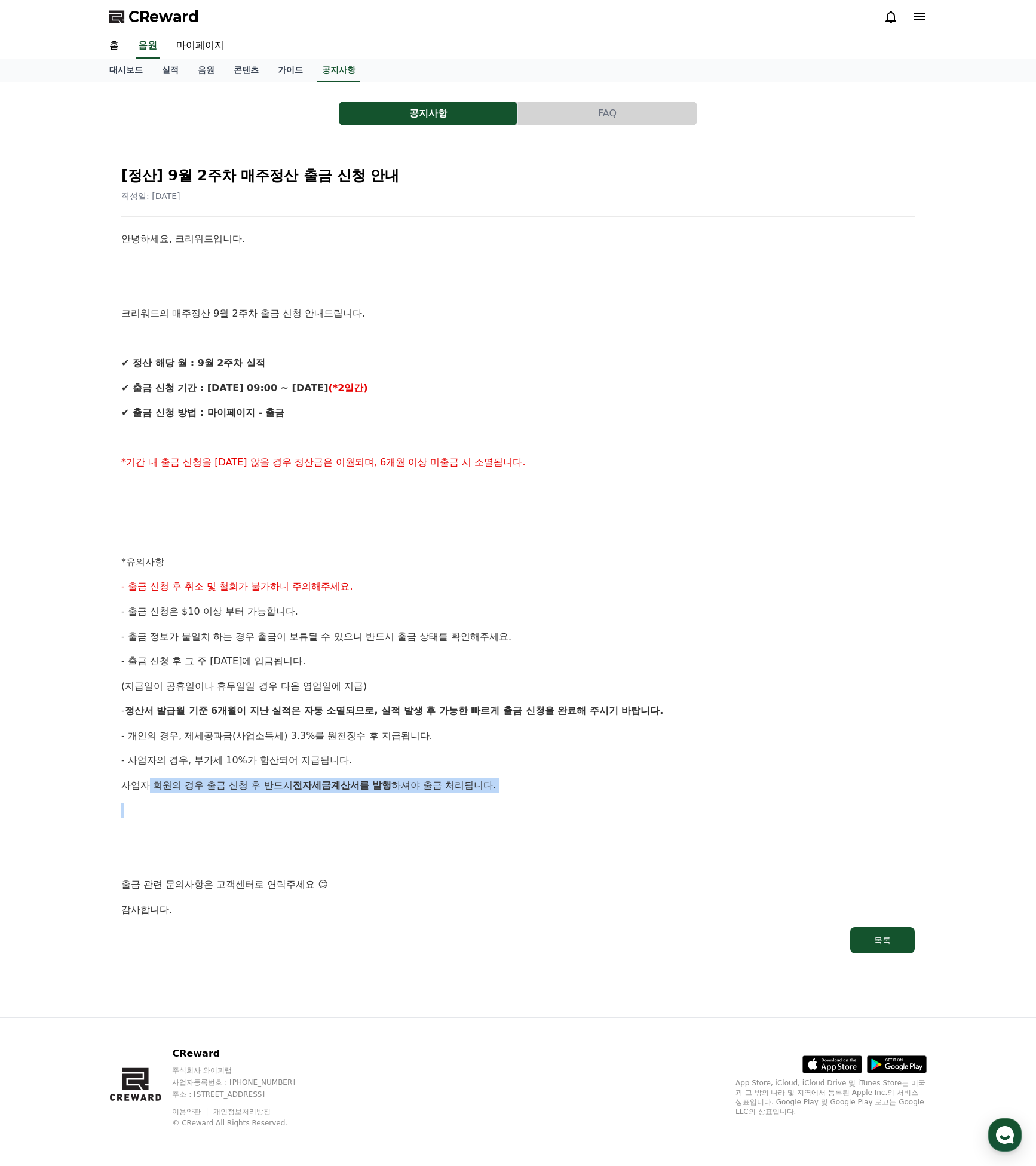
drag, startPoint x: 142, startPoint y: 778, endPoint x: 496, endPoint y: 796, distance: 354.5
click at [495, 788] on div "안녕하세요, 크리워드입니다. 크리워드의 매주정산 9월 2주차 출금 신청 안내드립니다. ✔ 정산 해당 월 : 9월 2주차 실적 ✔ 출금 신청 기…" at bounding box center [518, 574] width 794 height 687
click at [495, 803] on p at bounding box center [518, 810] width 794 height 15
drag, startPoint x: 161, startPoint y: 777, endPoint x: 507, endPoint y: 788, distance: 346.2
click at [507, 788] on div "안녕하세요, 크리워드입니다. 크리워드의 매주정산 9월 2주차 출금 신청 안내드립니다. ✔ 정산 해당 월 : 9월 2주차 실적 ✔ 출금 신청 기…" at bounding box center [518, 574] width 794 height 687
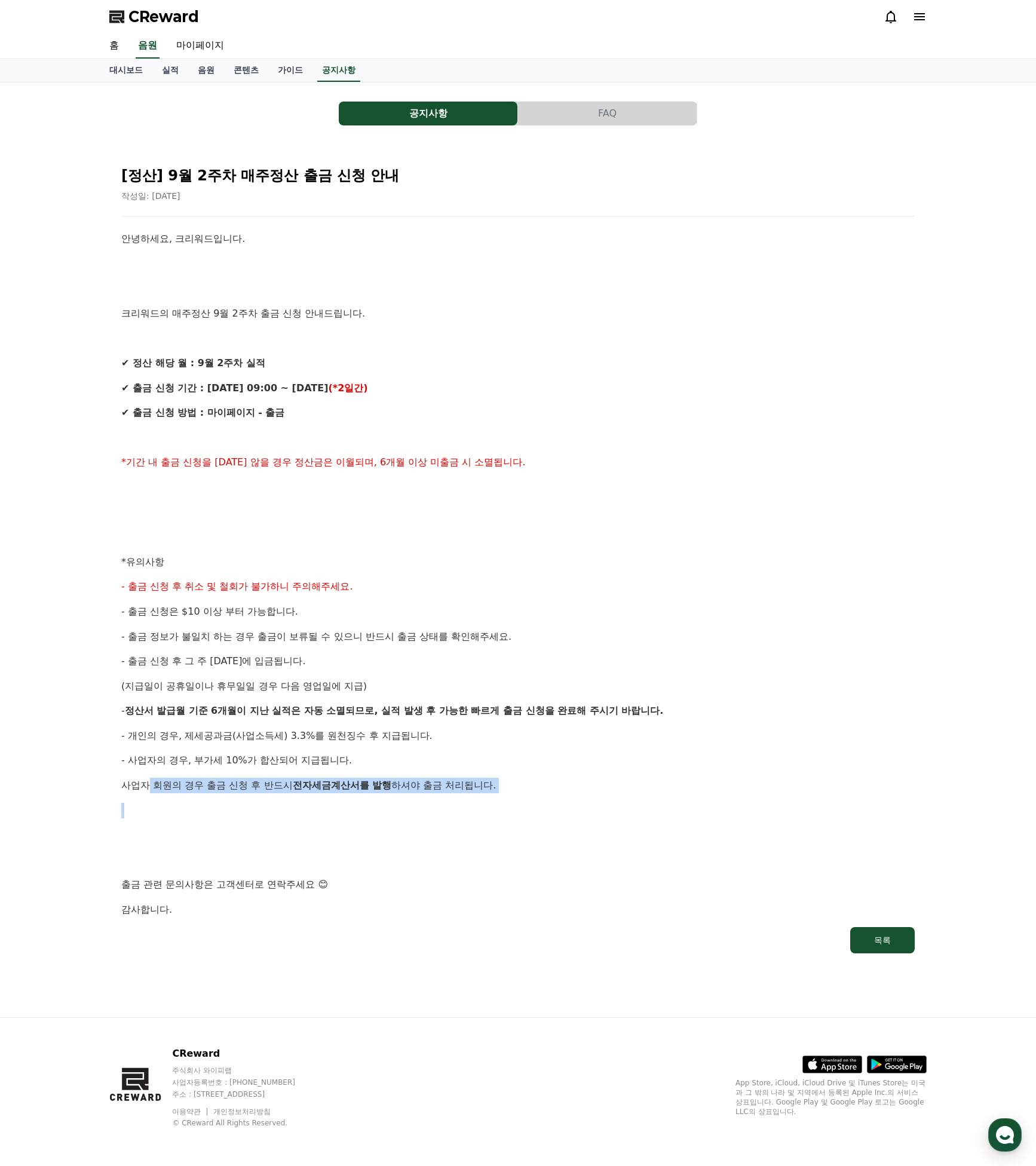
click at [504, 794] on div "안녕하세요, 크리워드입니다. 크리워드의 매주정산 9월 2주차 출금 신청 안내드립니다. ✔ 정산 해당 월 : 9월 2주차 실적 ✔ 출금 신청 기…" at bounding box center [518, 574] width 794 height 687
drag, startPoint x: 156, startPoint y: 775, endPoint x: 499, endPoint y: 794, distance: 343.5
click at [501, 788] on div "안녕하세요, 크리워드입니다. 크리워드의 매주정산 9월 2주차 출금 신청 안내드립니다. ✔ 정산 해당 월 : 9월 2주차 실적 ✔ 출금 신청 기…" at bounding box center [518, 574] width 794 height 687
drag, startPoint x: 499, startPoint y: 794, endPoint x: 491, endPoint y: 800, distance: 10.0
click at [499, 803] on p at bounding box center [518, 810] width 794 height 15
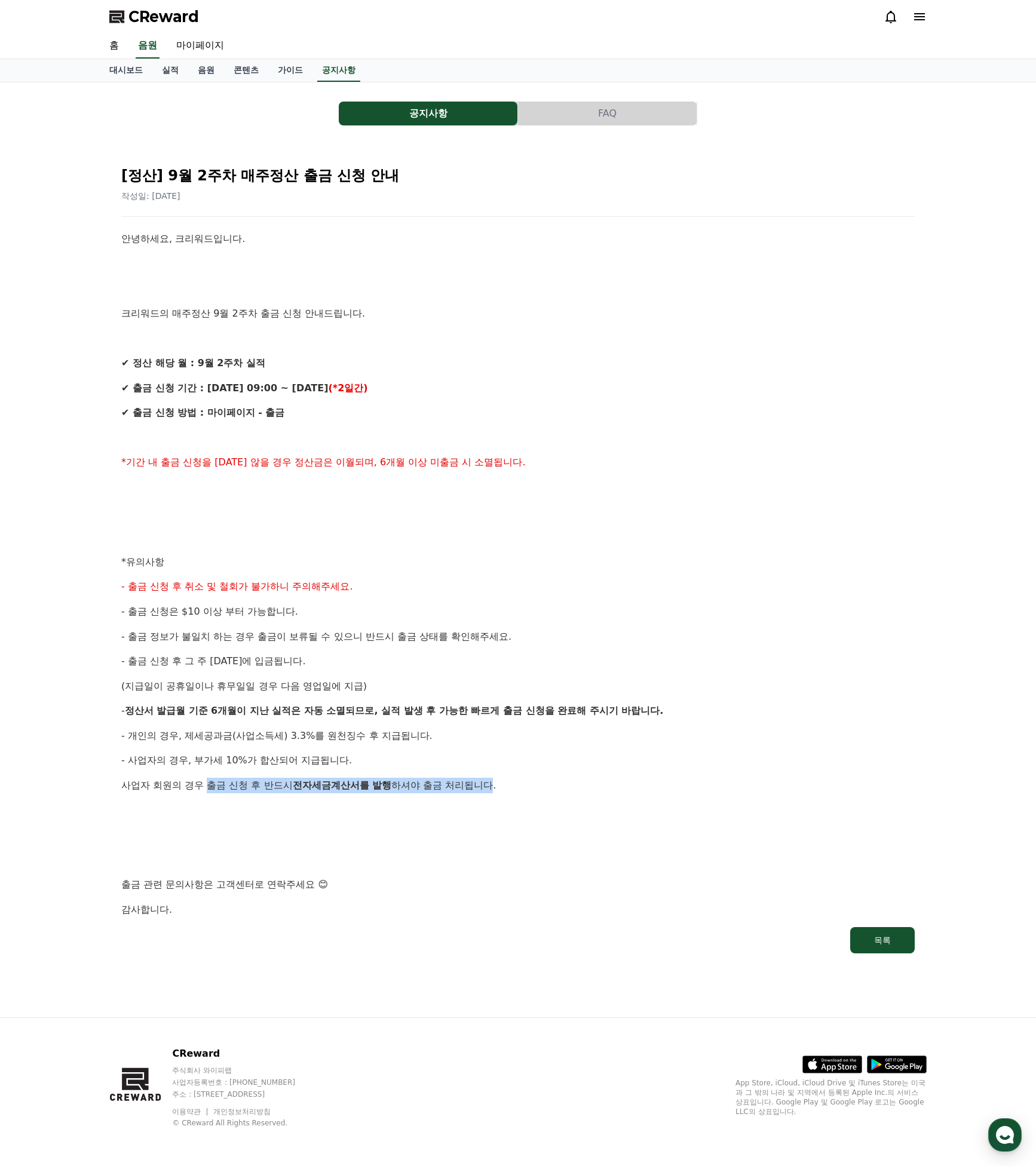
drag, startPoint x: 245, startPoint y: 772, endPoint x: 445, endPoint y: 775, distance: 200.0
click at [444, 778] on p "사업자 회원의 경우 출금 신청 후 반드시 전자세금계산서를 발행 하셔야 출금 처리됩니다." at bounding box center [518, 785] width 794 height 15
click at [445, 780] on span "하셔야 출금 처리됩니다." at bounding box center [443, 785] width 105 height 11
click at [158, 73] on link "실적" at bounding box center [170, 70] width 36 height 23
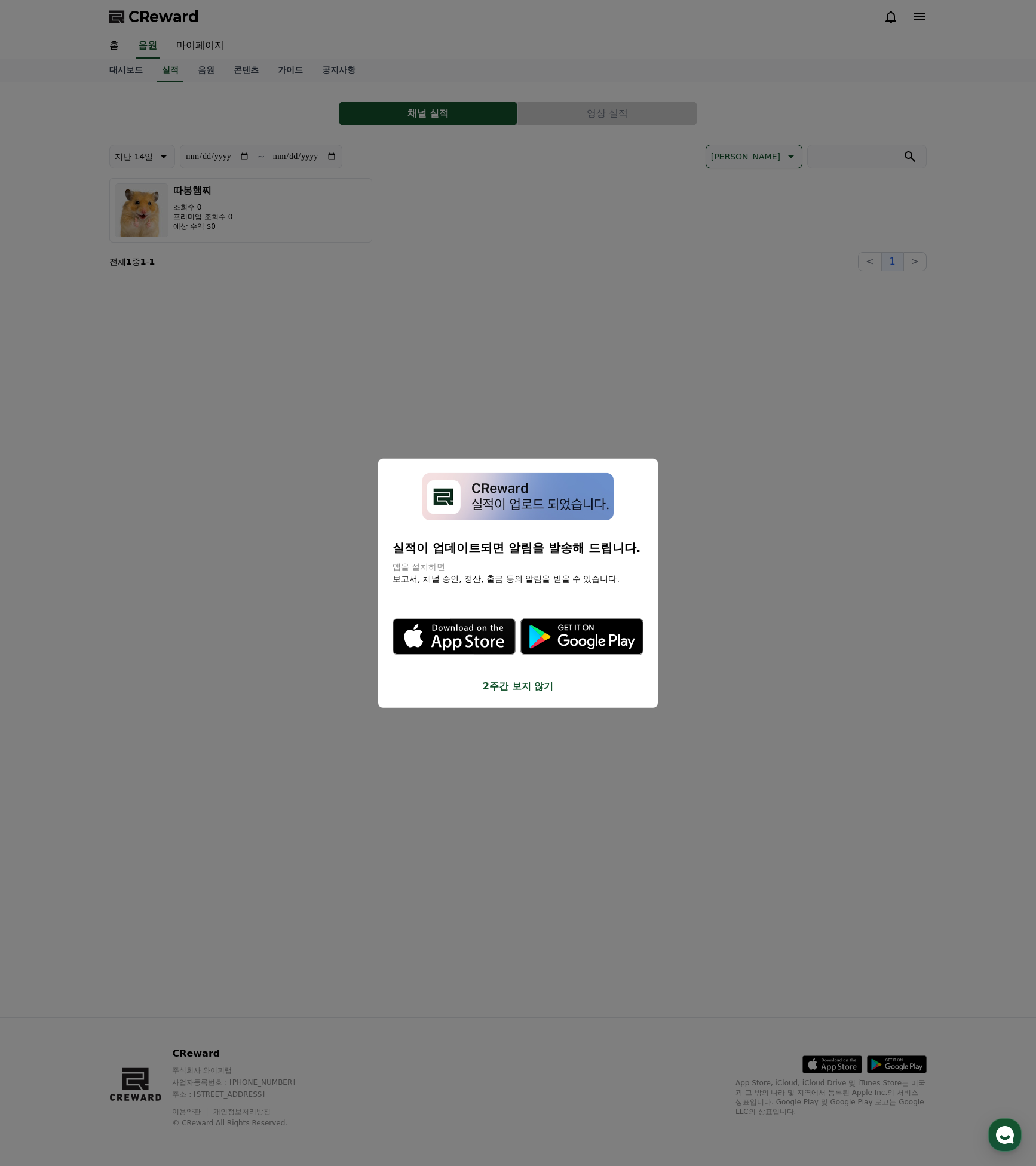
drag, startPoint x: 124, startPoint y: 70, endPoint x: 151, endPoint y: 76, distance: 27.7
click at [124, 70] on button "close modal" at bounding box center [518, 583] width 1036 height 1166
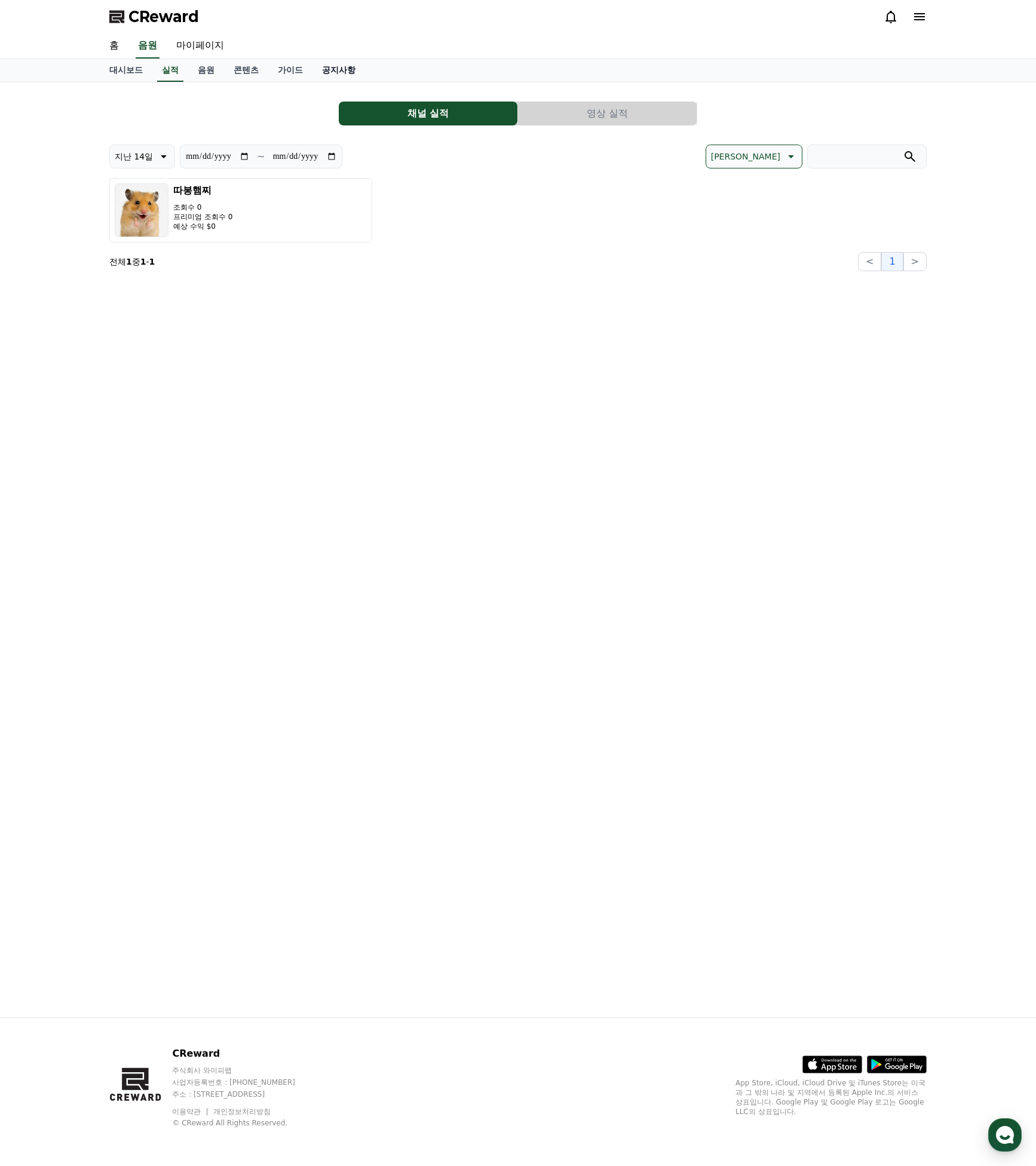
click at [320, 72] on link "공지사항" at bounding box center [339, 70] width 53 height 23
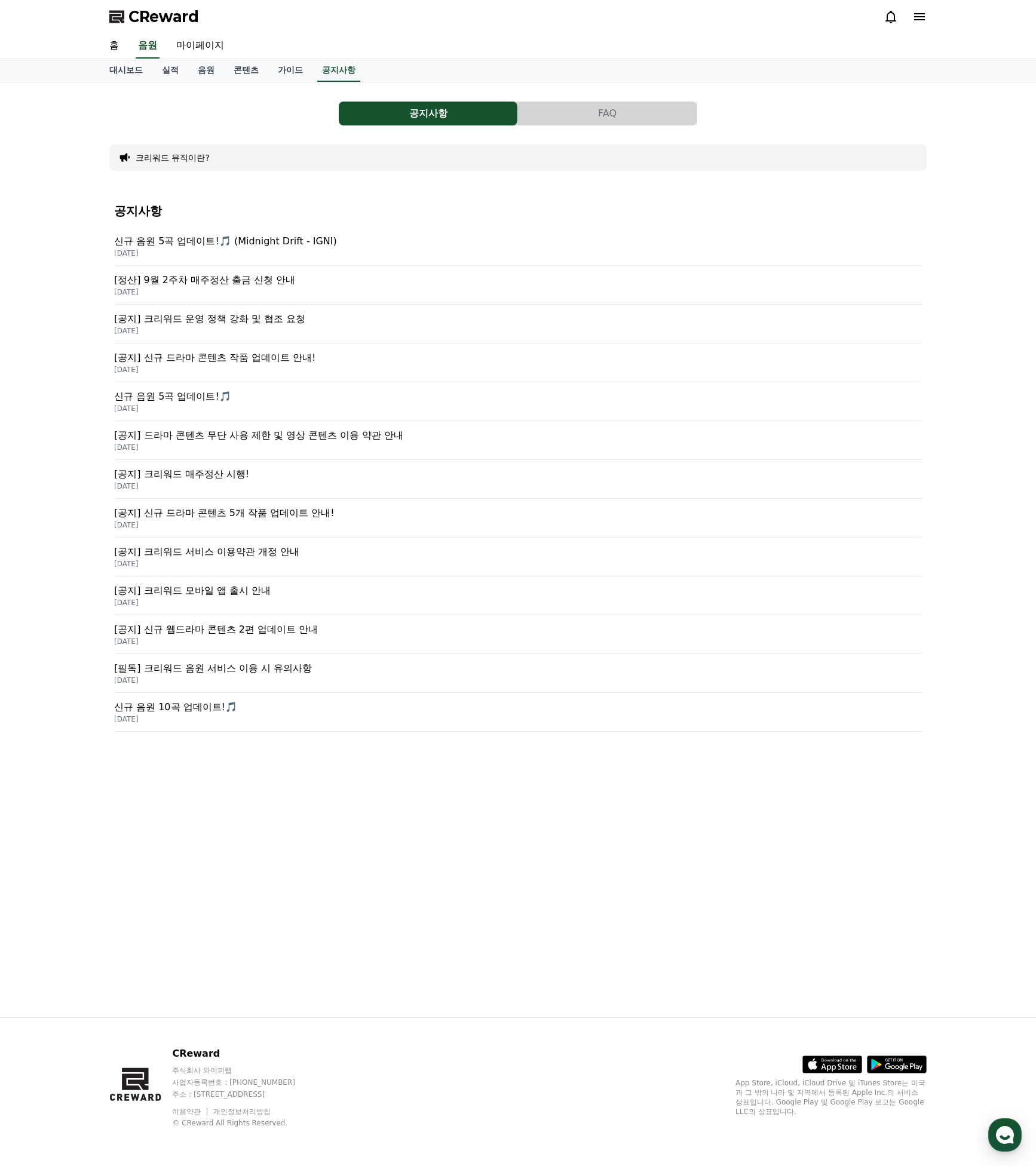
click at [243, 662] on p "[필독] 크리워드 음원 서비스 이용 시 유의사항" at bounding box center [518, 668] width 807 height 15
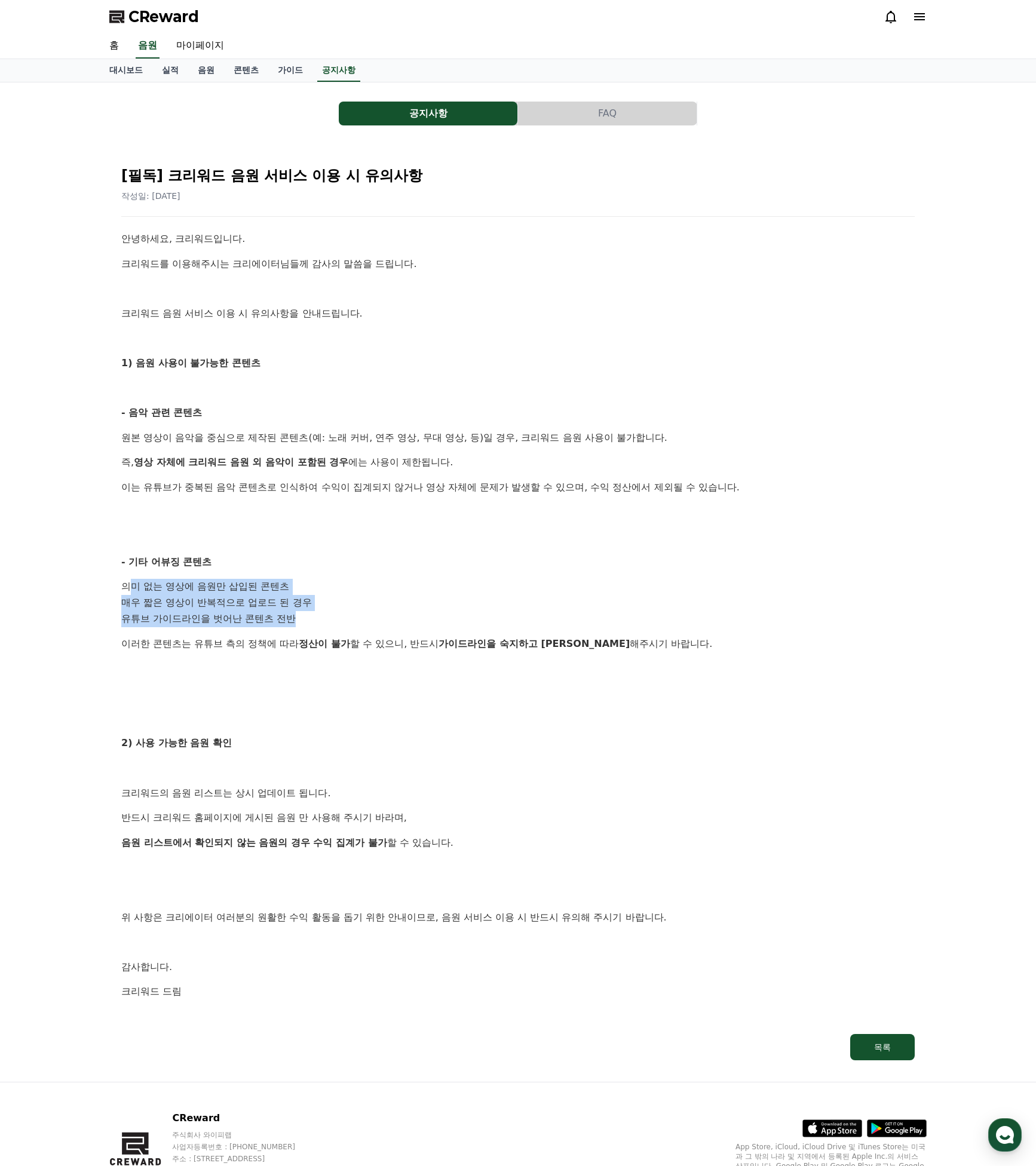
drag, startPoint x: 130, startPoint y: 583, endPoint x: 314, endPoint y: 615, distance: 186.8
click at [316, 609] on ol "의미 없는 영상에 음원만 삽입된 콘텐츠 매우 짧은 영상이 반복적으로 업로드 된 경우 유튜브 가이드라인을 벗어난 콘텐츠 전반" at bounding box center [518, 602] width 794 height 48
click at [315, 618] on li "유튜브 가이드라인을 벗어난 콘텐츠 전반" at bounding box center [518, 619] width 794 height 16
drag, startPoint x: 157, startPoint y: 586, endPoint x: 258, endPoint y: 615, distance: 105.1
click at [257, 615] on ol "의미 없는 영상에 음원만 삽입된 콘텐츠 매우 짧은 영상이 반복적으로 업로드 된 경우 유튜브 가이드라인을 벗어난 콘텐츠 전반" at bounding box center [518, 602] width 794 height 48
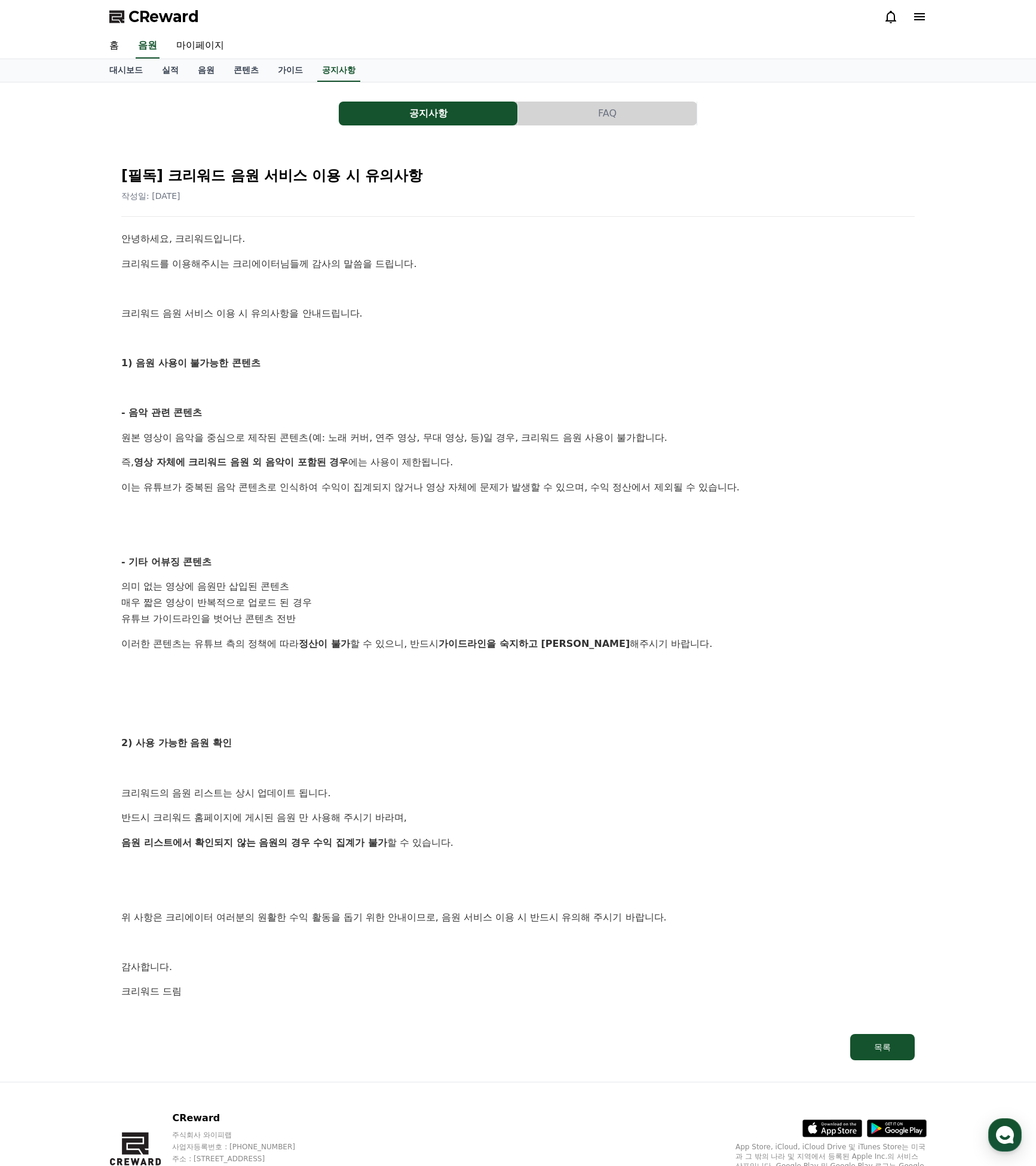
click at [258, 616] on li "유튜브 가이드라인을 벗어난 콘텐츠 전반" at bounding box center [518, 619] width 794 height 16
drag, startPoint x: 242, startPoint y: 635, endPoint x: 508, endPoint y: 661, distance: 267.3
click at [508, 660] on div "안녕하세요, 크리워드입니다. 크리워드를 이용해주시는 크리에이터님들께 감사의 말씀을 드립니다. 크리워드 음원 서비스 이용 시 유의사항을 안내드립…" at bounding box center [518, 628] width 794 height 794
drag, startPoint x: 497, startPoint y: 679, endPoint x: 493, endPoint y: 685, distance: 7.2
click at [496, 686] on p at bounding box center [518, 693] width 794 height 15
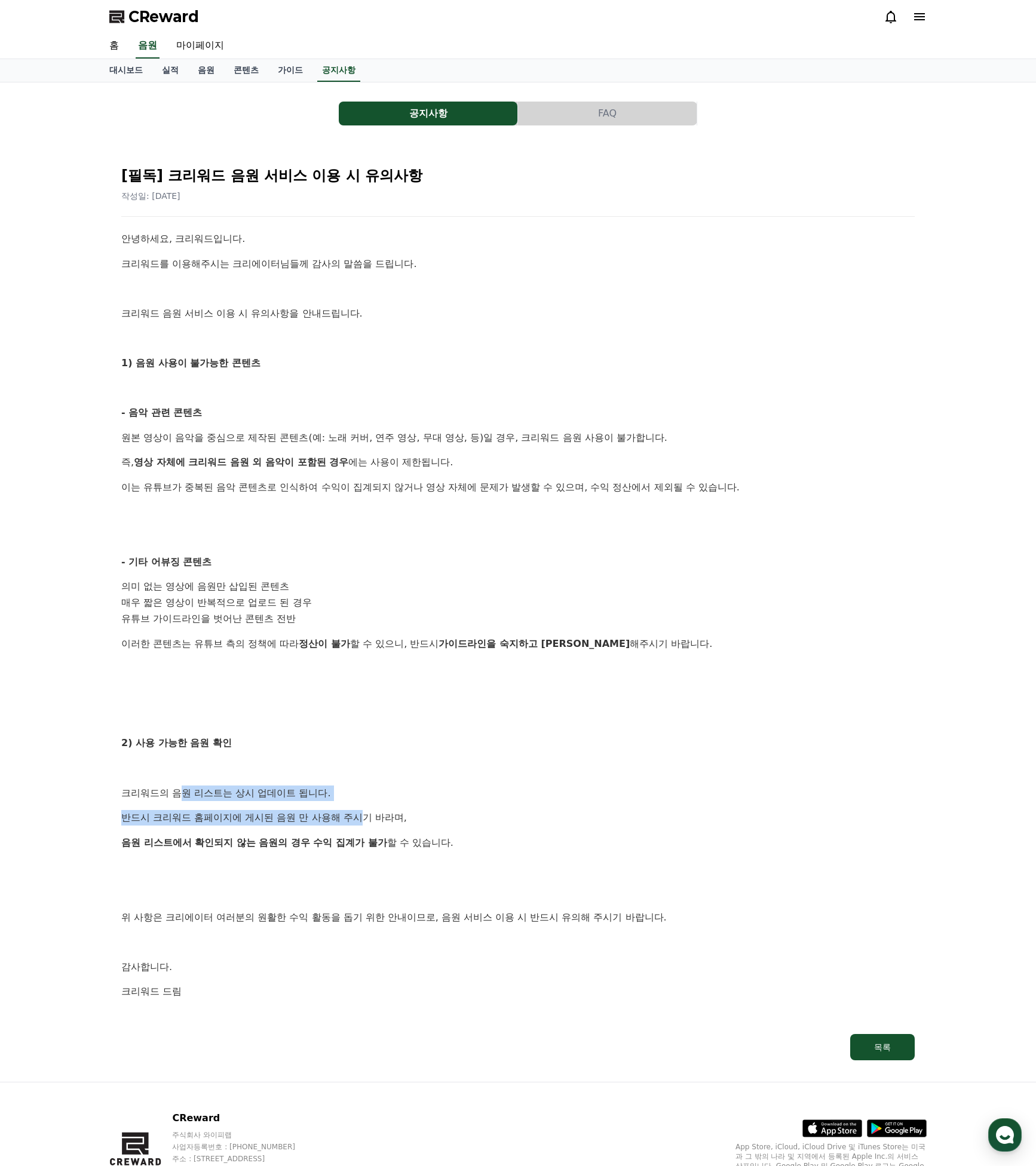
drag, startPoint x: 184, startPoint y: 785, endPoint x: 367, endPoint y: 823, distance: 186.9
click at [339, 814] on div "안녕하세요, 크리워드입니다. 크리워드를 이용해주시는 크리에이터님들께 감사의 말씀을 드립니다. 크리워드 음원 서비스 이용 시 유의사항을 안내드립…" at bounding box center [518, 628] width 794 height 794
drag, startPoint x: 373, startPoint y: 826, endPoint x: 414, endPoint y: 815, distance: 42.4
click at [378, 835] on p "음원 리스트에서 확인되지 않는 음원의 경우 수익 집계가 불가 할 수 있습니다." at bounding box center [518, 843] width 794 height 15
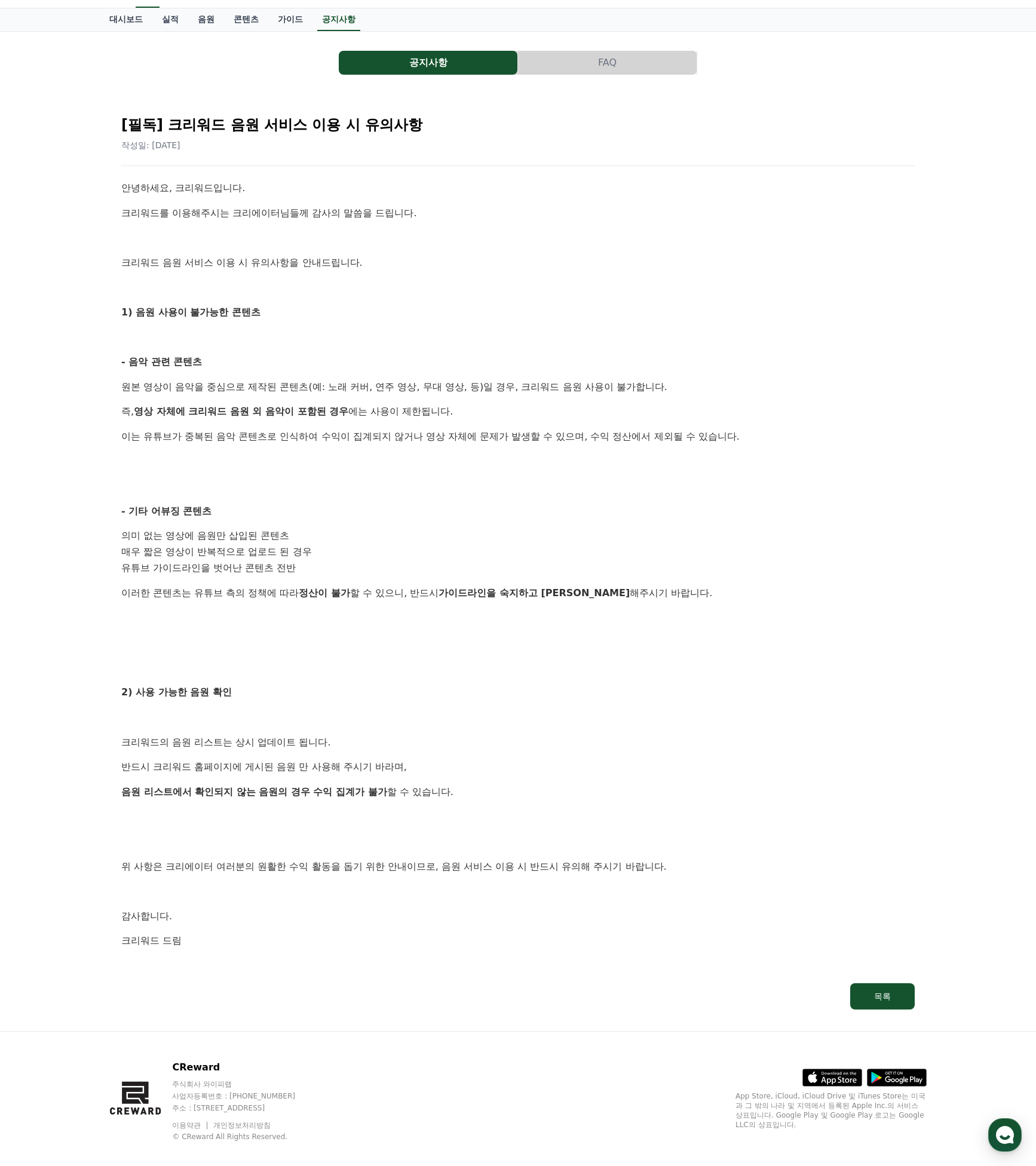
click at [452, 784] on p "음원 리스트에서 확인되지 않는 음원의 경우 수익 집계가 불가 할 수 있습니다." at bounding box center [518, 792] width 794 height 15
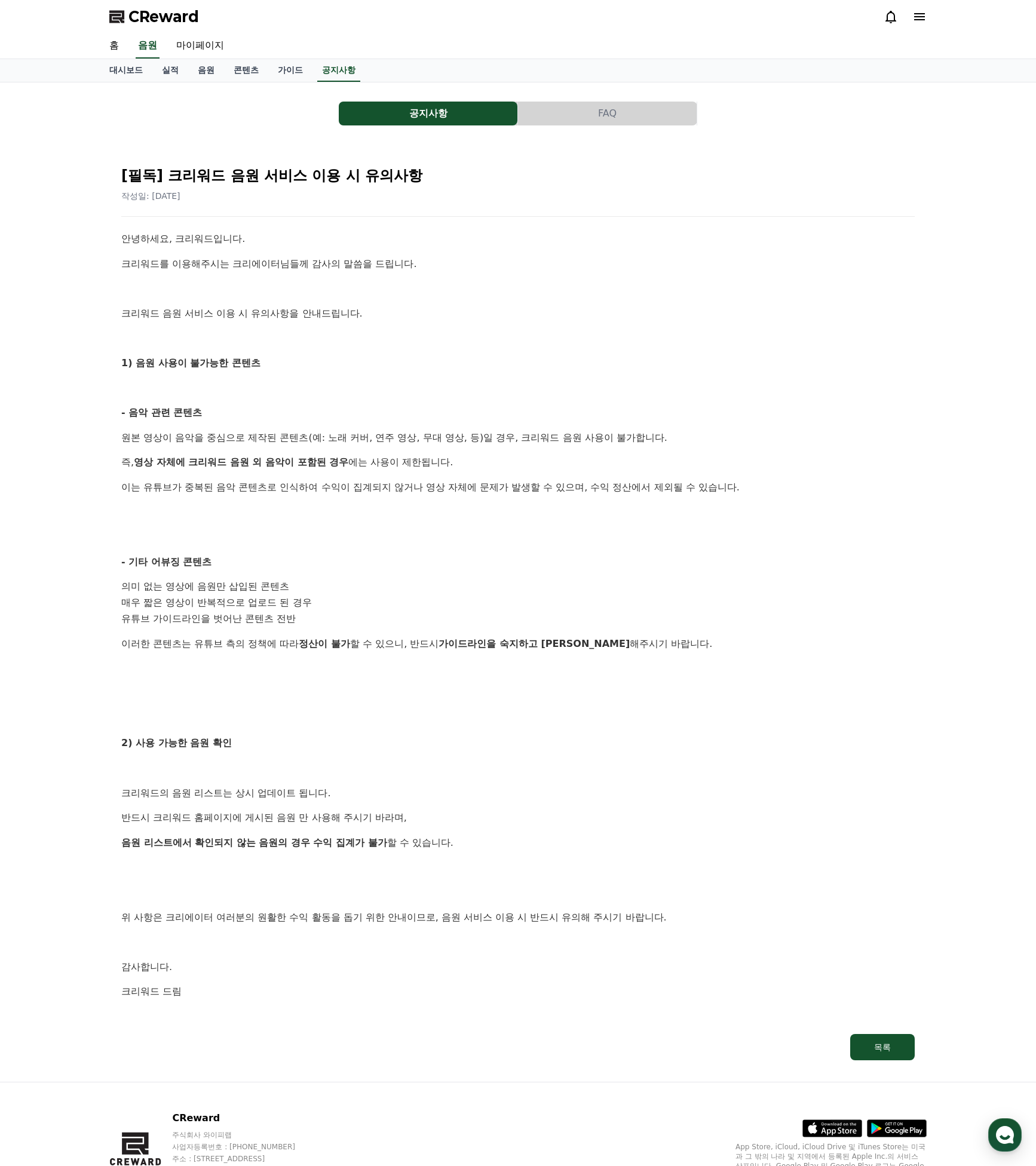
click at [474, 638] on strong "가이드라인을 숙지하고 준수" at bounding box center [534, 643] width 191 height 11
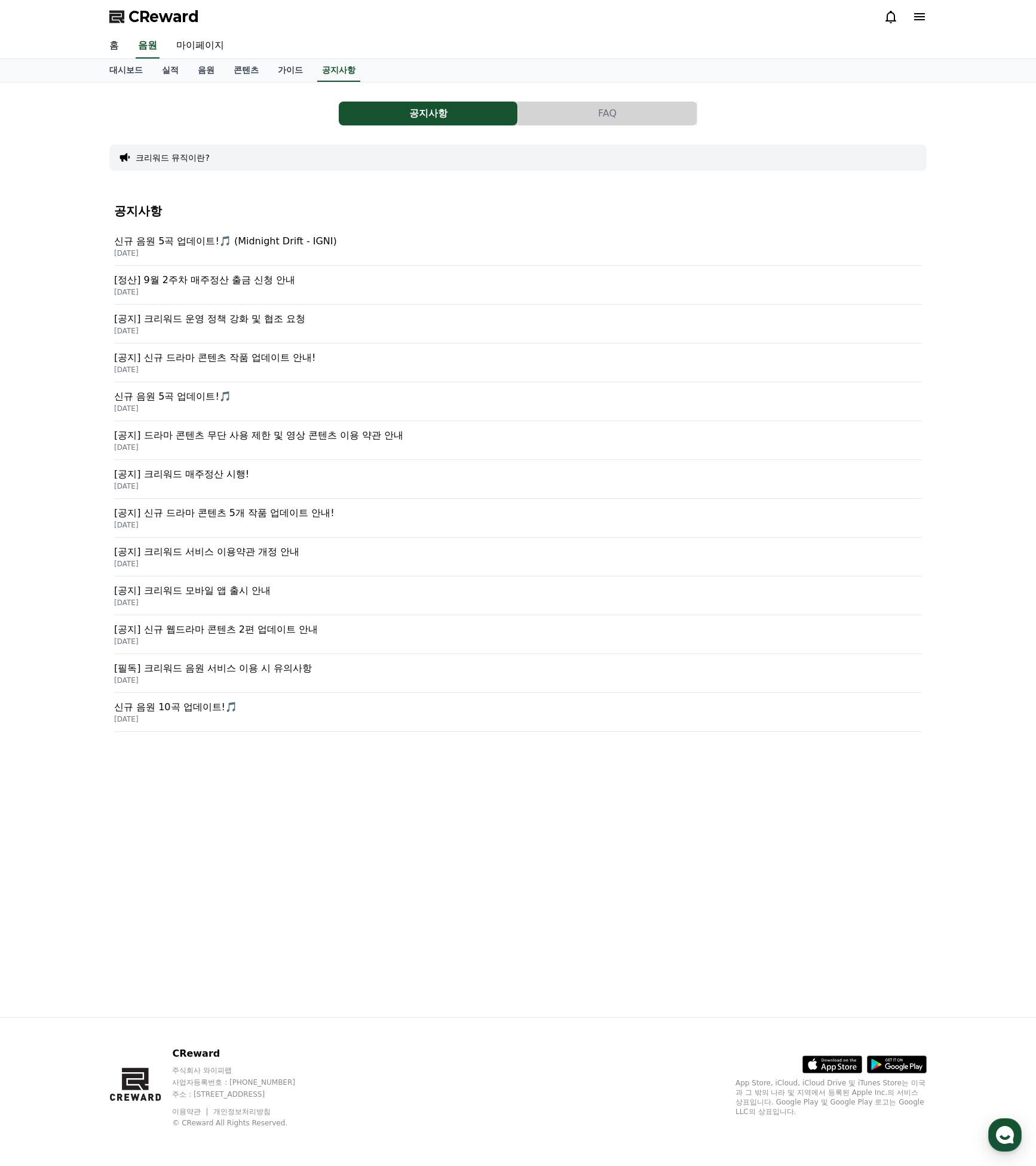
click at [215, 474] on p "[공지] 크리워드 매주정산 시행!" at bounding box center [518, 474] width 807 height 15
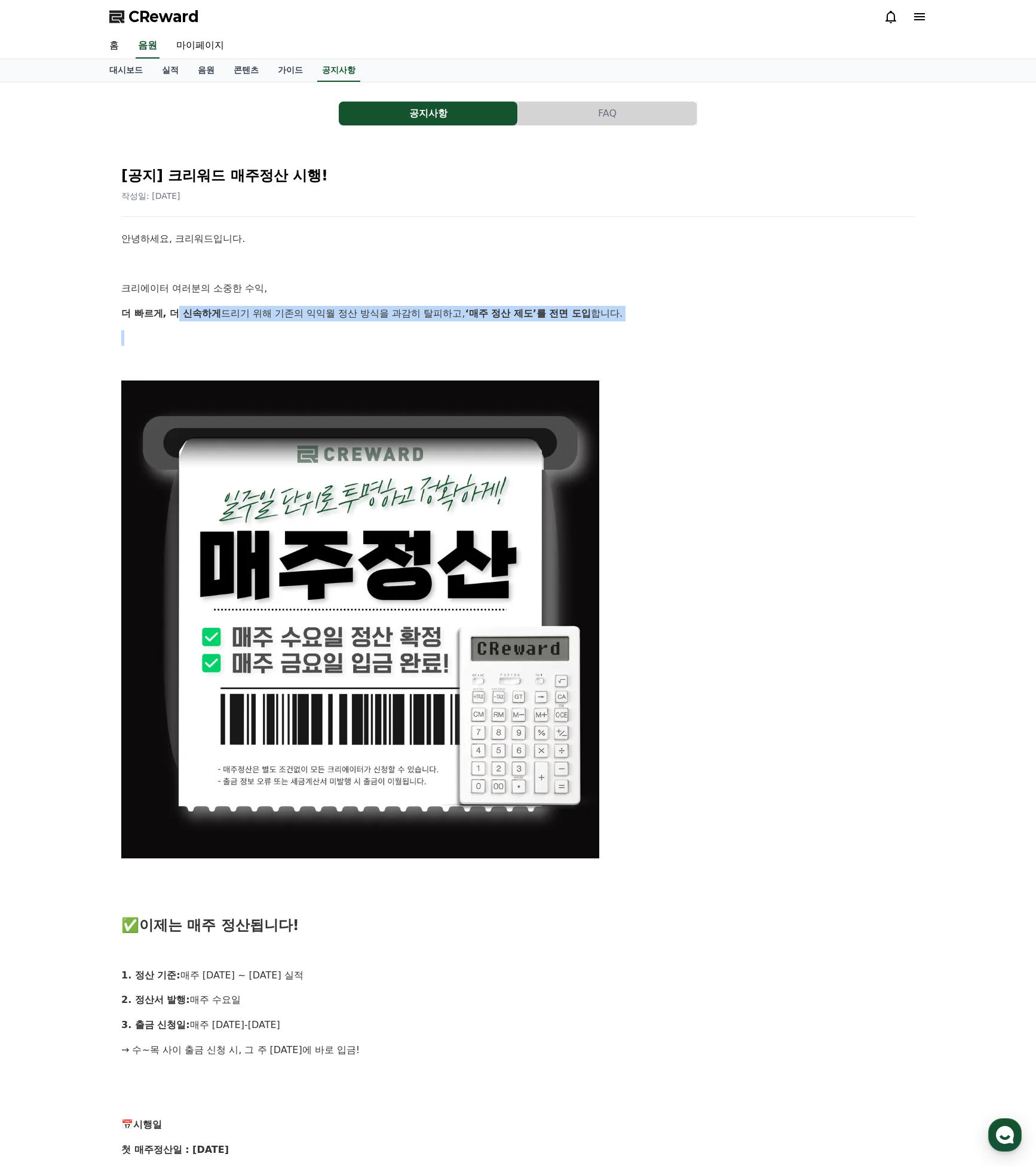
drag, startPoint x: 168, startPoint y: 310, endPoint x: 539, endPoint y: 328, distance: 371.4
click at [539, 326] on div "안녕하세요, 크리워드입니다. 크리에이터 여러분의 소중한 수익, 더 빠르게, 더 신속하게 드리기 위해 기존의 익익월 정산 방식을 과감히 탈피하고…" at bounding box center [518, 955] width 794 height 1449
click at [537, 334] on p at bounding box center [518, 338] width 794 height 15
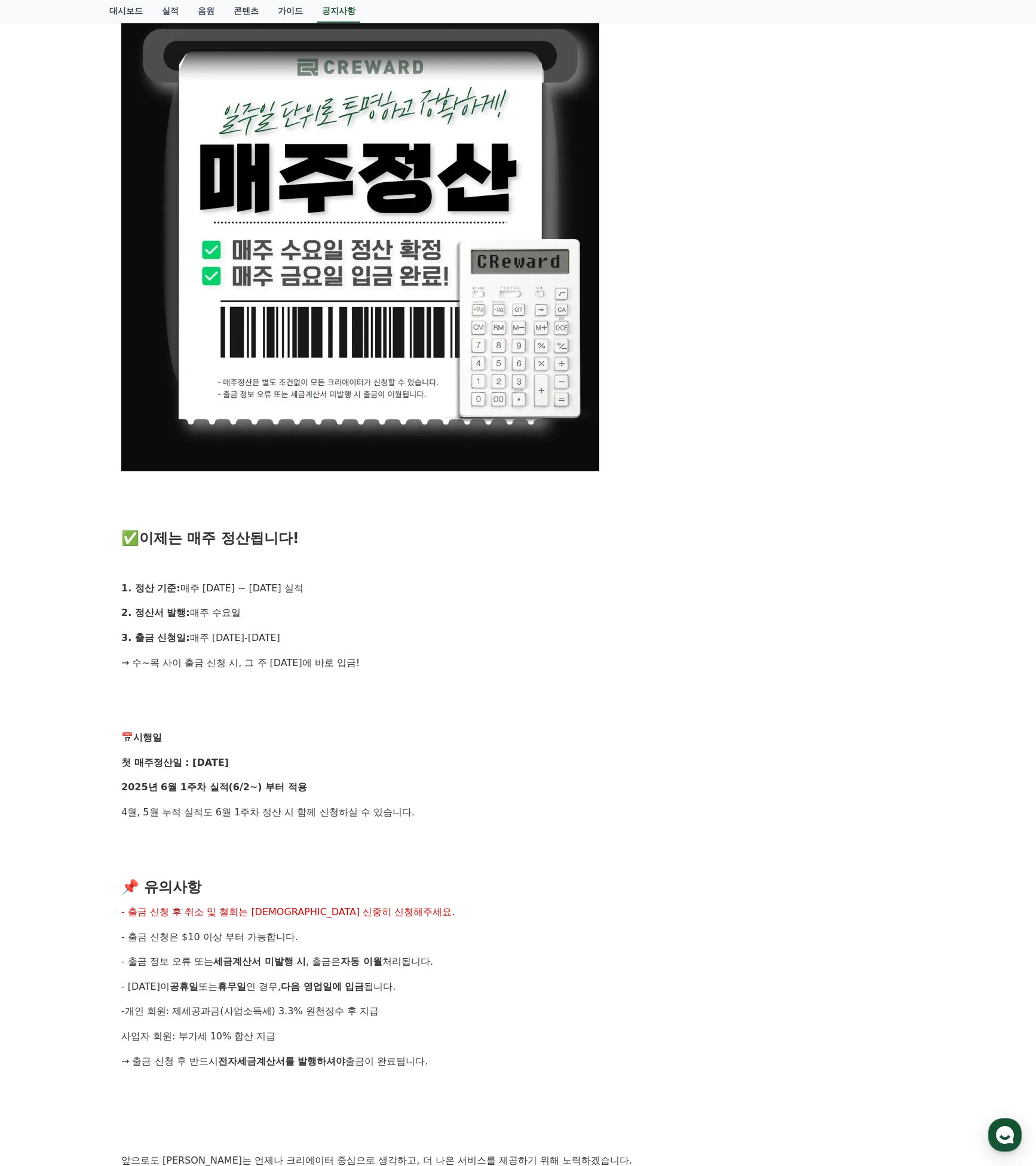
scroll to position [504, 0]
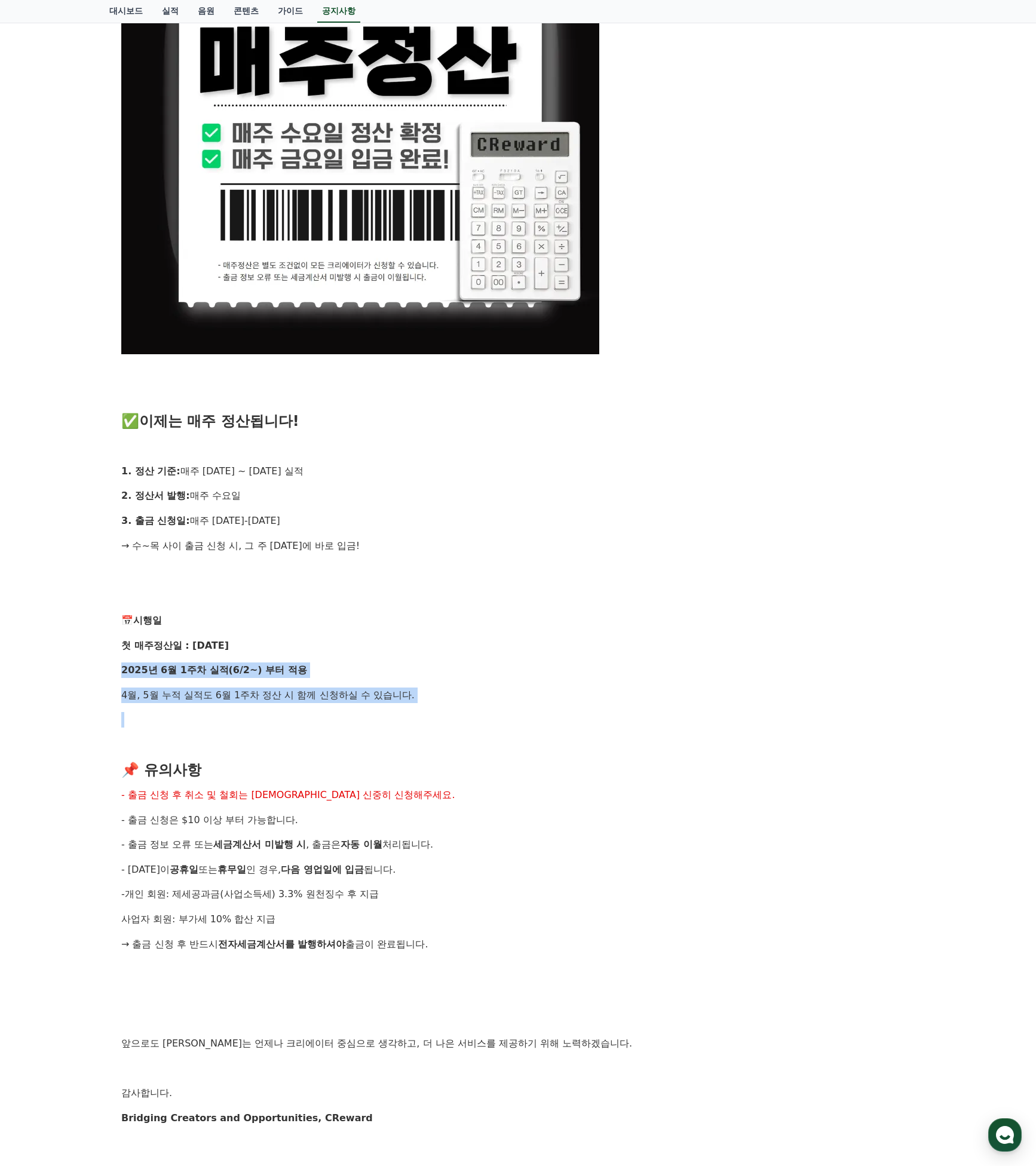
drag, startPoint x: 154, startPoint y: 651, endPoint x: 340, endPoint y: 713, distance: 196.1
click at [339, 707] on div "안녕하세요, 크리워드입니다. 크리에이터 여러분의 소중한 수익, 더 빠르게, 더 신속하게 드리기 위해 기존의 익익월 정산 방식을 과감히 탈피하고…" at bounding box center [518, 451] width 794 height 1449
click at [340, 717] on p at bounding box center [518, 719] width 794 height 15
drag, startPoint x: 123, startPoint y: 658, endPoint x: 365, endPoint y: 736, distance: 254.3
click at [367, 726] on div "안녕하세요, 크리워드입니다. 크리에이터 여러분의 소중한 수익, 더 빠르게, 더 신속하게 드리기 위해 기존의 익익월 정산 방식을 과감히 탈피하고…" at bounding box center [518, 451] width 794 height 1449
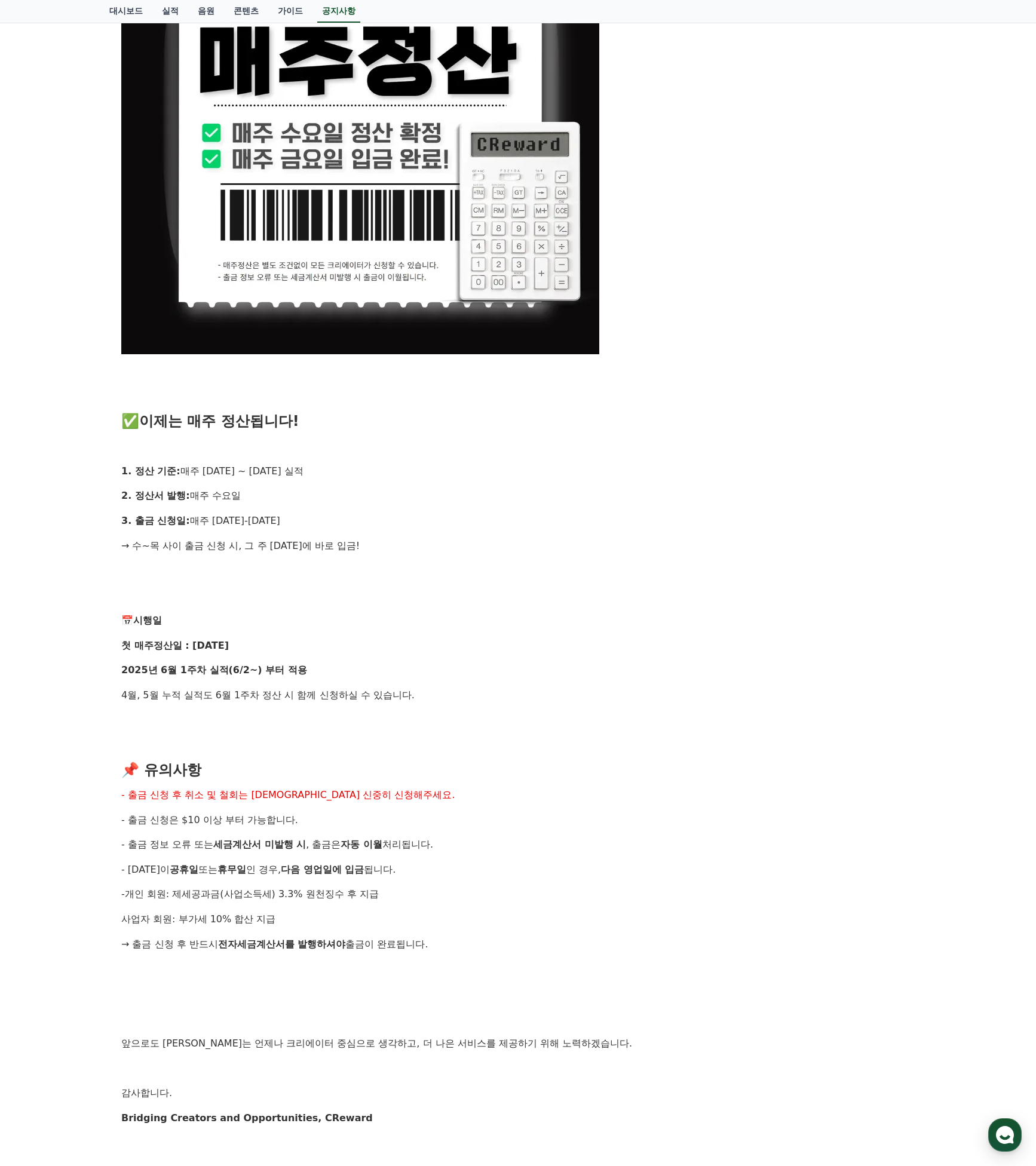
click at [366, 745] on div "안녕하세요, 크리워드입니다. 크리에이터 여러분의 소중한 수익, 더 빠르게, 더 신속하게 드리기 위해 기존의 익익월 정산 방식을 과감히 탈피하고…" at bounding box center [518, 451] width 794 height 1449
drag, startPoint x: 421, startPoint y: 853, endPoint x: 414, endPoint y: 859, distance: 9.2
click at [421, 862] on p "- 금요일이 공휴일 또는 휴무일 인 경우, 다음 영업일에 입금 됩니다." at bounding box center [518, 869] width 794 height 15
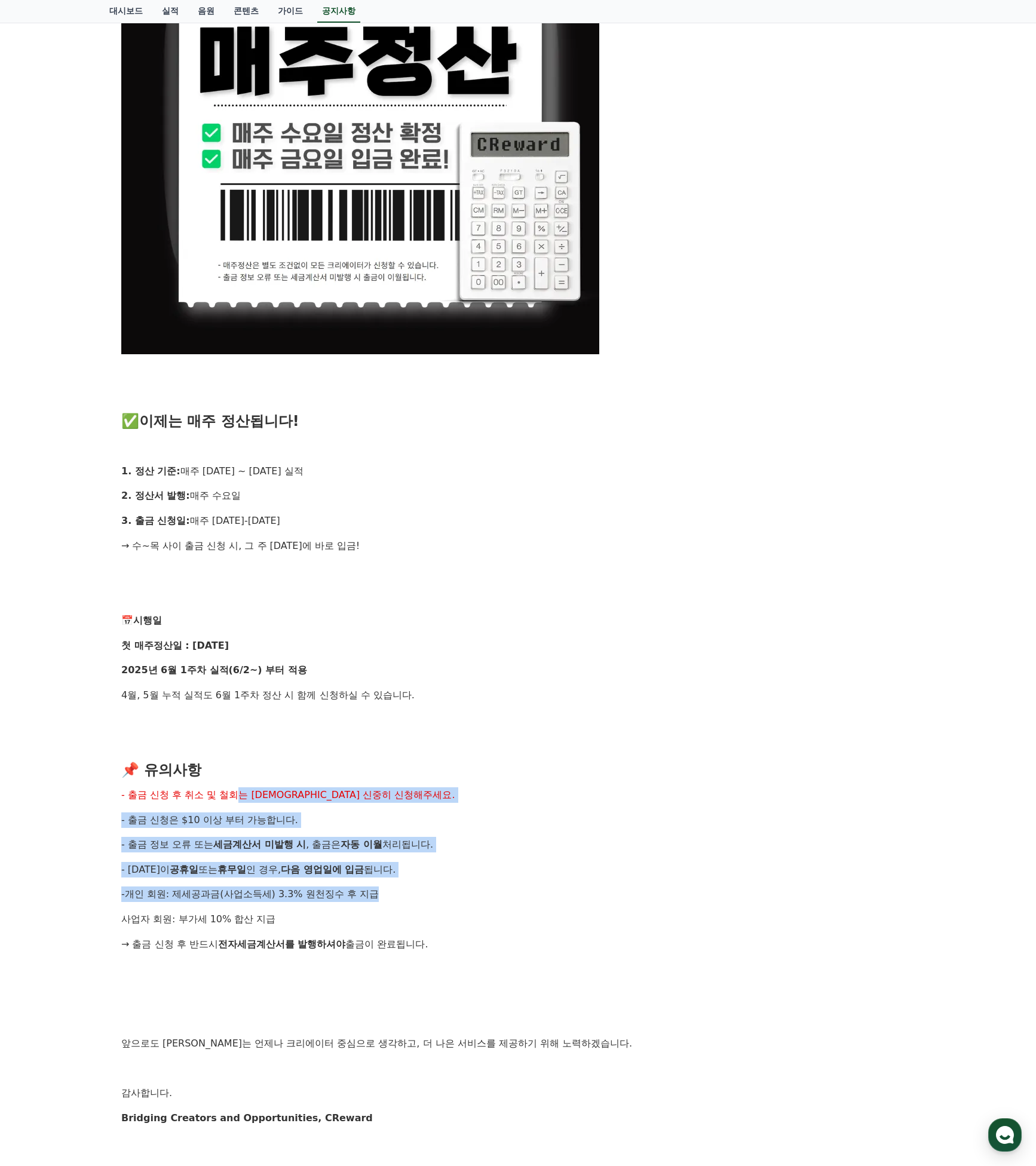
drag, startPoint x: 220, startPoint y: 783, endPoint x: 434, endPoint y: 891, distance: 239.7
click at [430, 885] on div "안녕하세요, 크리워드입니다. 크리에이터 여러분의 소중한 수익, 더 빠르게, 더 신속하게 드리기 위해 기존의 익익월 정산 방식을 과감히 탈피하고…" at bounding box center [518, 451] width 794 height 1449
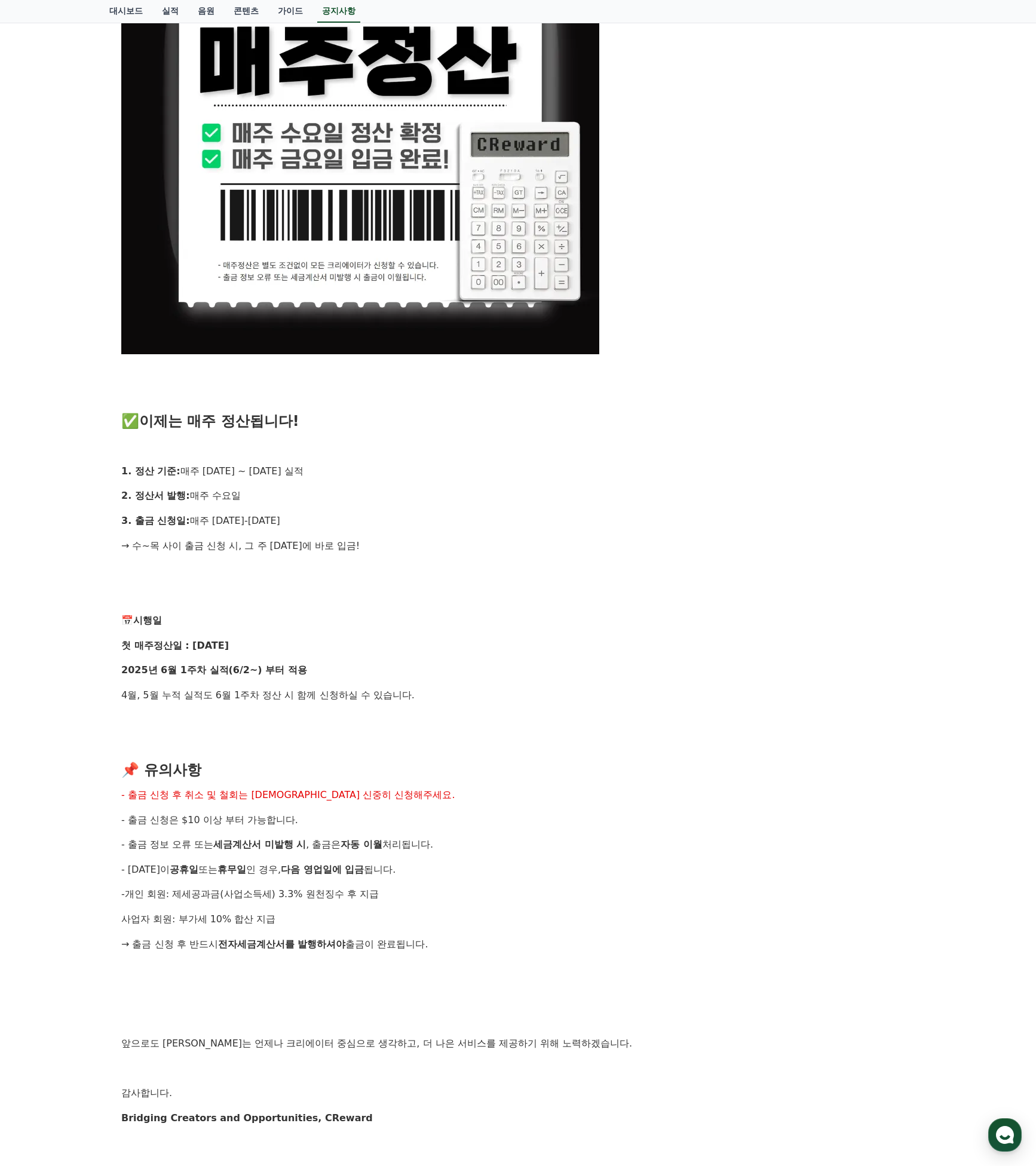
click at [435, 891] on p "- 개인 회원: 제세공과금(사업소득세) 3.3% 원천징수 후 지급" at bounding box center [518, 894] width 794 height 15
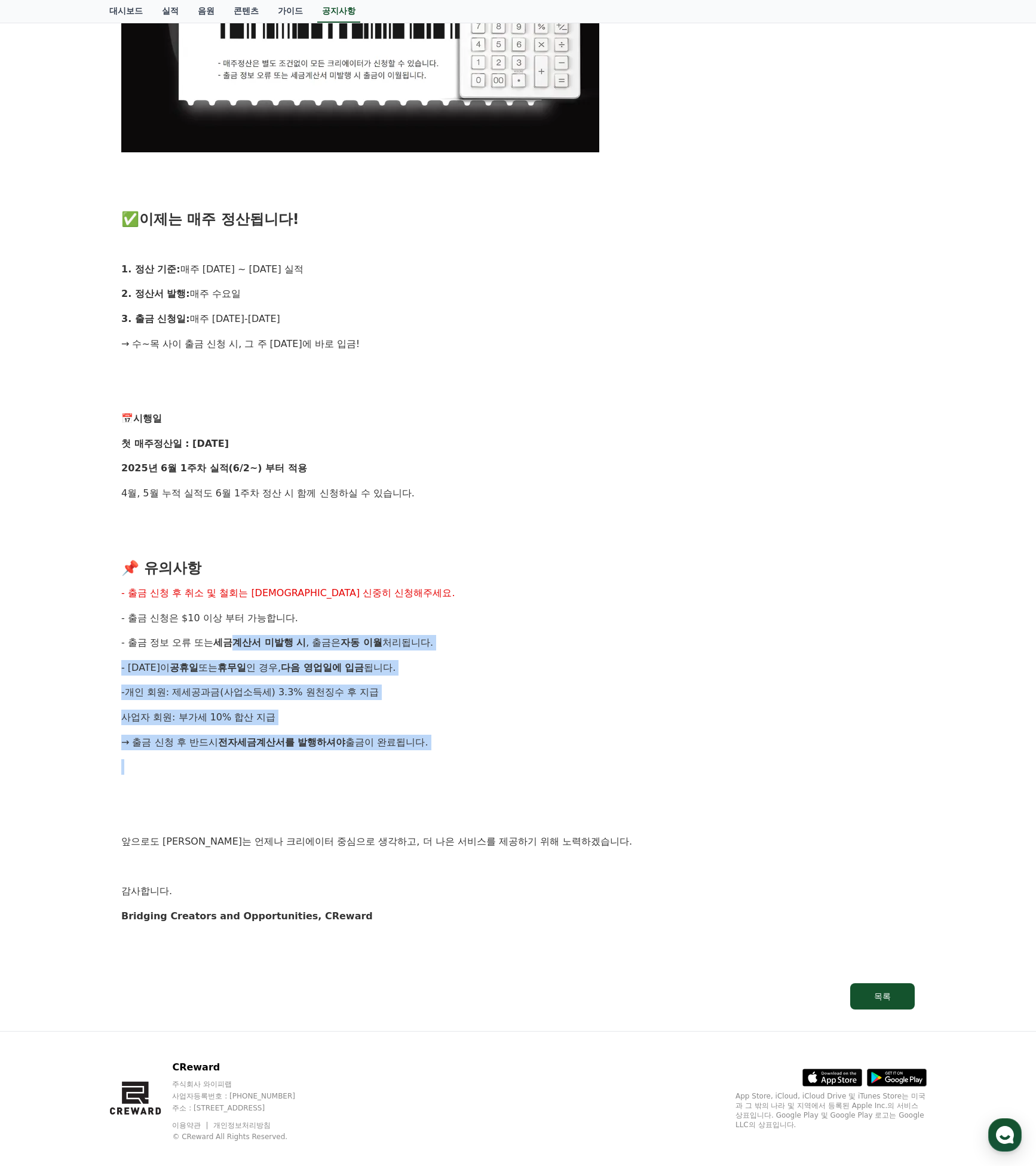
drag, startPoint x: 225, startPoint y: 628, endPoint x: 488, endPoint y: 755, distance: 292.1
click at [487, 753] on div "안녕하세요, 크리워드입니다. 크리에이터 여러분의 소중한 수익, 더 빠르게, 더 신속하게 드리기 위해 기존의 익익월 정산 방식을 과감히 탈피하고…" at bounding box center [518, 249] width 794 height 1449
click at [489, 759] on p at bounding box center [518, 767] width 794 height 15
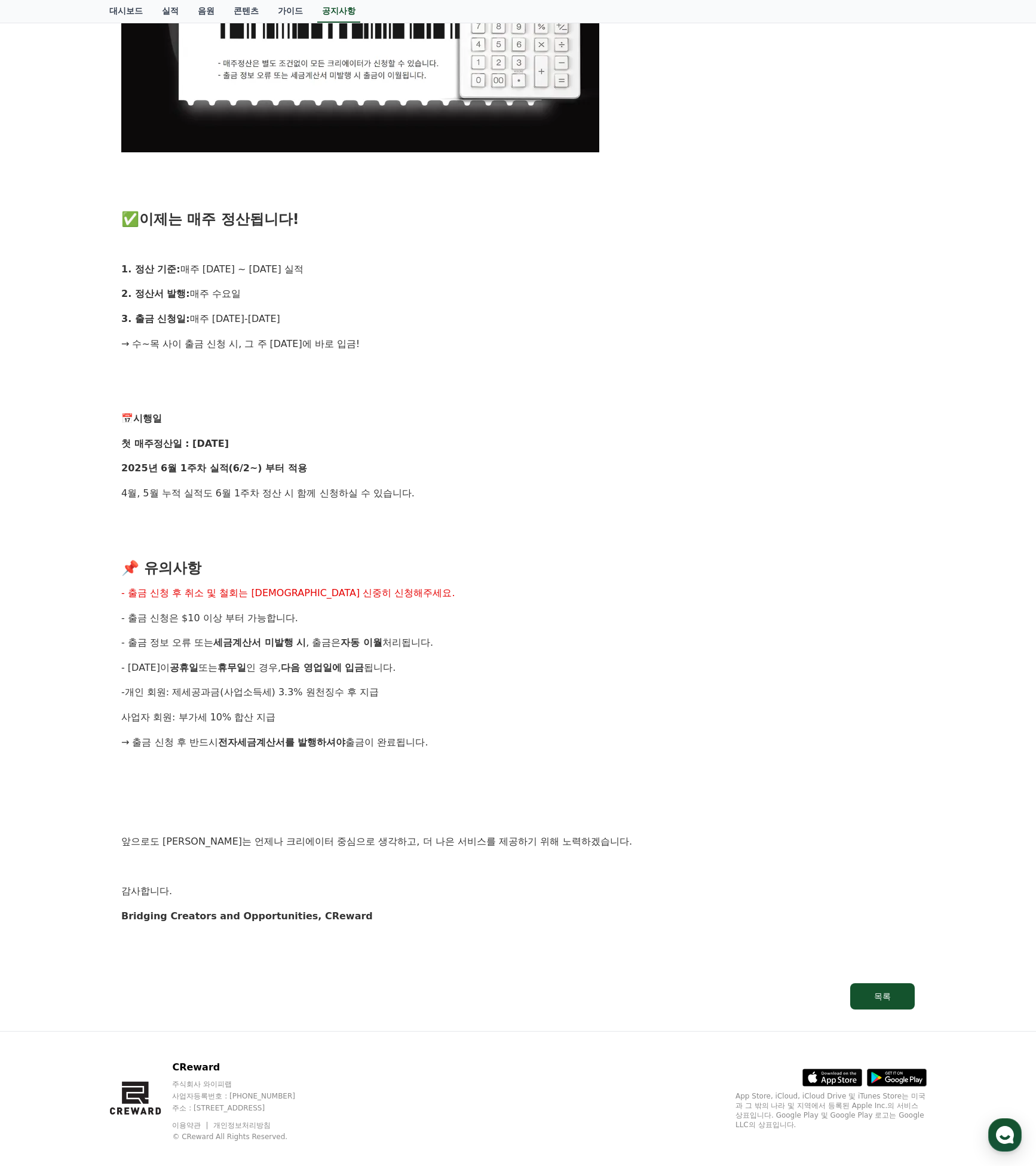
click at [576, 834] on p "앞으로도 크리워드는 언제나 크리에이터 중심으로 생각하고, 더 나은 서비스를 제공하기 위해 노력하겠습니다." at bounding box center [518, 842] width 794 height 15
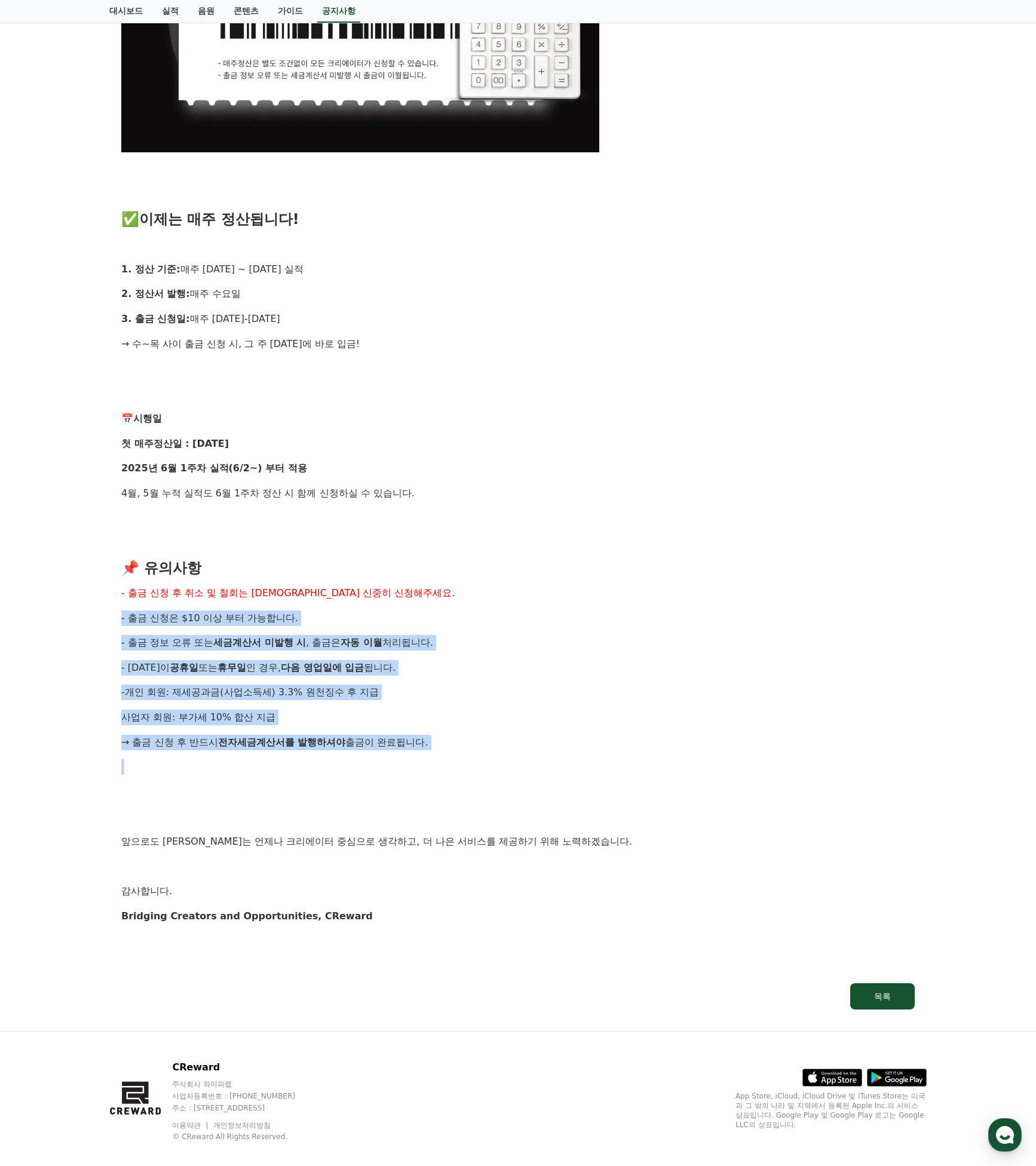
drag, startPoint x: 235, startPoint y: 635, endPoint x: 408, endPoint y: 743, distance: 203.9
click at [408, 742] on div "안녕하세요, 크리워드입니다. 크리에이터 여러분의 소중한 수익, 더 빠르게, 더 신속하게 드리기 위해 기존의 익익월 정산 방식을 과감히 탈피하고…" at bounding box center [518, 249] width 794 height 1449
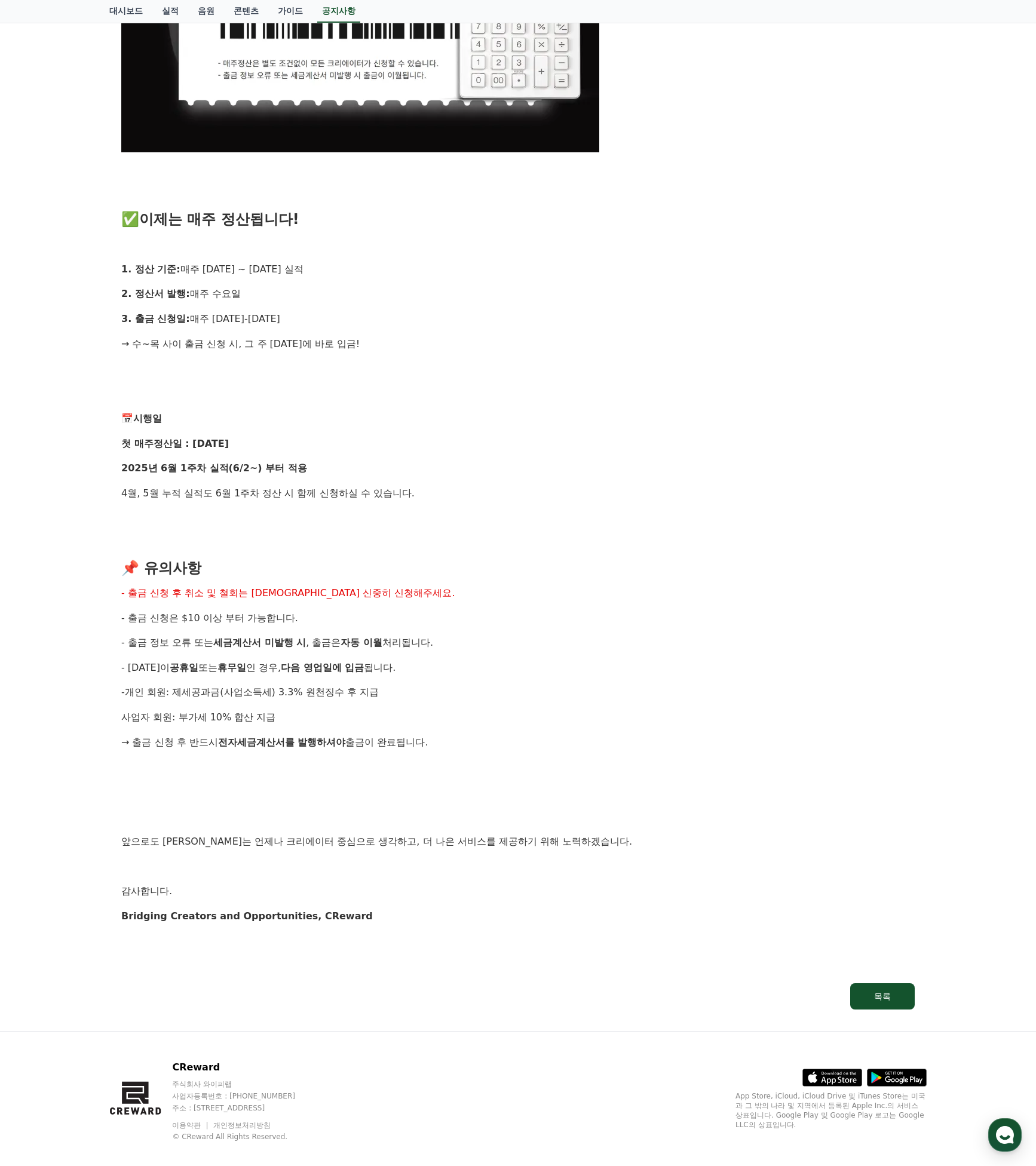
click at [408, 745] on div "안녕하세요, 크리워드입니다. 크리에이터 여러분의 소중한 수익, 더 빠르게, 더 신속하게 드리기 위해 기존의 익익월 정산 방식을 과감히 탈피하고…" at bounding box center [518, 249] width 794 height 1449
click at [508, 739] on p "→ 출금 신청 후 반드시 전자세금계산서를 발행하셔야 출금이 완료됩니다." at bounding box center [518, 742] width 794 height 15
click at [557, 797] on div "안녕하세요, 크리워드입니다. 크리에이터 여러분의 소중한 수익, 더 빠르게, 더 신속하게 드리기 위해 기존의 익익월 정산 방식을 과감히 탈피하고…" at bounding box center [518, 249] width 794 height 1449
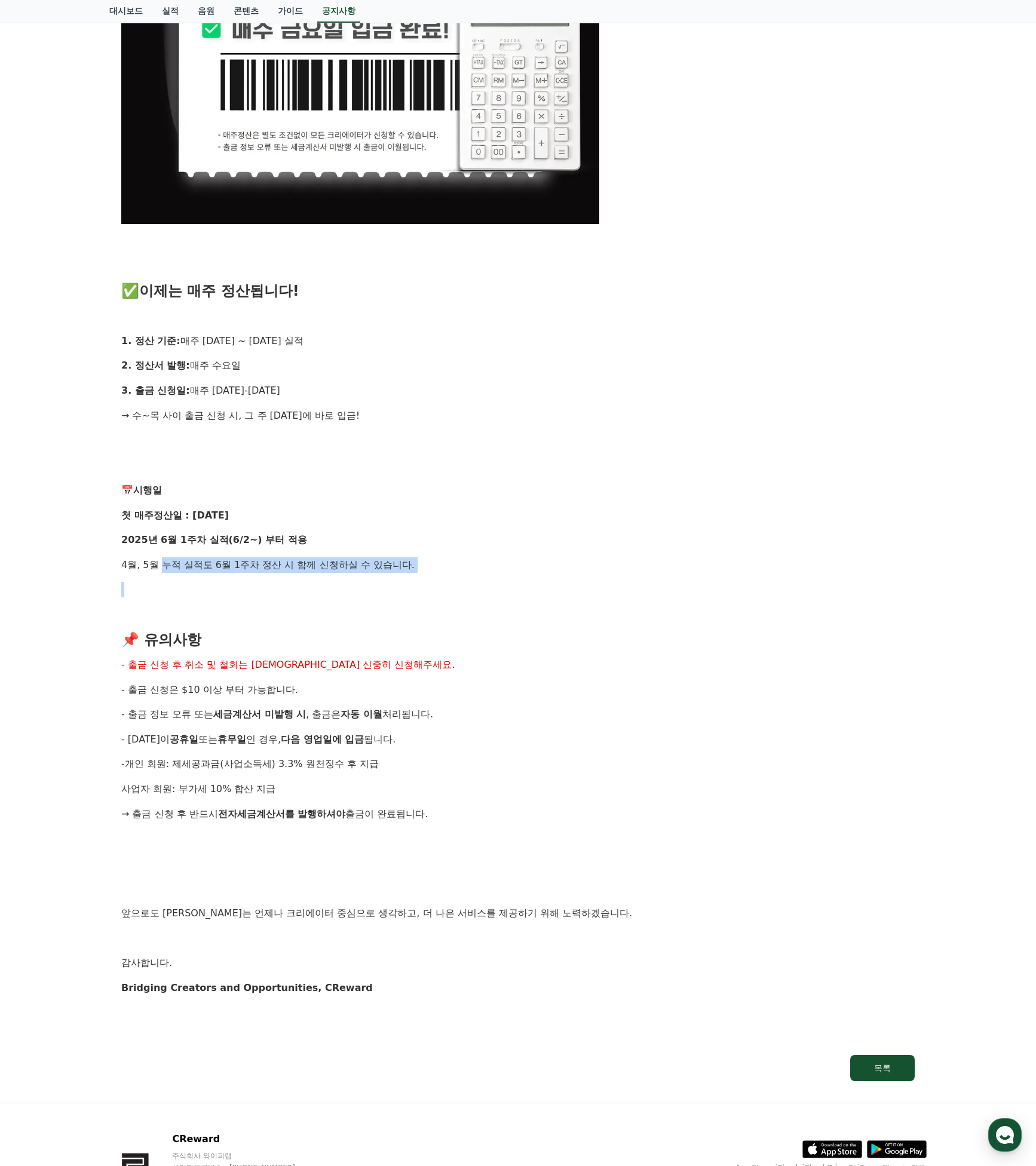
drag, startPoint x: 160, startPoint y: 558, endPoint x: 469, endPoint y: 570, distance: 309.2
click at [466, 570] on div "안녕하세요, 크리워드입니다. 크리에이터 여러분의 소중한 수익, 더 빠르게, 더 신속하게 드리기 위해 기존의 익익월 정산 방식을 과감히 탈피하고…" at bounding box center [518, 321] width 794 height 1449
click at [469, 570] on div "안녕하세요, 크리워드입니다. 크리에이터 여러분의 소중한 수익, 더 빠르게, 더 신속하게 드리기 위해 기존의 익익월 정산 방식을 과감히 탈피하고…" at bounding box center [518, 321] width 794 height 1449
click at [583, 636] on h3 "📌 유의사항" at bounding box center [518, 640] width 794 height 15
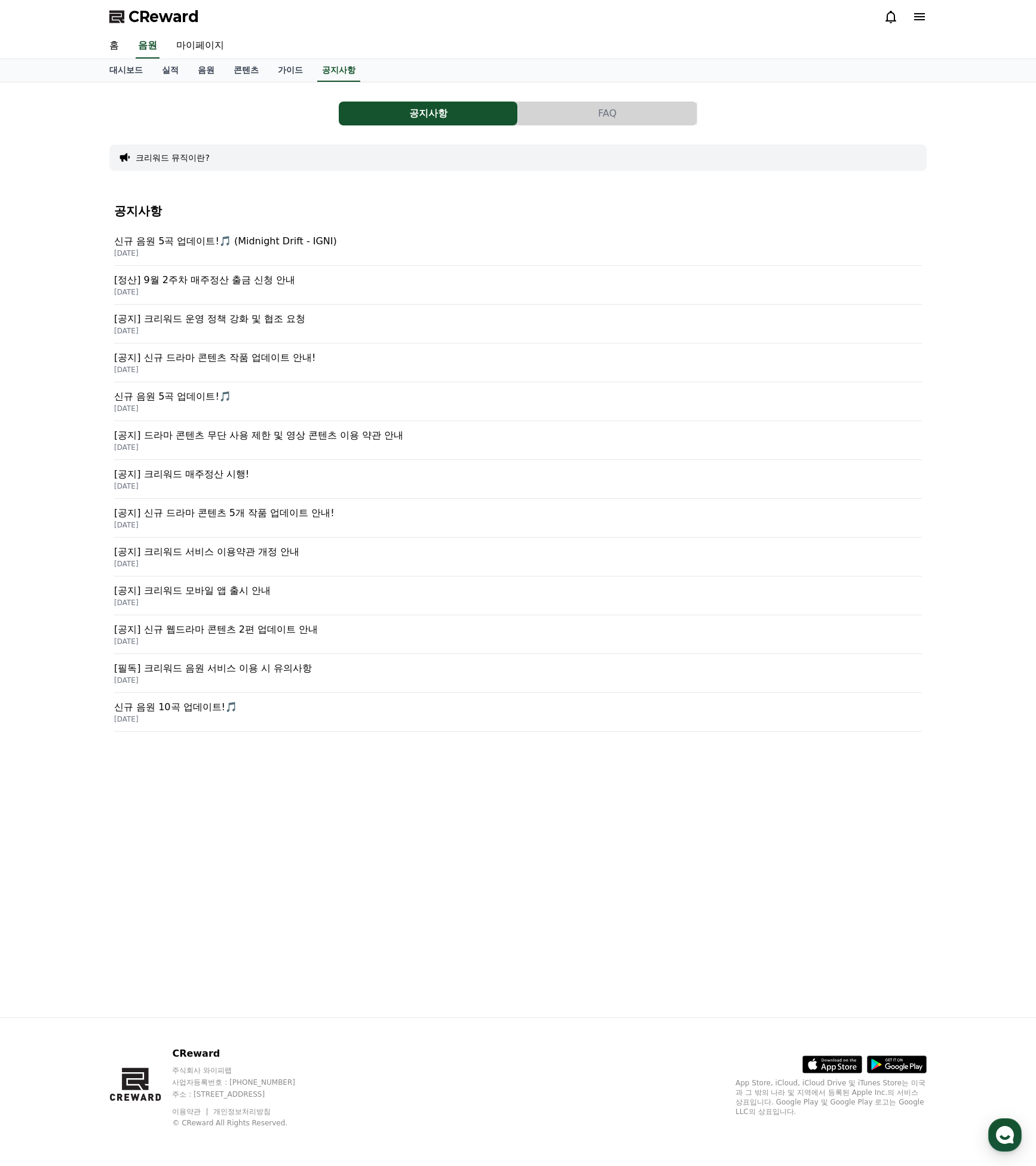
drag, startPoint x: 225, startPoint y: 73, endPoint x: 217, endPoint y: 73, distance: 8.0
click at [225, 73] on link "콘텐츠" at bounding box center [246, 70] width 44 height 23
click at [195, 75] on link "음원" at bounding box center [206, 70] width 36 height 23
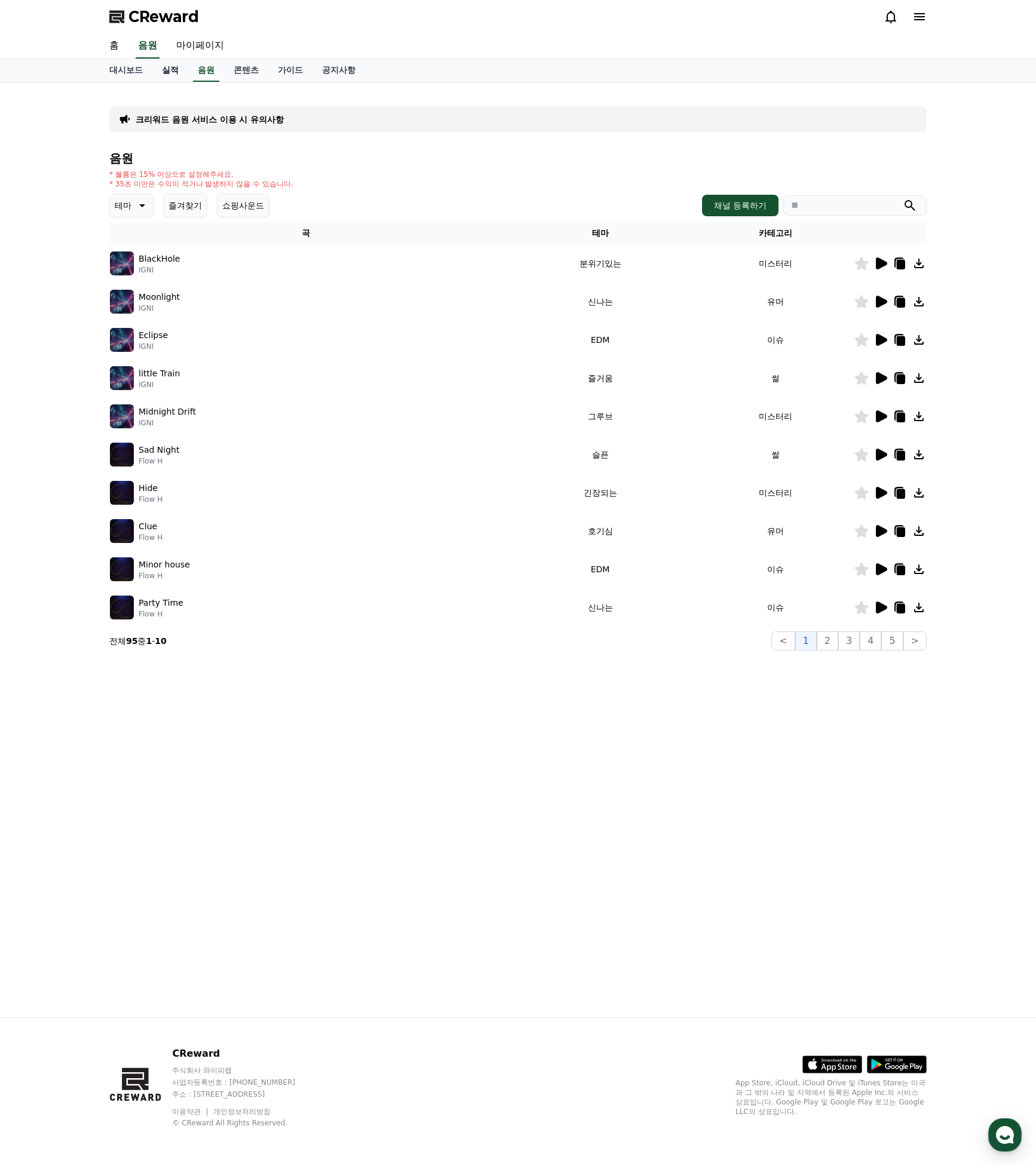
click at [163, 73] on link "실적" at bounding box center [170, 70] width 36 height 23
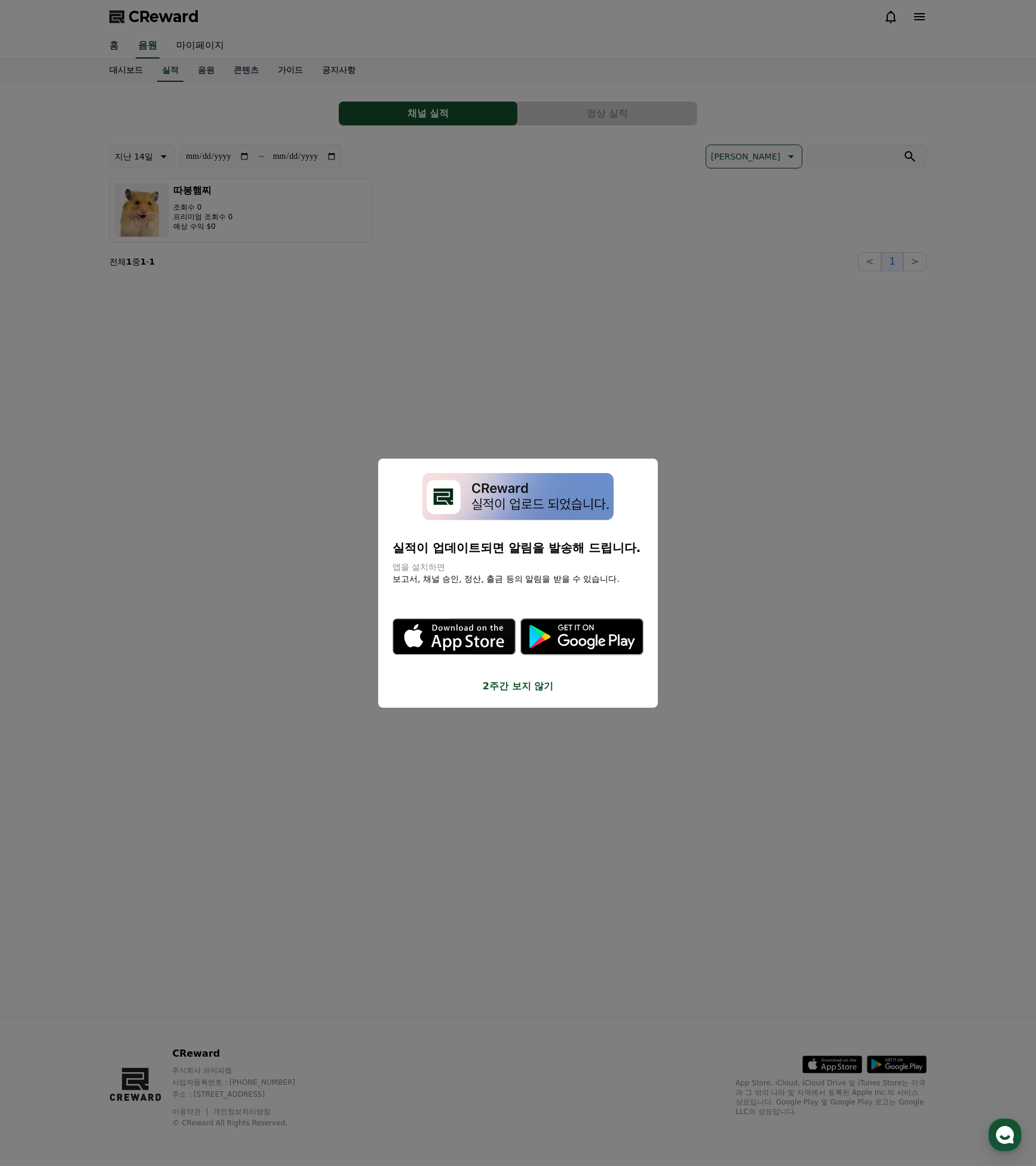
click at [125, 72] on button "close modal" at bounding box center [518, 583] width 1036 height 1166
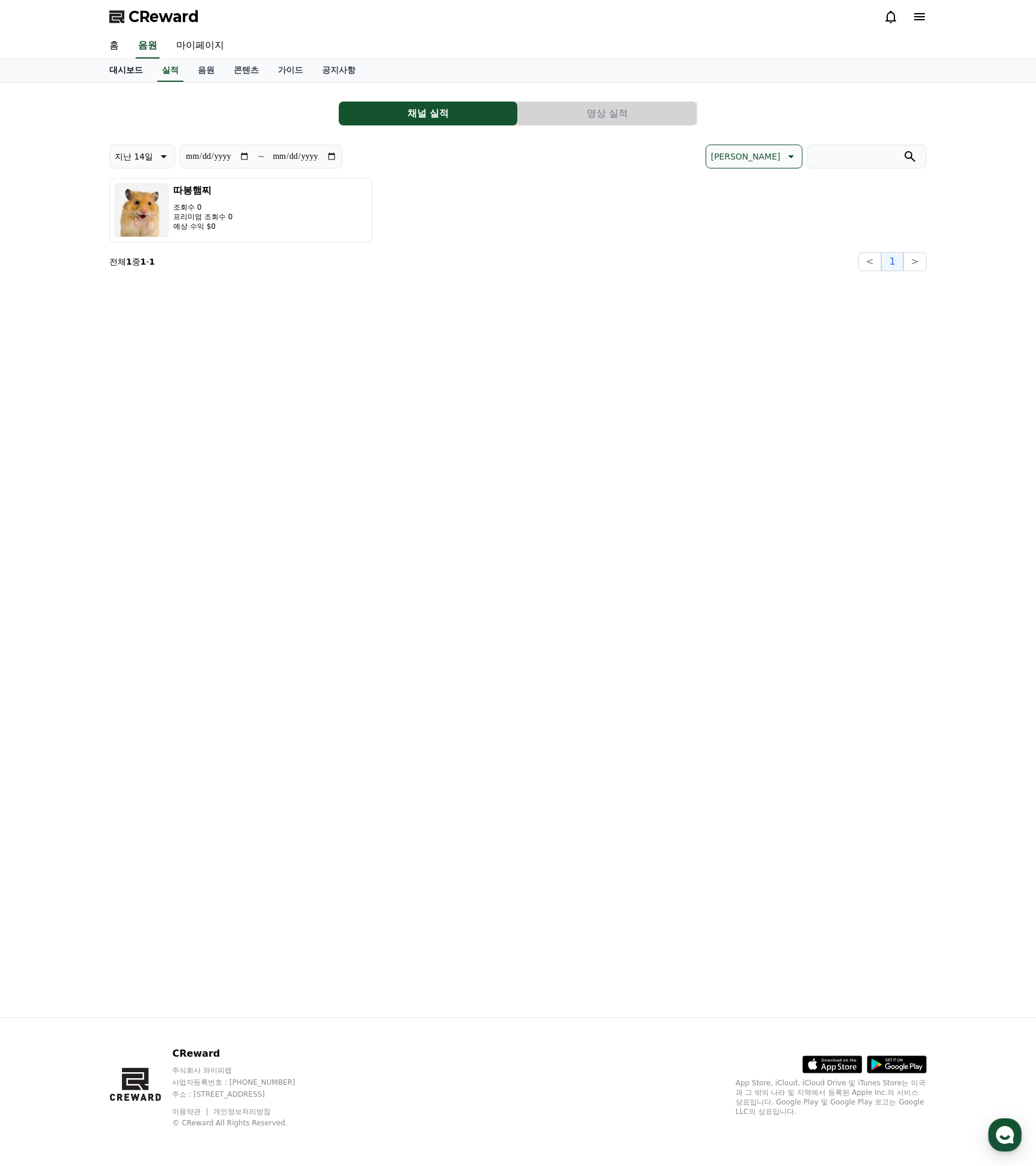
click at [122, 72] on link "대시보드" at bounding box center [125, 70] width 53 height 23
